Goal: Task Accomplishment & Management: Manage account settings

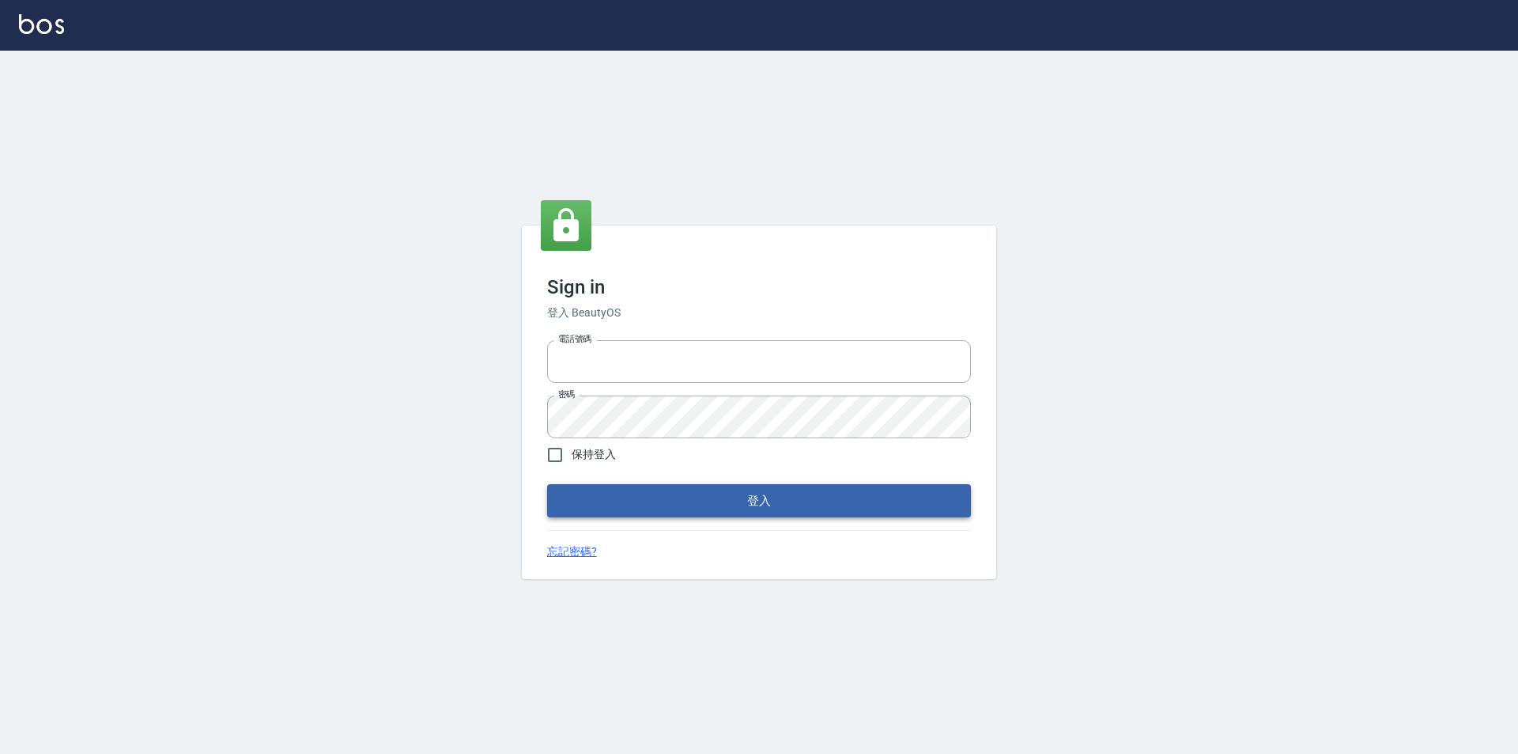
type input "0921567649"
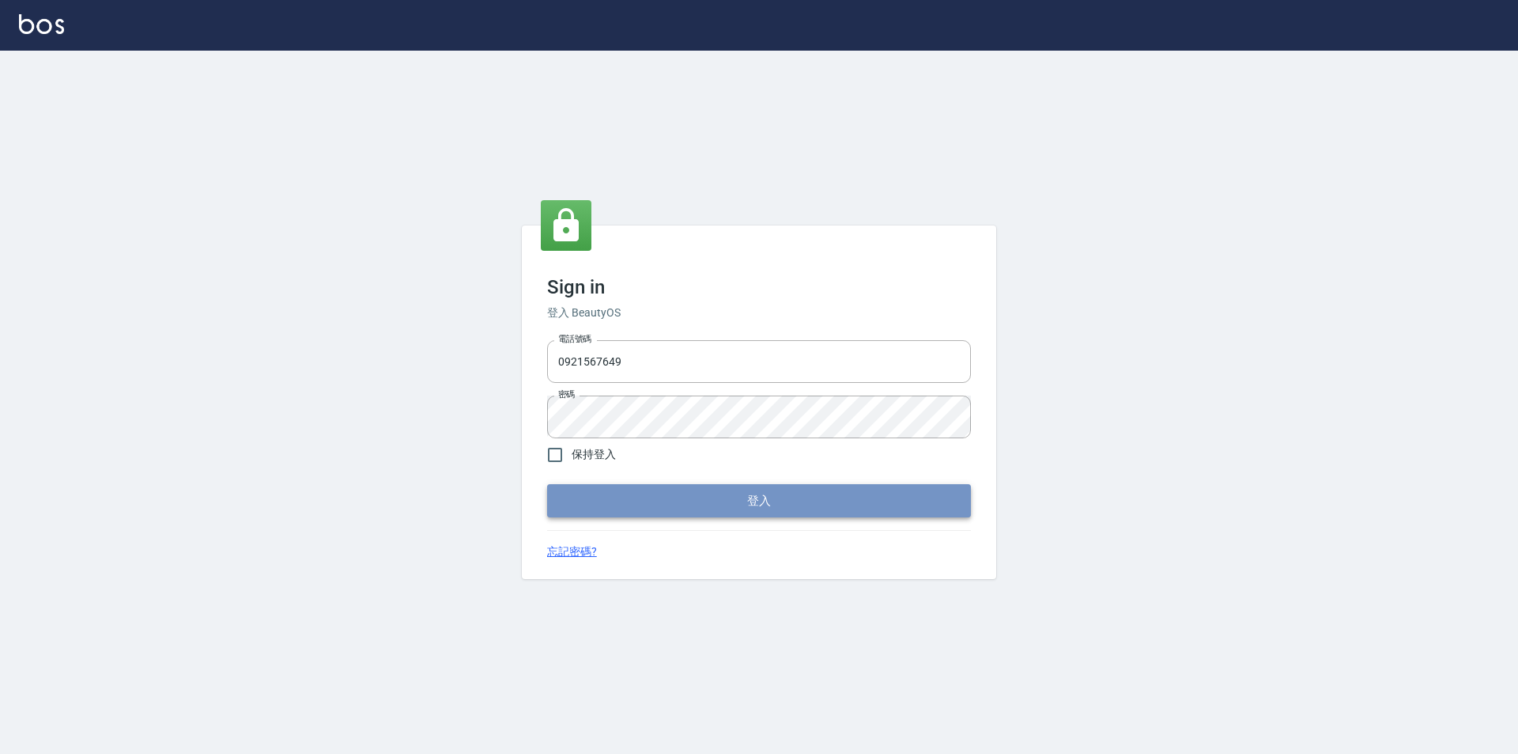
click at [796, 505] on button "登入" at bounding box center [759, 500] width 424 height 33
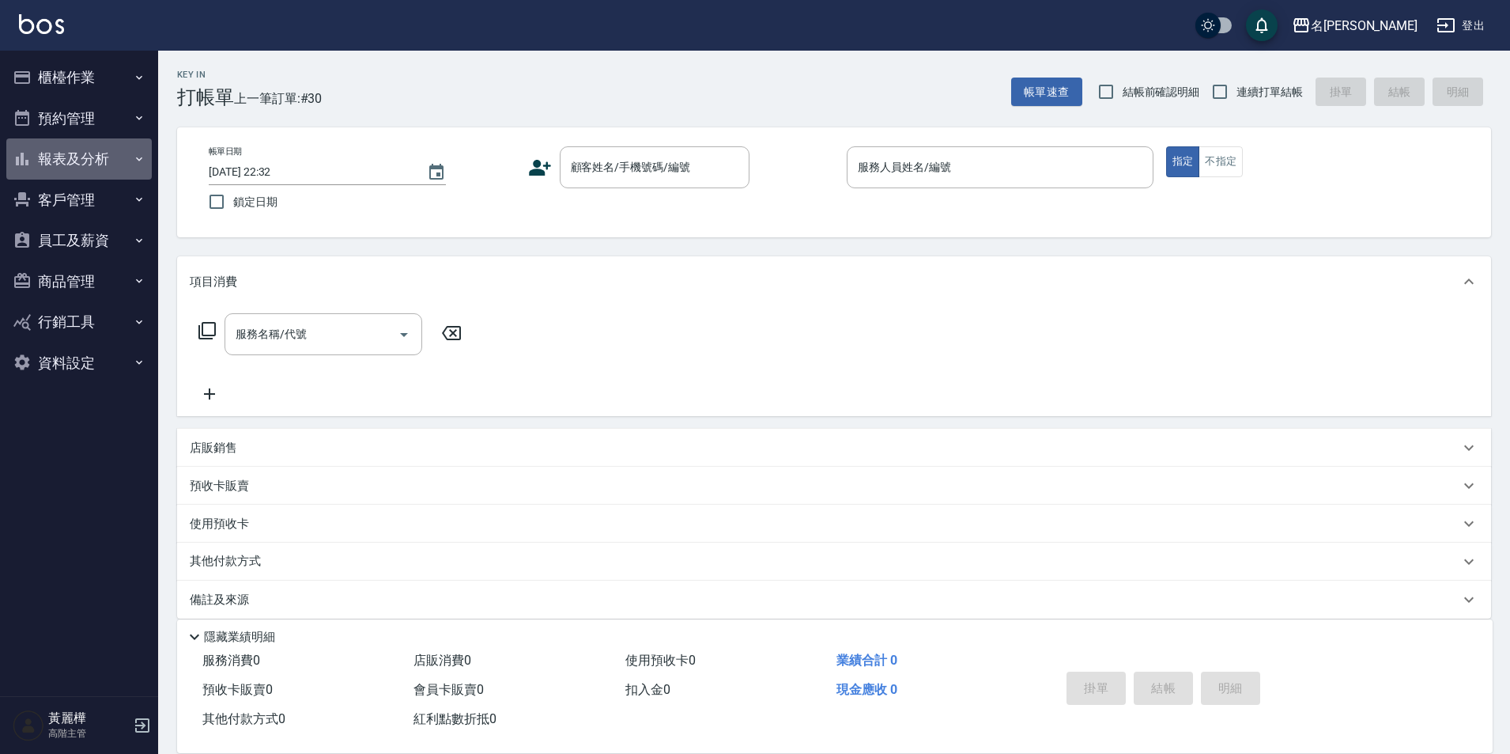
click at [85, 163] on button "報表及分析" at bounding box center [79, 158] width 146 height 41
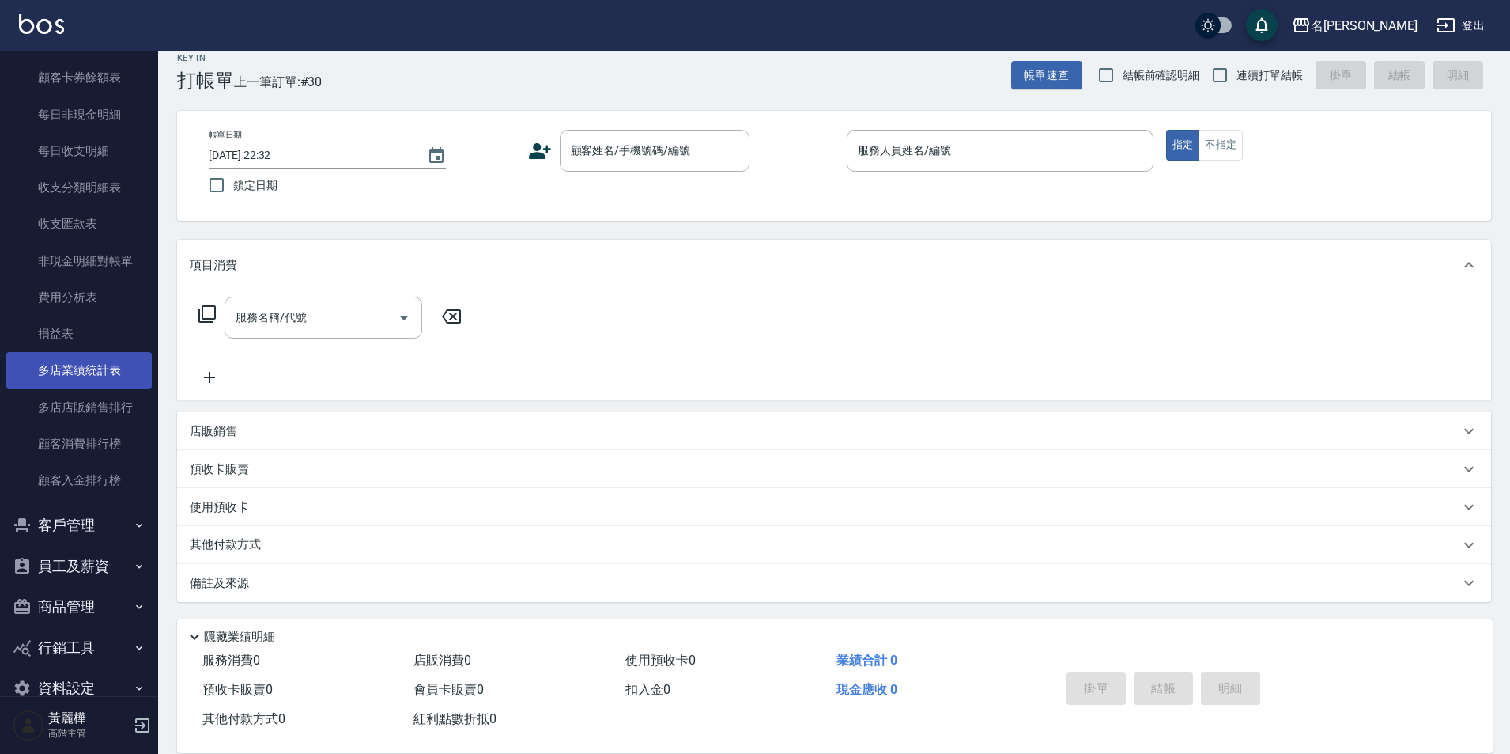
scroll to position [1265, 0]
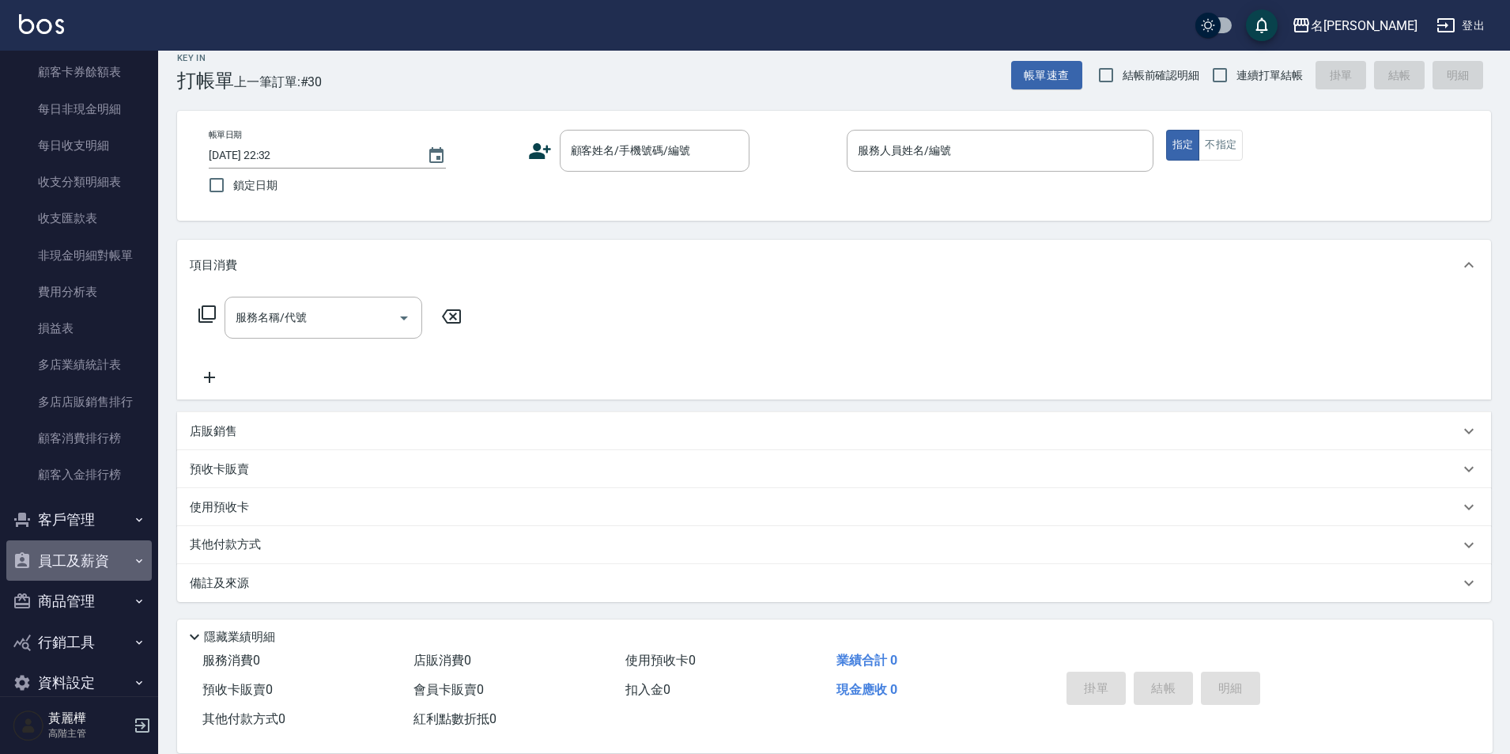
click at [84, 549] on button "員工及薪資" at bounding box center [79, 560] width 146 height 41
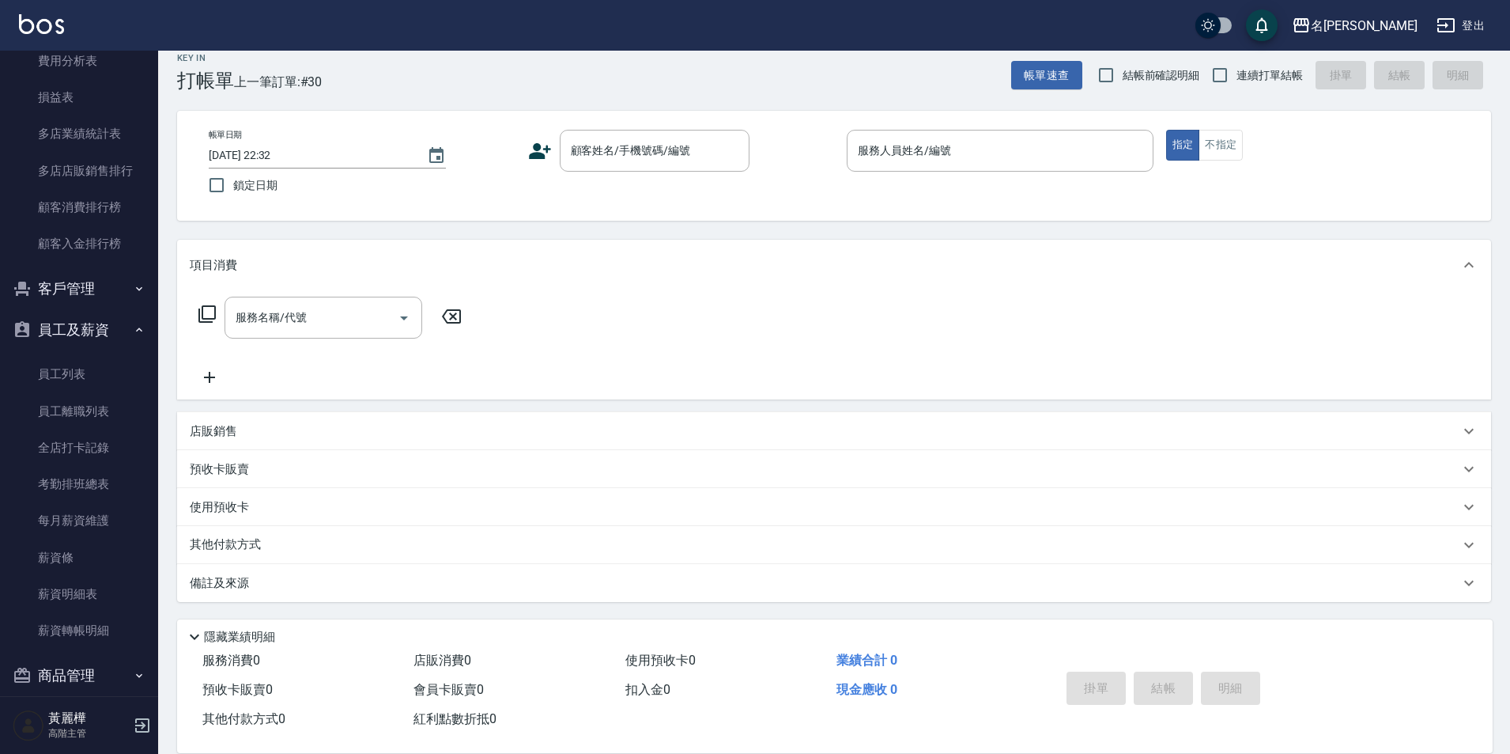
scroll to position [1503, 0]
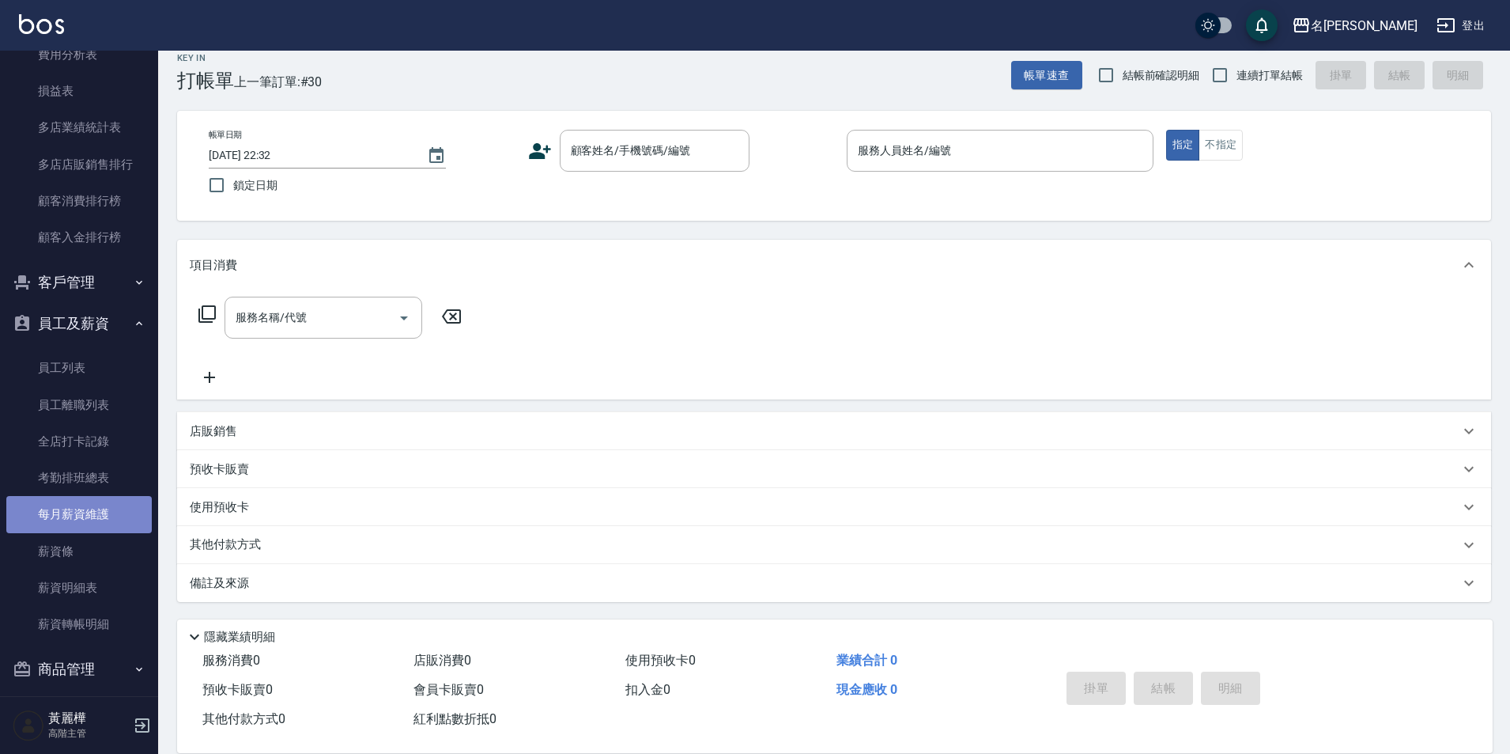
click at [80, 523] on link "每月薪資維護" at bounding box center [79, 514] width 146 height 36
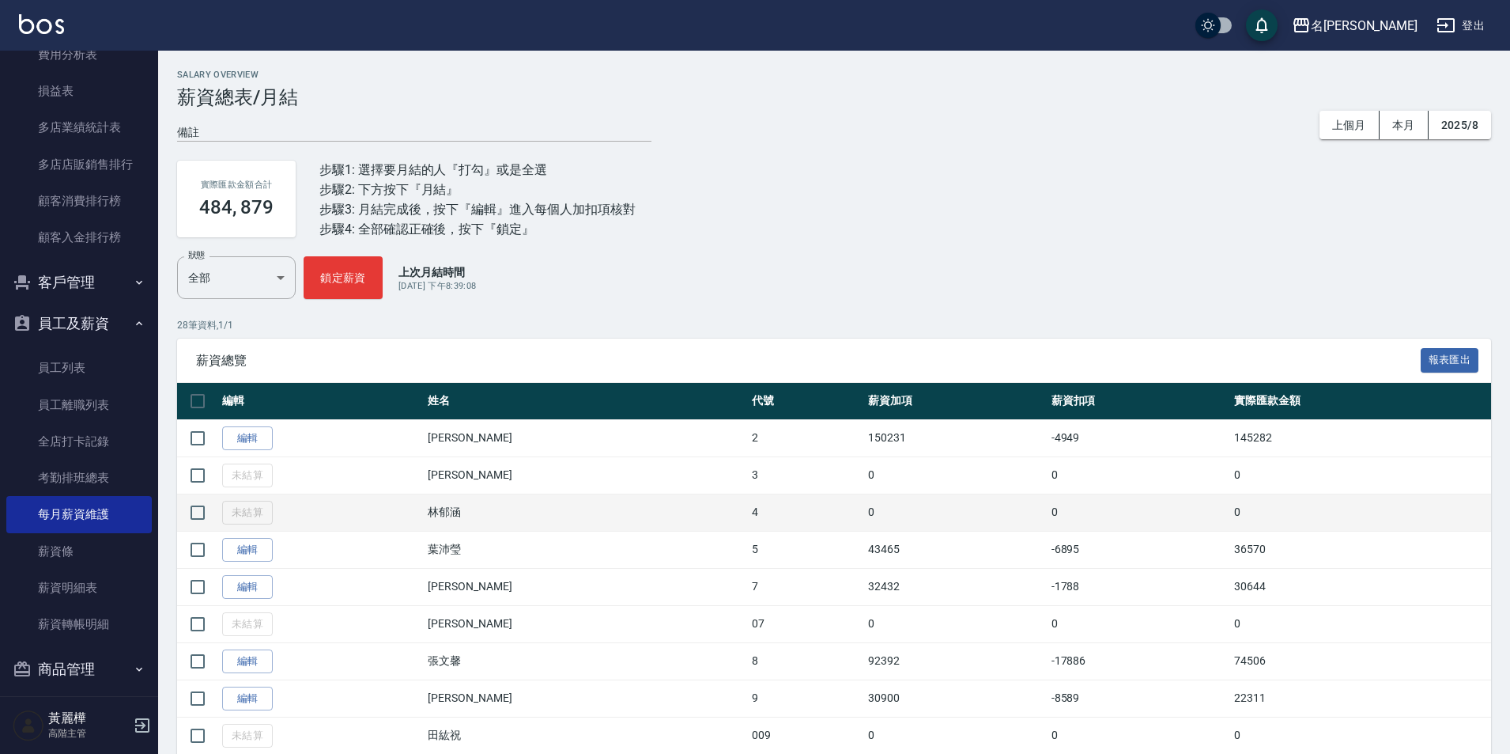
scroll to position [79, 0]
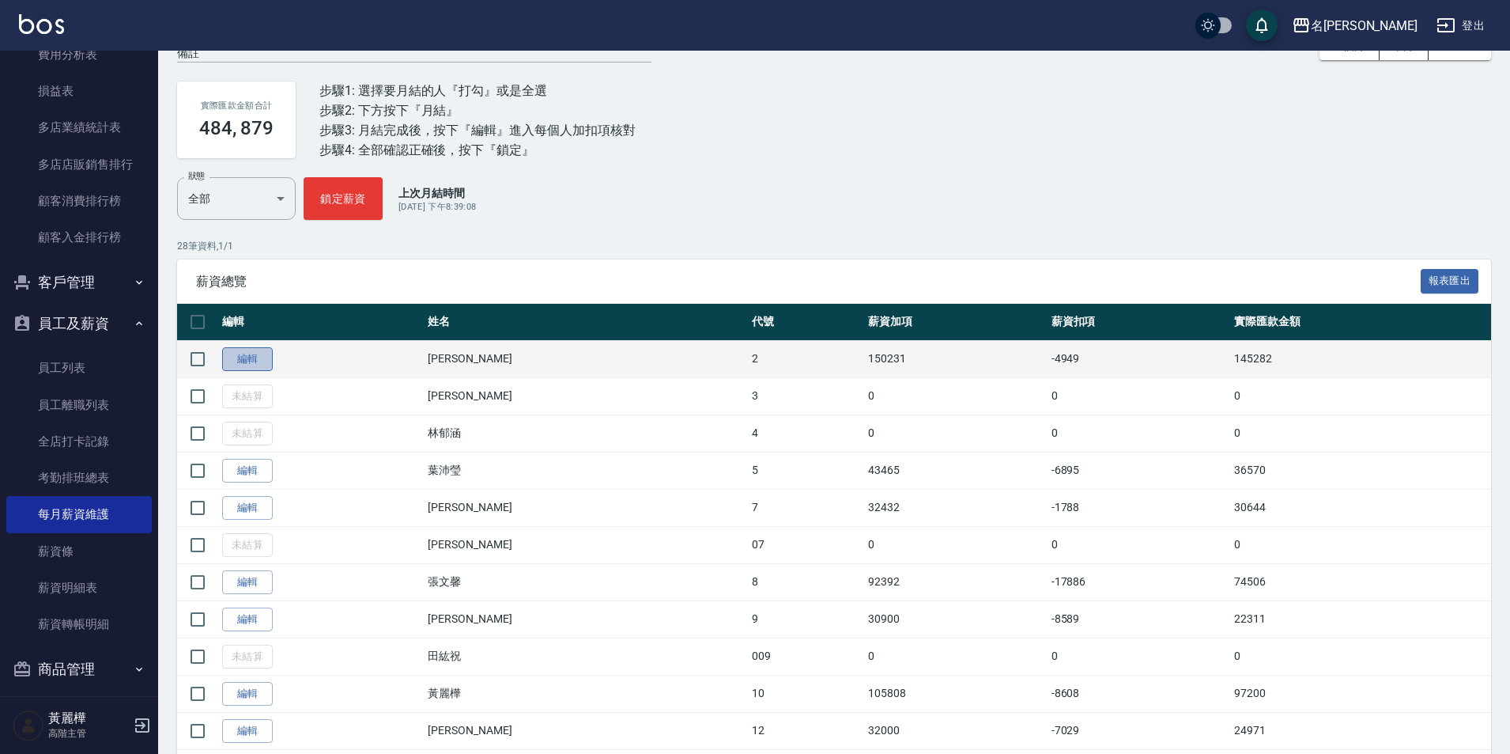
click at [251, 360] on link "編輯" at bounding box center [247, 359] width 51 height 25
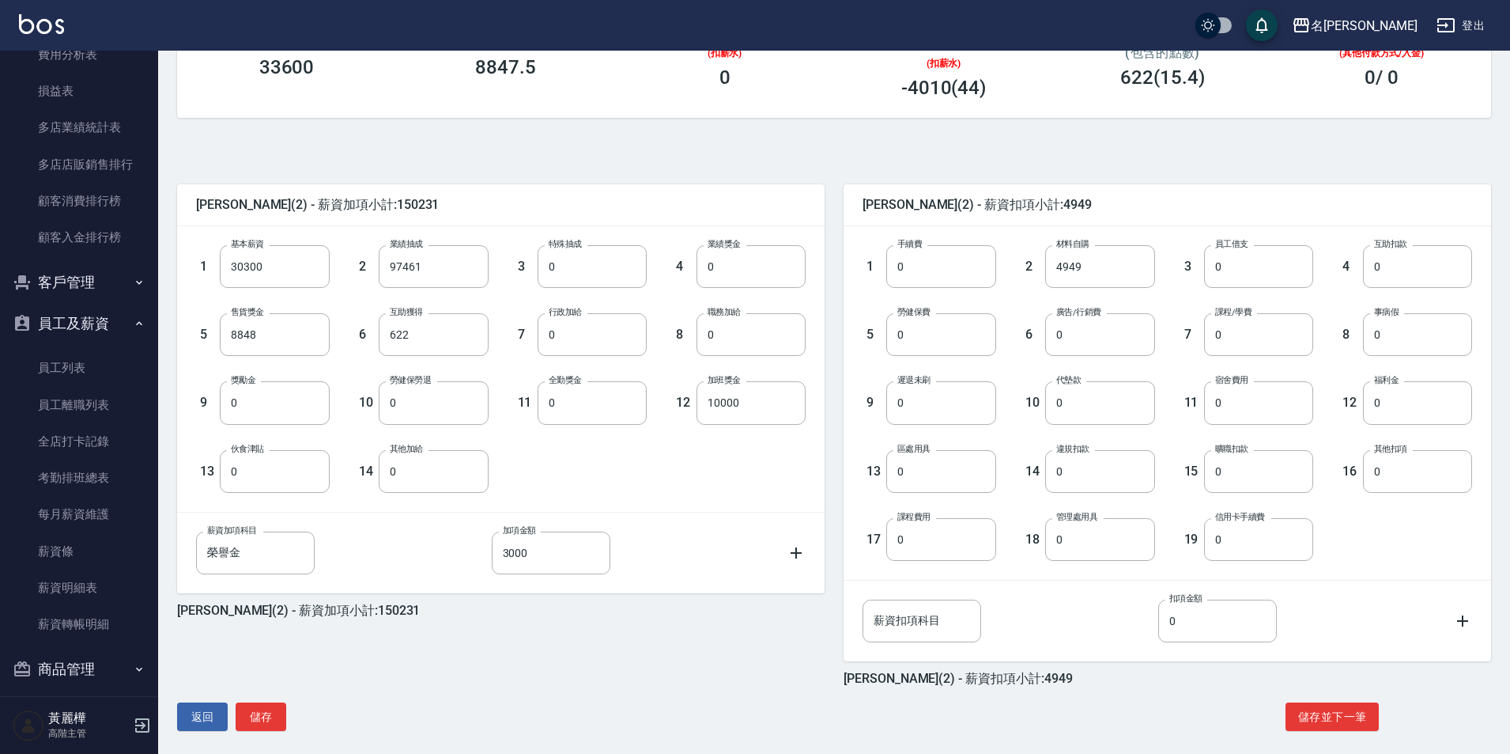
scroll to position [274, 0]
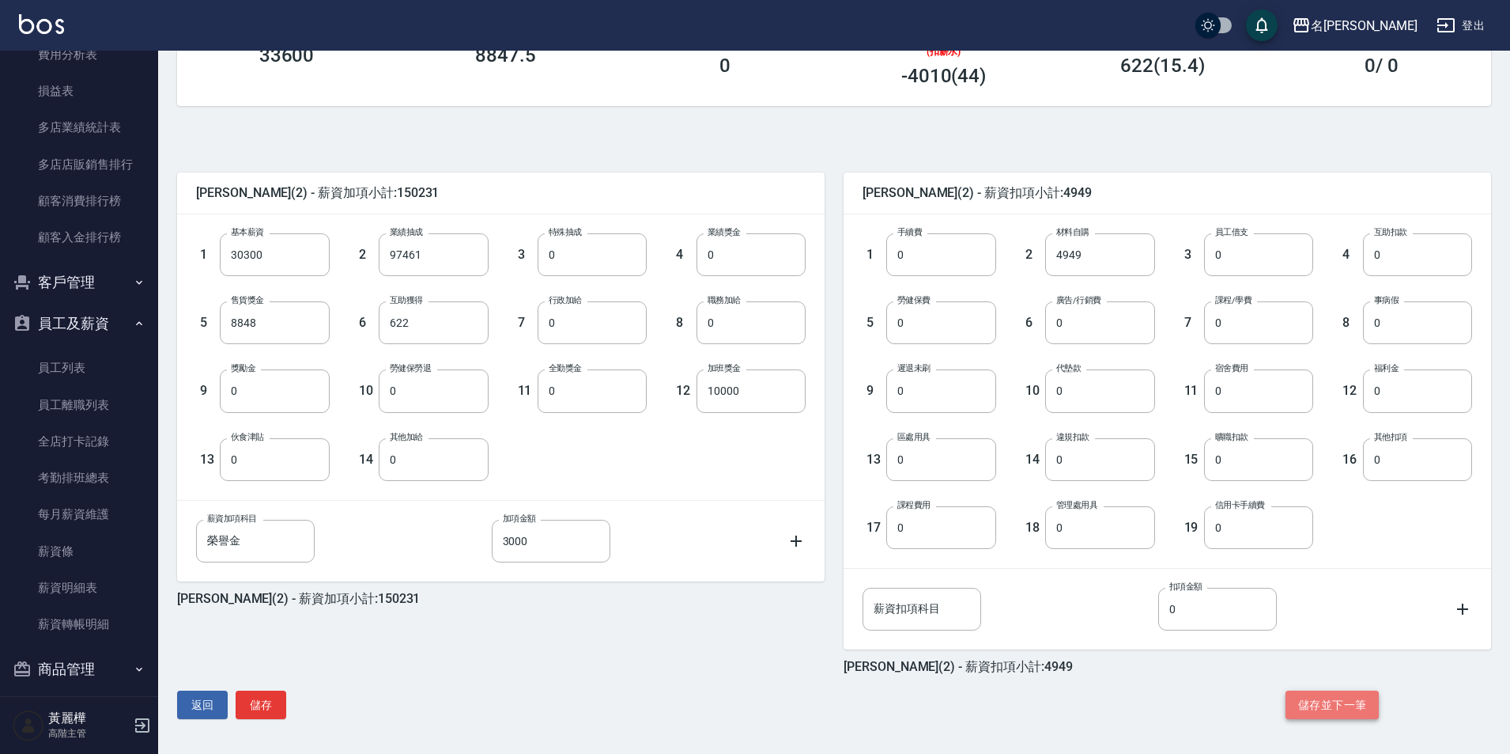
click at [1326, 698] on button "儲存並下一筆" at bounding box center [1332, 704] width 93 height 29
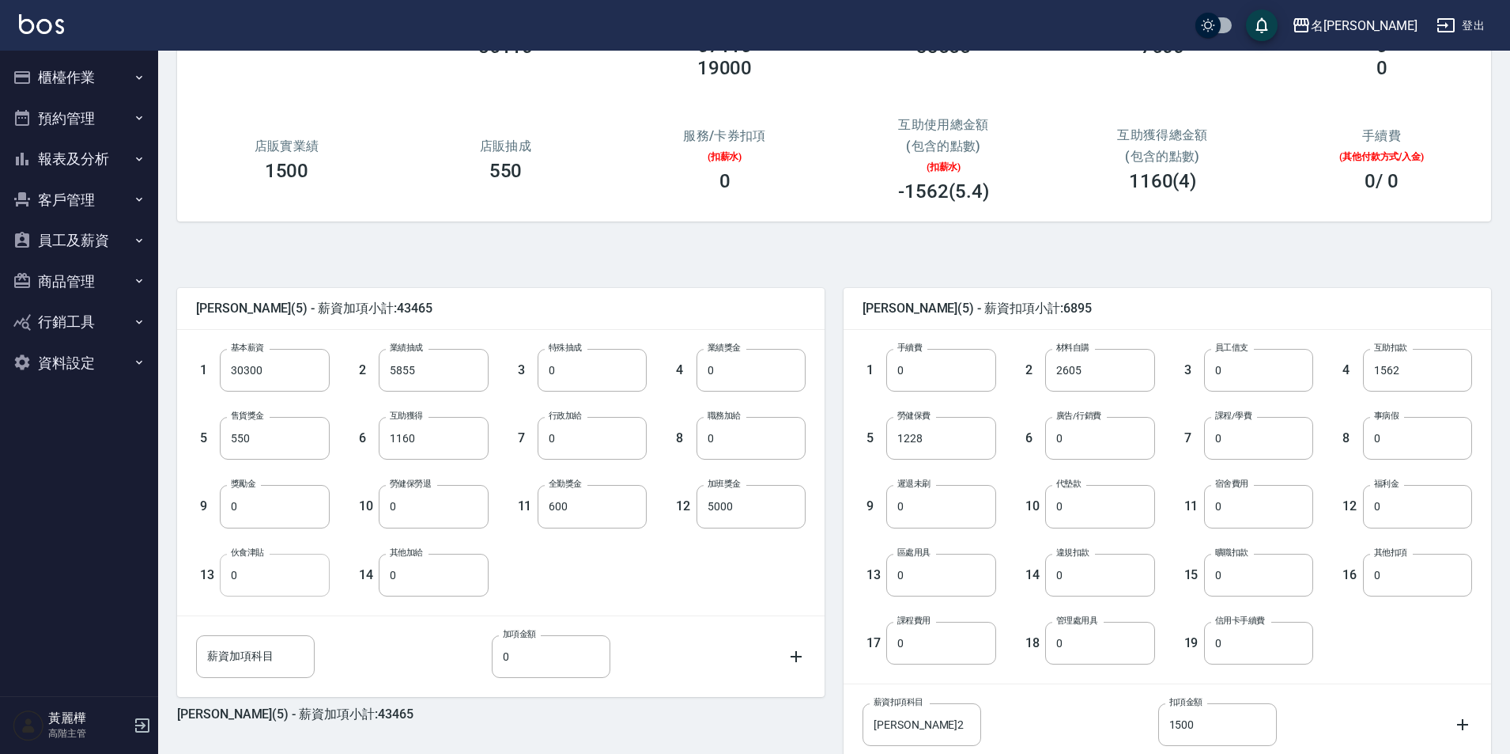
scroll to position [237, 0]
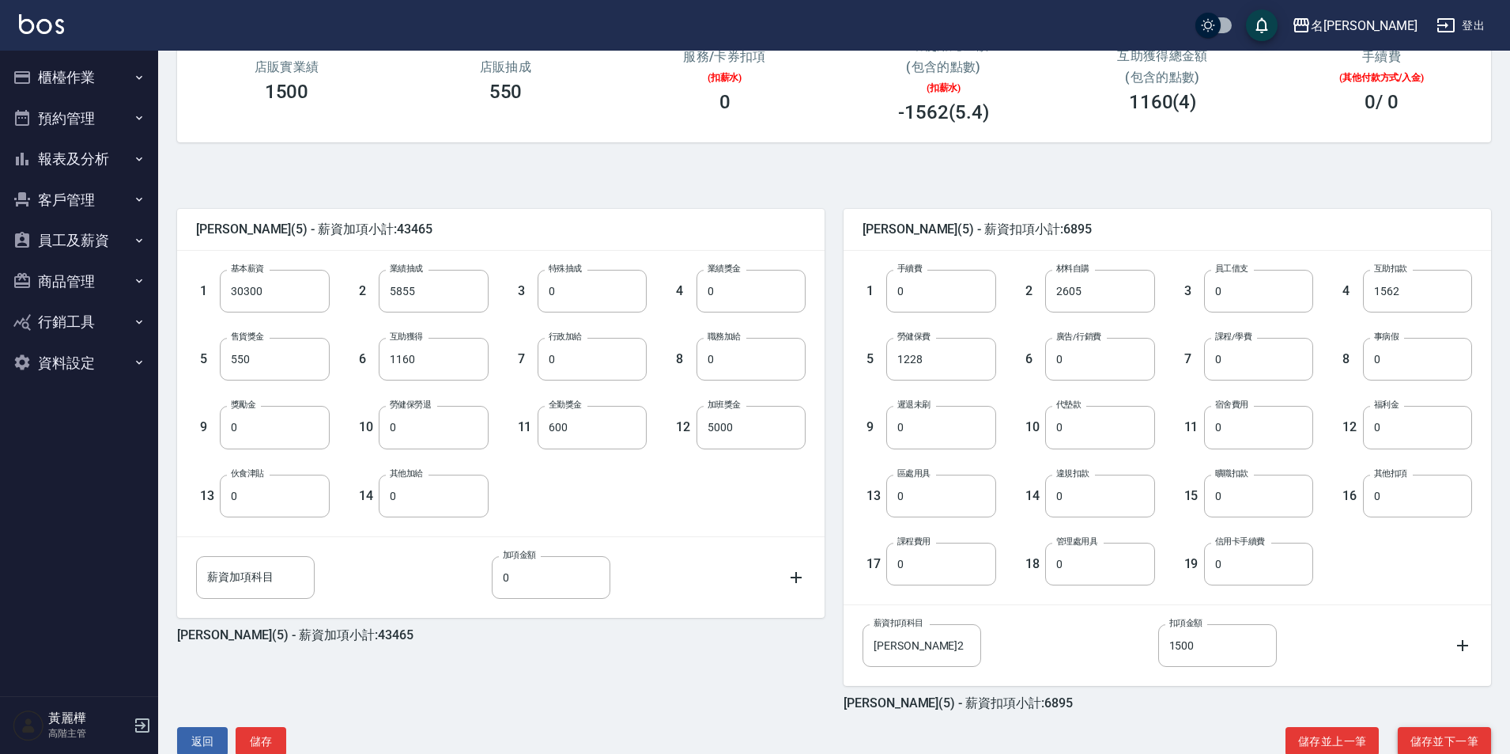
click at [1457, 747] on button "儲存並下一筆" at bounding box center [1444, 741] width 93 height 29
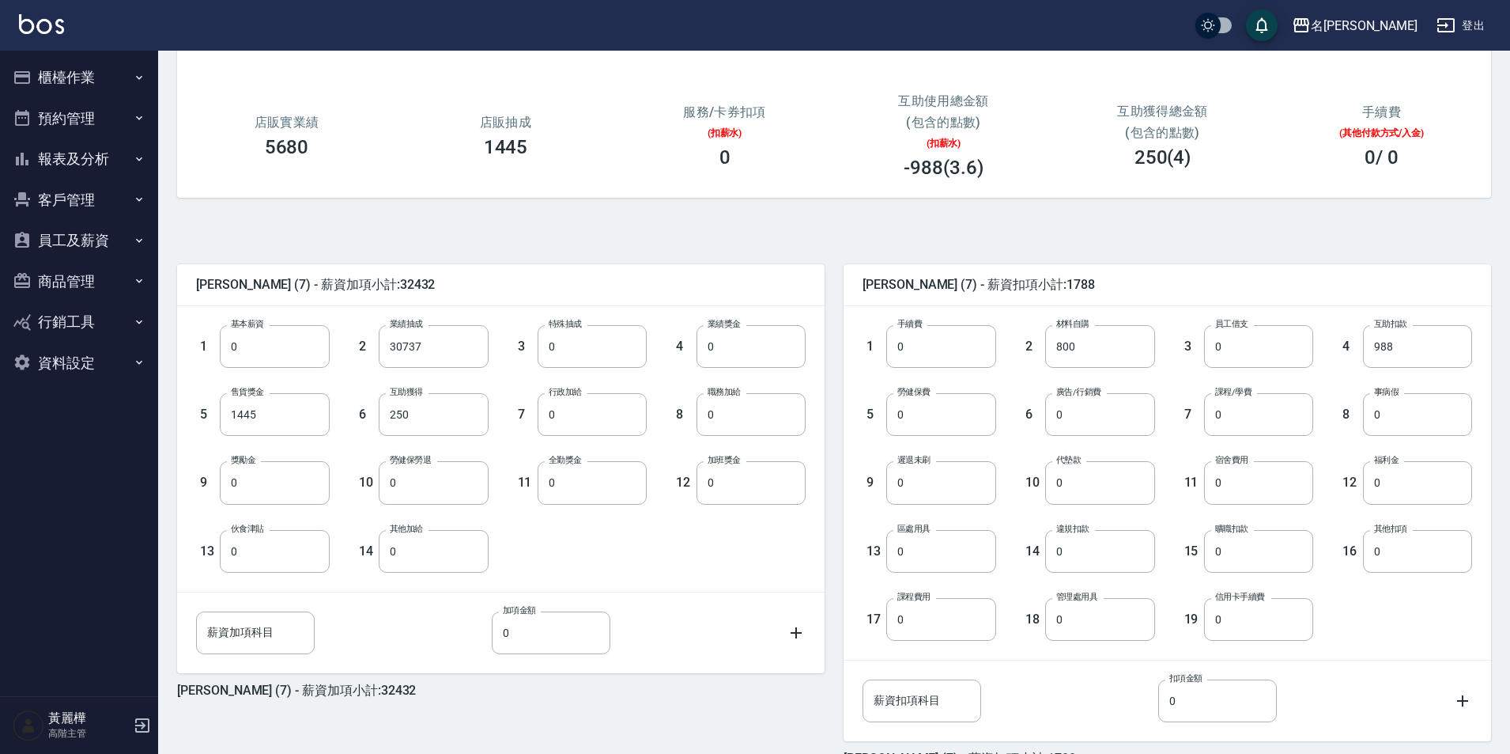
scroll to position [274, 0]
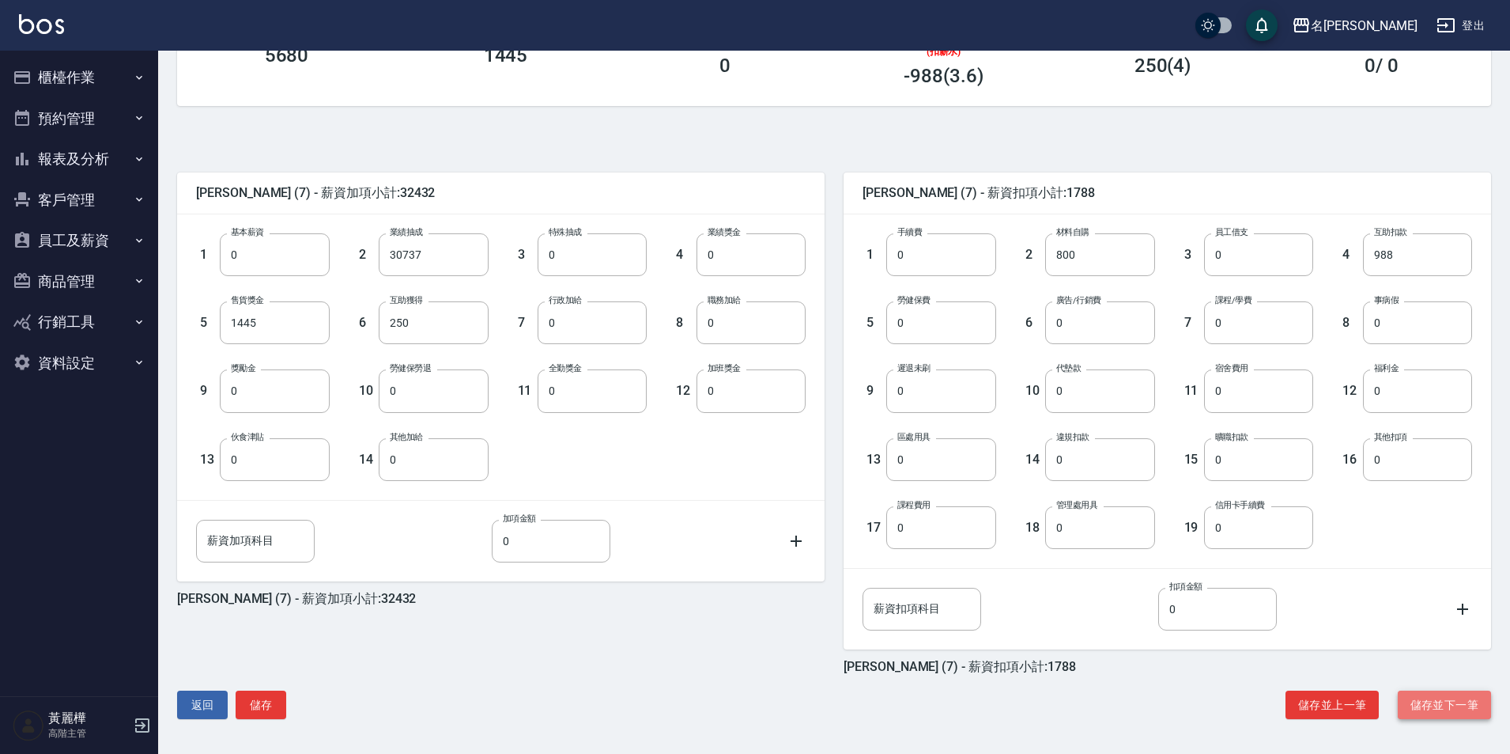
click at [1467, 702] on button "儲存並下一筆" at bounding box center [1444, 704] width 93 height 29
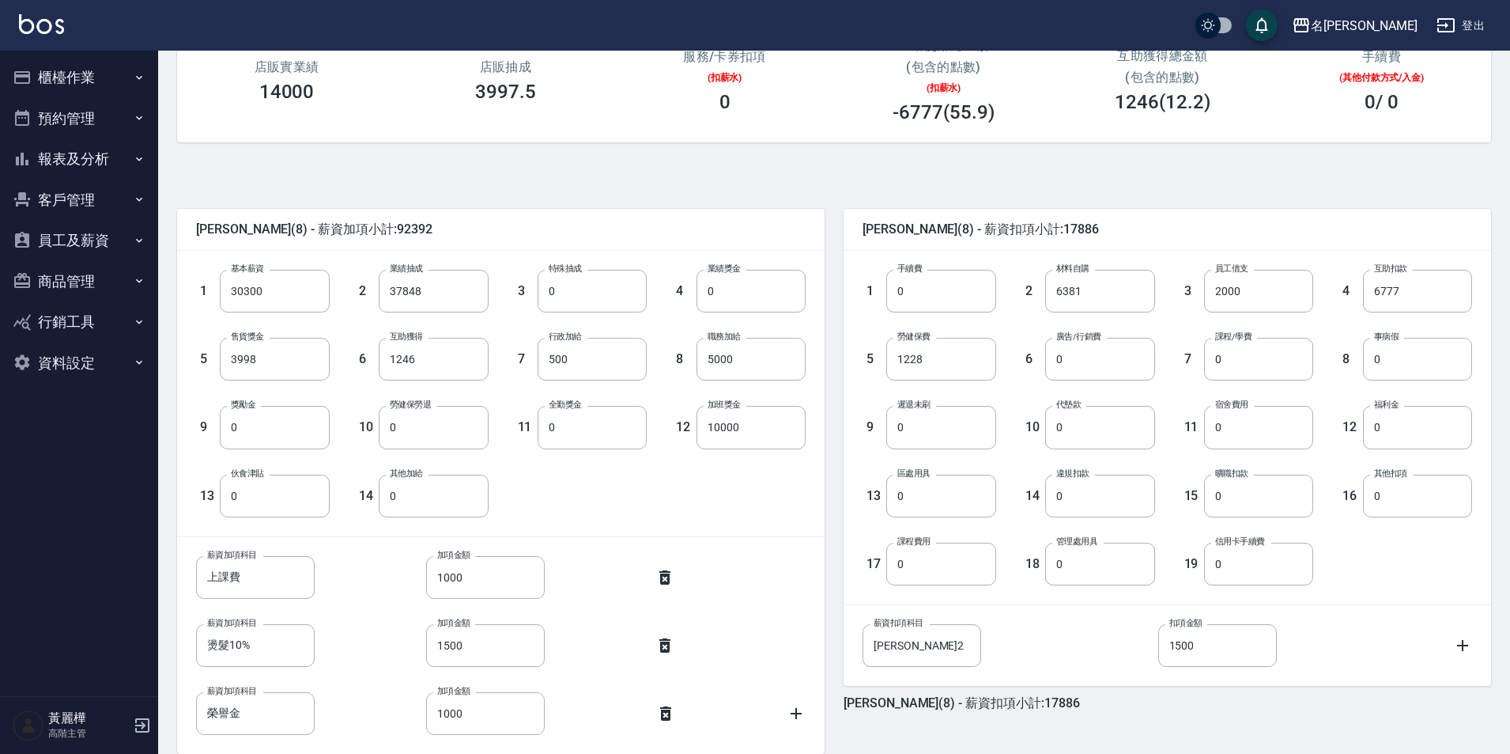
scroll to position [342, 0]
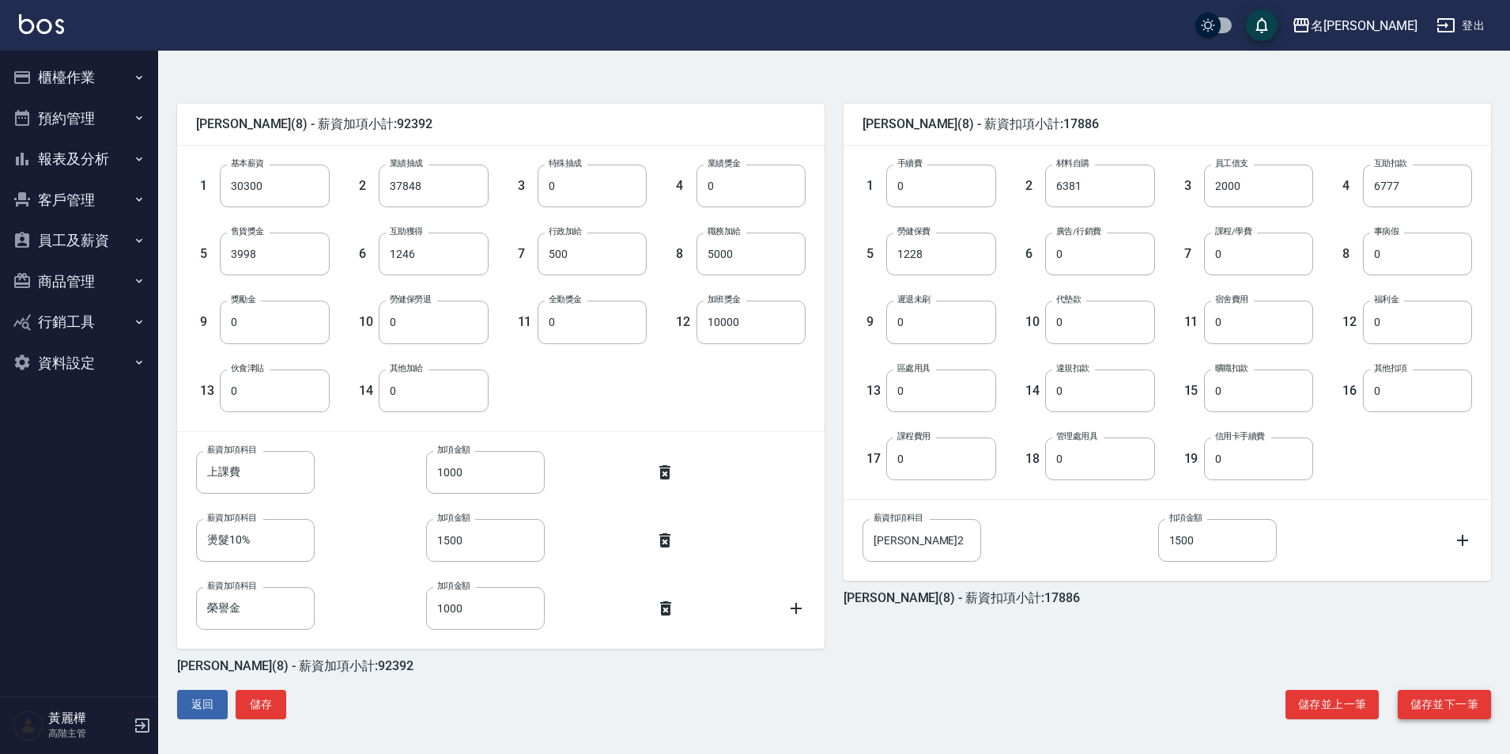
click at [1442, 705] on button "儲存並下一筆" at bounding box center [1444, 704] width 93 height 29
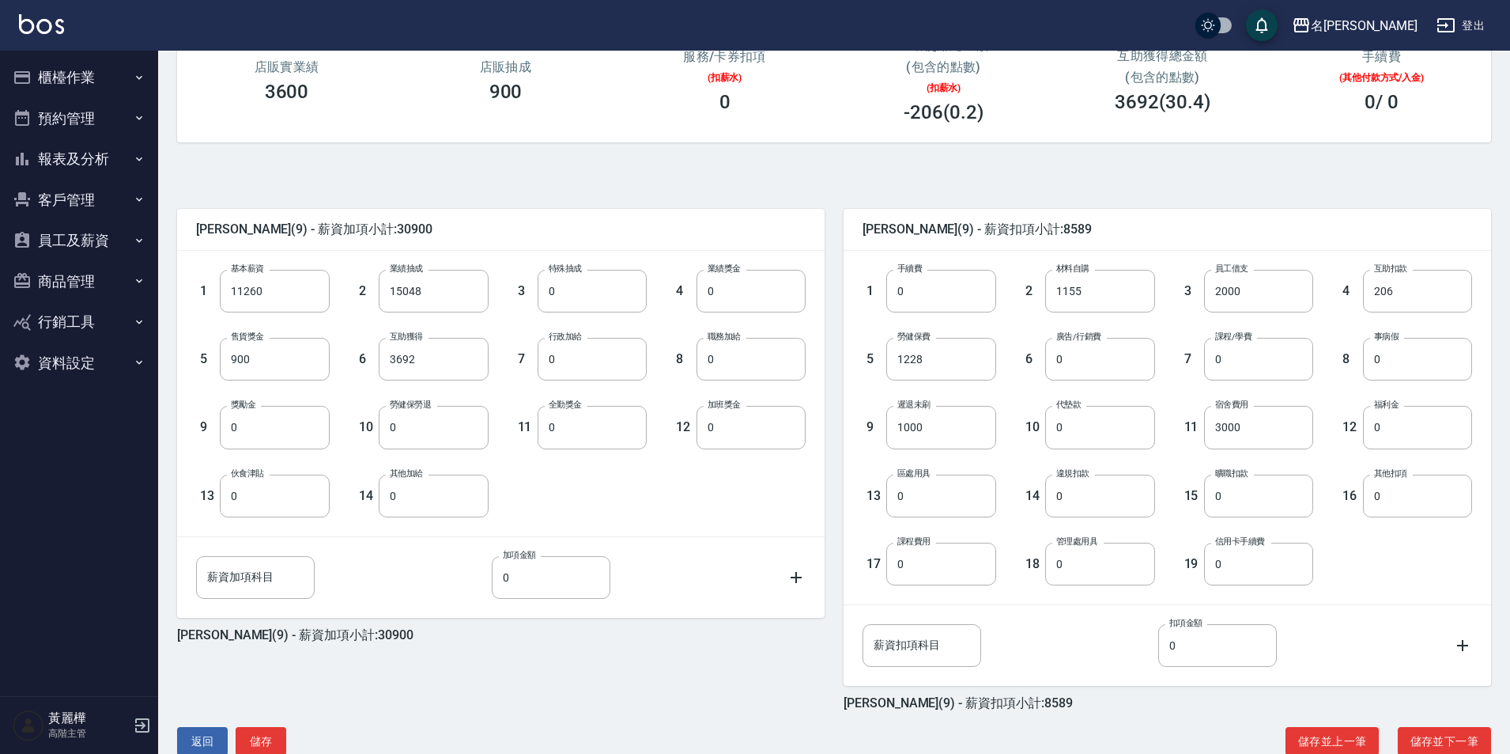
scroll to position [274, 0]
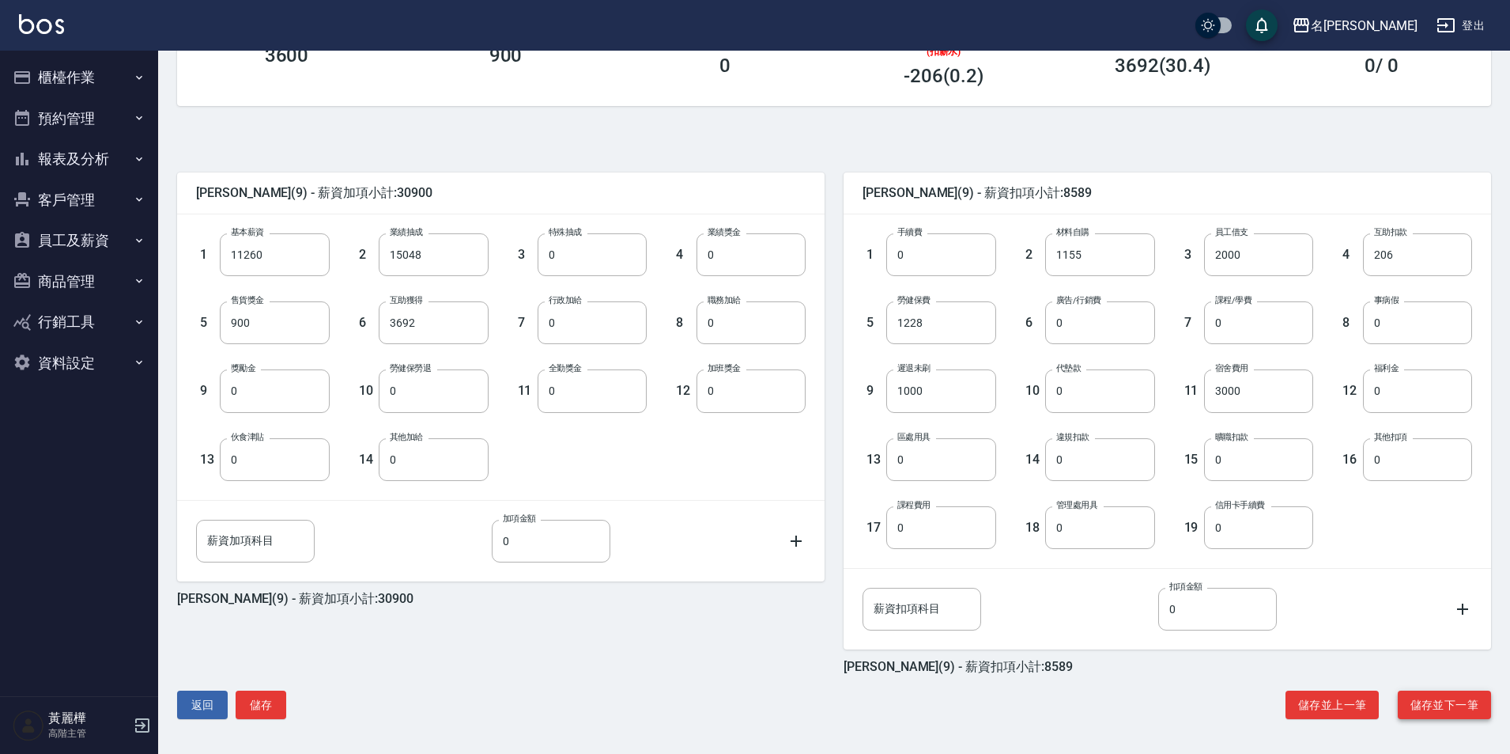
click at [1424, 705] on button "儲存並下一筆" at bounding box center [1444, 704] width 93 height 29
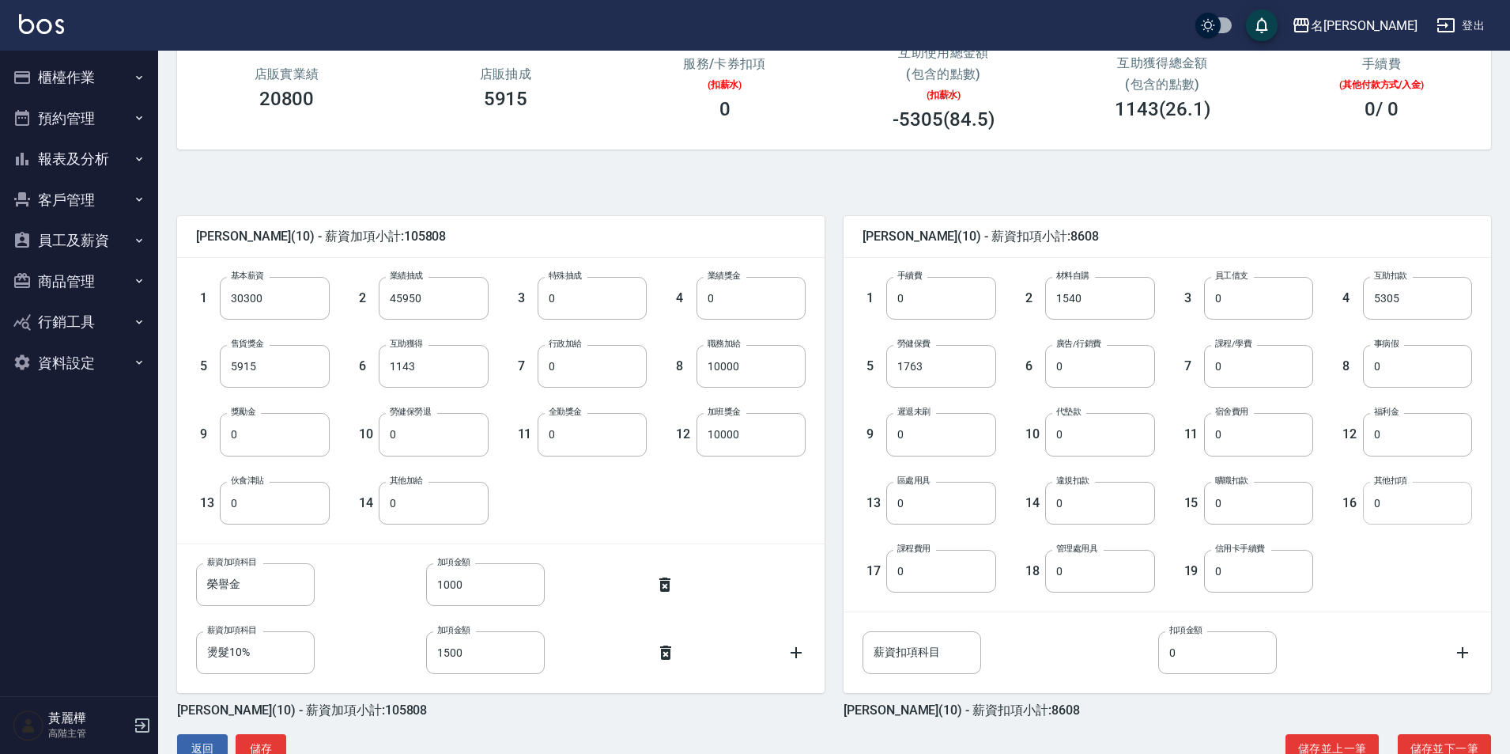
scroll to position [237, 0]
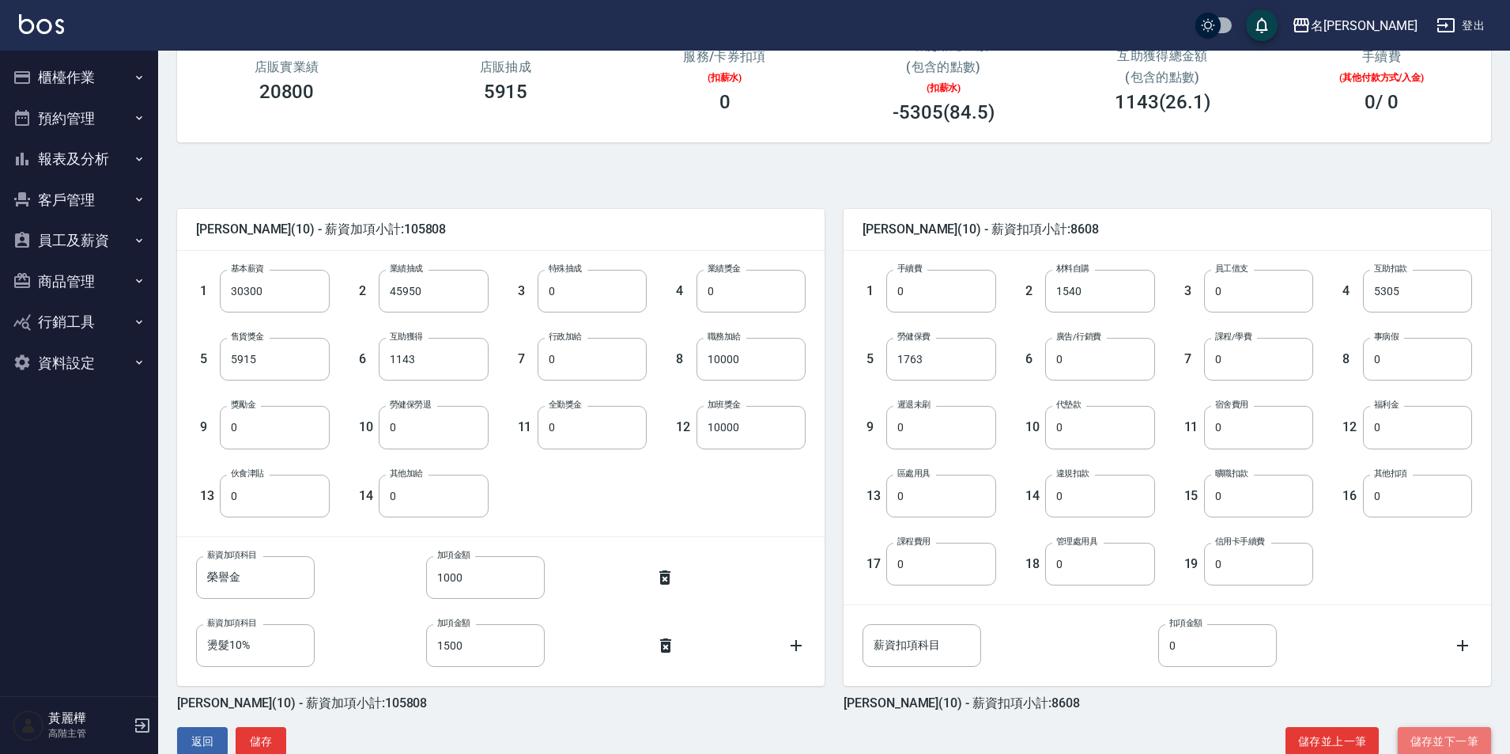
click at [1434, 743] on button "儲存並下一筆" at bounding box center [1444, 741] width 93 height 29
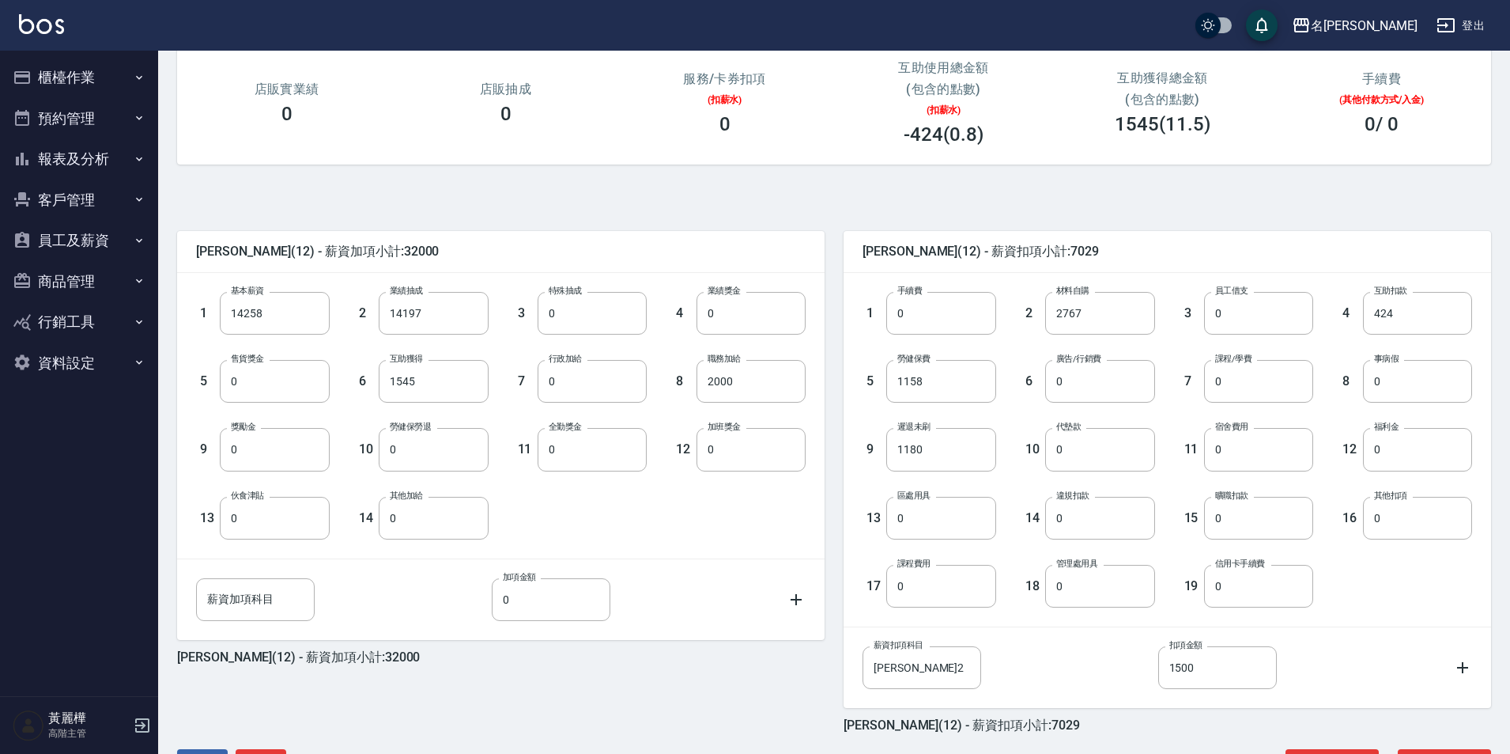
scroll to position [274, 0]
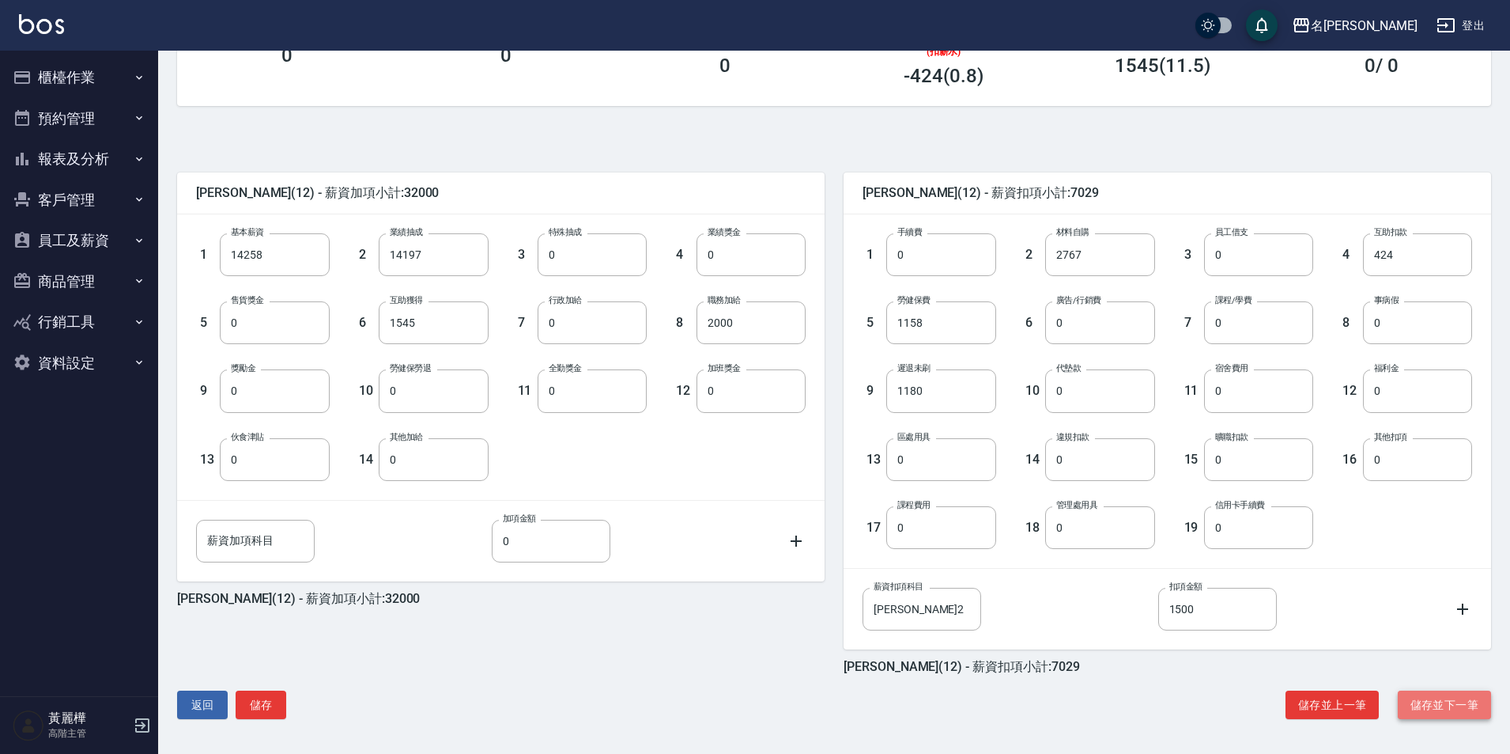
click at [1435, 705] on button "儲存並下一筆" at bounding box center [1444, 704] width 93 height 29
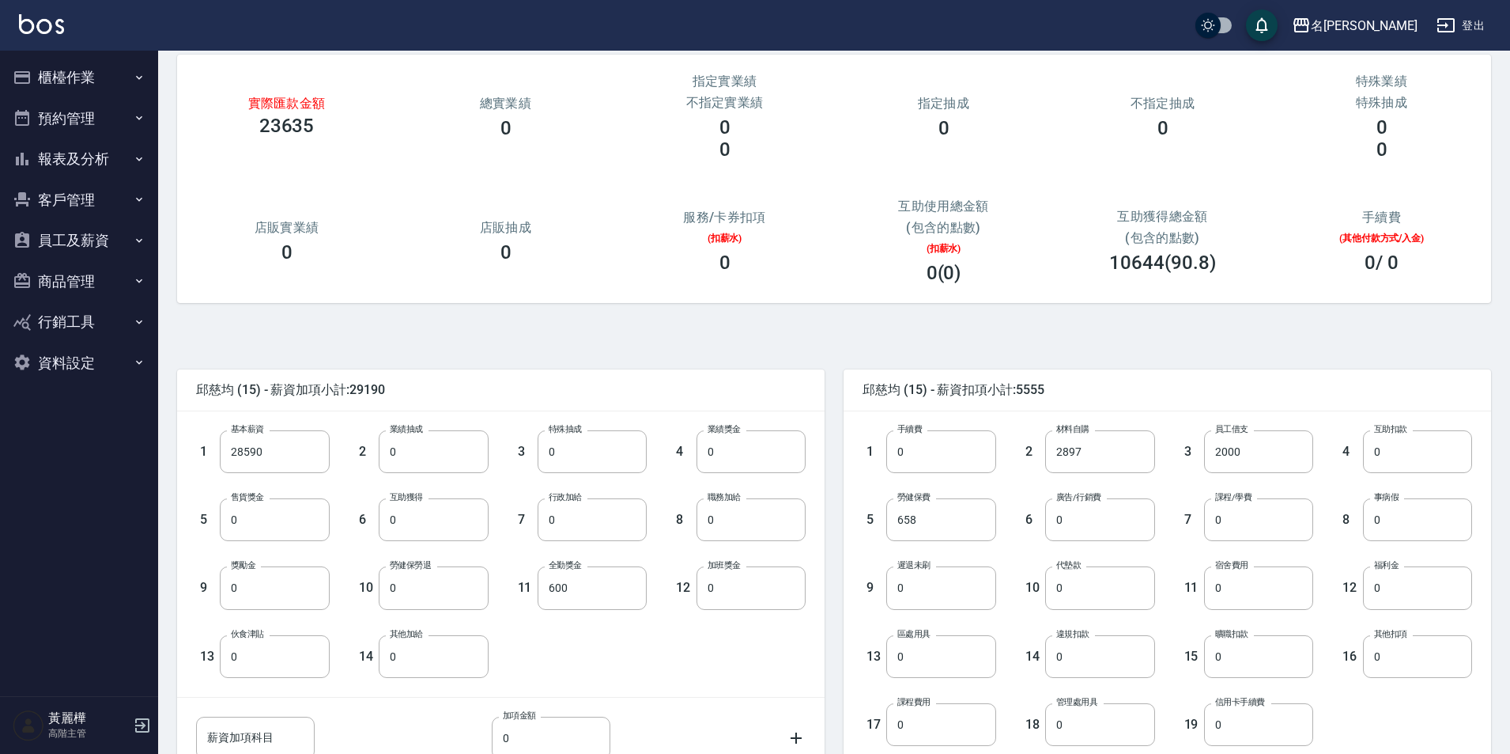
scroll to position [274, 0]
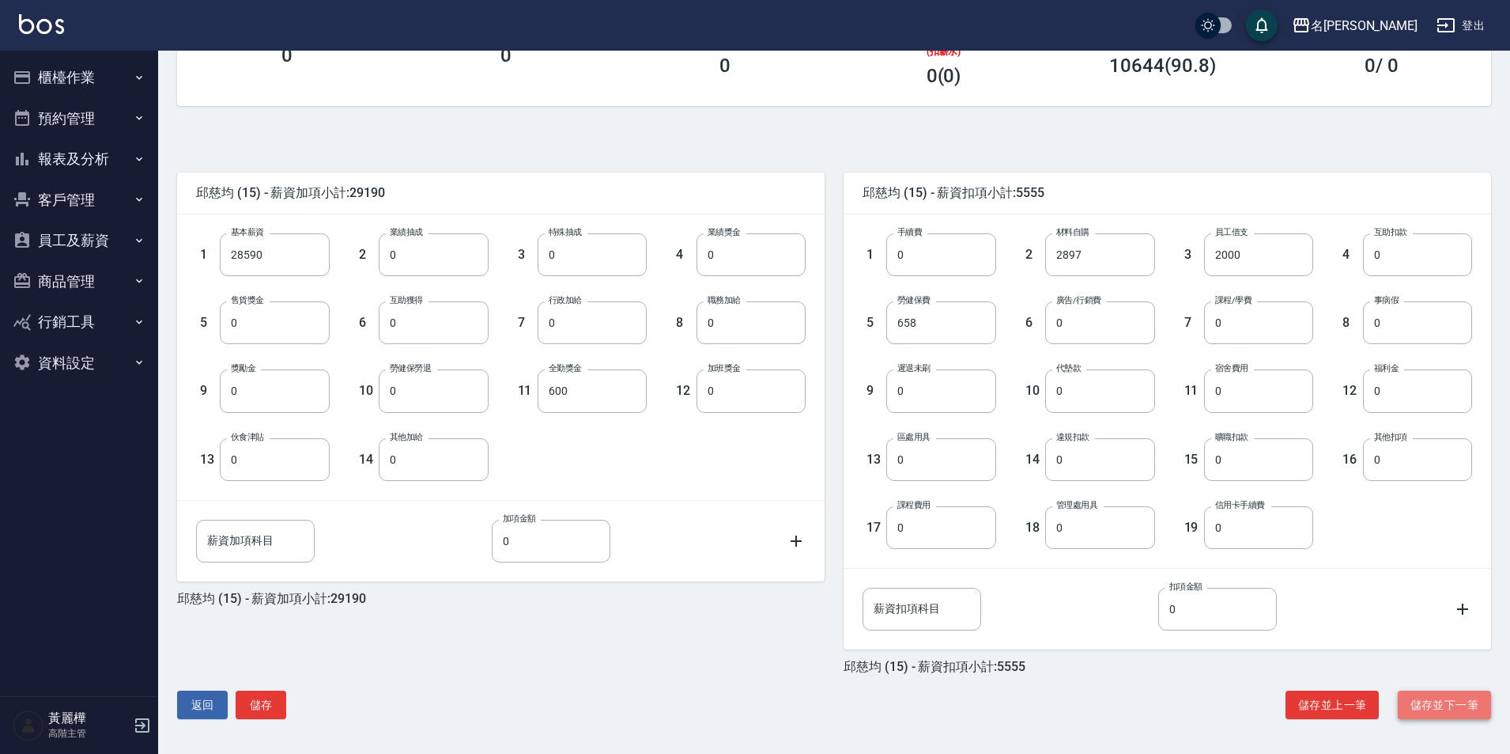
click at [1416, 713] on button "儲存並下一筆" at bounding box center [1444, 704] width 93 height 29
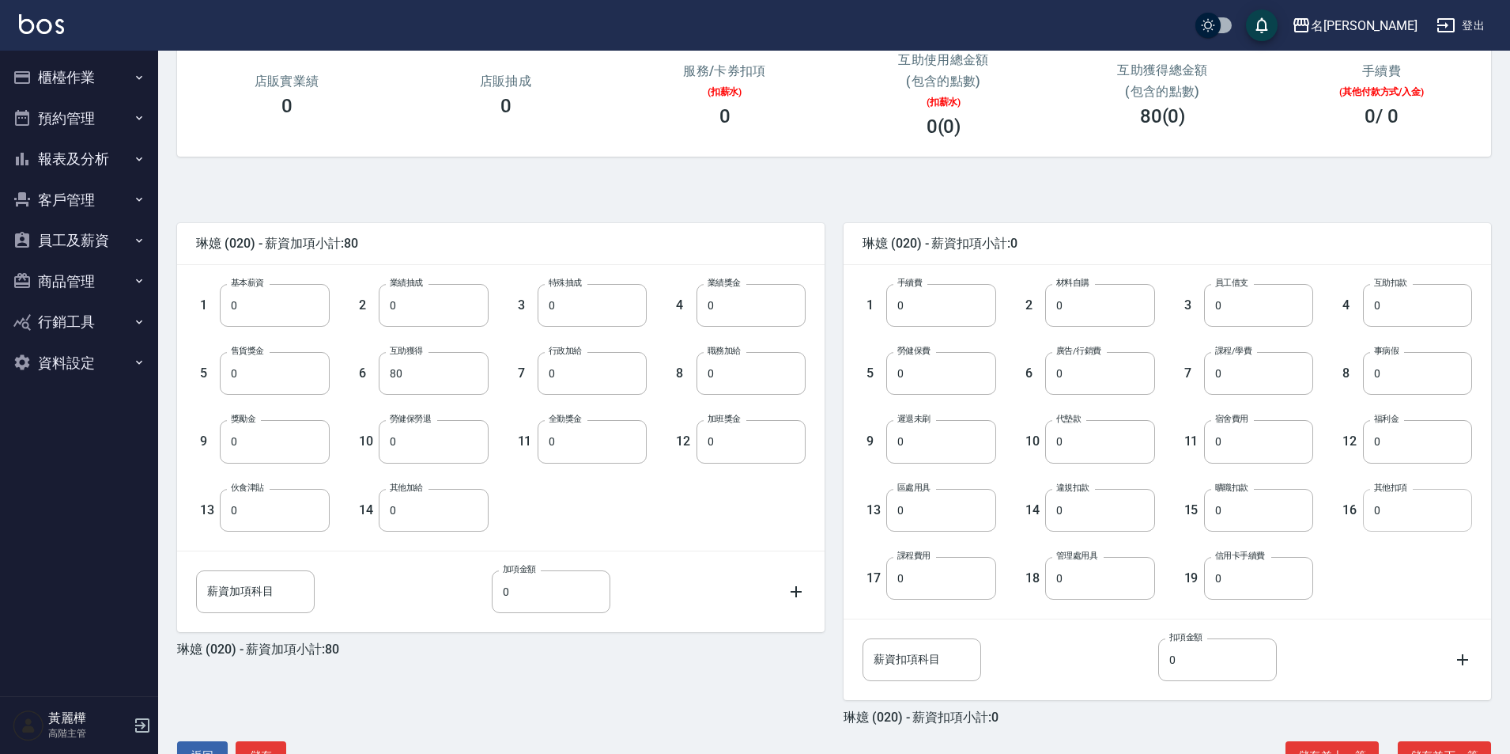
scroll to position [237, 0]
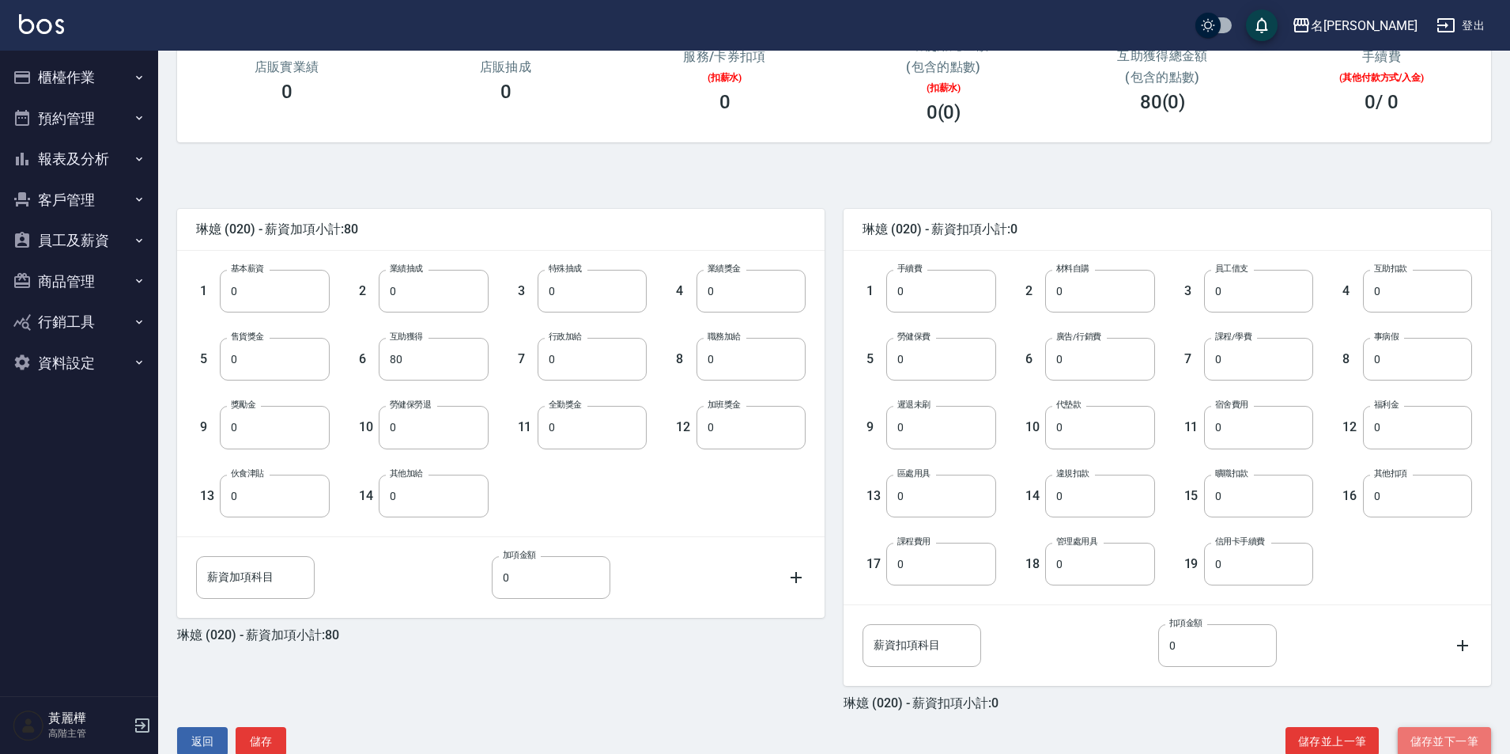
click at [1453, 733] on button "儲存並下一筆" at bounding box center [1444, 741] width 93 height 29
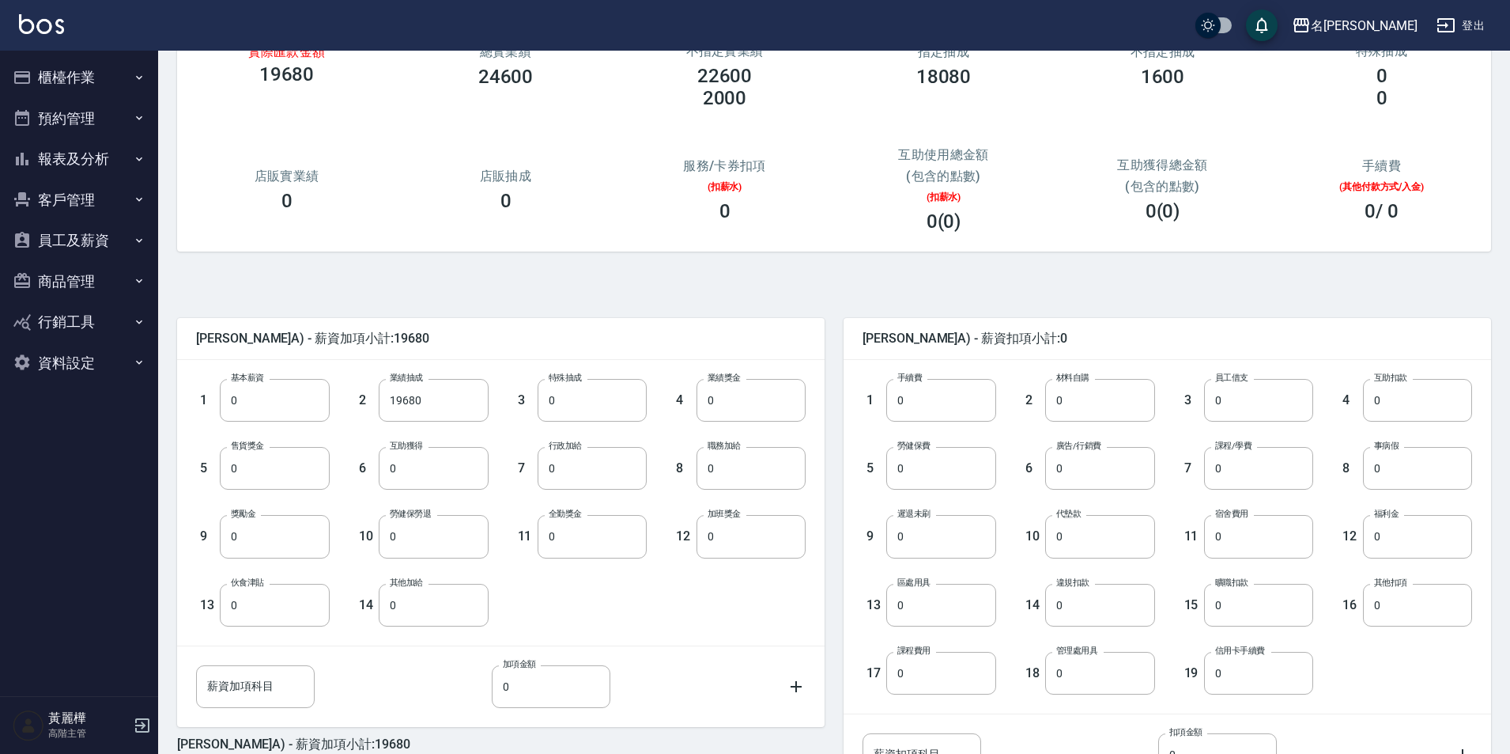
scroll to position [274, 0]
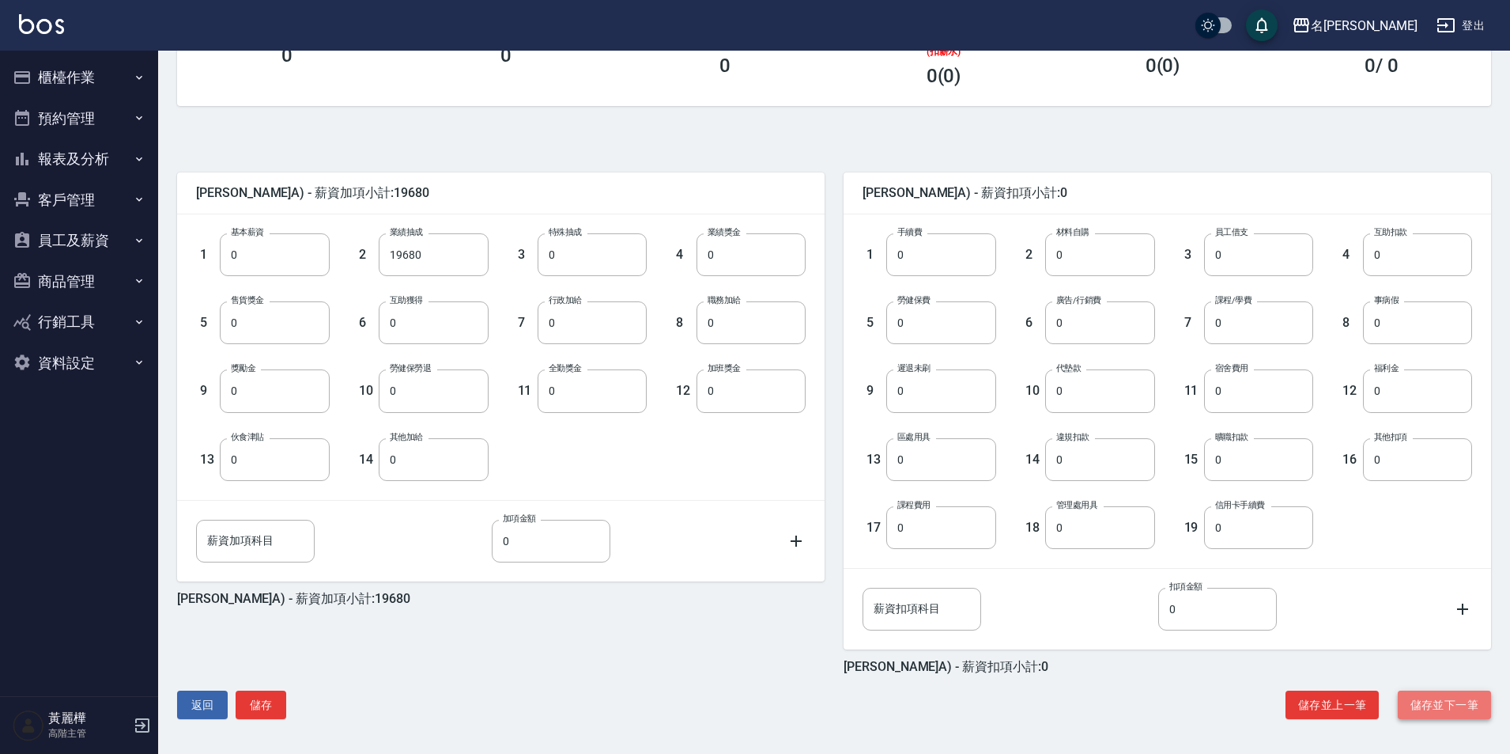
click at [1448, 705] on button "儲存並下一筆" at bounding box center [1444, 704] width 93 height 29
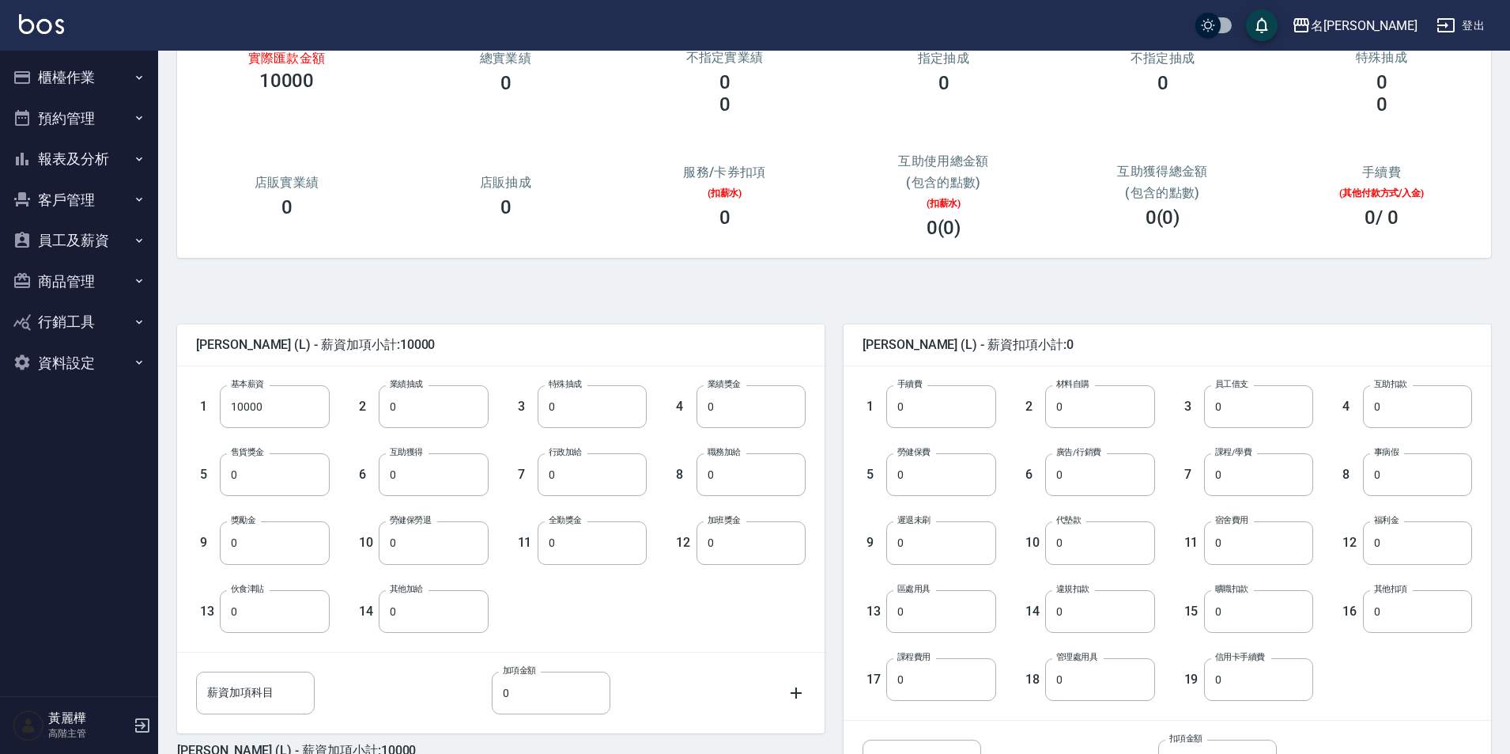
scroll to position [274, 0]
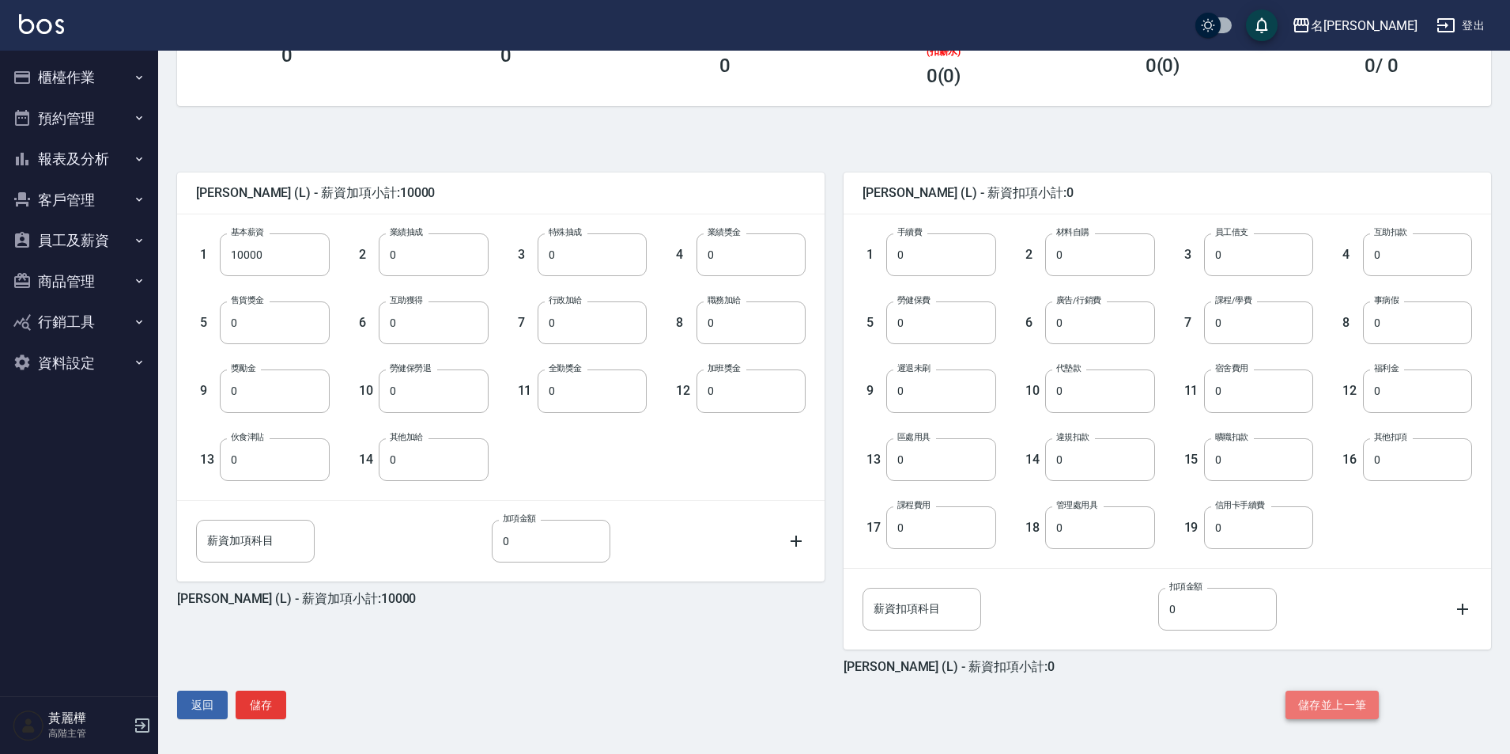
click at [1340, 703] on button "儲存並上一筆" at bounding box center [1332, 704] width 93 height 29
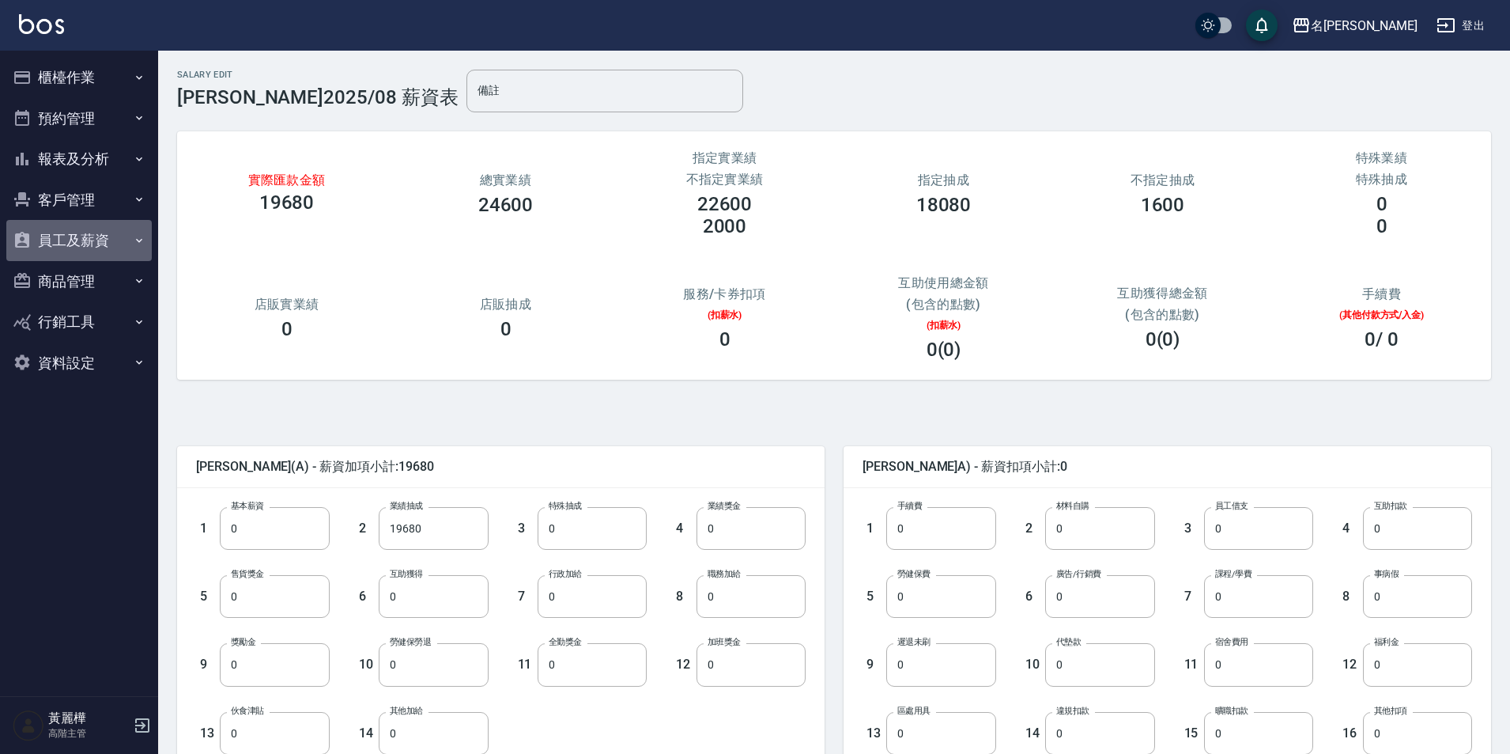
click at [55, 244] on button "員工及薪資" at bounding box center [79, 240] width 146 height 41
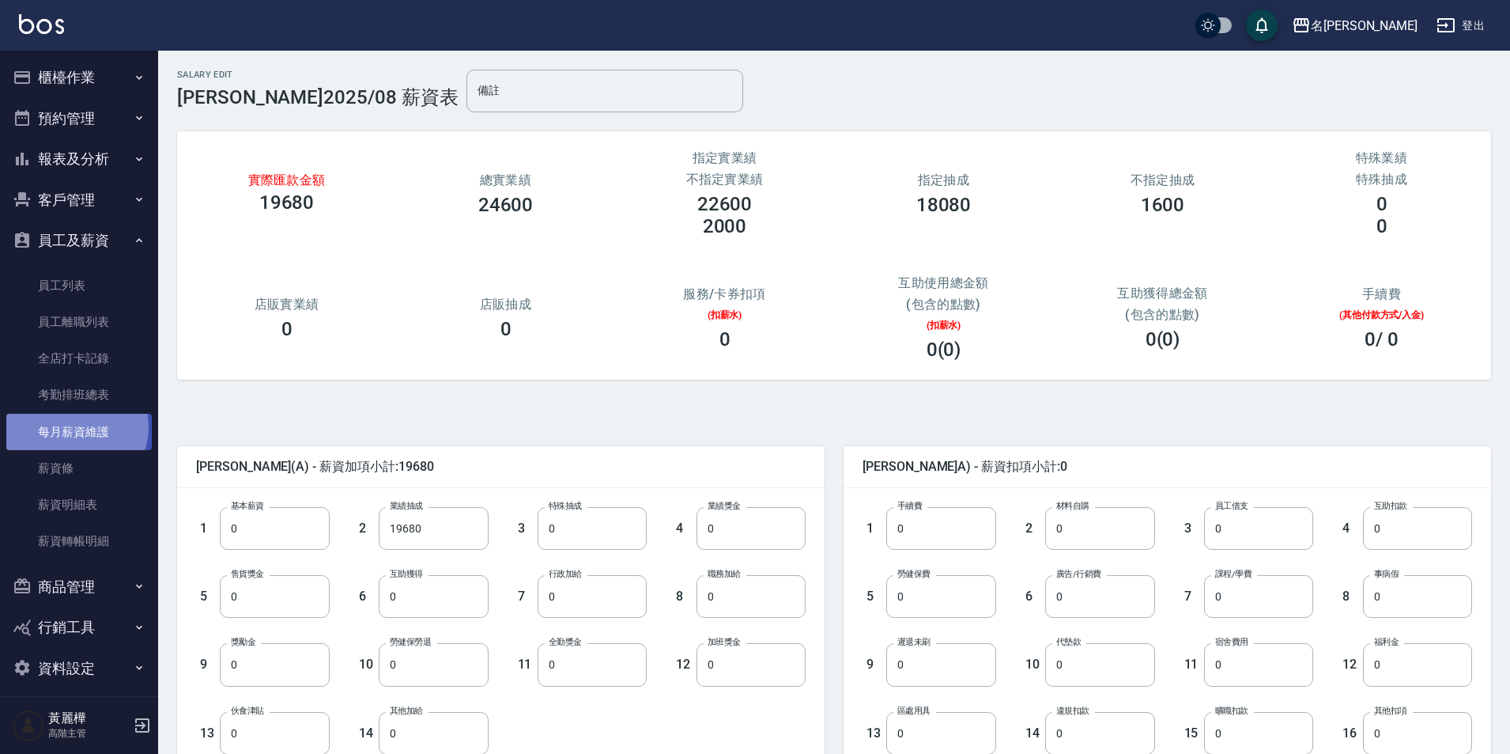
click at [74, 426] on link "每月薪資維護" at bounding box center [79, 432] width 146 height 36
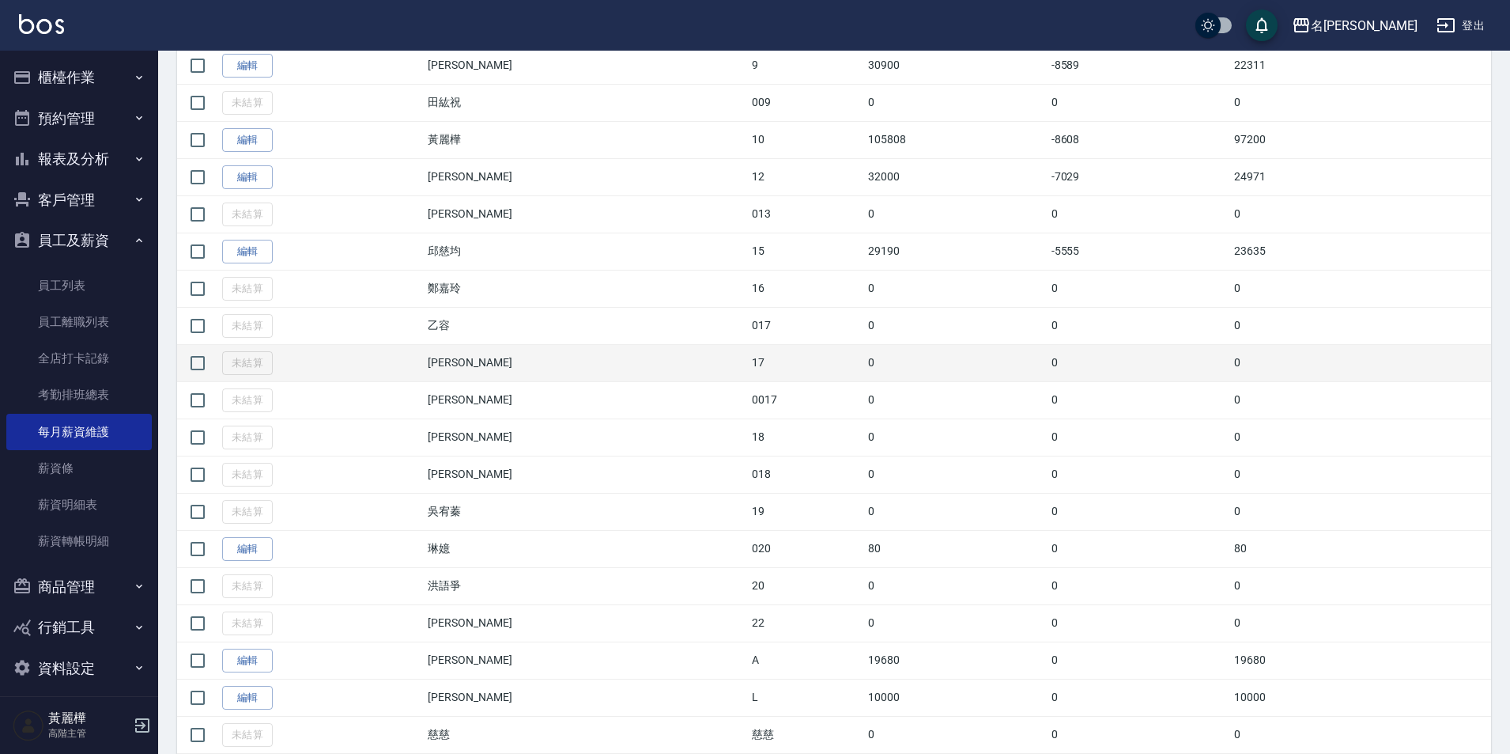
scroll to position [758, 0]
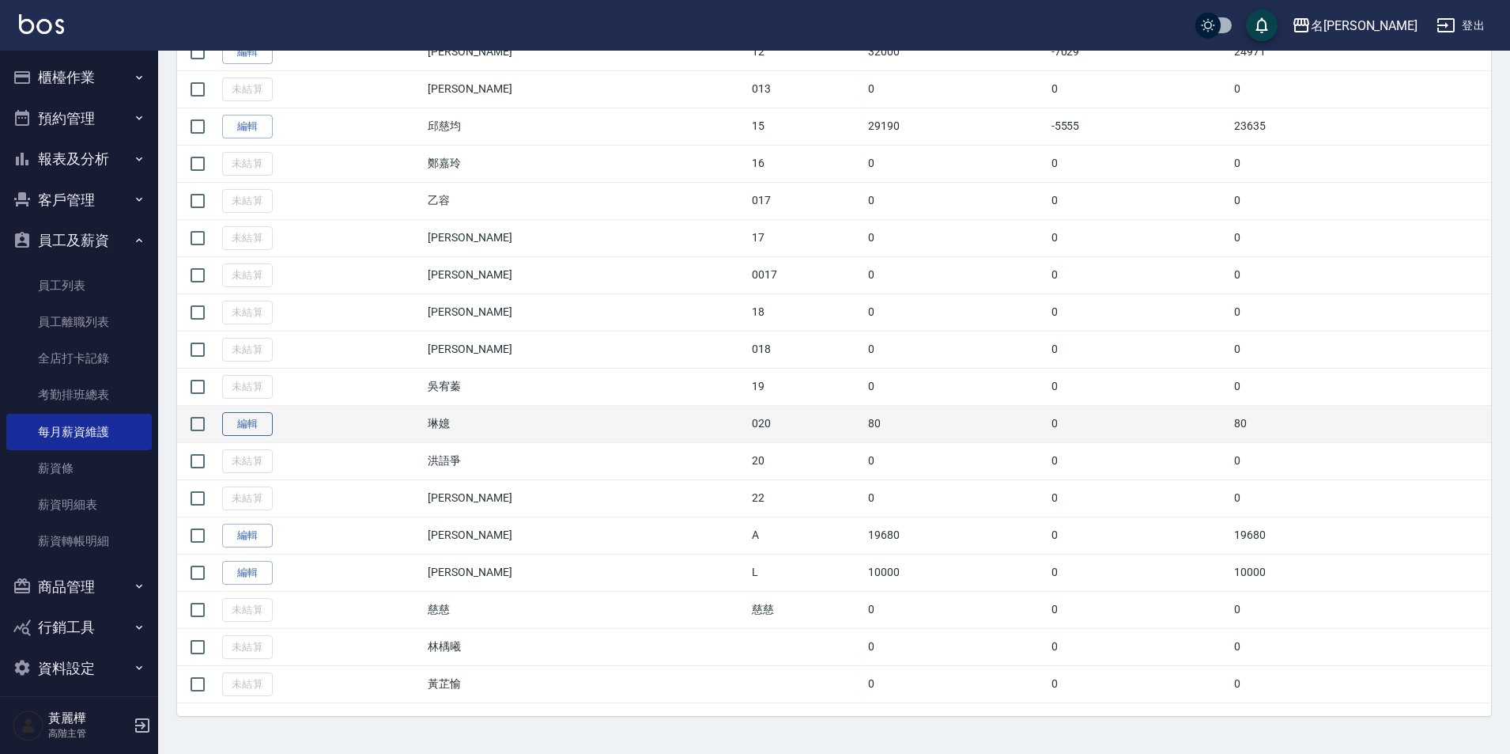
click at [255, 430] on link "編輯" at bounding box center [247, 424] width 51 height 25
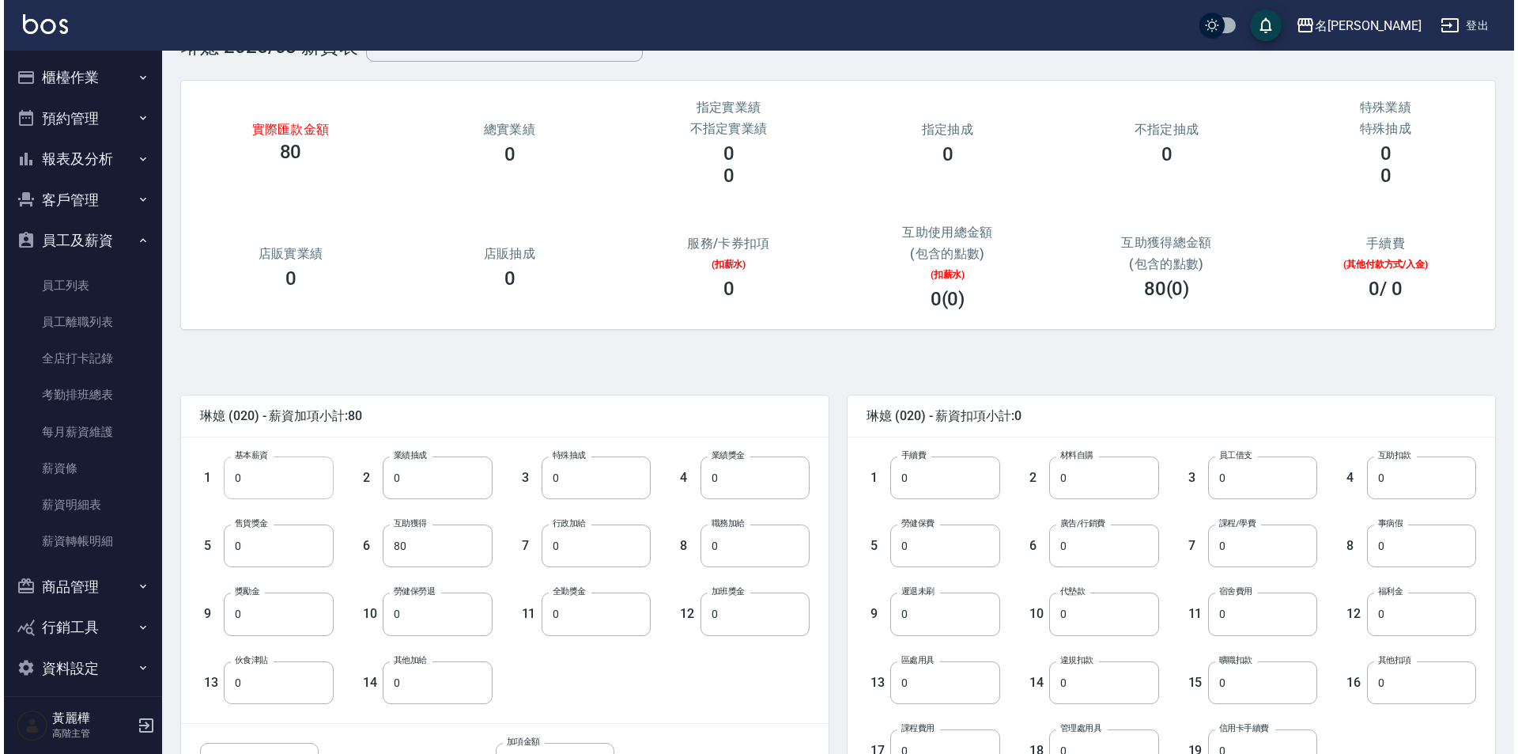
scroll to position [79, 0]
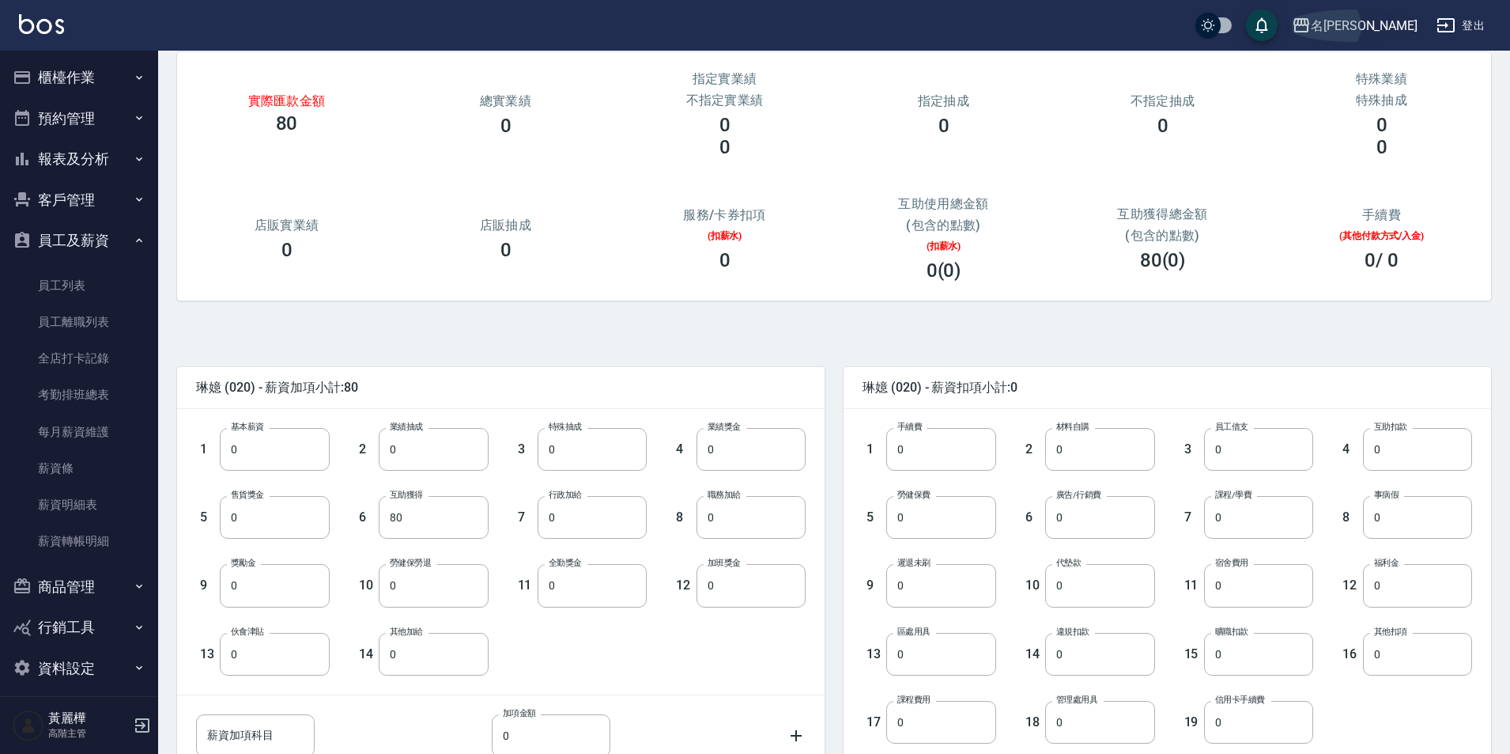
click at [1374, 34] on div "名[PERSON_NAME]" at bounding box center [1364, 26] width 107 height 20
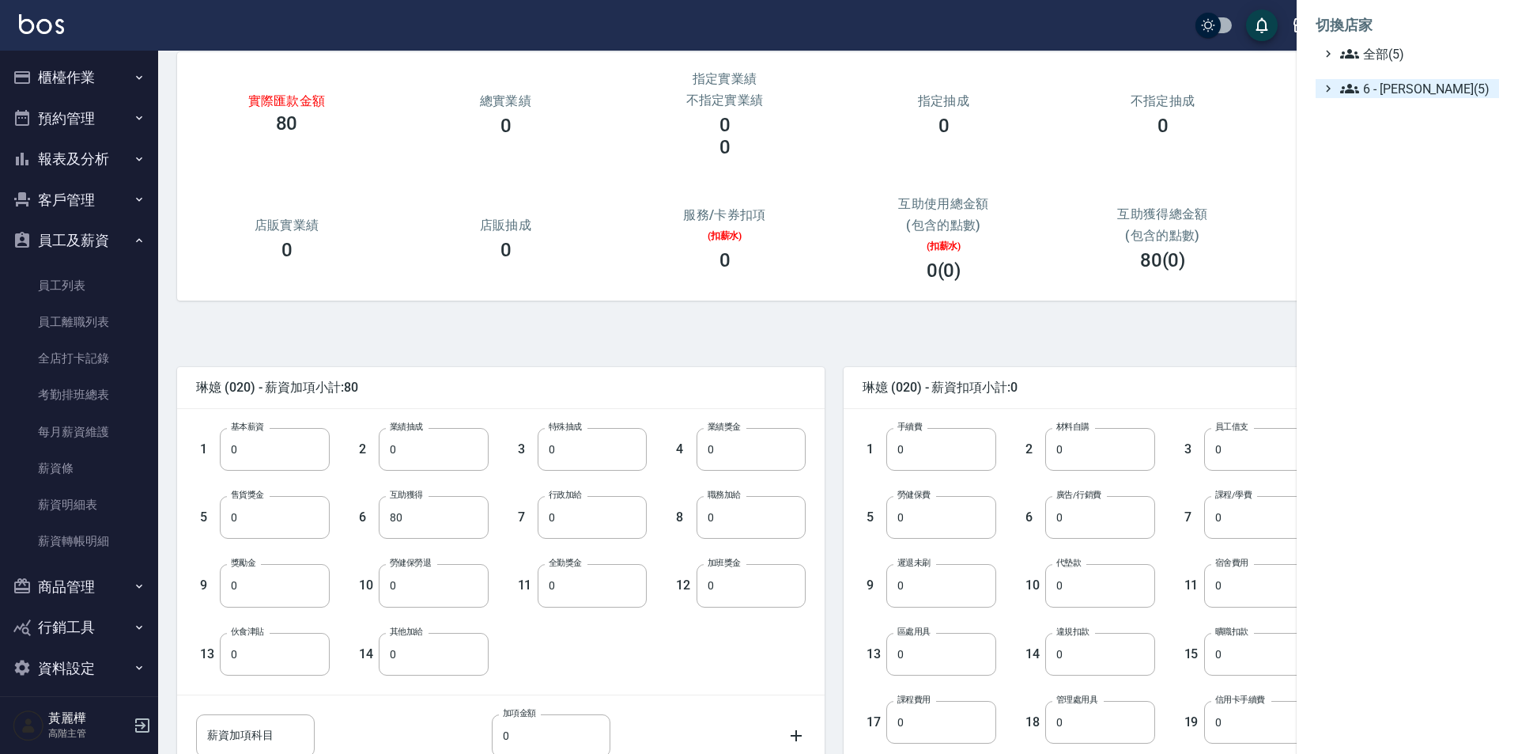
click at [1371, 83] on span "6 - 賴明男(5)" at bounding box center [1416, 88] width 153 height 19
click at [1385, 176] on span "名留大龍" at bounding box center [1419, 177] width 147 height 19
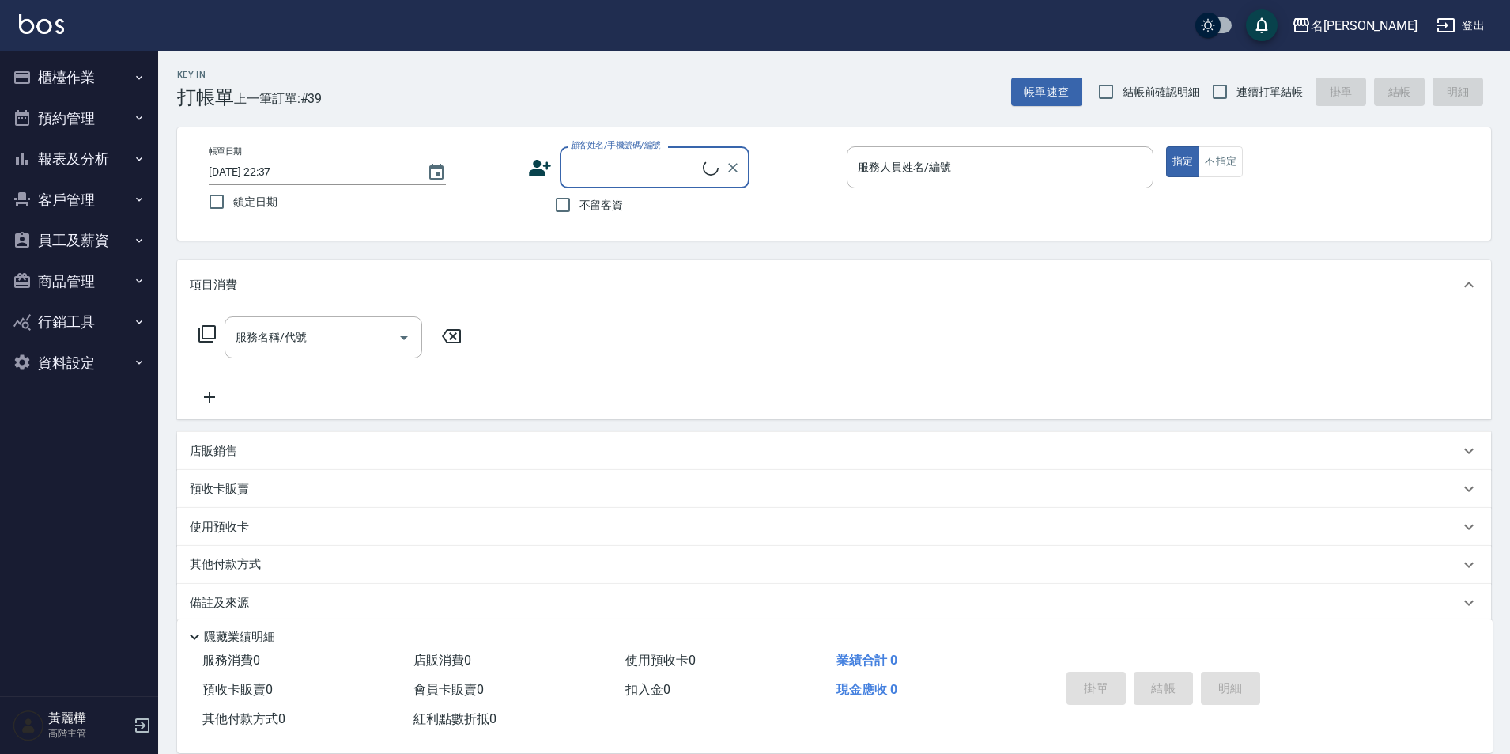
click at [78, 244] on button "員工及薪資" at bounding box center [79, 240] width 146 height 41
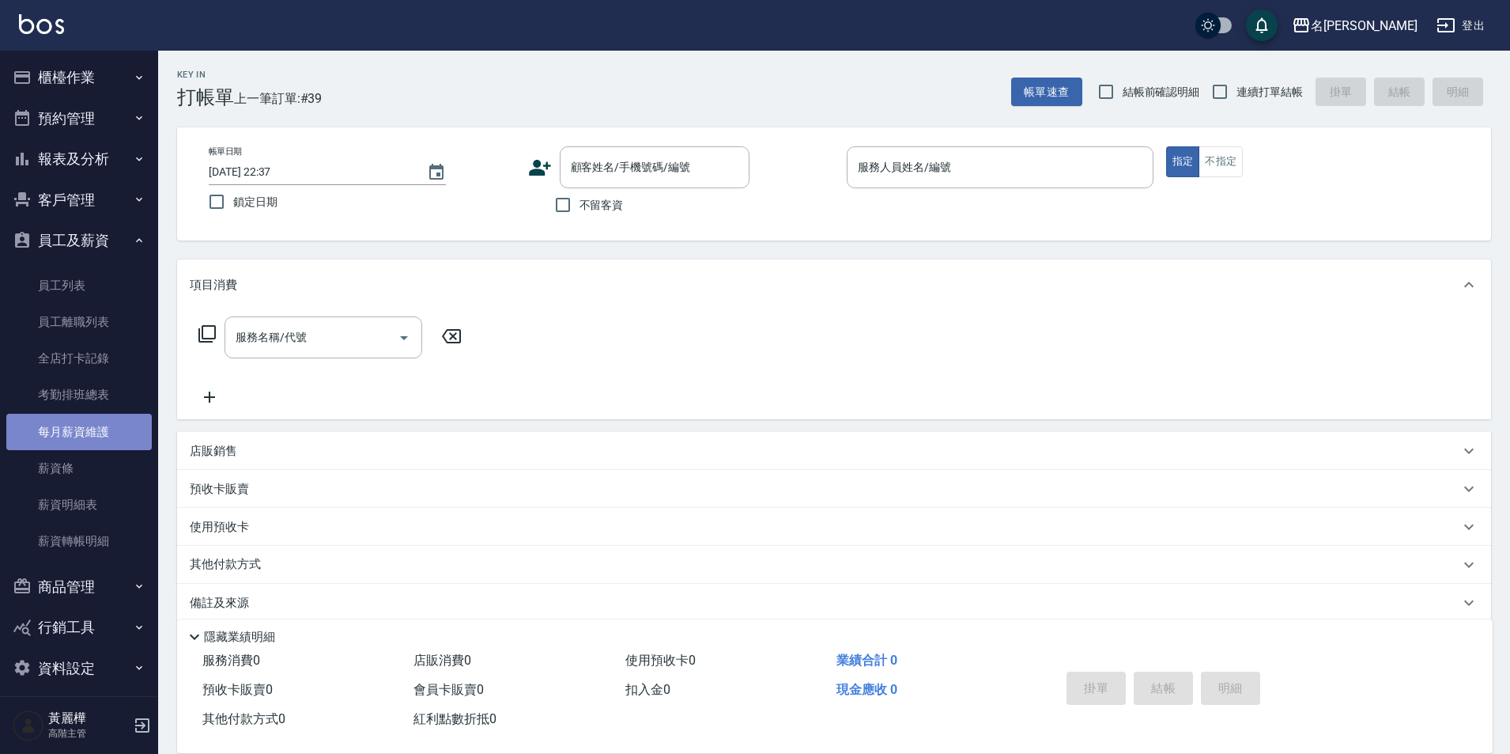
click at [90, 422] on link "每月薪資維護" at bounding box center [79, 432] width 146 height 36
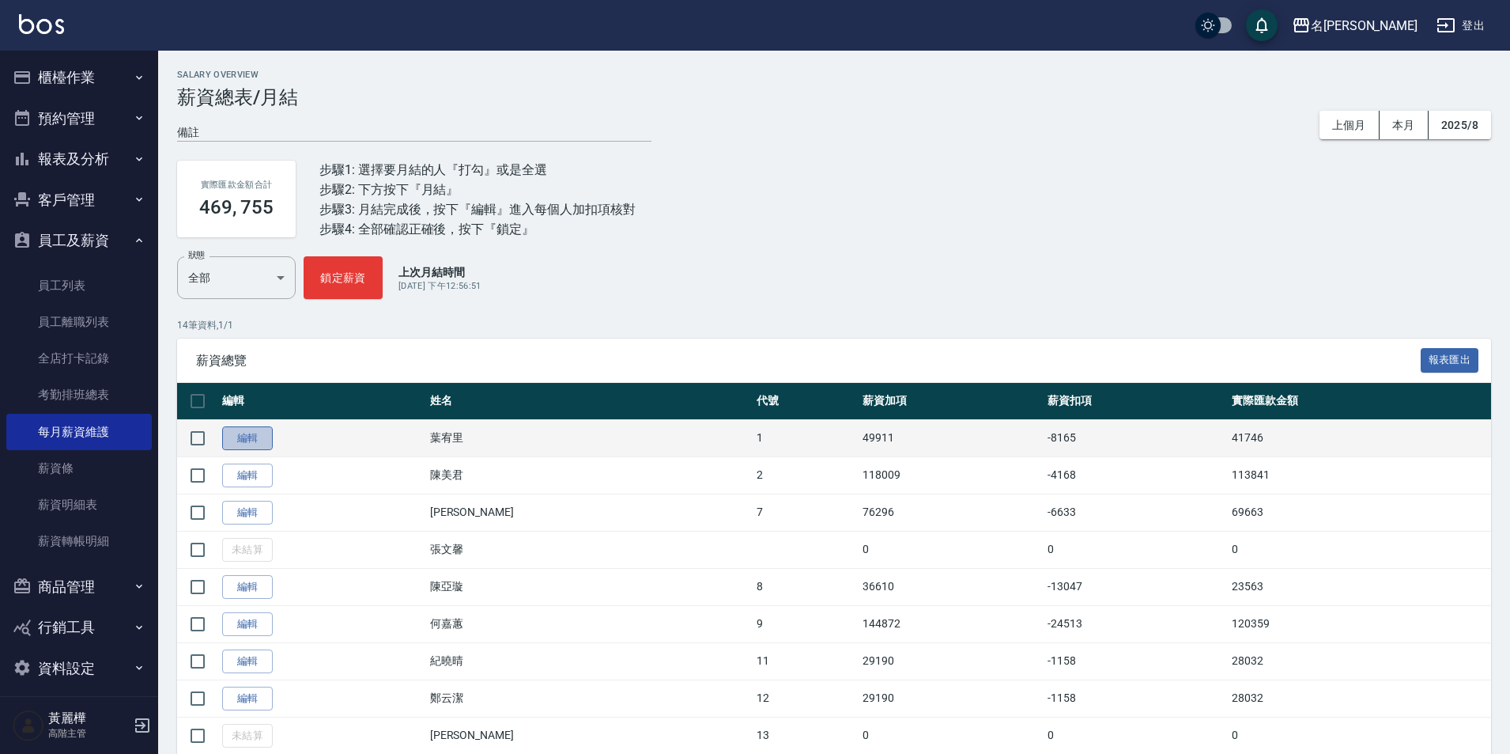
click at [259, 441] on link "編輯" at bounding box center [247, 438] width 51 height 25
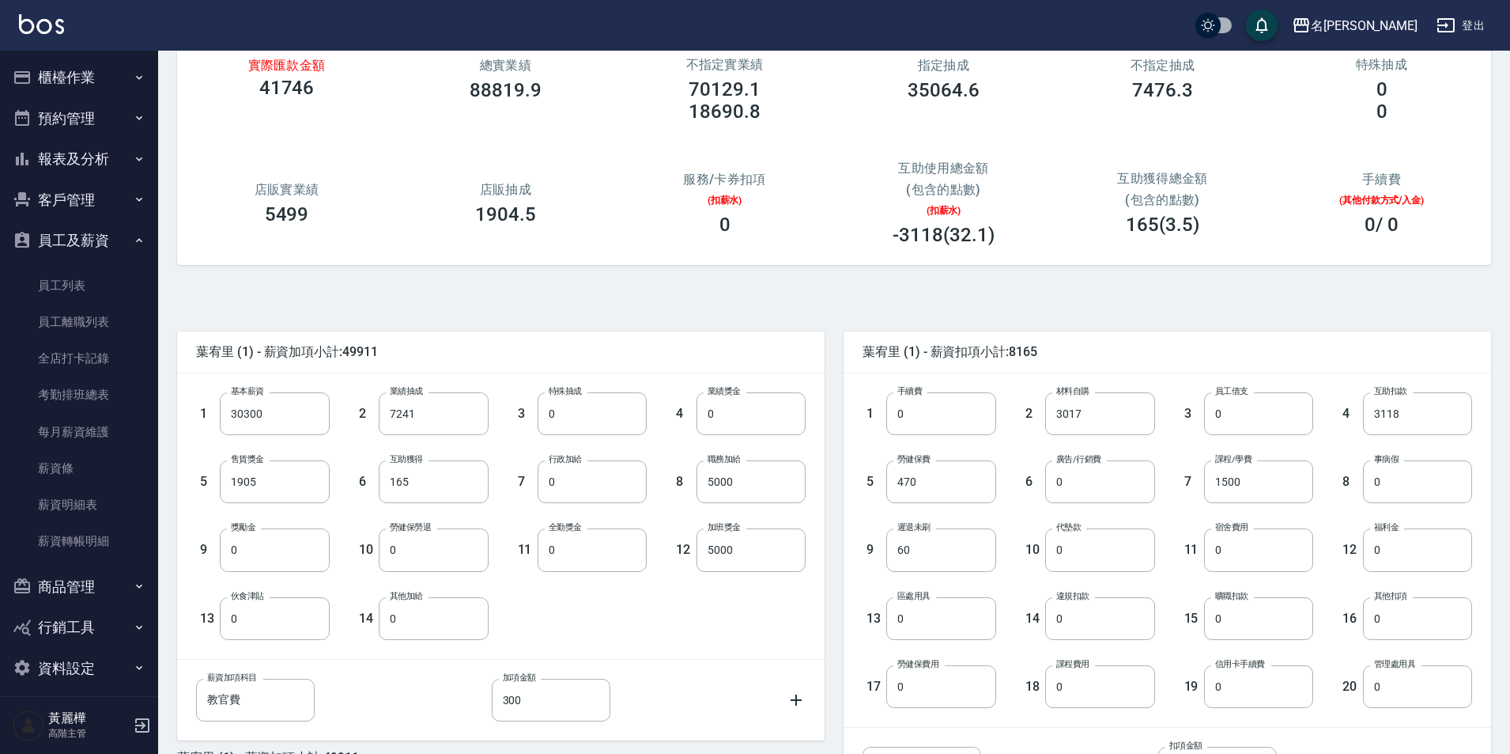
scroll to position [274, 0]
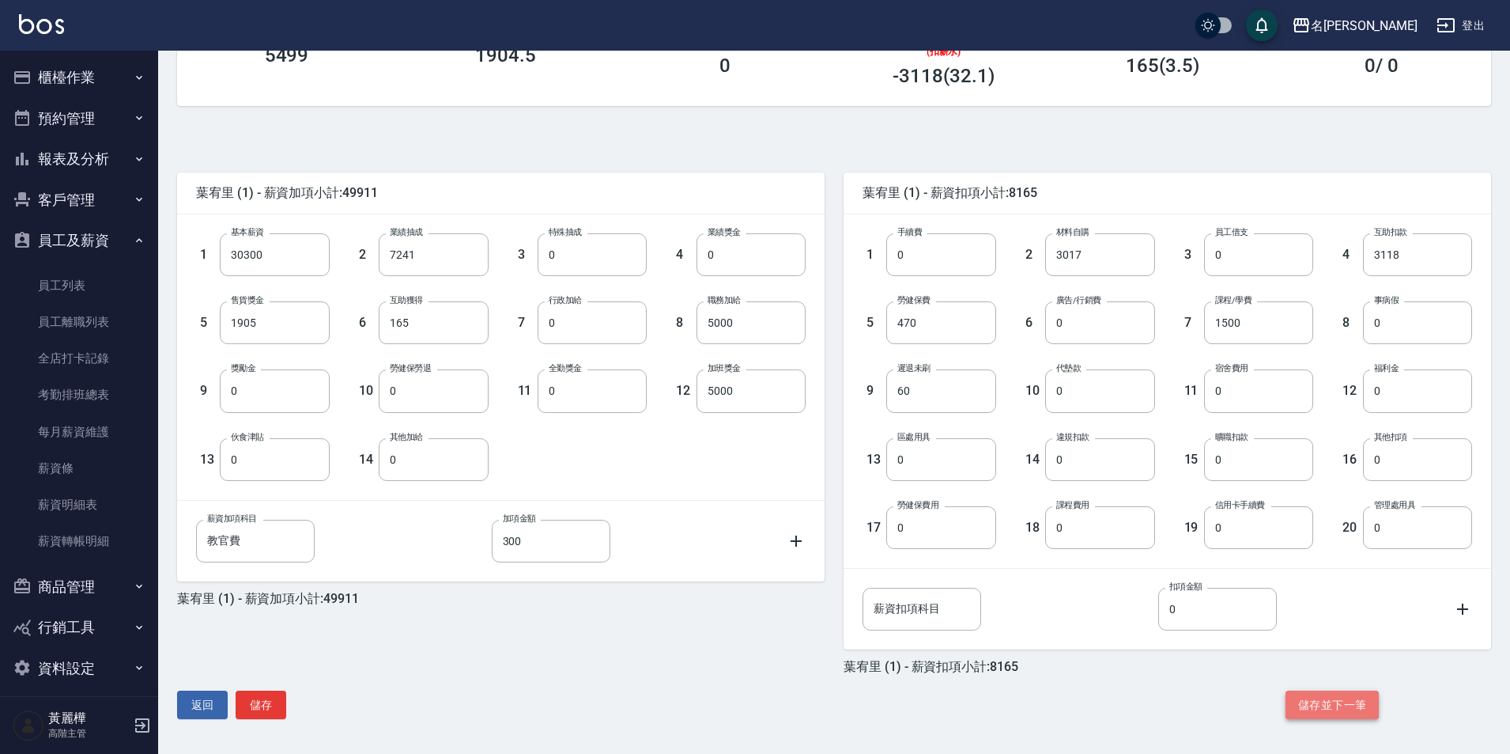
click at [1340, 698] on button "儲存並下一筆" at bounding box center [1332, 704] width 93 height 29
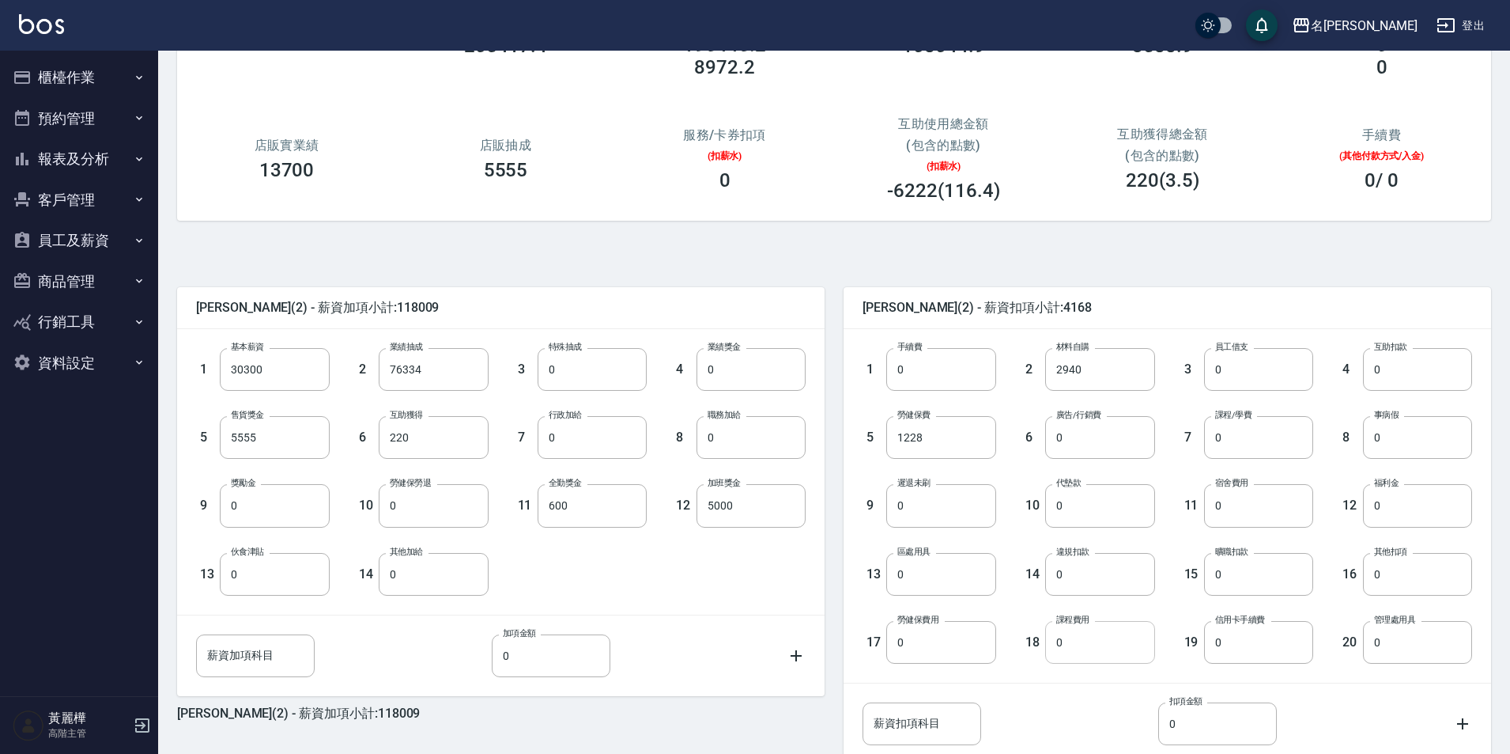
scroll to position [274, 0]
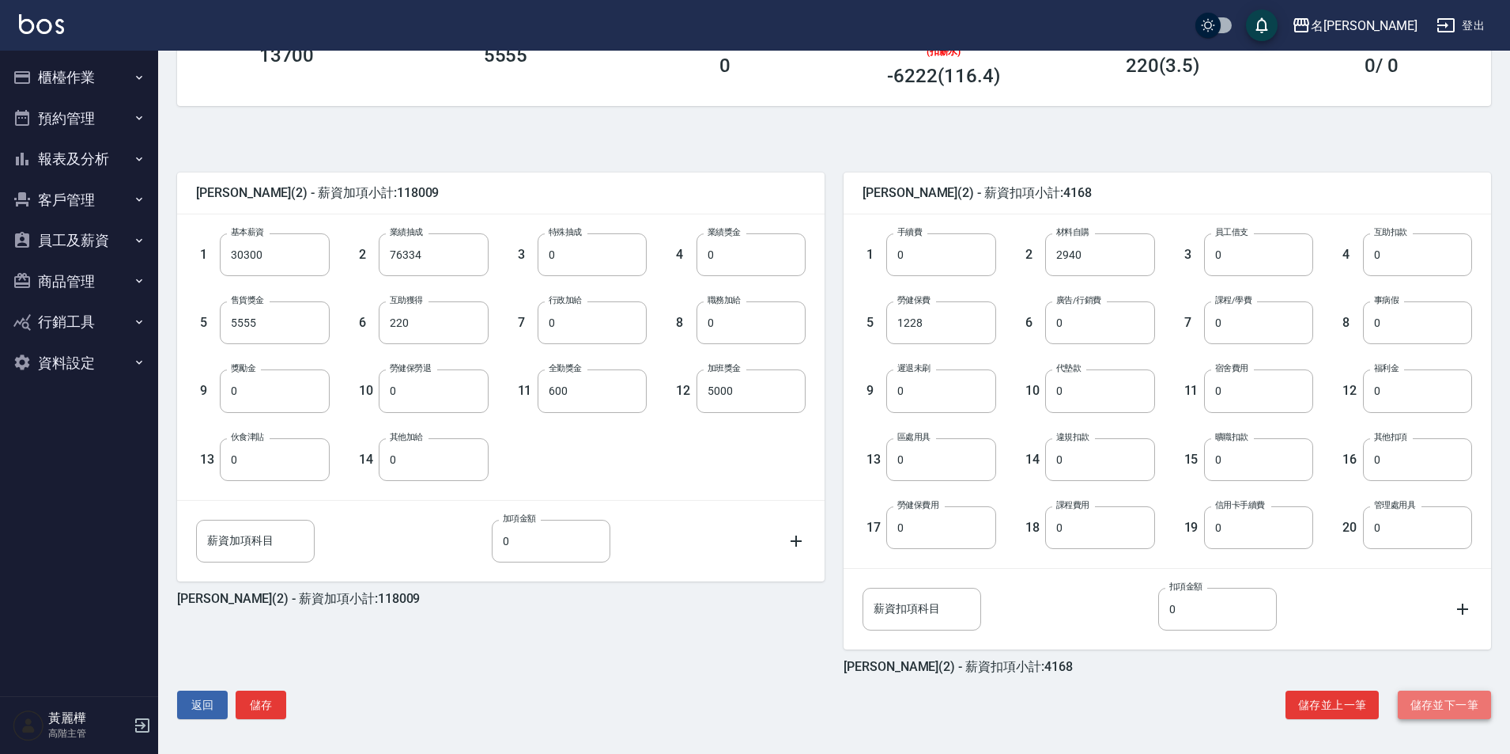
click at [1469, 702] on button "儲存並下一筆" at bounding box center [1444, 704] width 93 height 29
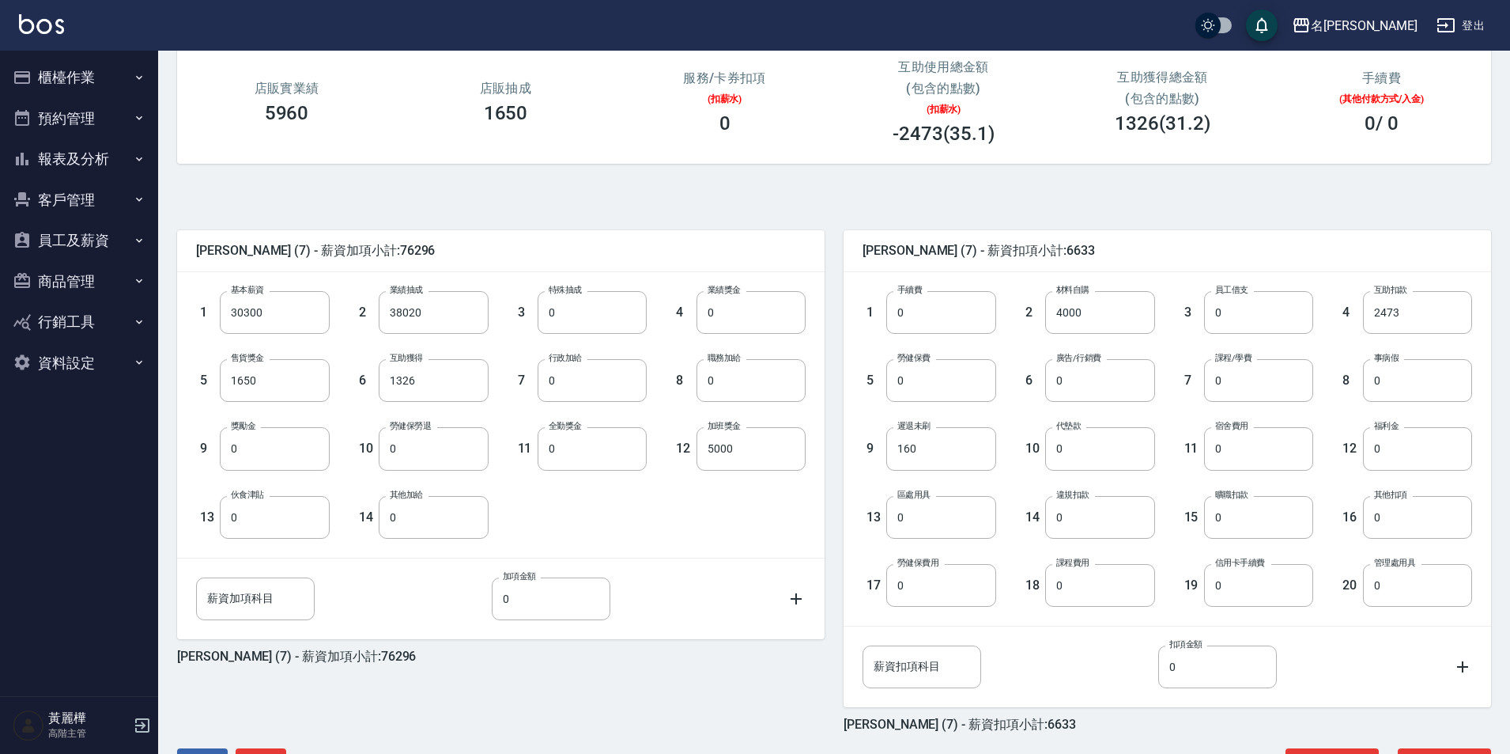
scroll to position [274, 0]
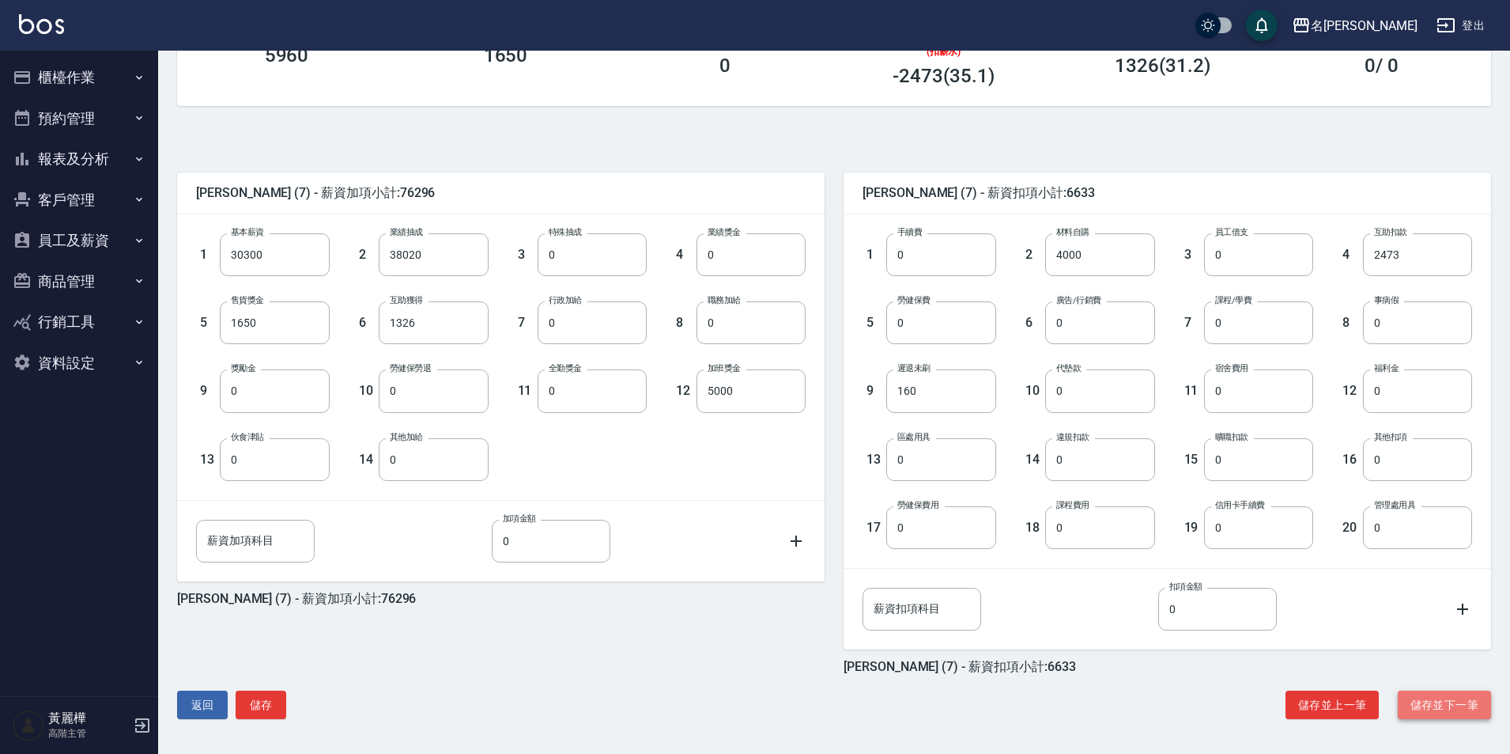
click at [1451, 713] on button "儲存並下一筆" at bounding box center [1444, 704] width 93 height 29
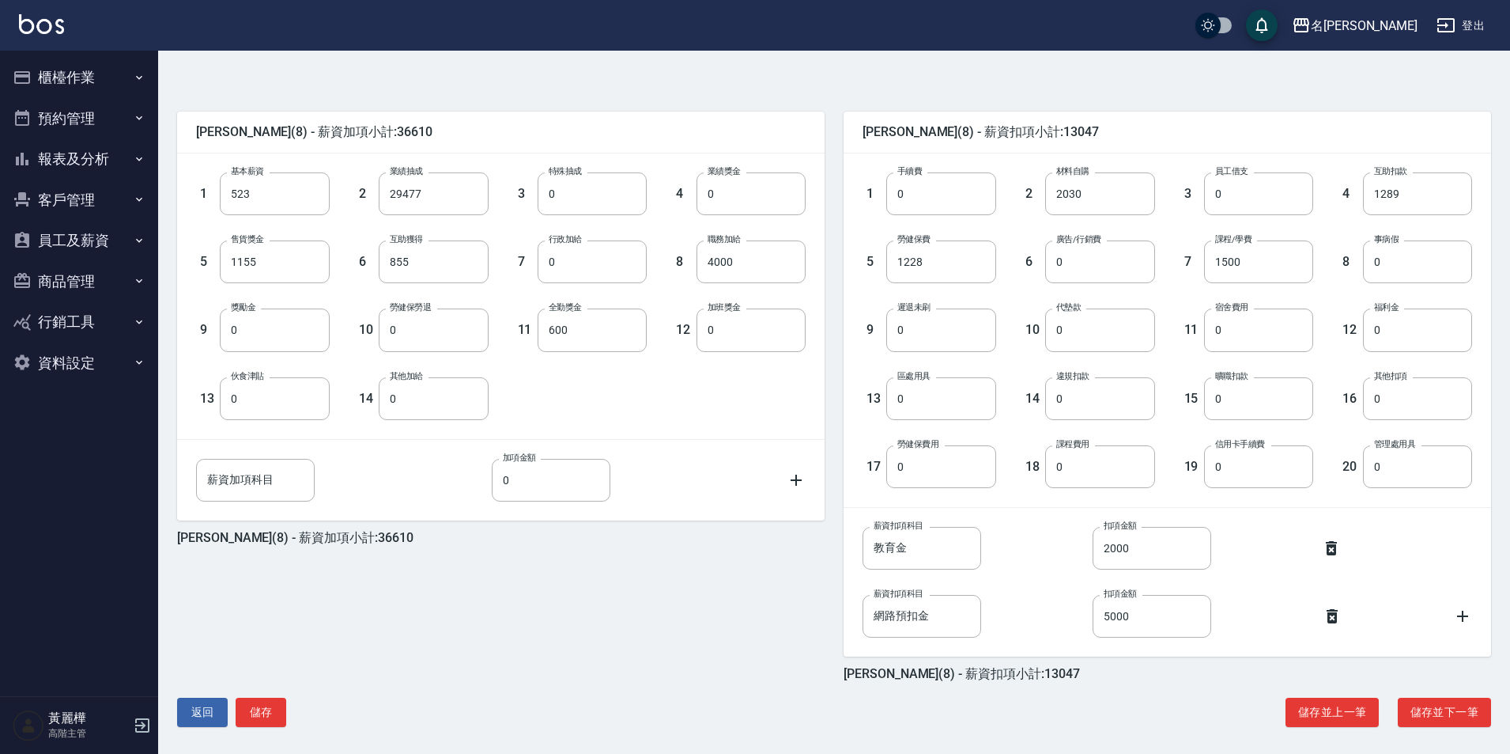
scroll to position [342, 0]
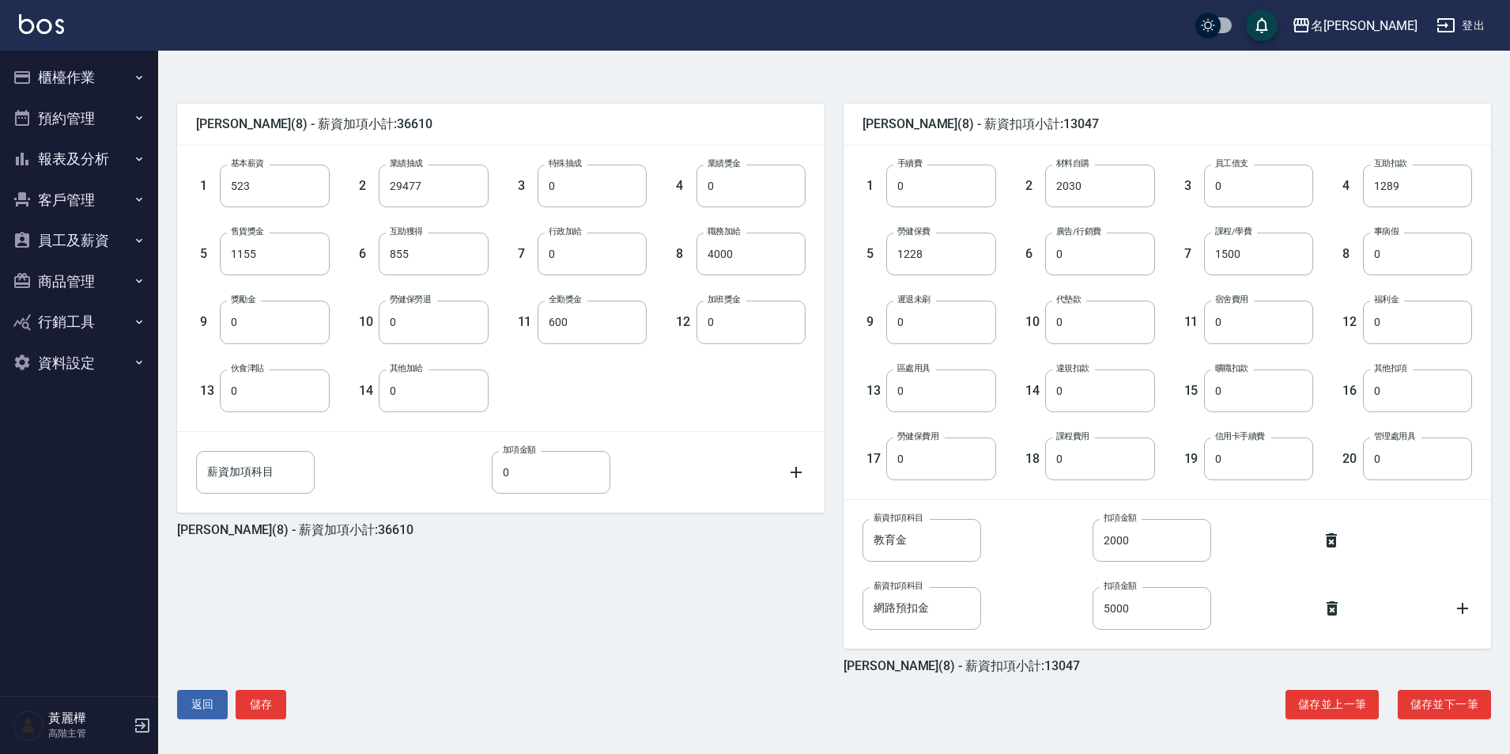
click at [1403, 726] on div "陳亞璇 (8) - 薪資加項小計:36610 1 基本薪資 523 基本薪資 2 業績抽成 29477 業績抽成 3 特殊抽成 0 特殊抽成 4 業績獎金 0…" at bounding box center [827, 395] width 1327 height 678
click at [1411, 709] on button "儲存並下一筆" at bounding box center [1444, 704] width 93 height 29
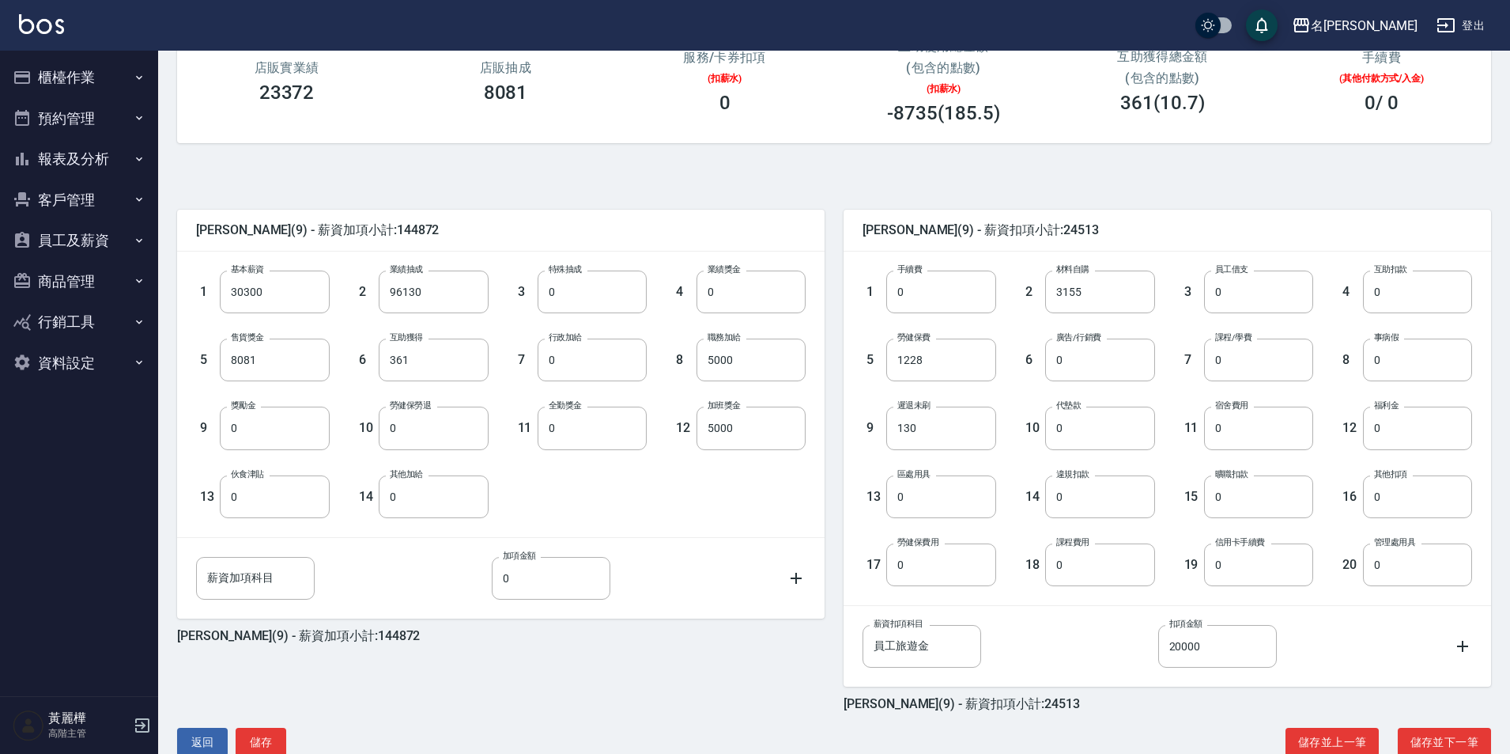
scroll to position [237, 0]
click at [1432, 741] on button "儲存並下一筆" at bounding box center [1444, 741] width 93 height 29
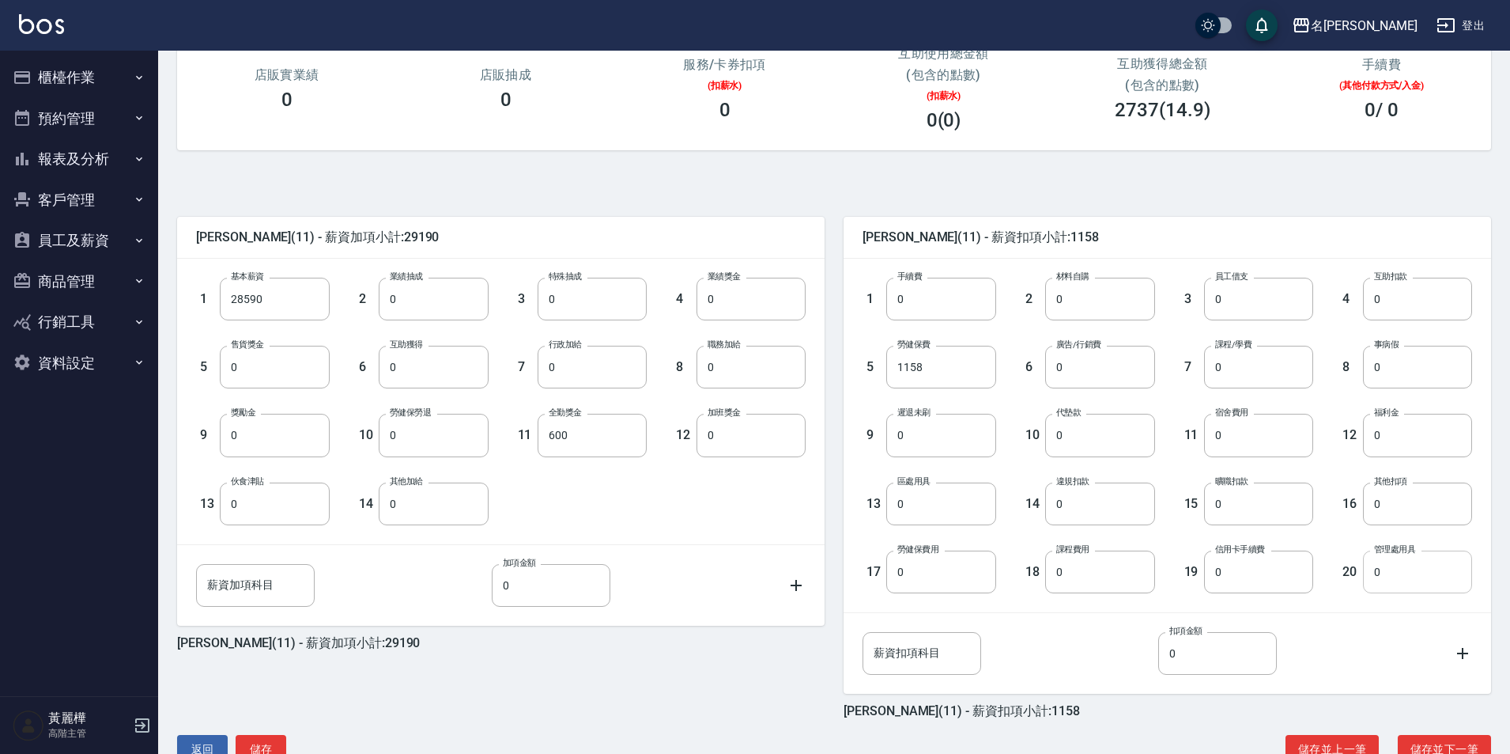
scroll to position [237, 0]
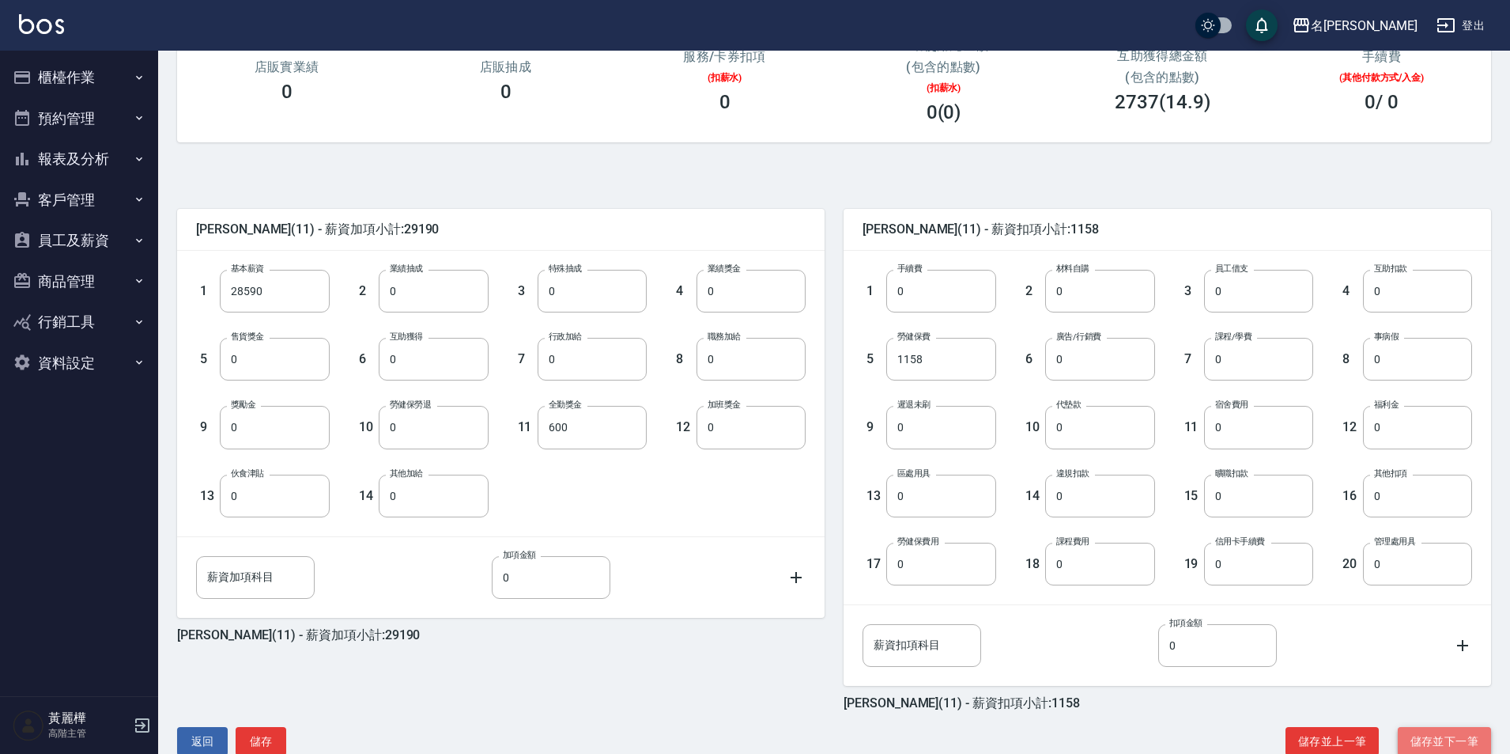
click at [1423, 743] on button "儲存並下一筆" at bounding box center [1444, 741] width 93 height 29
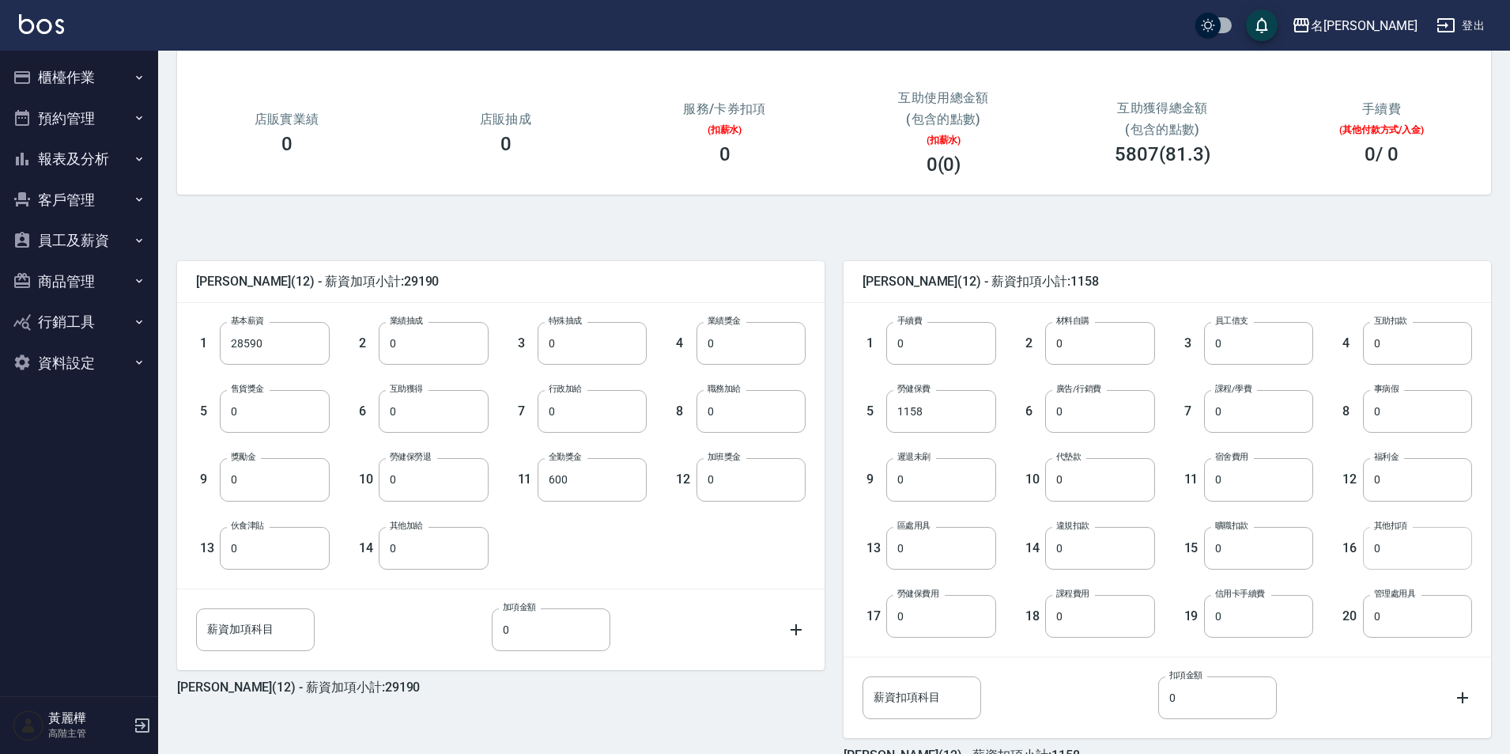
scroll to position [237, 0]
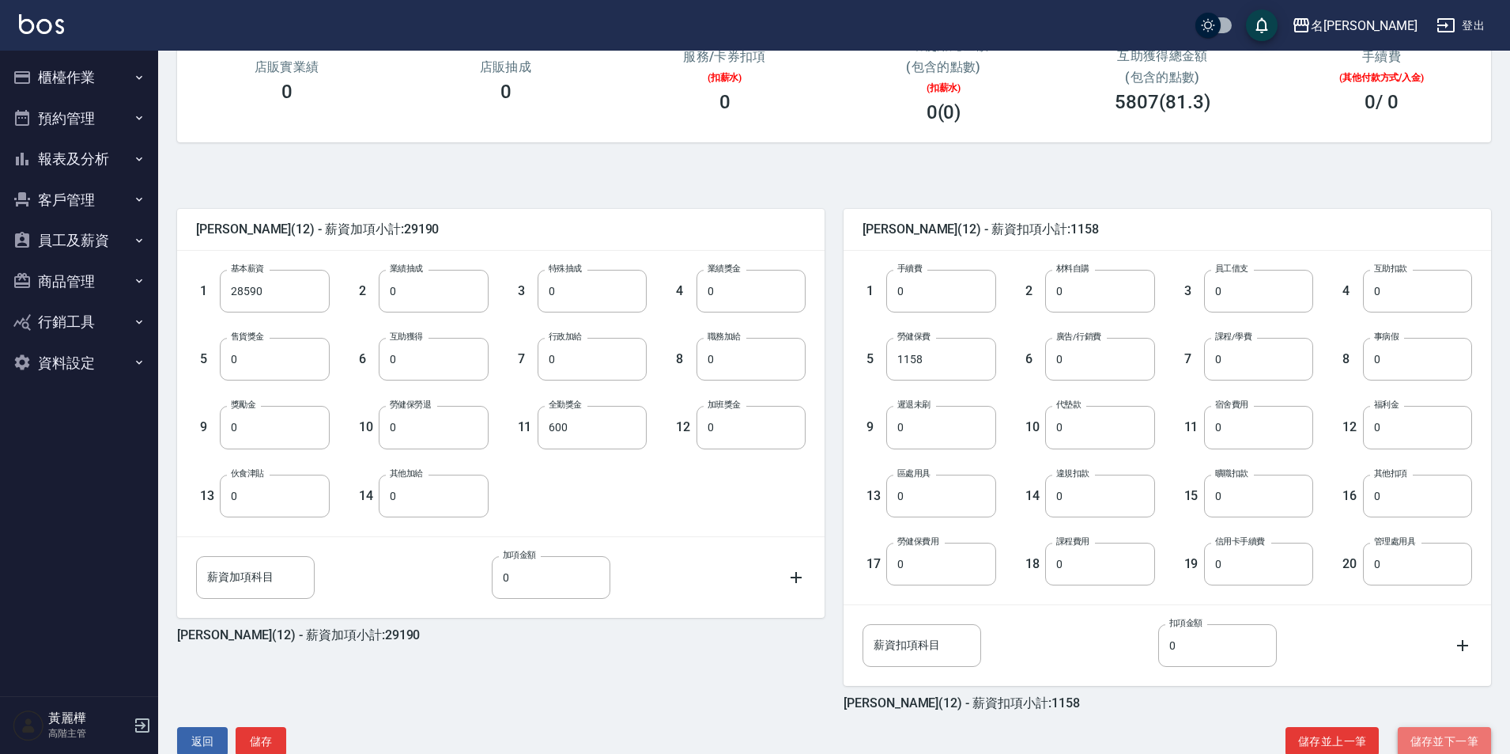
click at [1421, 745] on button "儲存並下一筆" at bounding box center [1444, 741] width 93 height 29
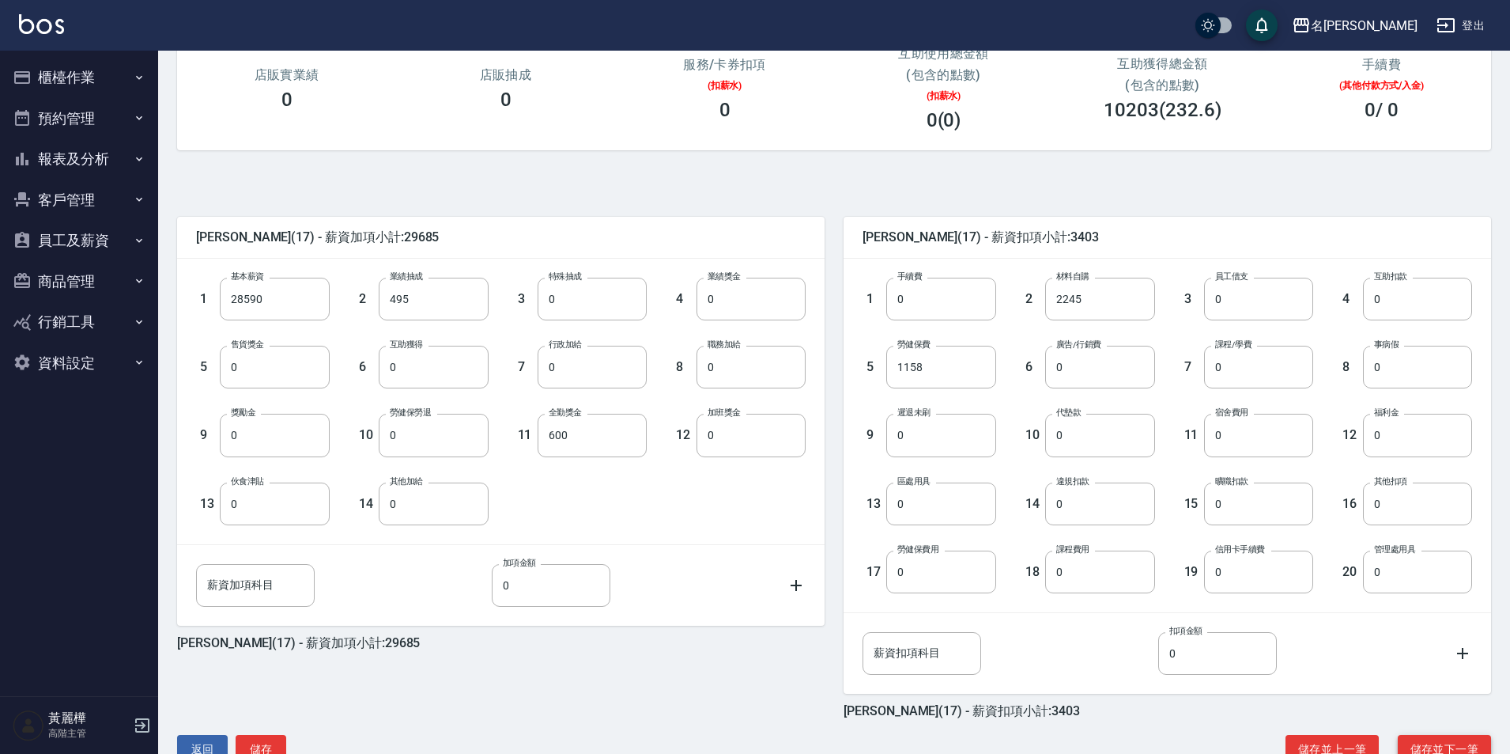
scroll to position [237, 0]
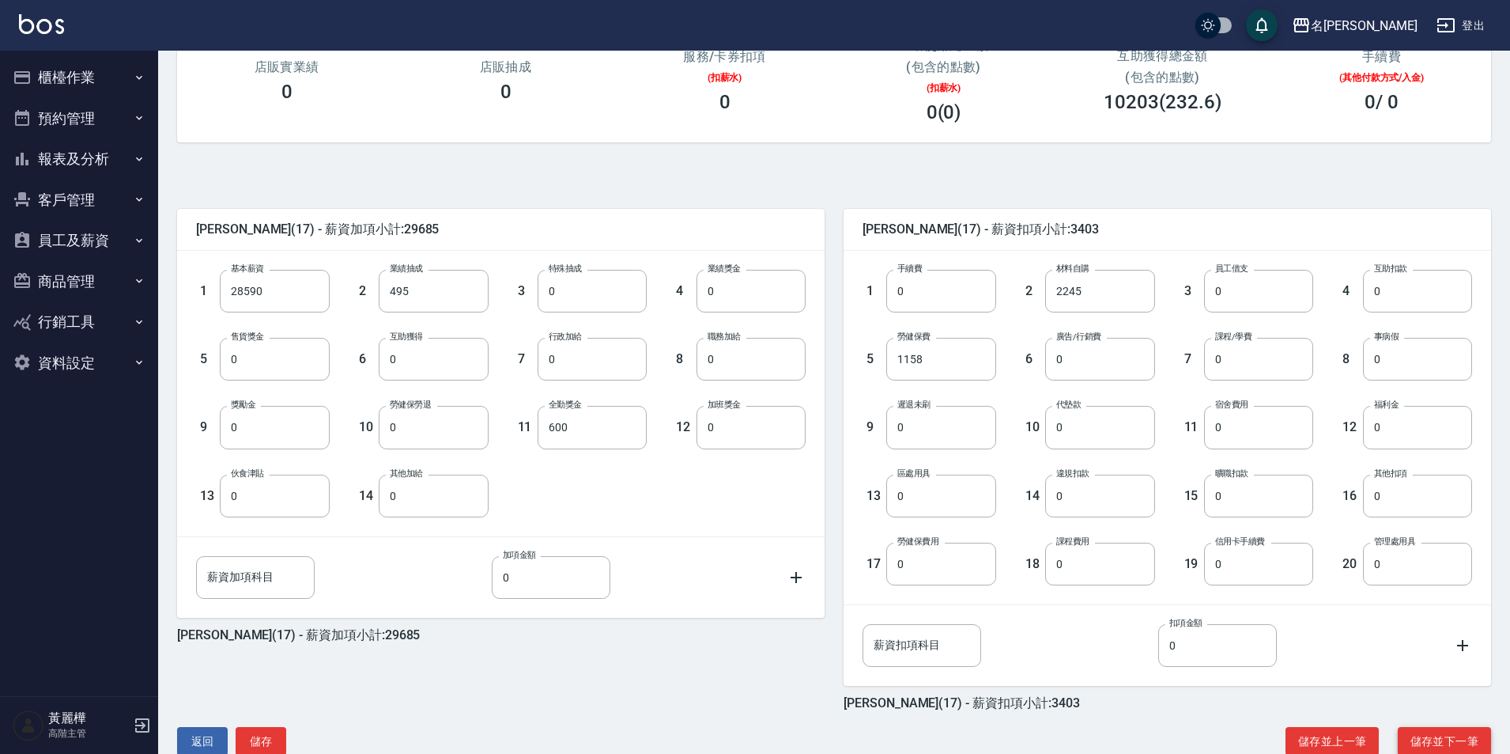
click at [1412, 742] on button "儲存並下一筆" at bounding box center [1444, 741] width 93 height 29
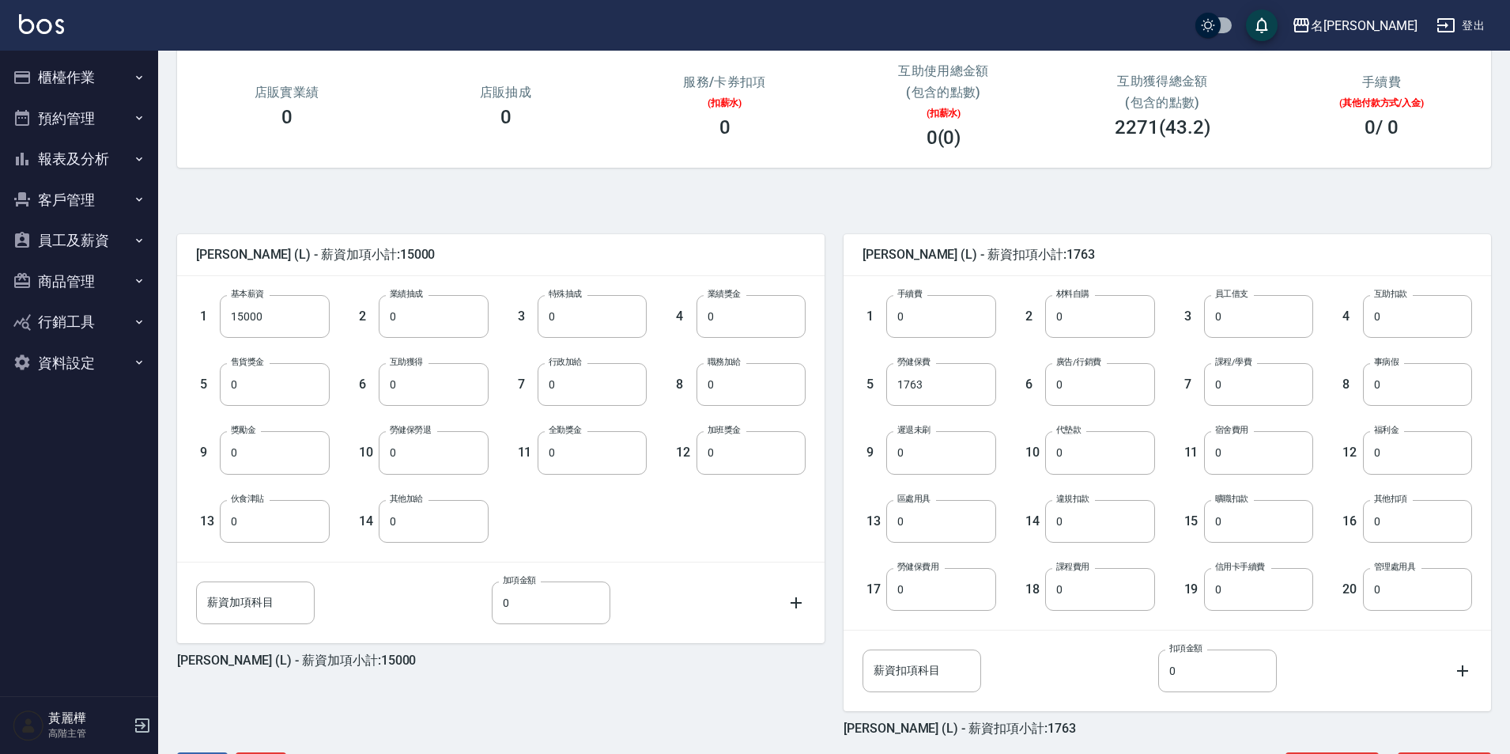
scroll to position [274, 0]
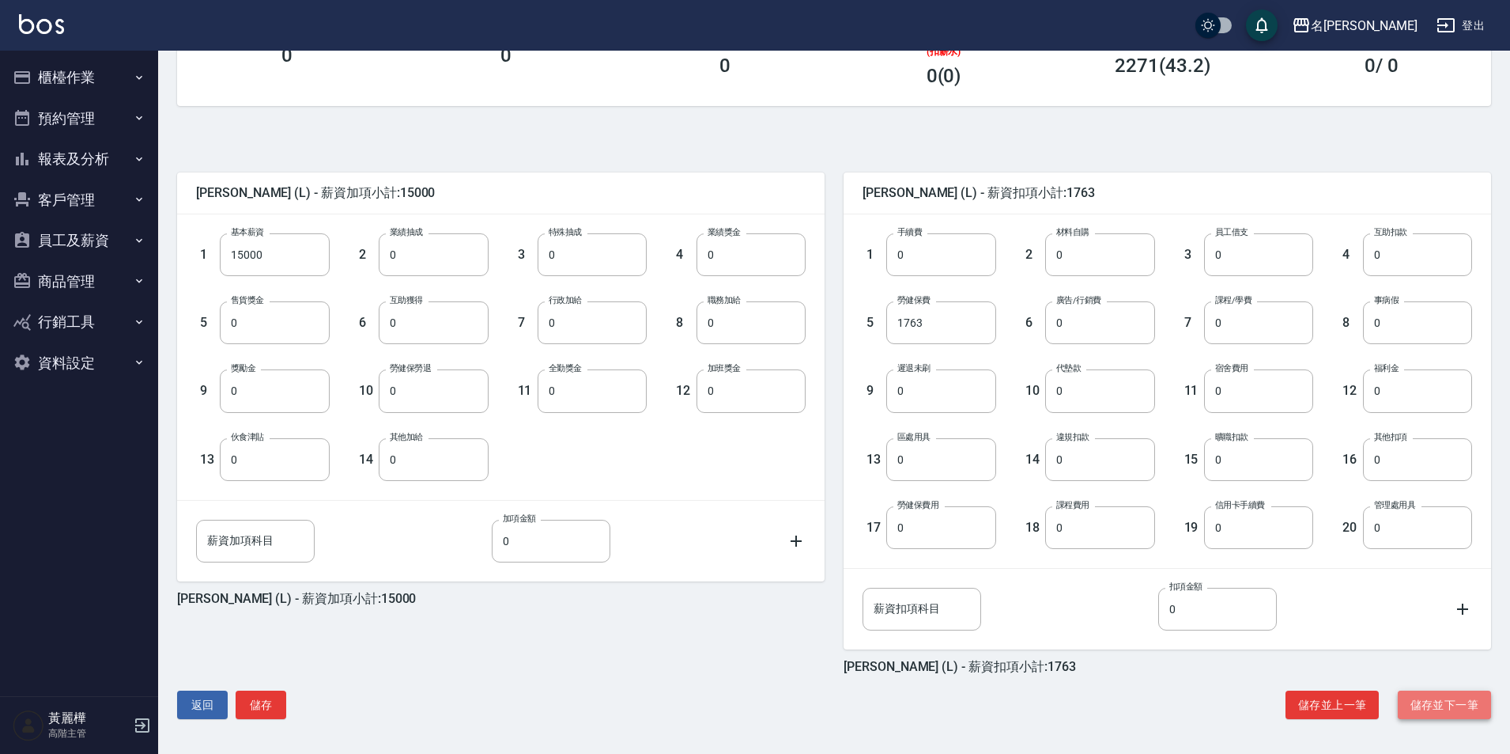
click at [1437, 710] on button "儲存並下一筆" at bounding box center [1444, 704] width 93 height 29
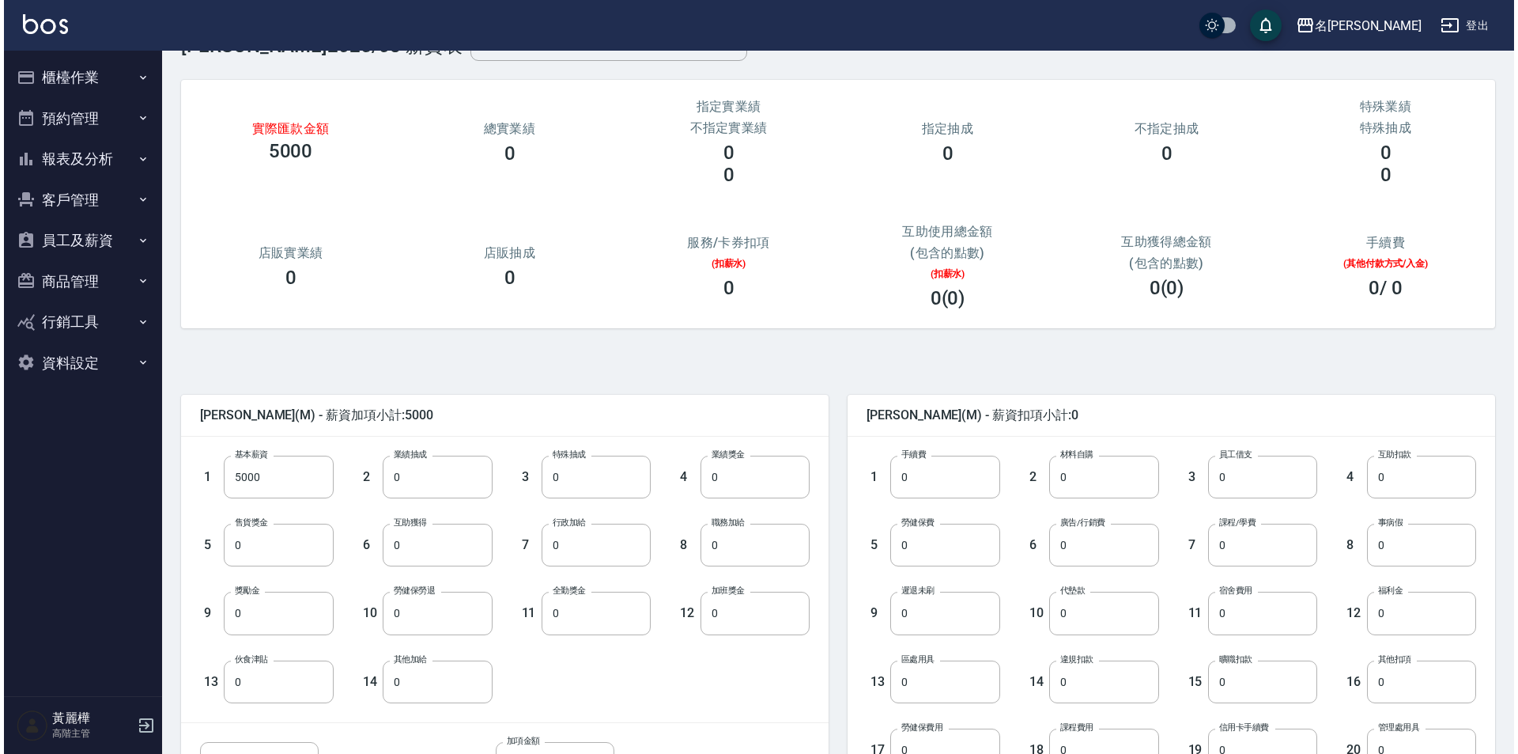
scroll to position [79, 0]
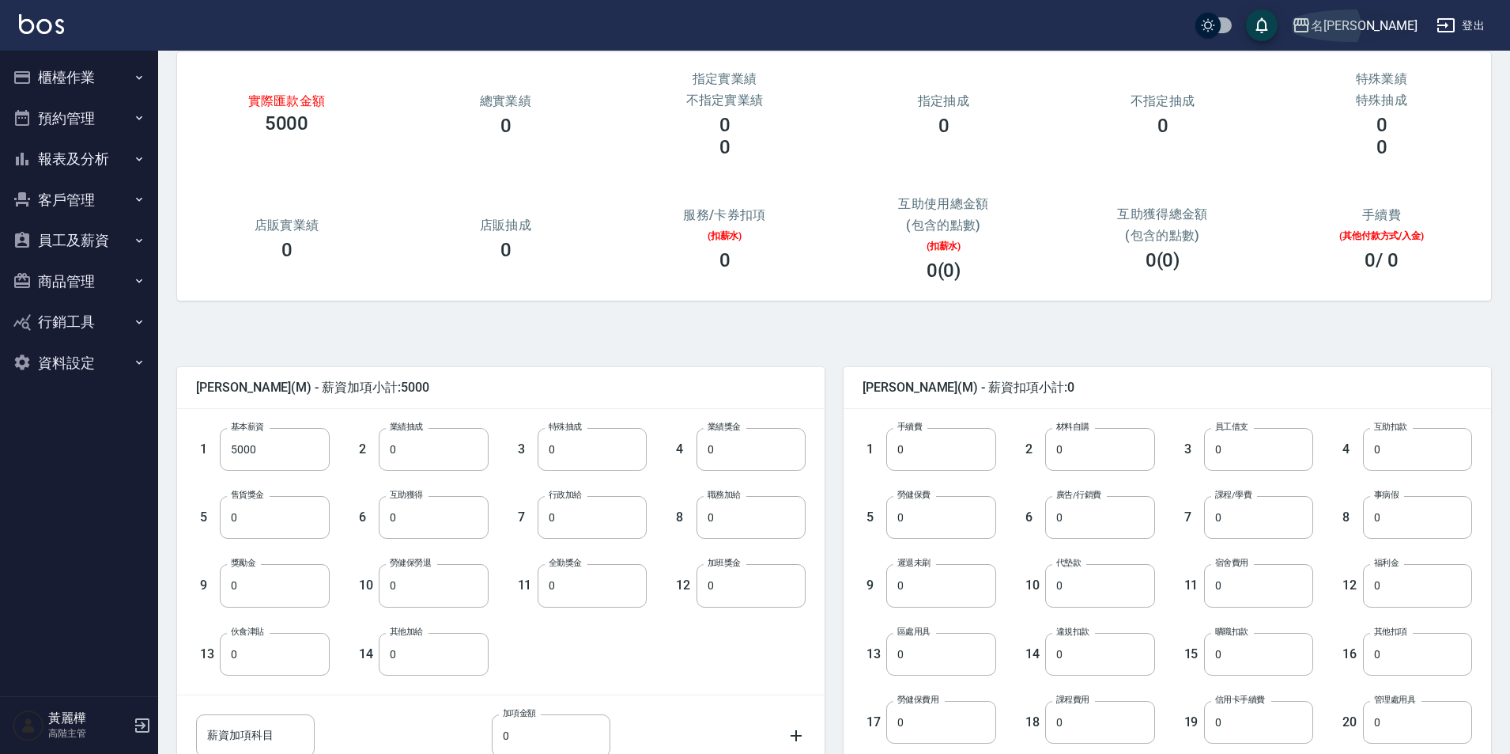
click at [1382, 23] on div "名留大龍" at bounding box center [1364, 26] width 107 height 20
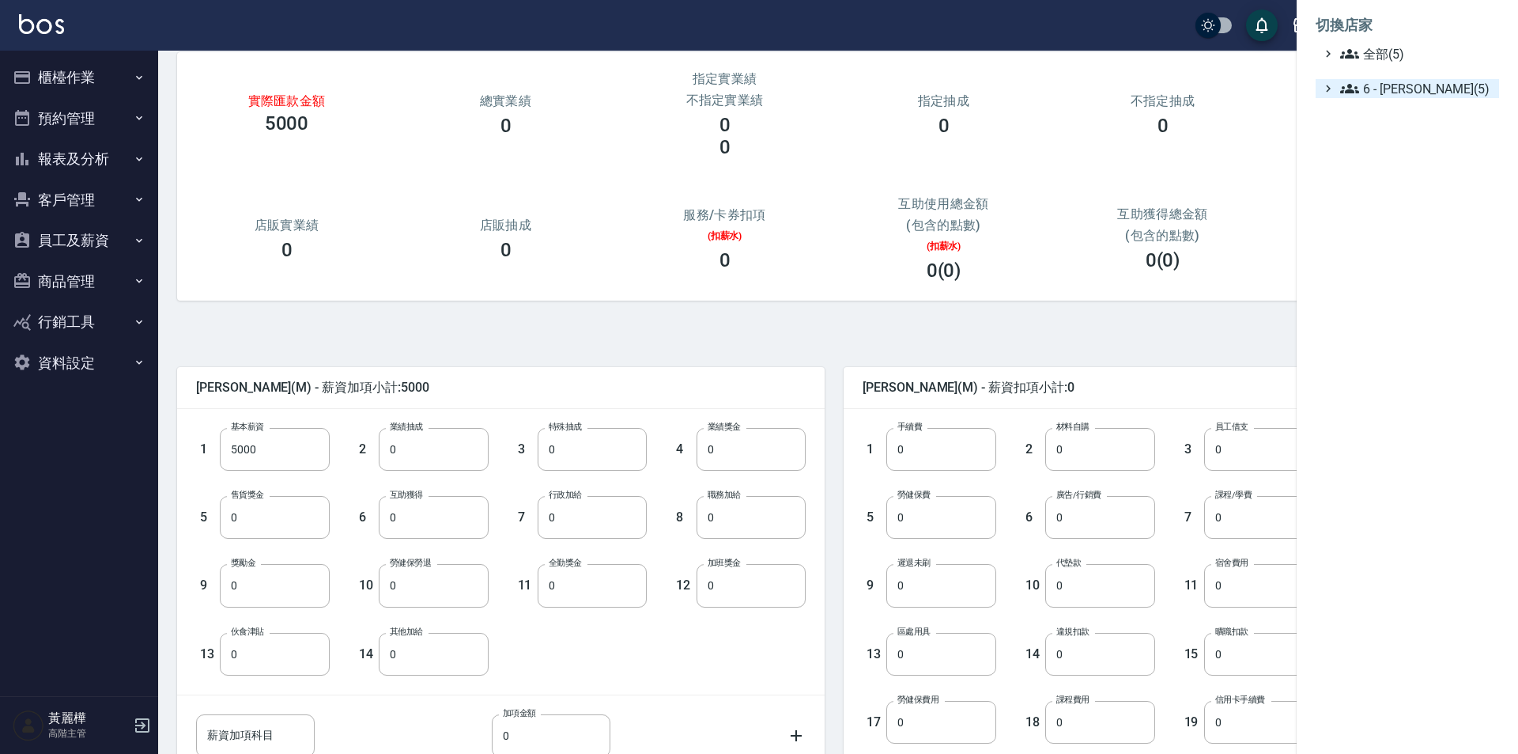
click at [1386, 90] on span "6 - 賴明男(5)" at bounding box center [1416, 88] width 153 height 19
click at [1388, 135] on span "上越龍星" at bounding box center [1419, 132] width 147 height 19
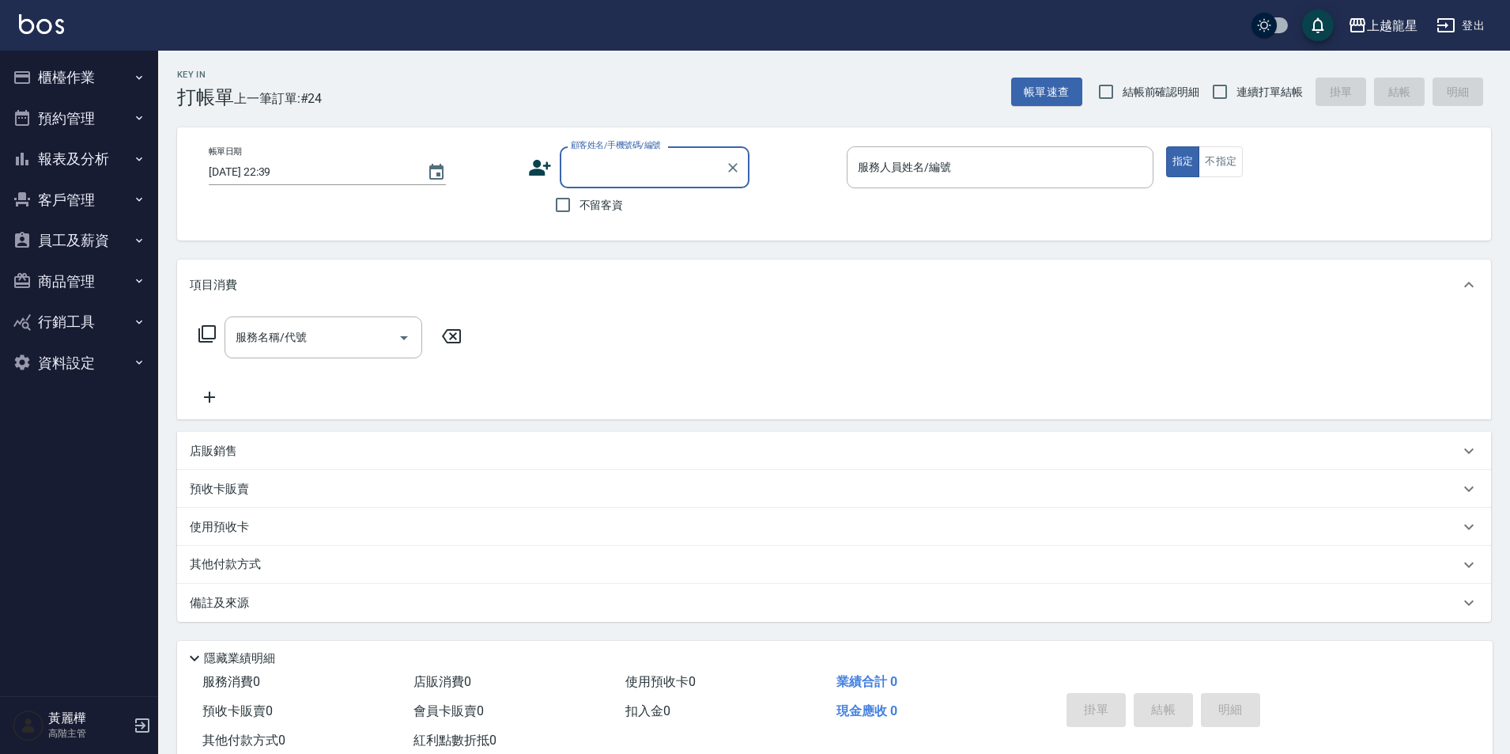
click at [82, 230] on button "員工及薪資" at bounding box center [79, 240] width 146 height 41
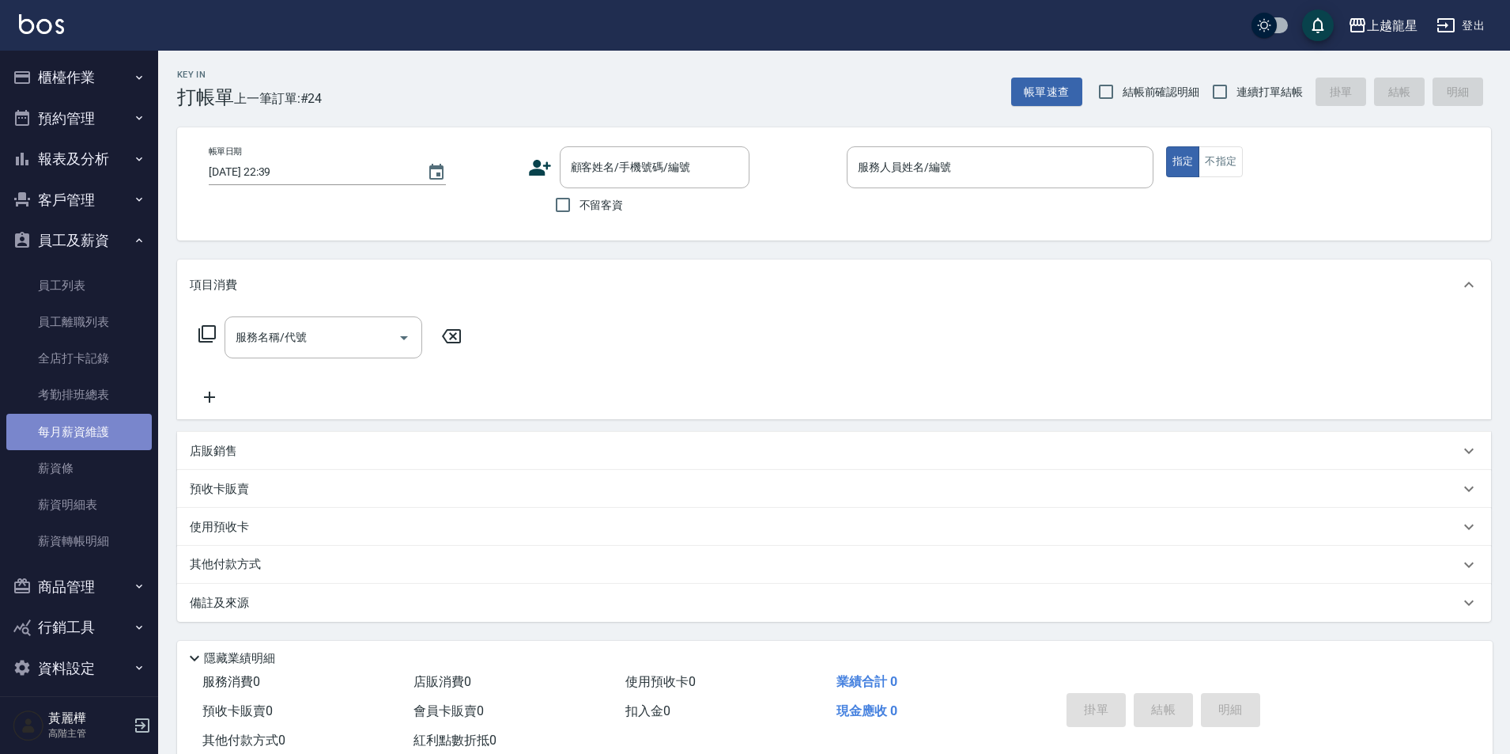
click at [96, 437] on link "每月薪資維護" at bounding box center [79, 432] width 146 height 36
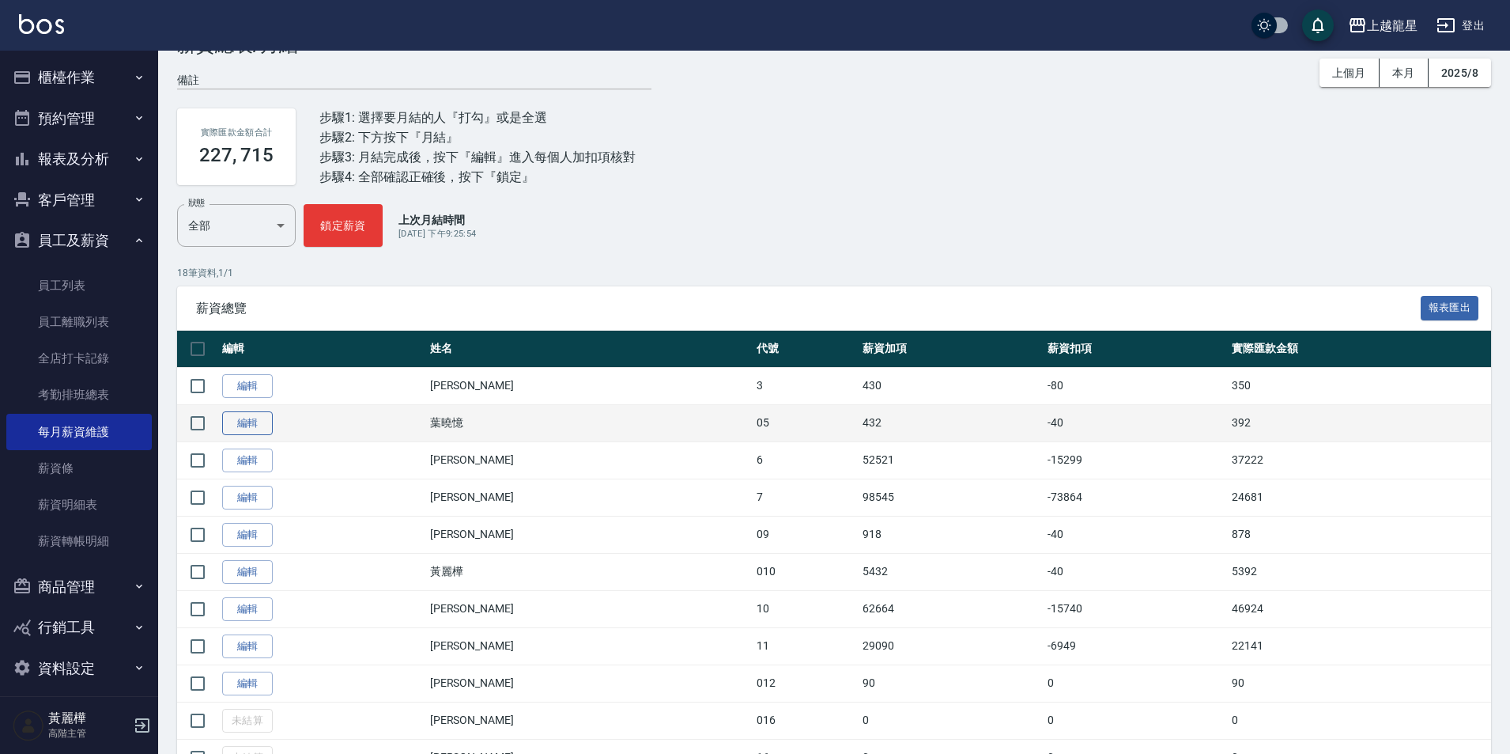
scroll to position [79, 0]
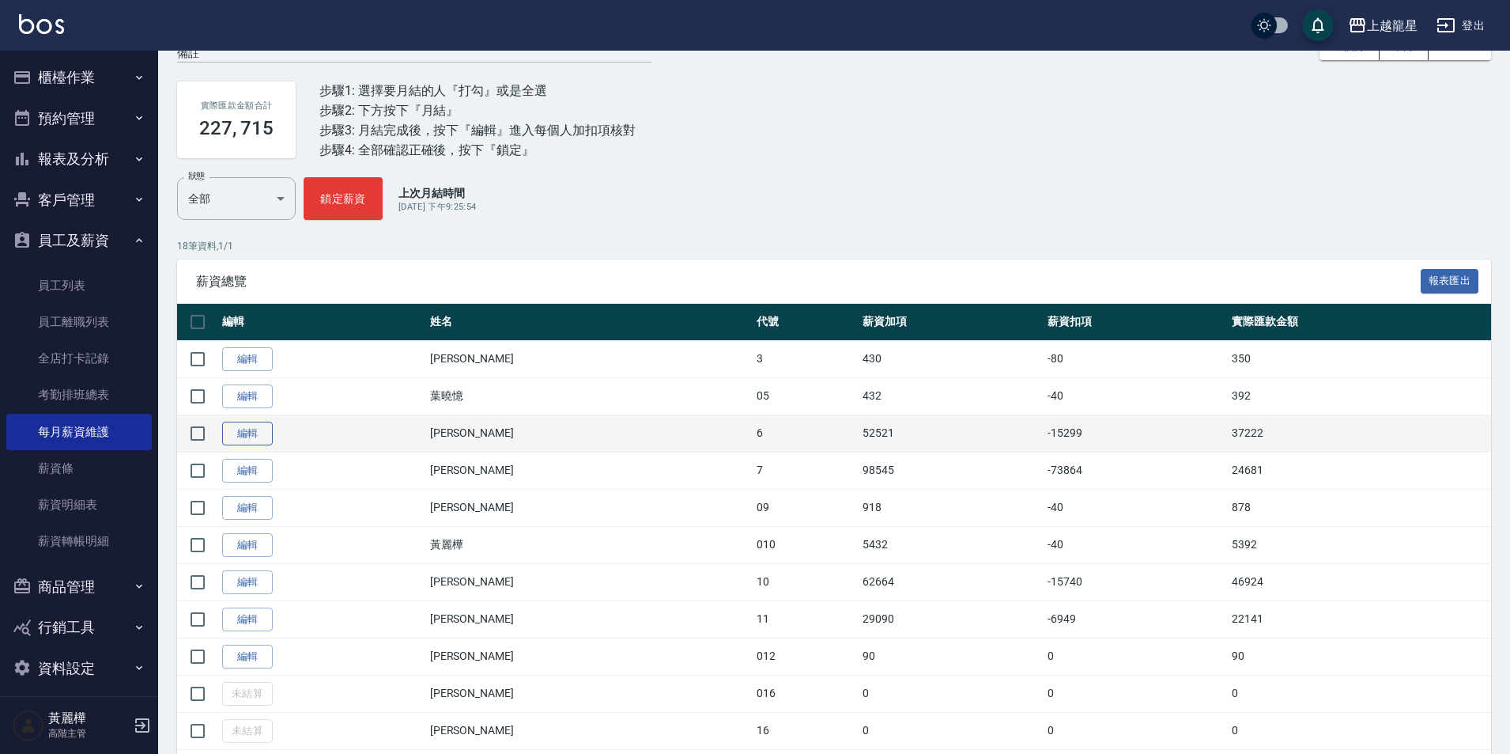
click at [251, 436] on link "編輯" at bounding box center [247, 434] width 51 height 25
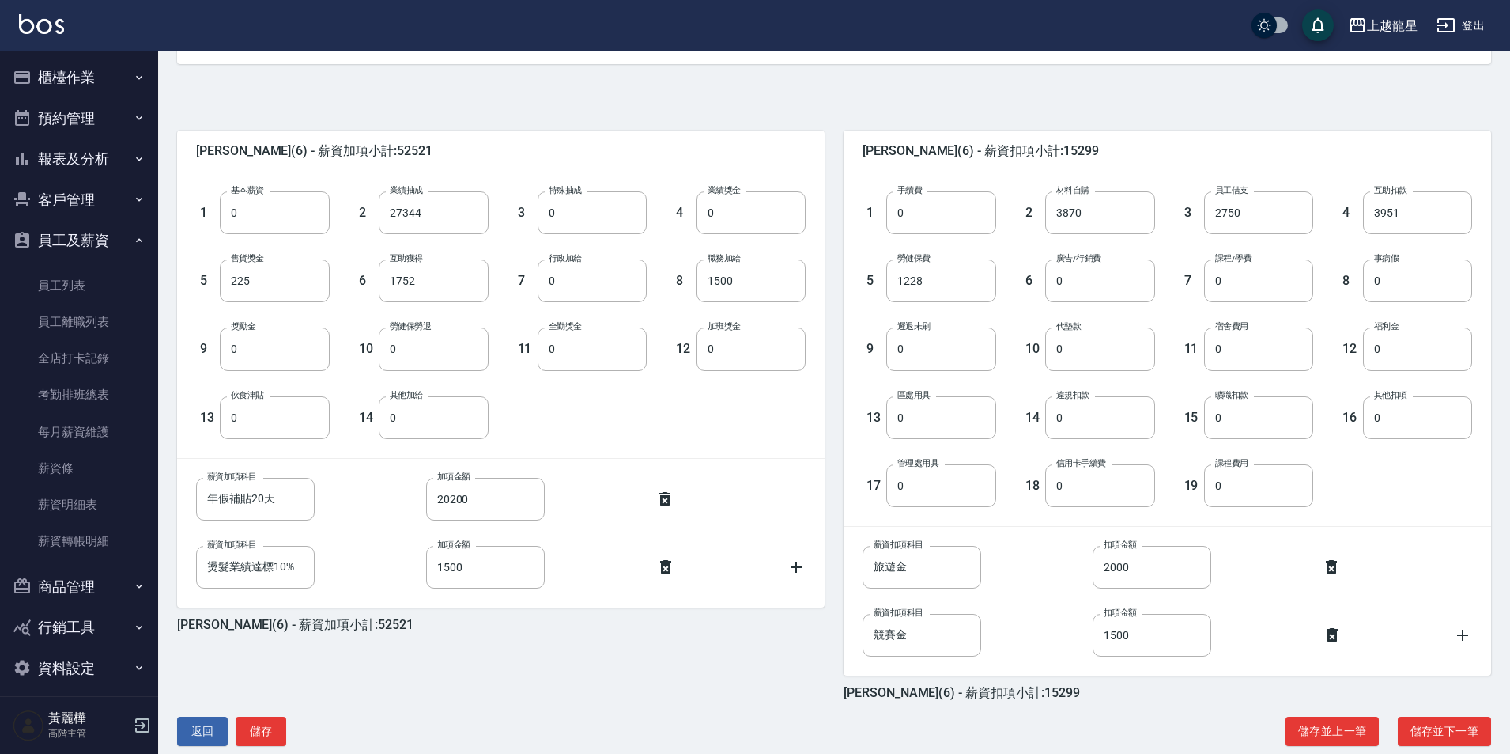
scroll to position [316, 0]
click at [1480, 728] on button "儲存並下一筆" at bounding box center [1444, 730] width 93 height 29
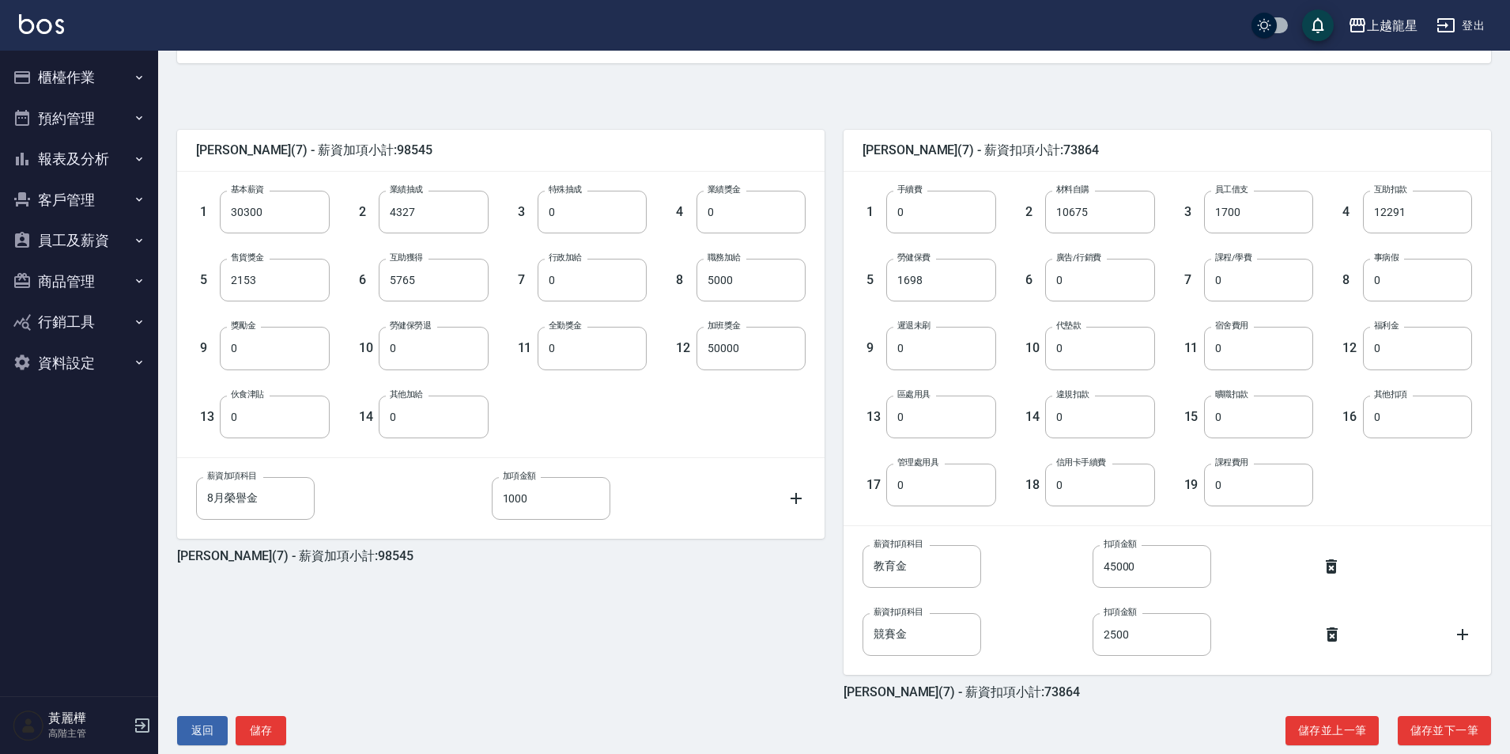
scroll to position [342, 0]
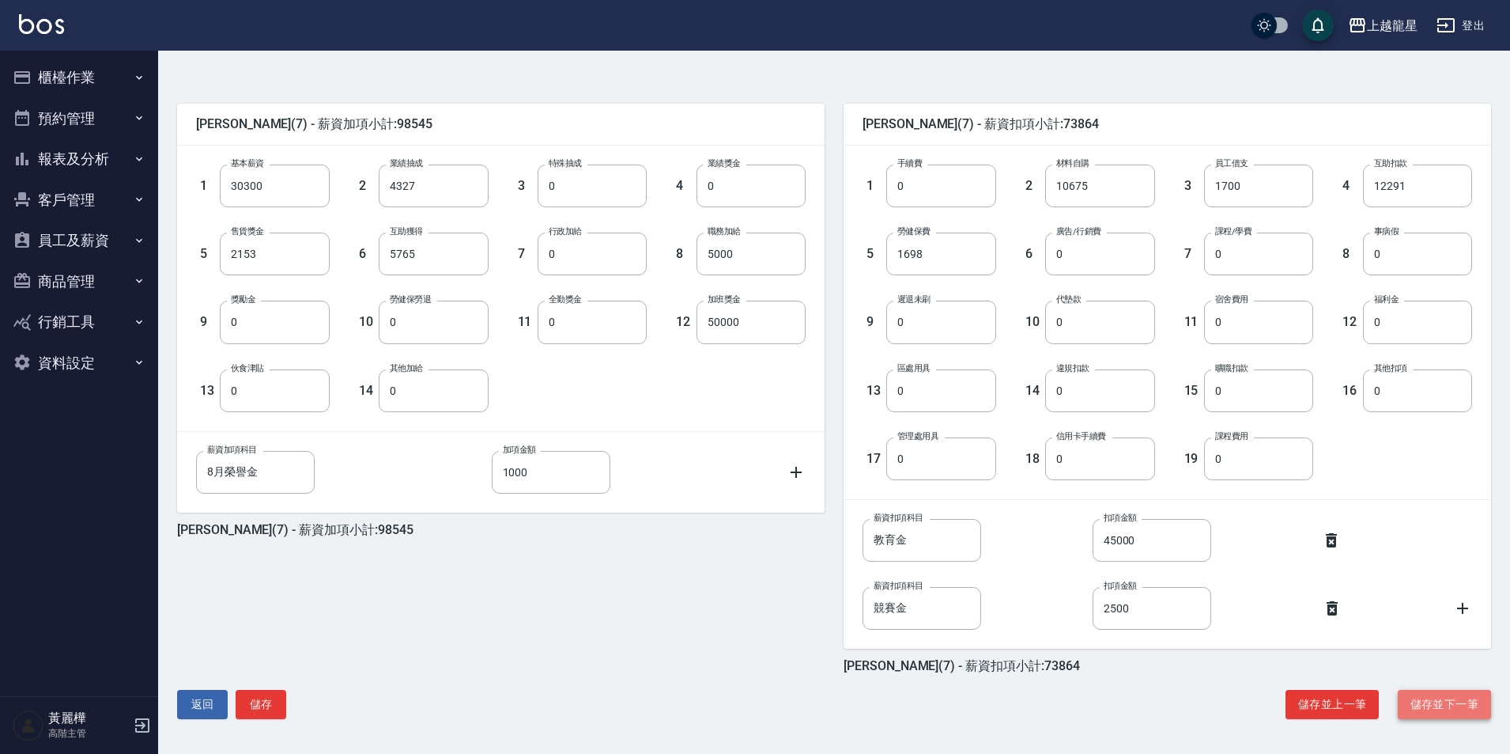
click at [1421, 708] on button "儲存並下一筆" at bounding box center [1444, 704] width 93 height 29
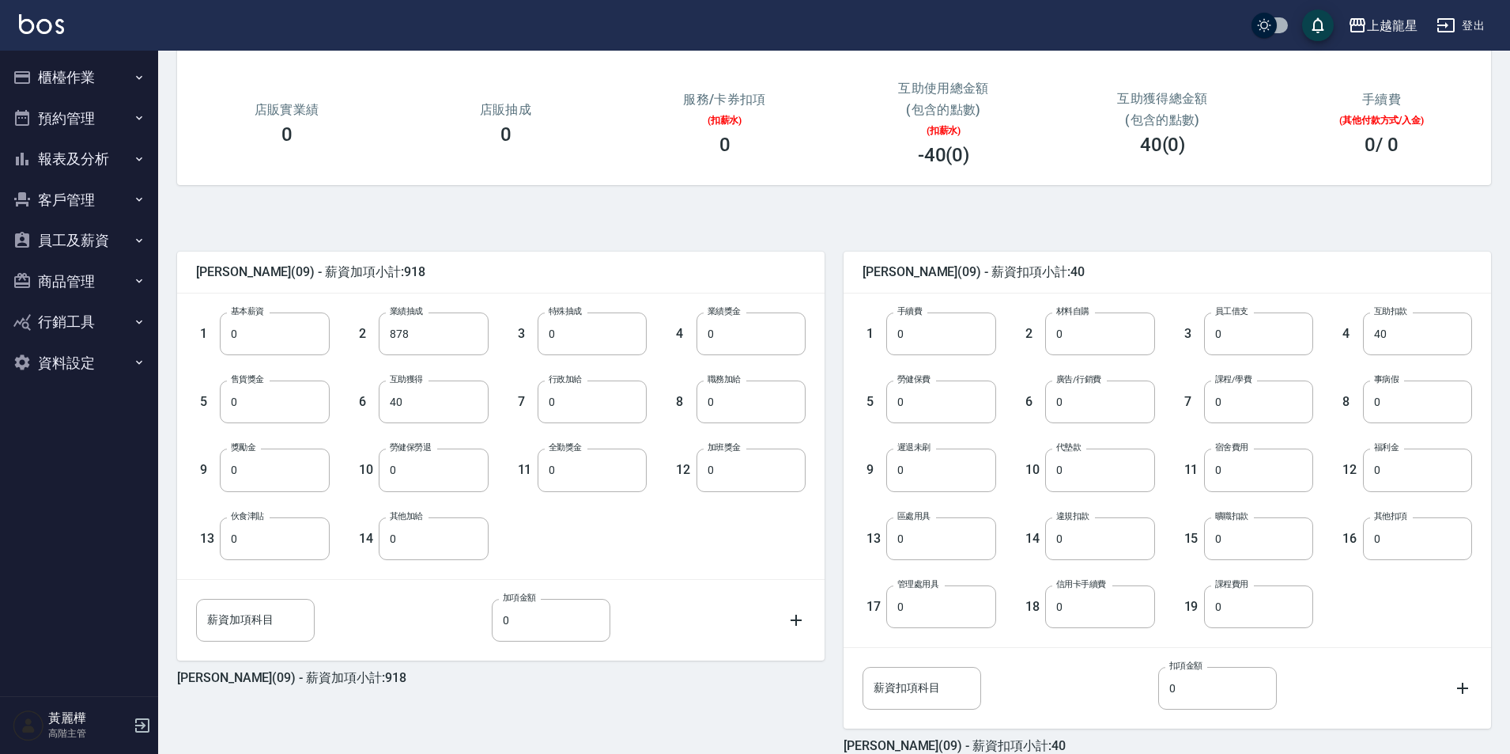
scroll to position [274, 0]
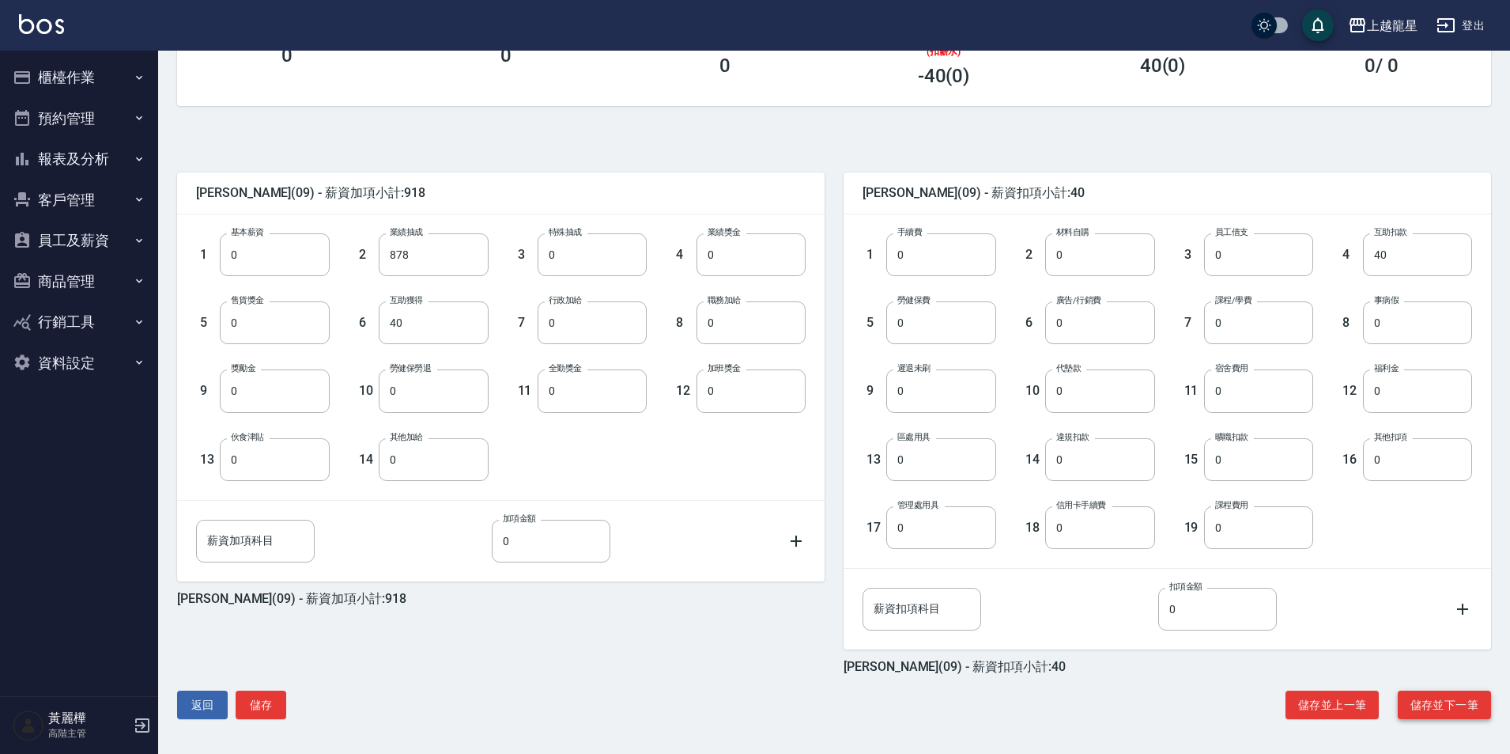
click at [1419, 712] on button "儲存並下一筆" at bounding box center [1444, 704] width 93 height 29
click at [1448, 718] on button "儲存並下一筆" at bounding box center [1444, 704] width 93 height 29
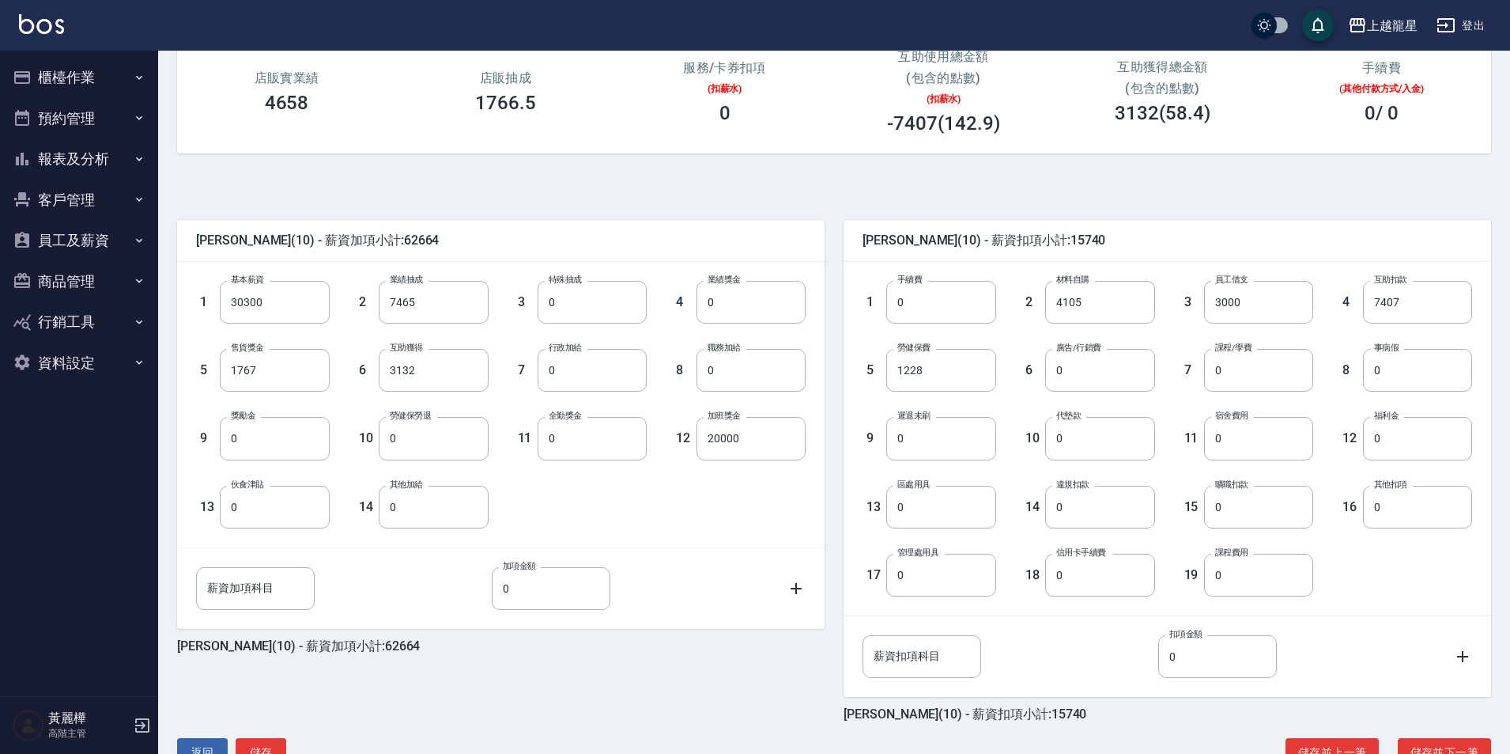
scroll to position [274, 0]
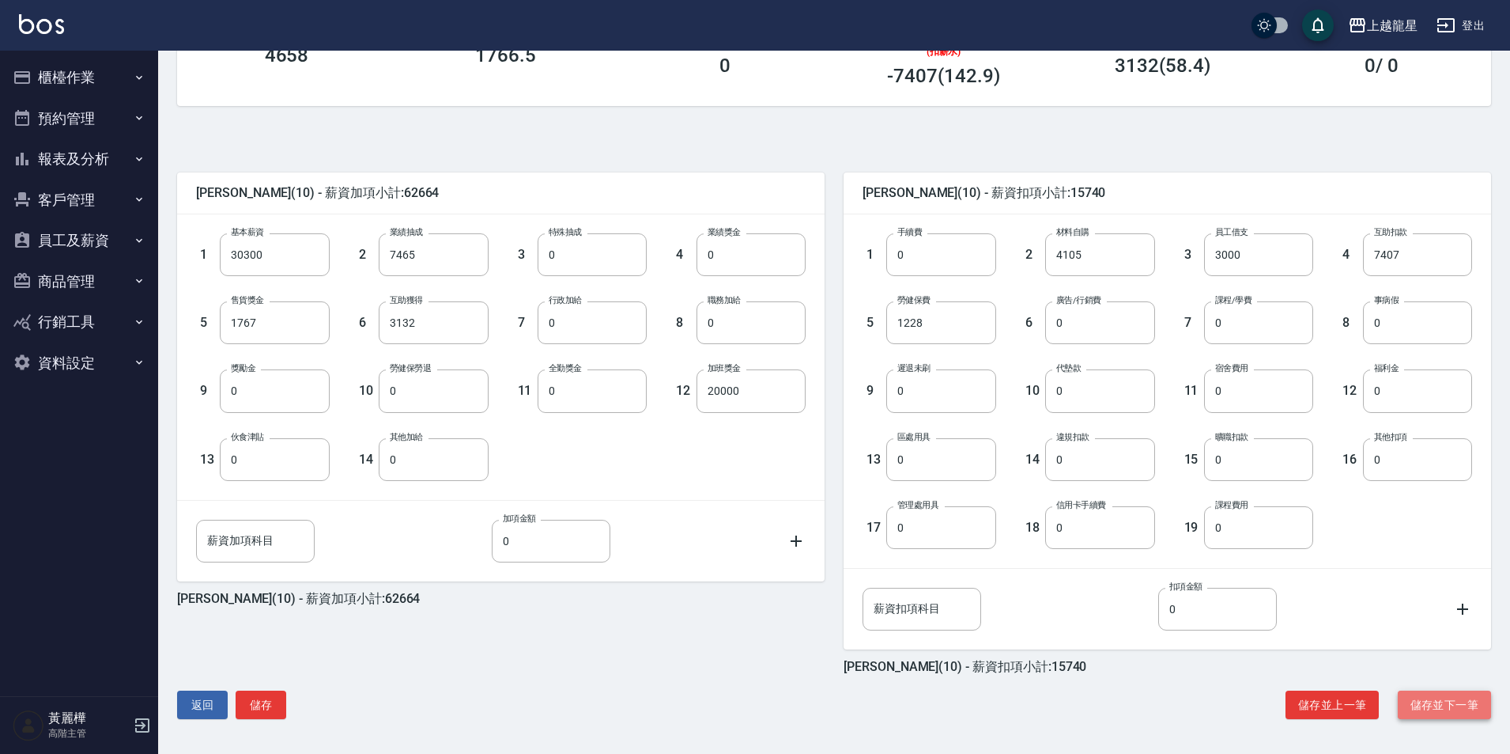
click at [1421, 699] on button "儲存並下一筆" at bounding box center [1444, 704] width 93 height 29
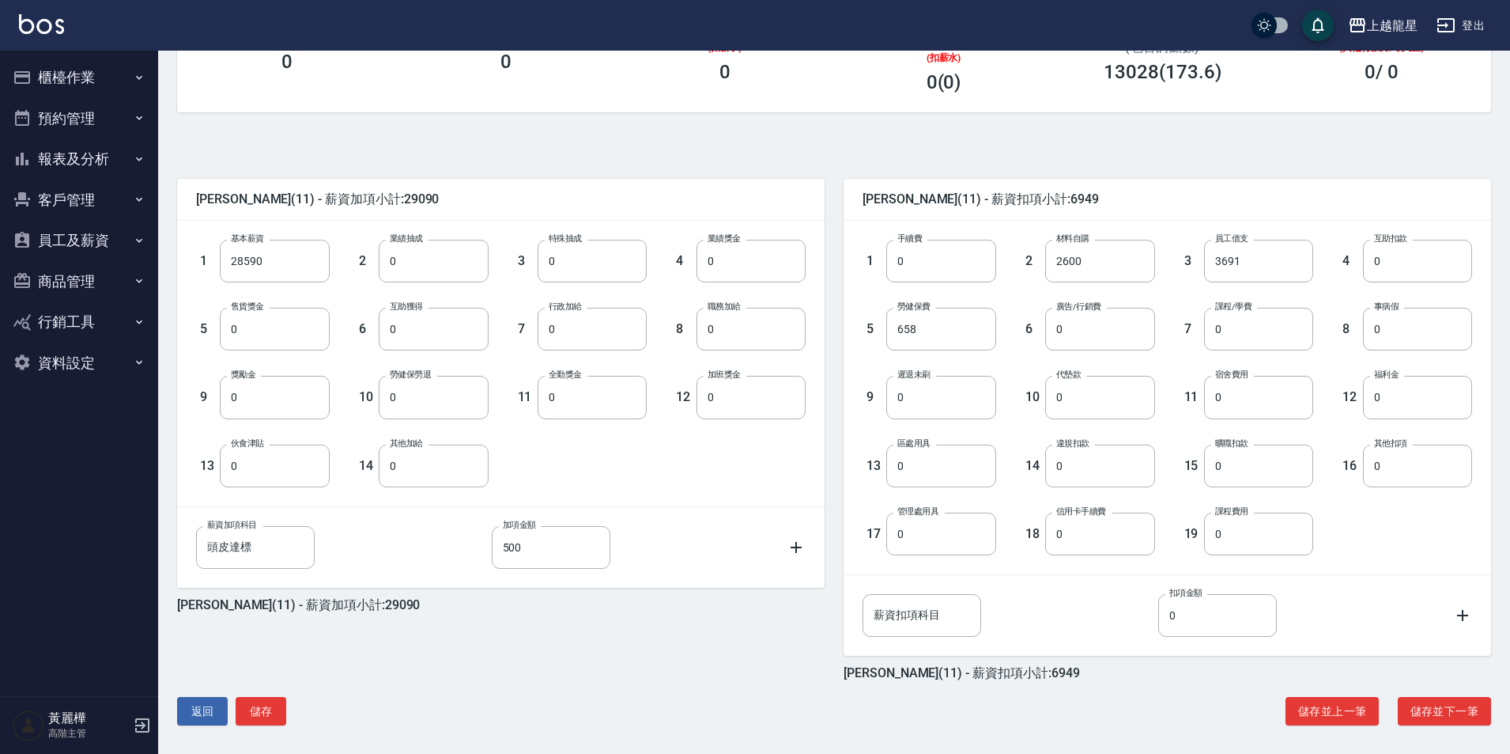
scroll to position [274, 0]
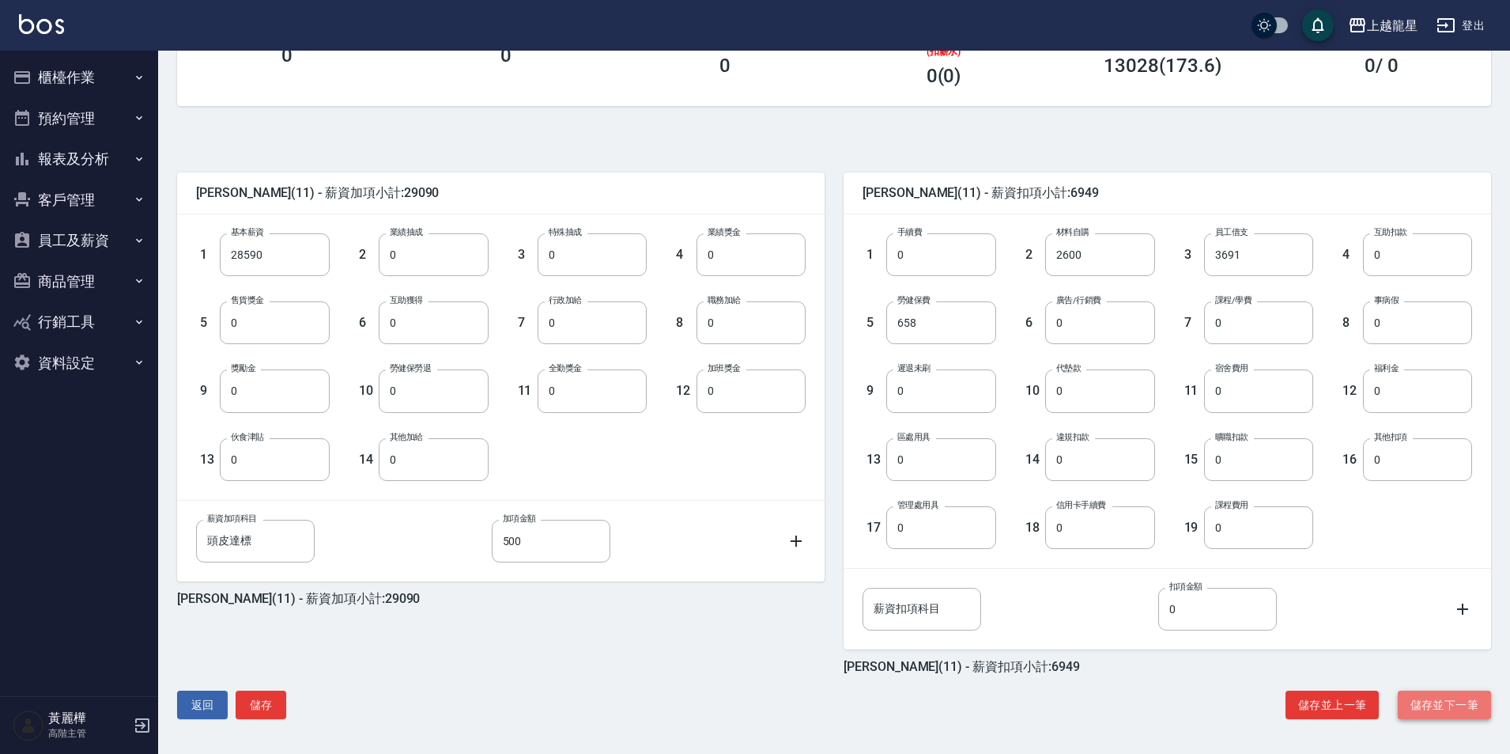
click at [1445, 703] on button "儲存並下一筆" at bounding box center [1444, 704] width 93 height 29
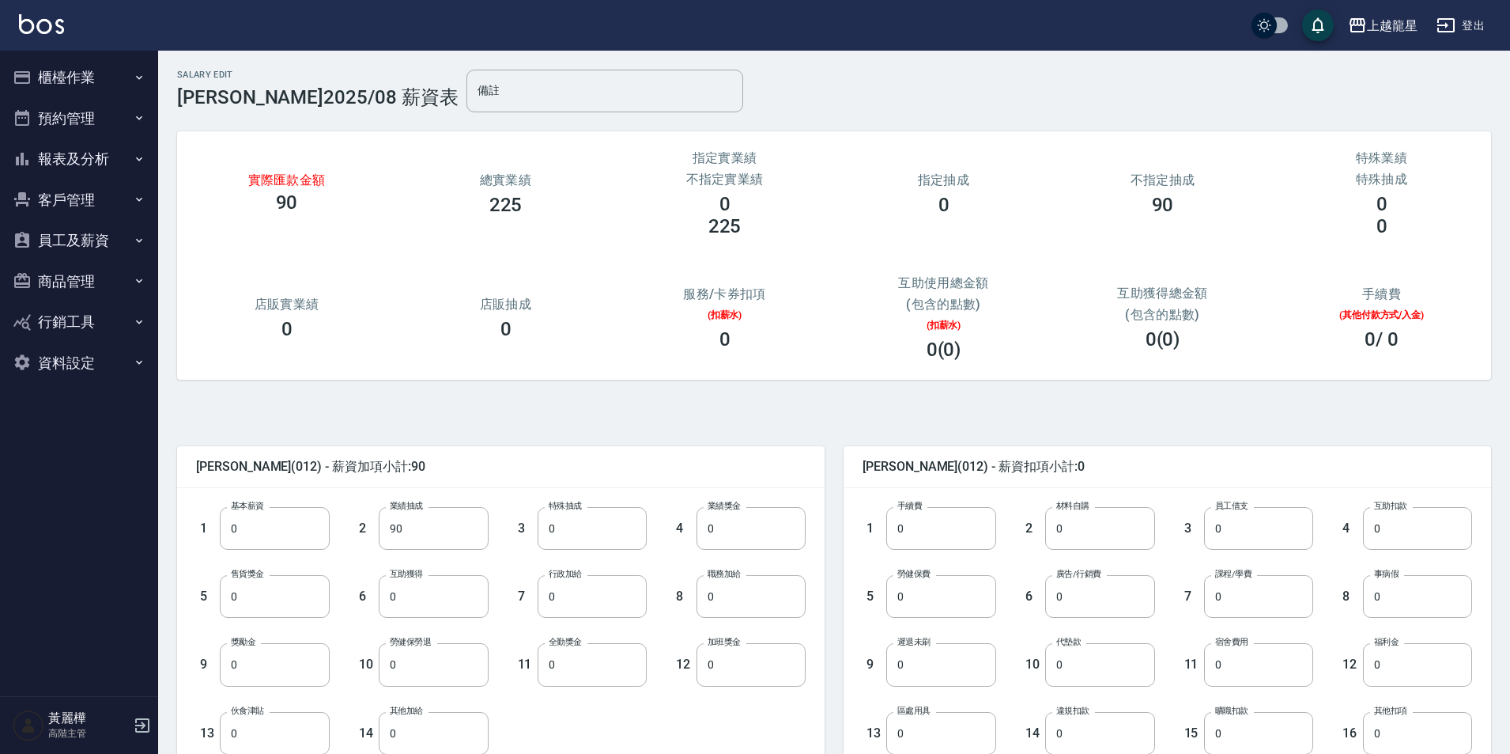
click at [32, 223] on button "員工及薪資" at bounding box center [79, 240] width 146 height 41
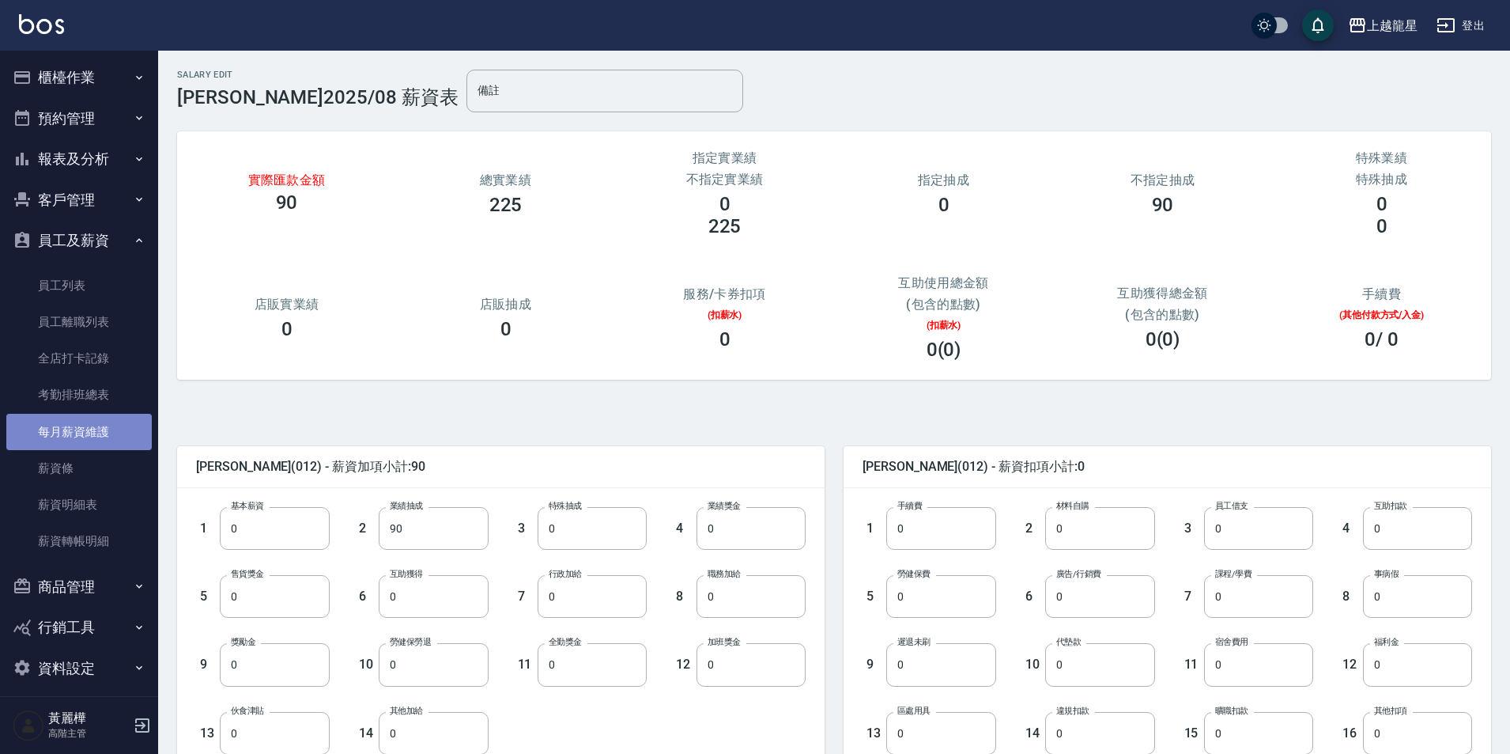
click at [90, 429] on link "每月薪資維護" at bounding box center [79, 432] width 146 height 36
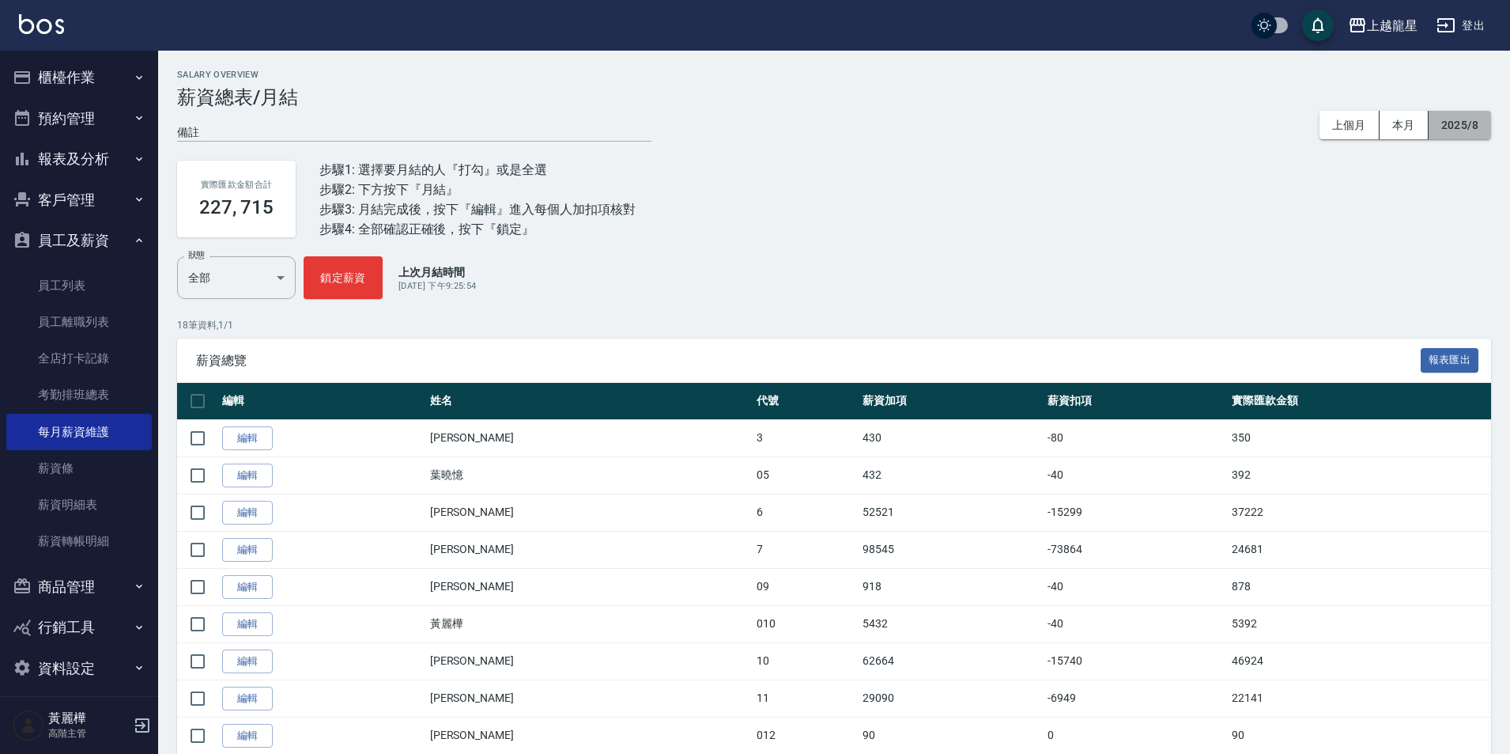
click at [1465, 129] on button "2025/8" at bounding box center [1460, 125] width 62 height 29
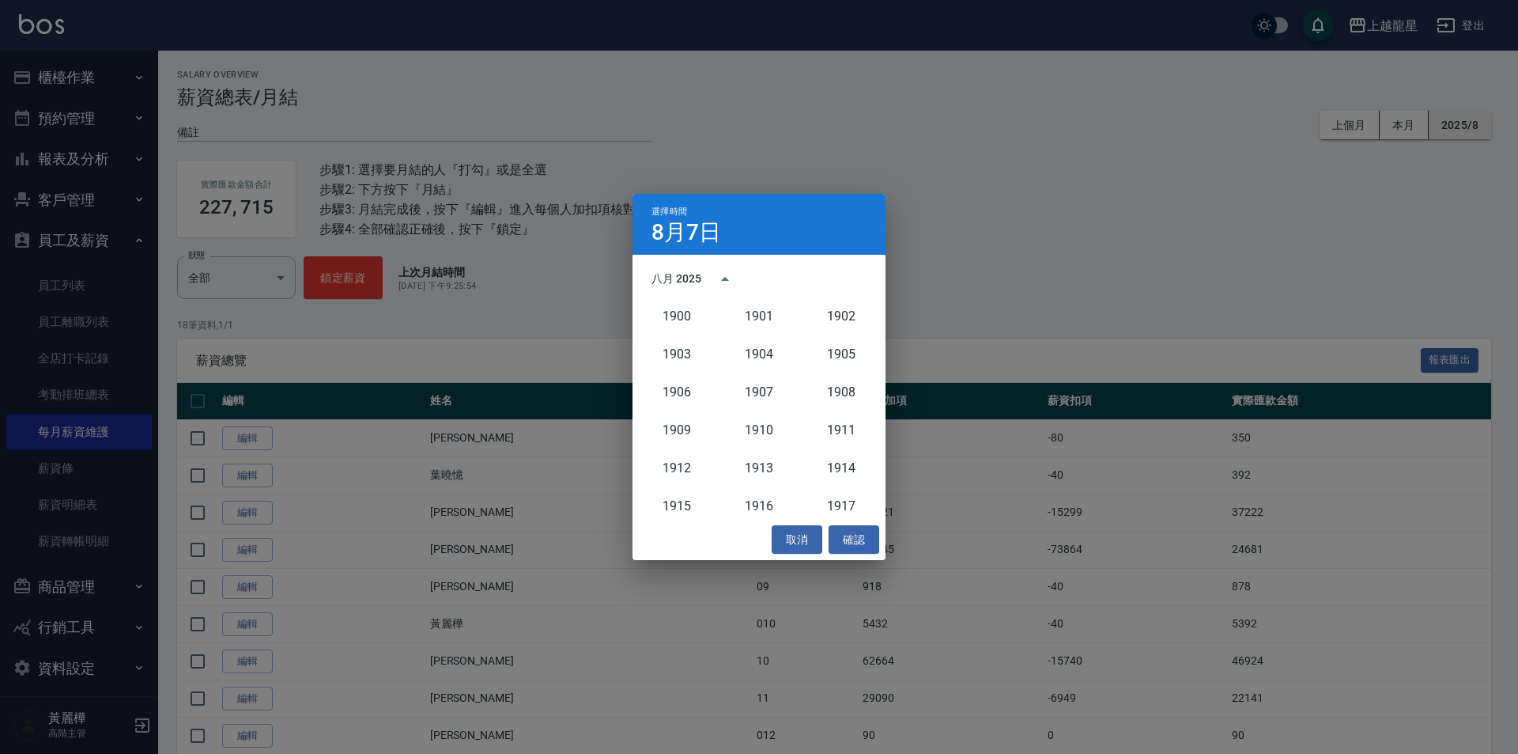
scroll to position [1465, 0]
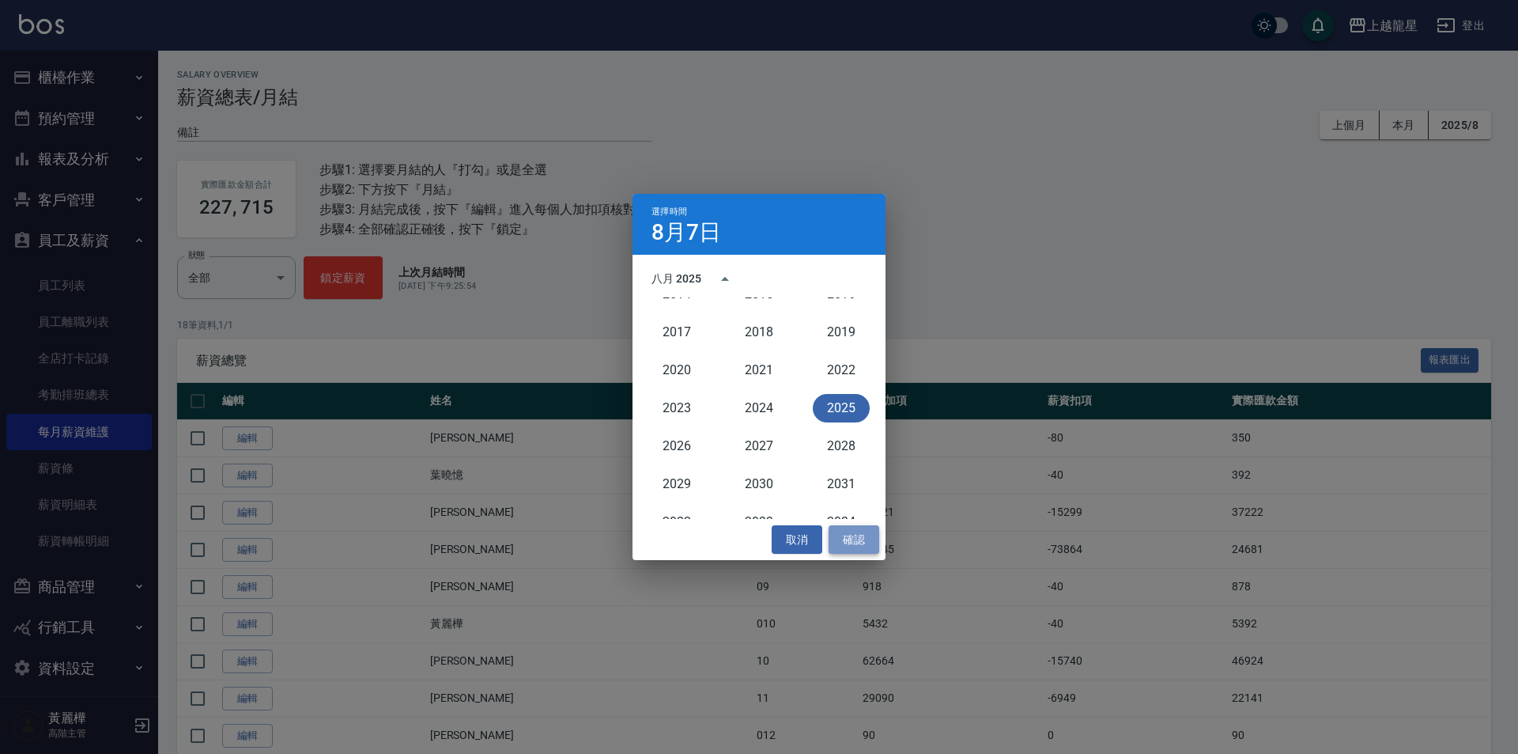
click at [858, 546] on button "確認" at bounding box center [854, 539] width 51 height 29
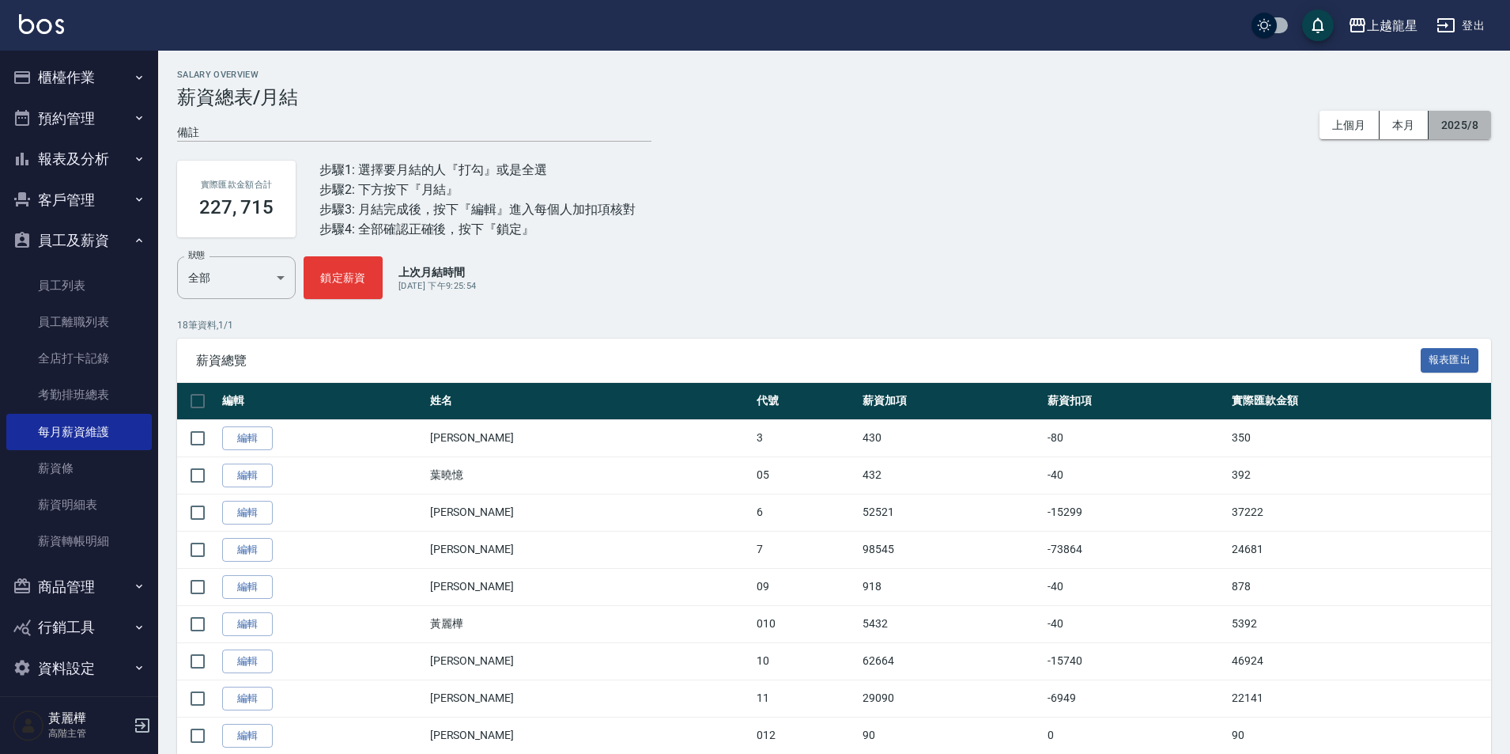
click at [1459, 119] on button "2025/8" at bounding box center [1460, 125] width 62 height 29
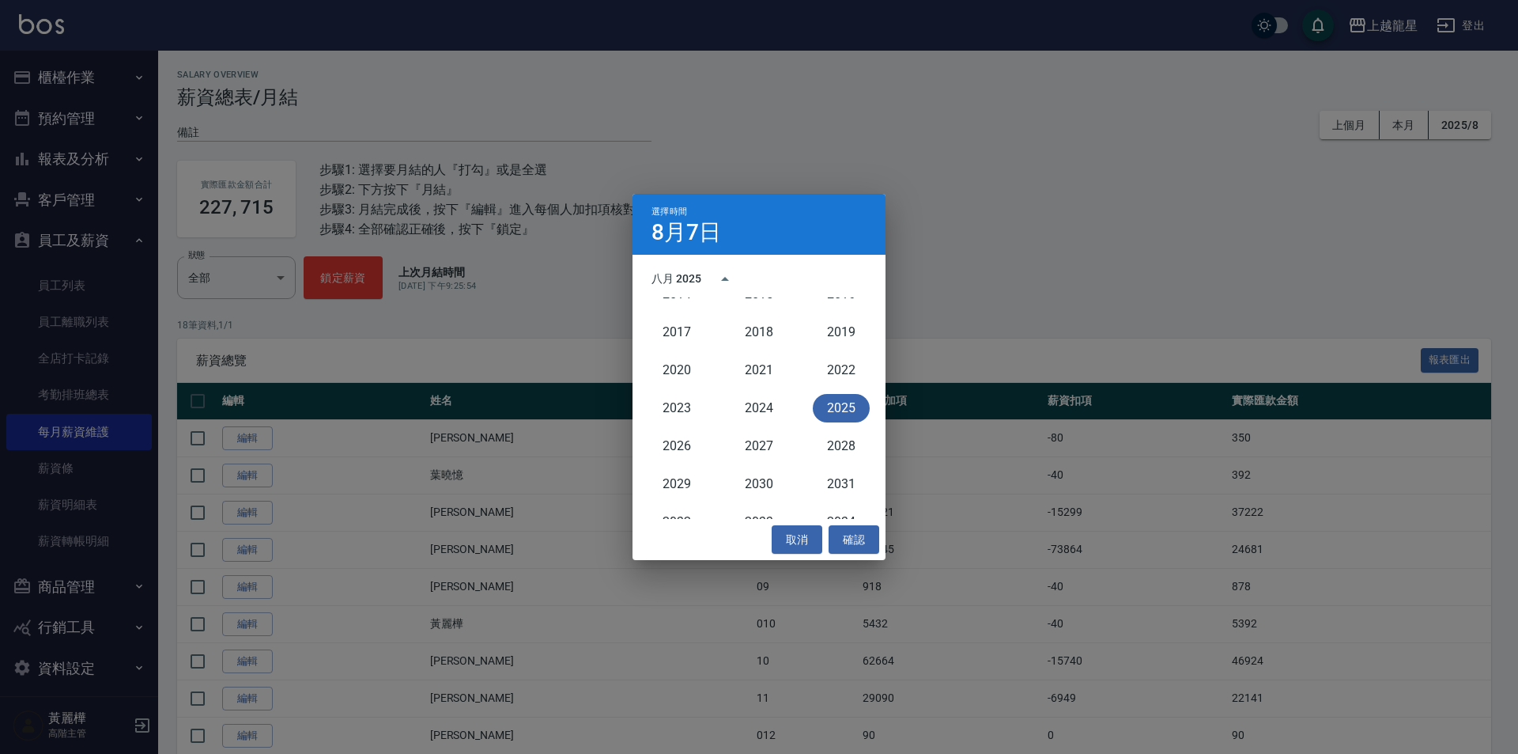
click at [1356, 133] on div "選擇時間 8月7日 八月 2025 1900 1901 1902 1903 1904 1905 1906 1907 1908 1909 1910 1911 1…" at bounding box center [759, 377] width 1518 height 754
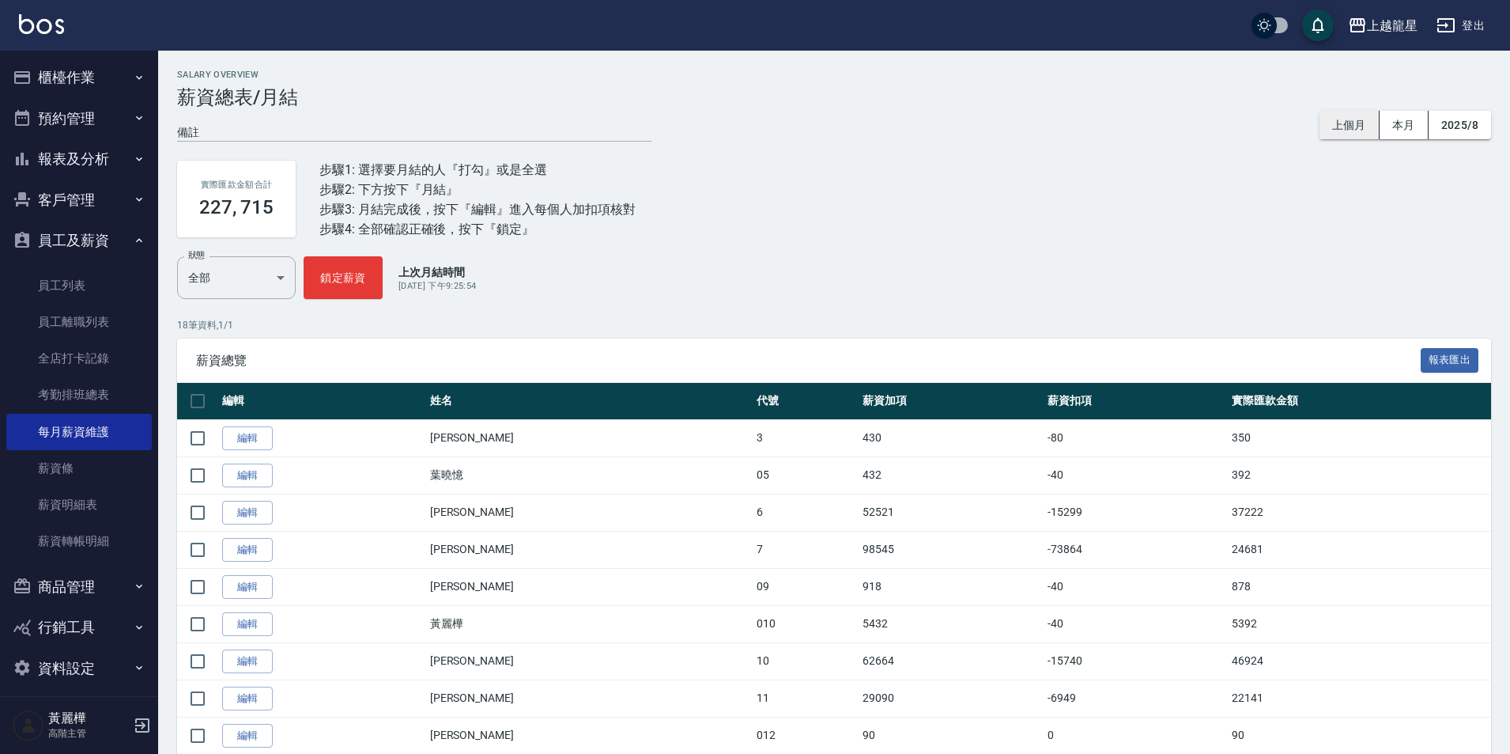
click at [1348, 121] on button "上個月" at bounding box center [1350, 125] width 60 height 29
click at [1334, 130] on button "上個月" at bounding box center [1350, 125] width 60 height 29
click at [1474, 134] on button "2025/8" at bounding box center [1460, 125] width 62 height 29
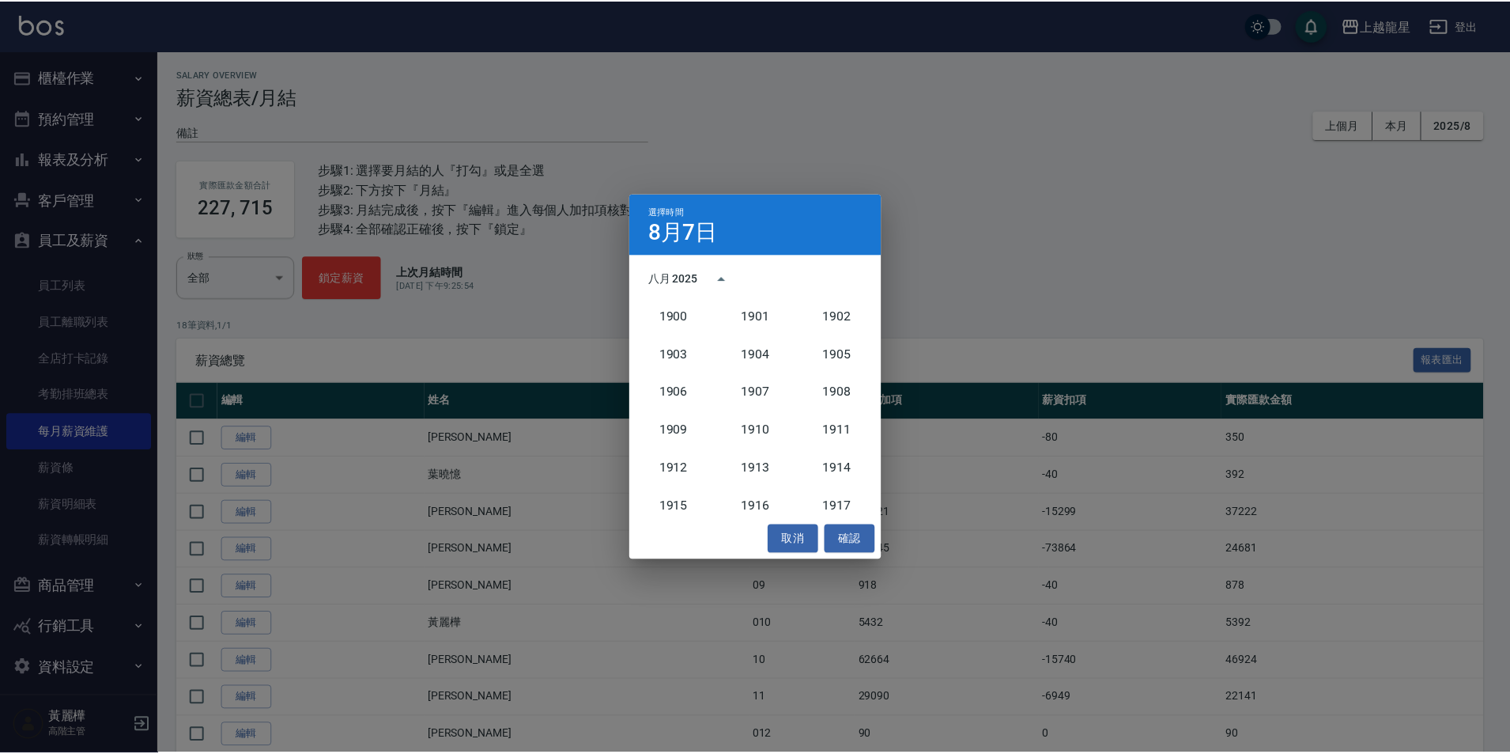
scroll to position [1465, 0]
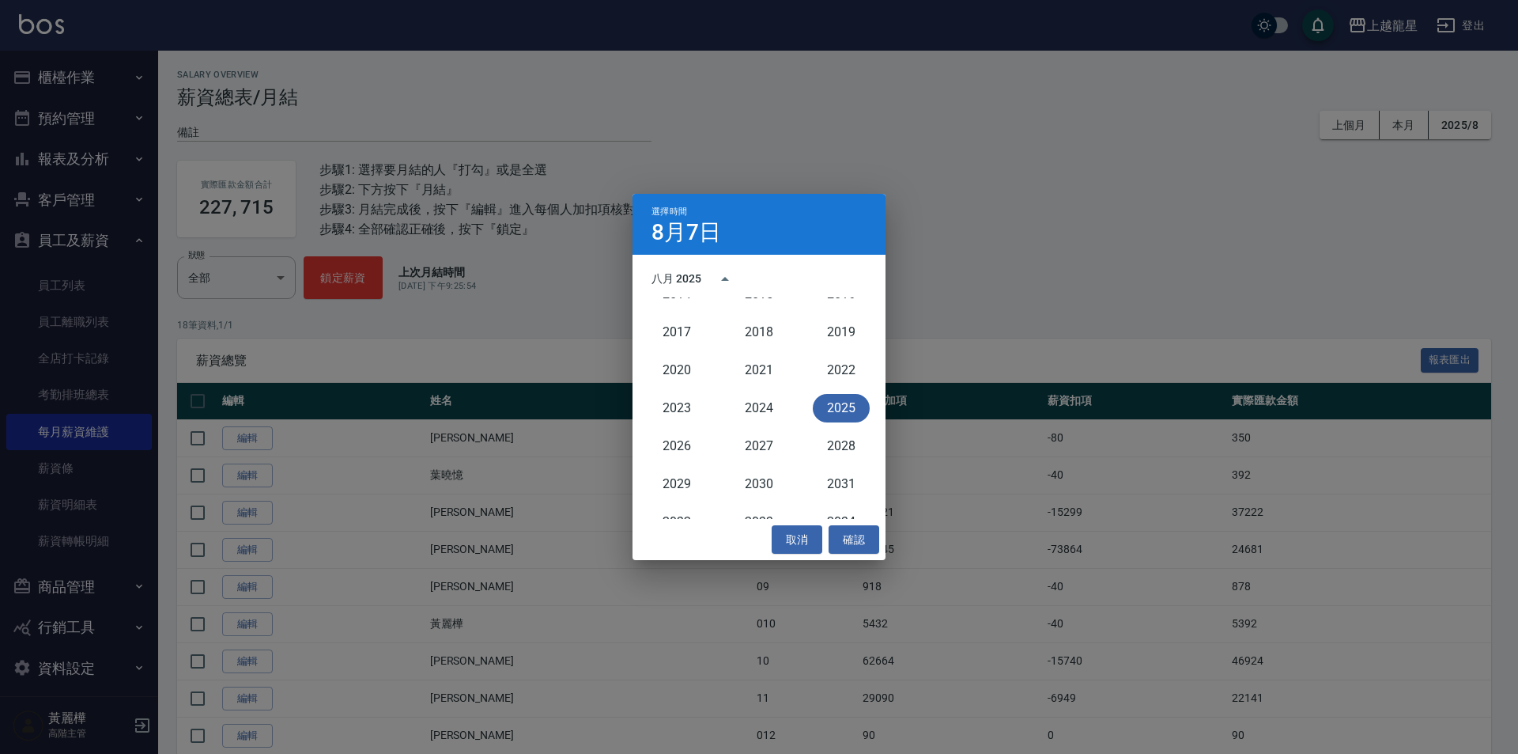
click at [850, 406] on button "2025" at bounding box center [841, 408] width 57 height 28
click at [666, 404] on button "7月" at bounding box center [676, 400] width 57 height 28
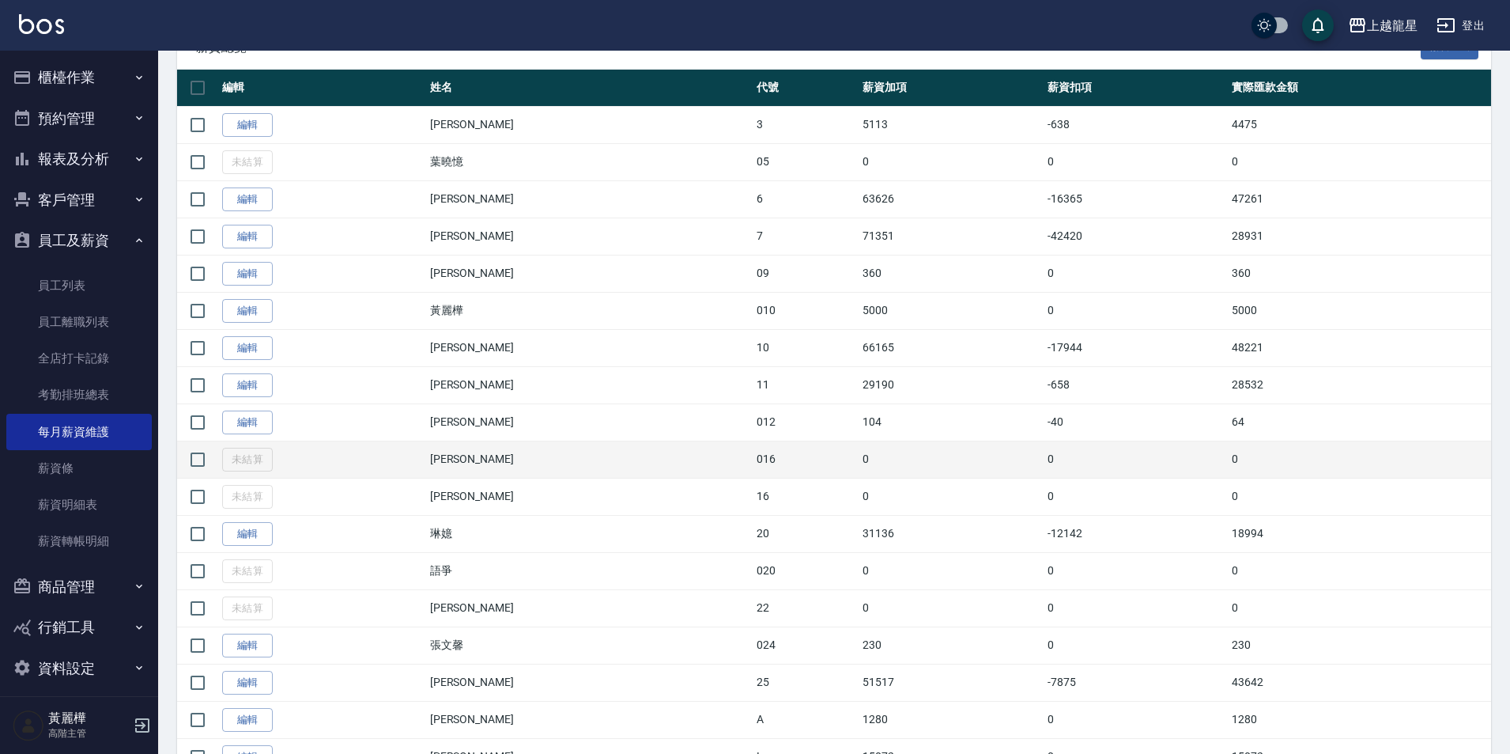
scroll to position [386, 0]
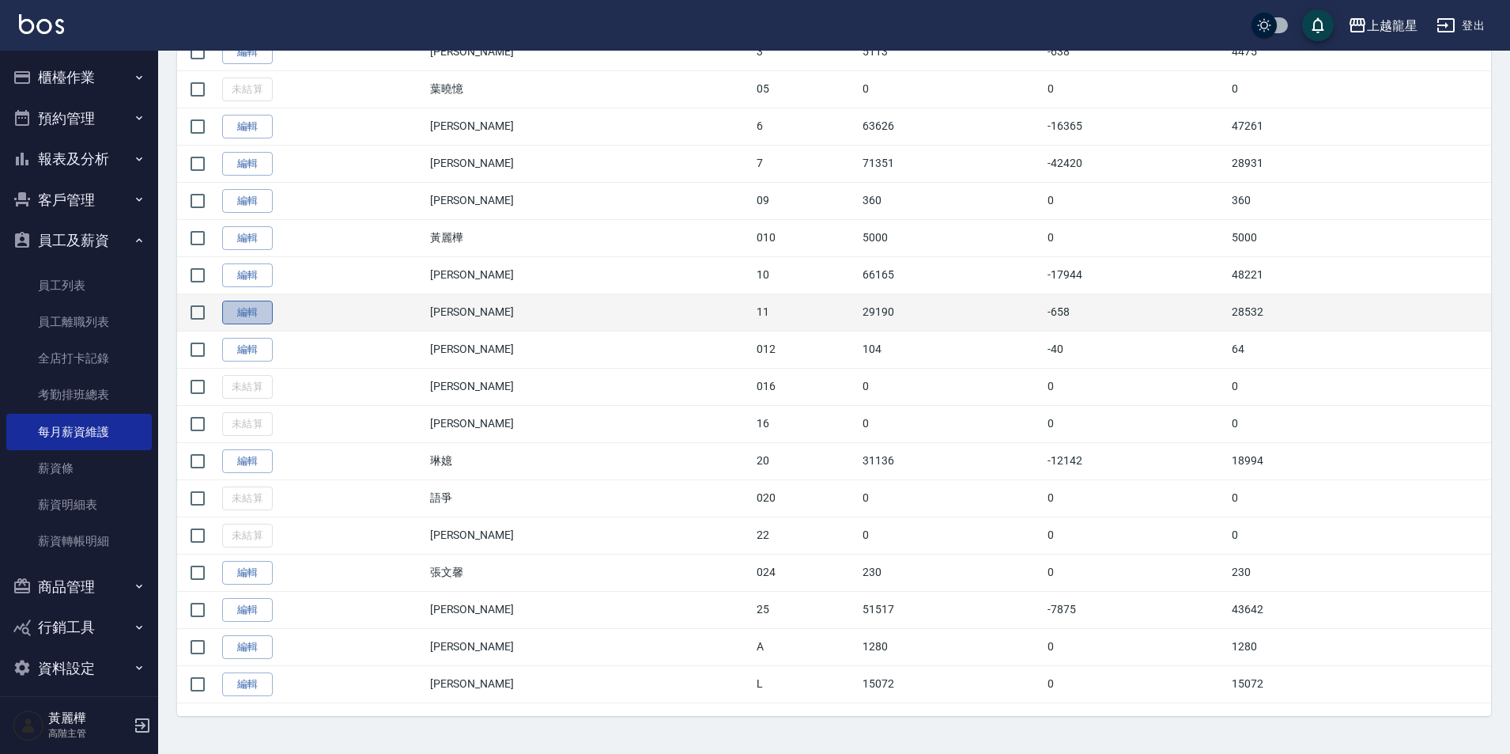
click at [262, 318] on link "編輯" at bounding box center [247, 313] width 51 height 25
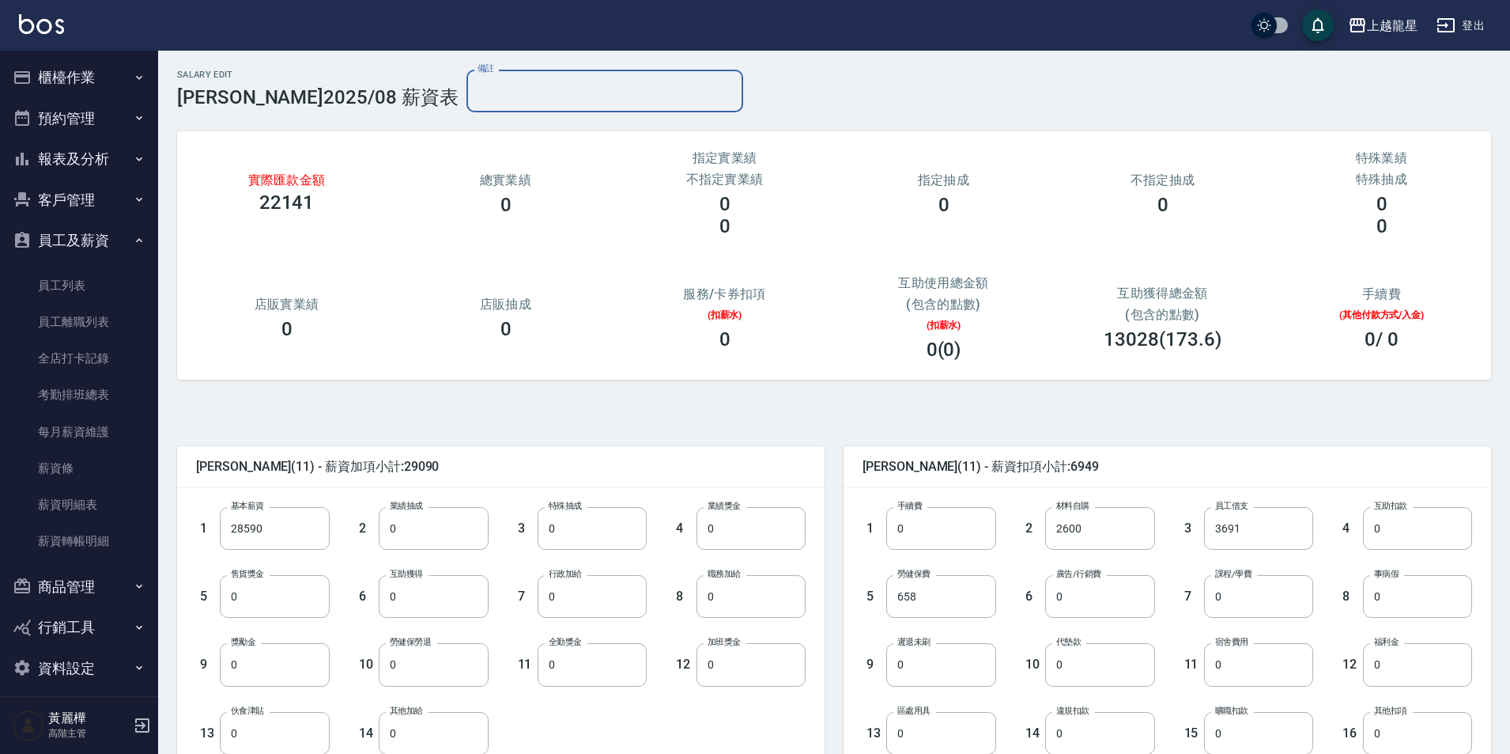
click at [467, 93] on input "備註" at bounding box center [605, 91] width 277 height 43
click at [1416, 24] on div "上越龍星" at bounding box center [1392, 26] width 51 height 20
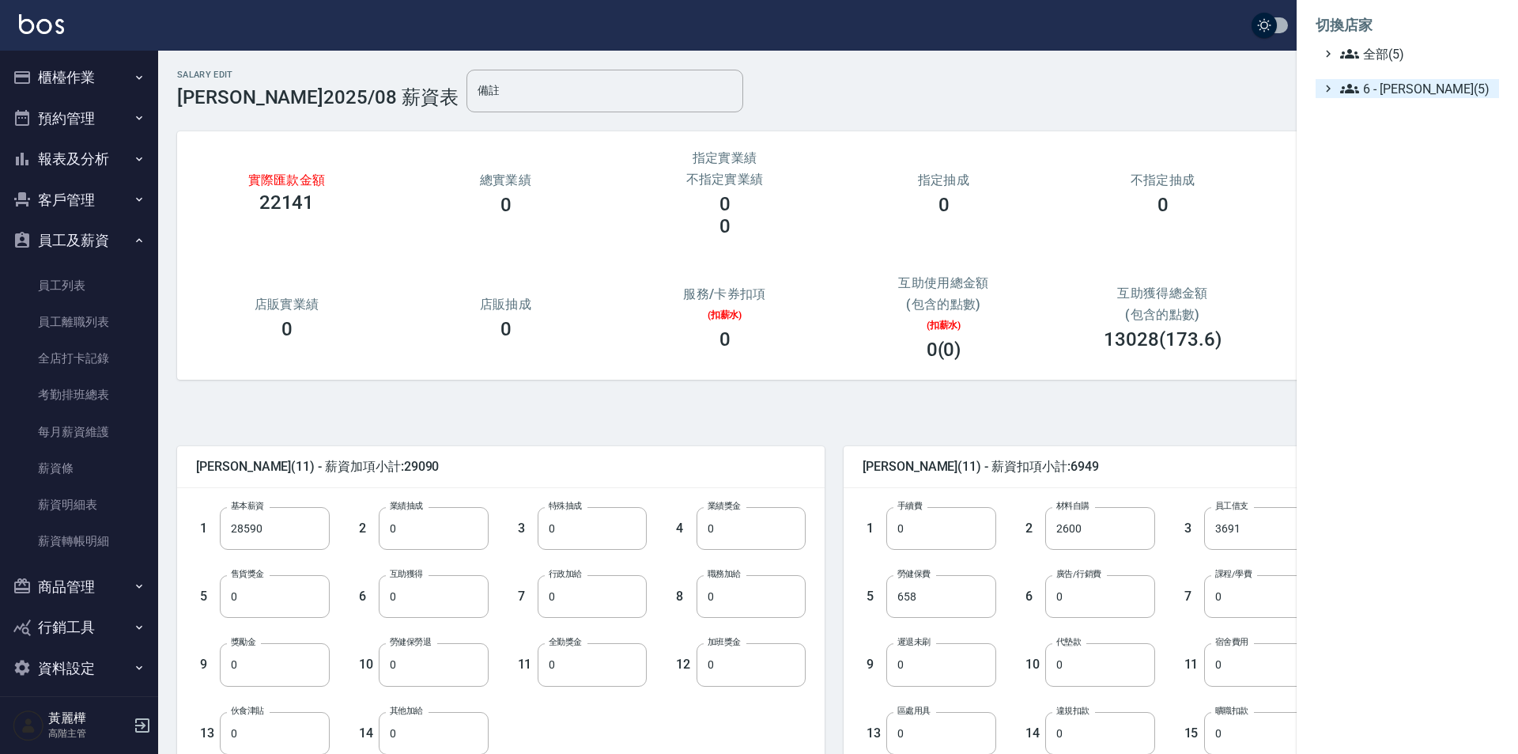
click at [1401, 84] on span "6 - 賴明男(5)" at bounding box center [1416, 88] width 153 height 19
click at [1382, 207] on span "名[PERSON_NAME]" at bounding box center [1419, 200] width 147 height 19
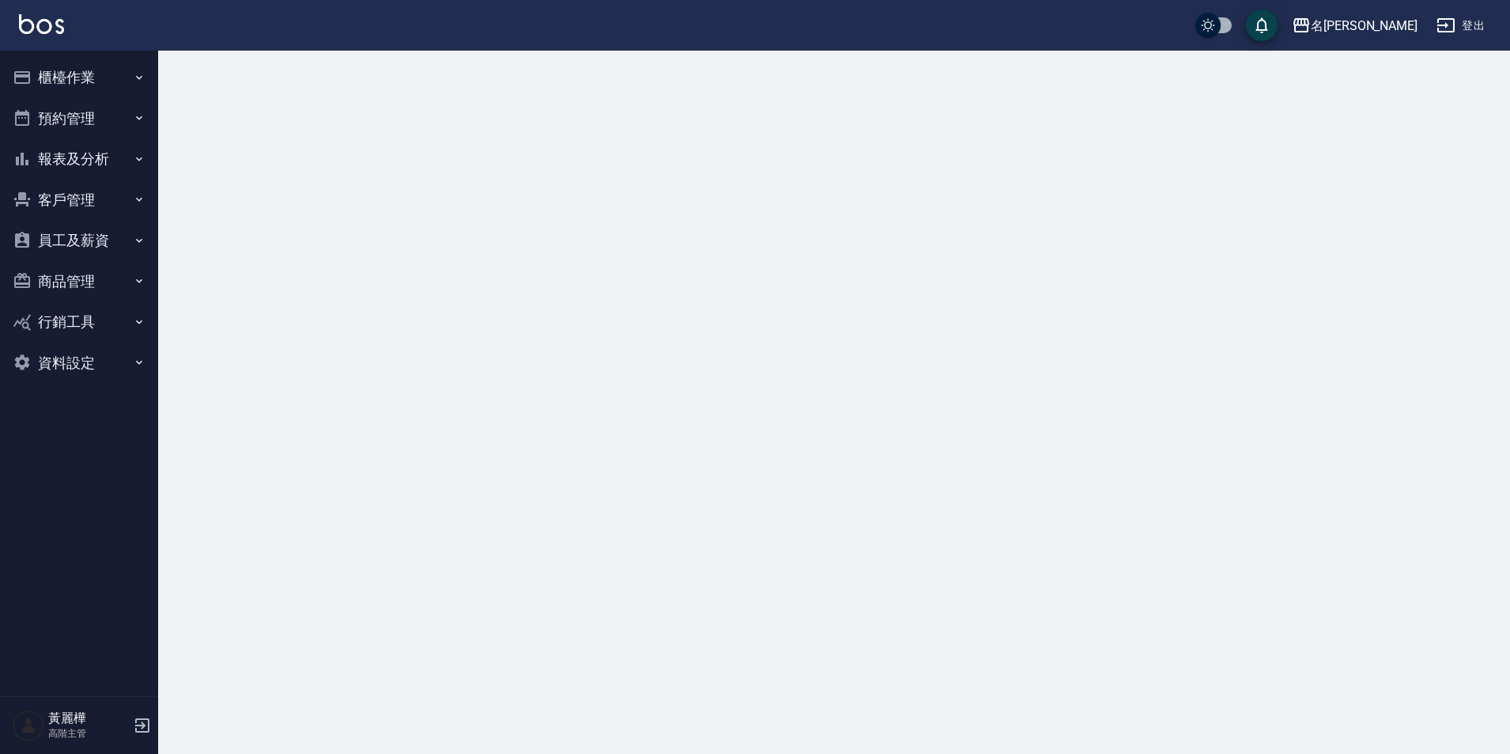
click at [105, 238] on button "員工及薪資" at bounding box center [79, 240] width 146 height 41
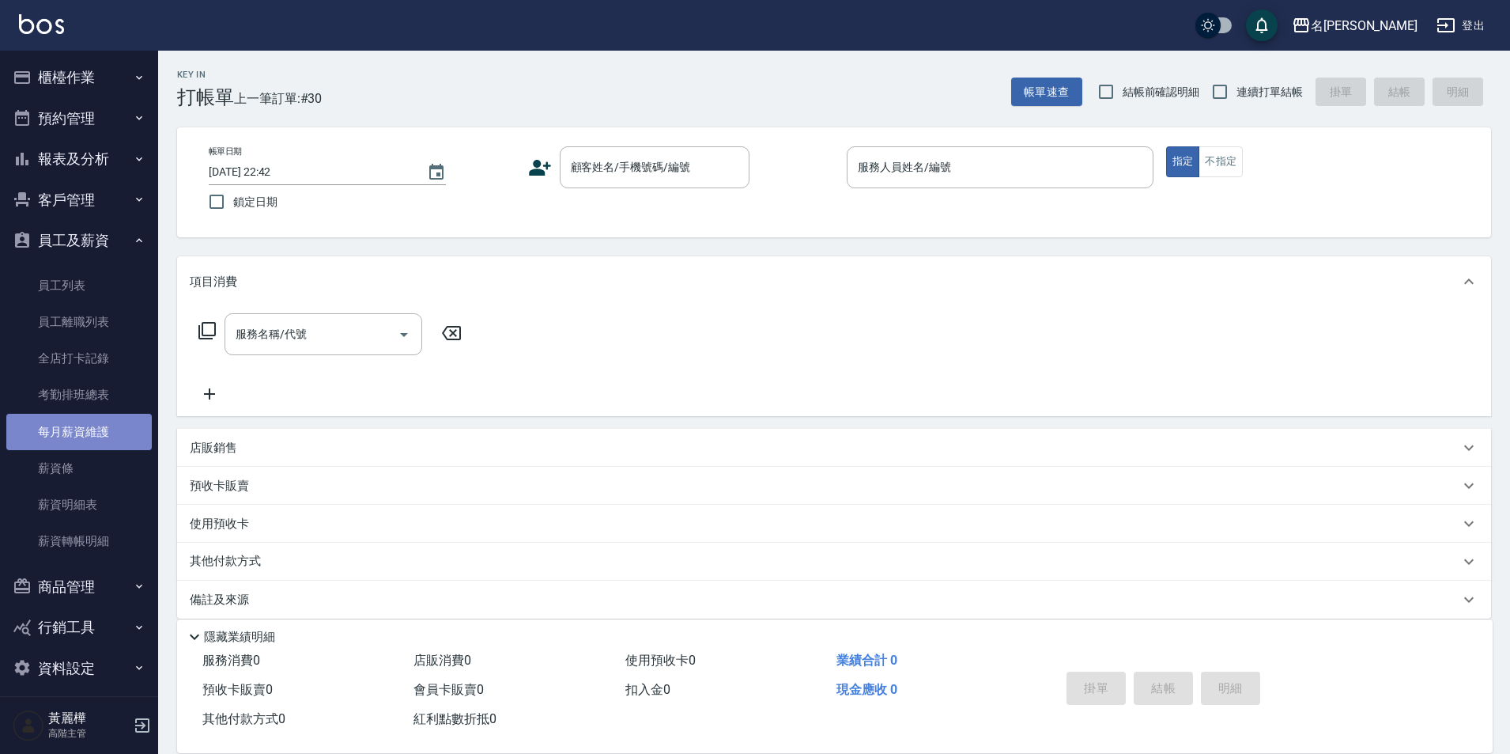
click at [87, 438] on link "每月薪資維護" at bounding box center [79, 432] width 146 height 36
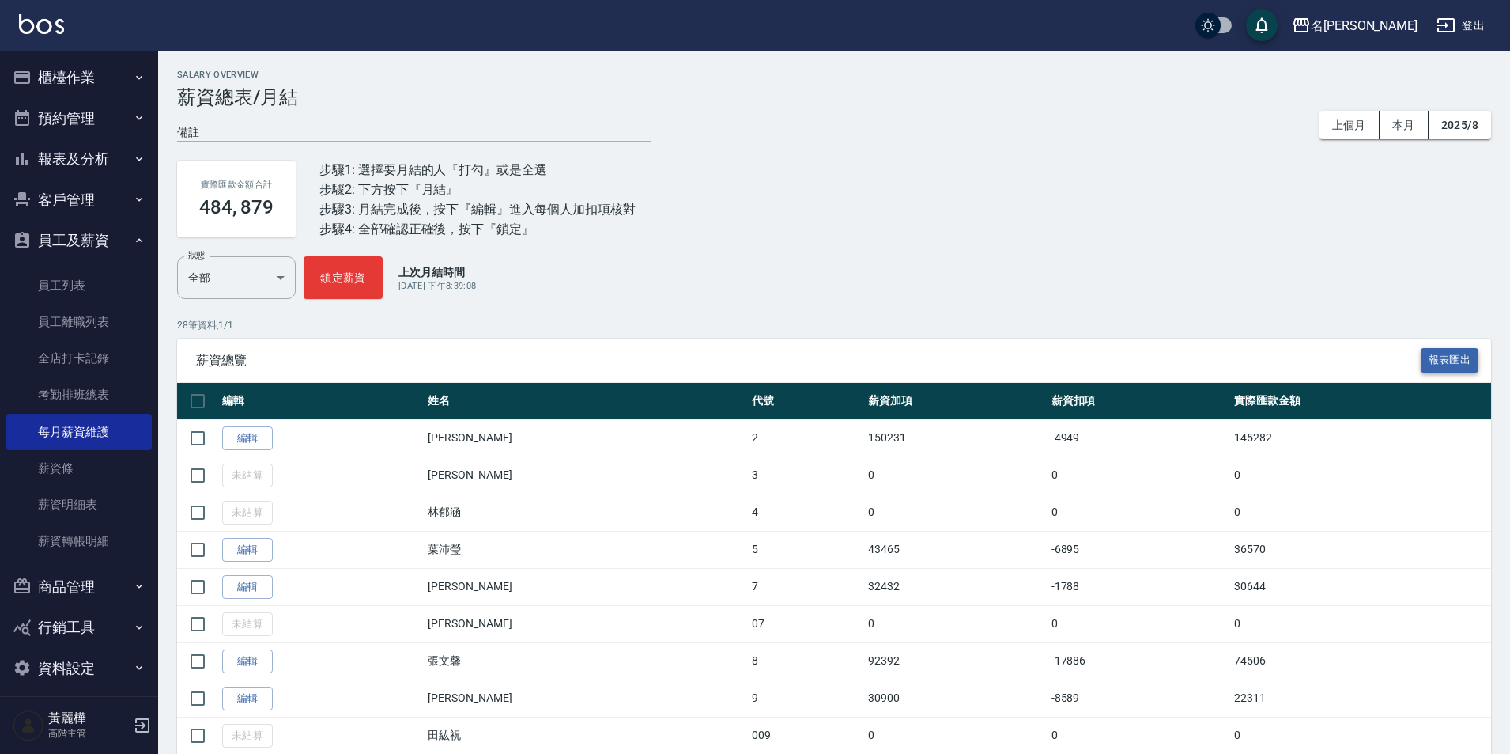
click at [1446, 364] on button "報表匯出" at bounding box center [1450, 360] width 59 height 25
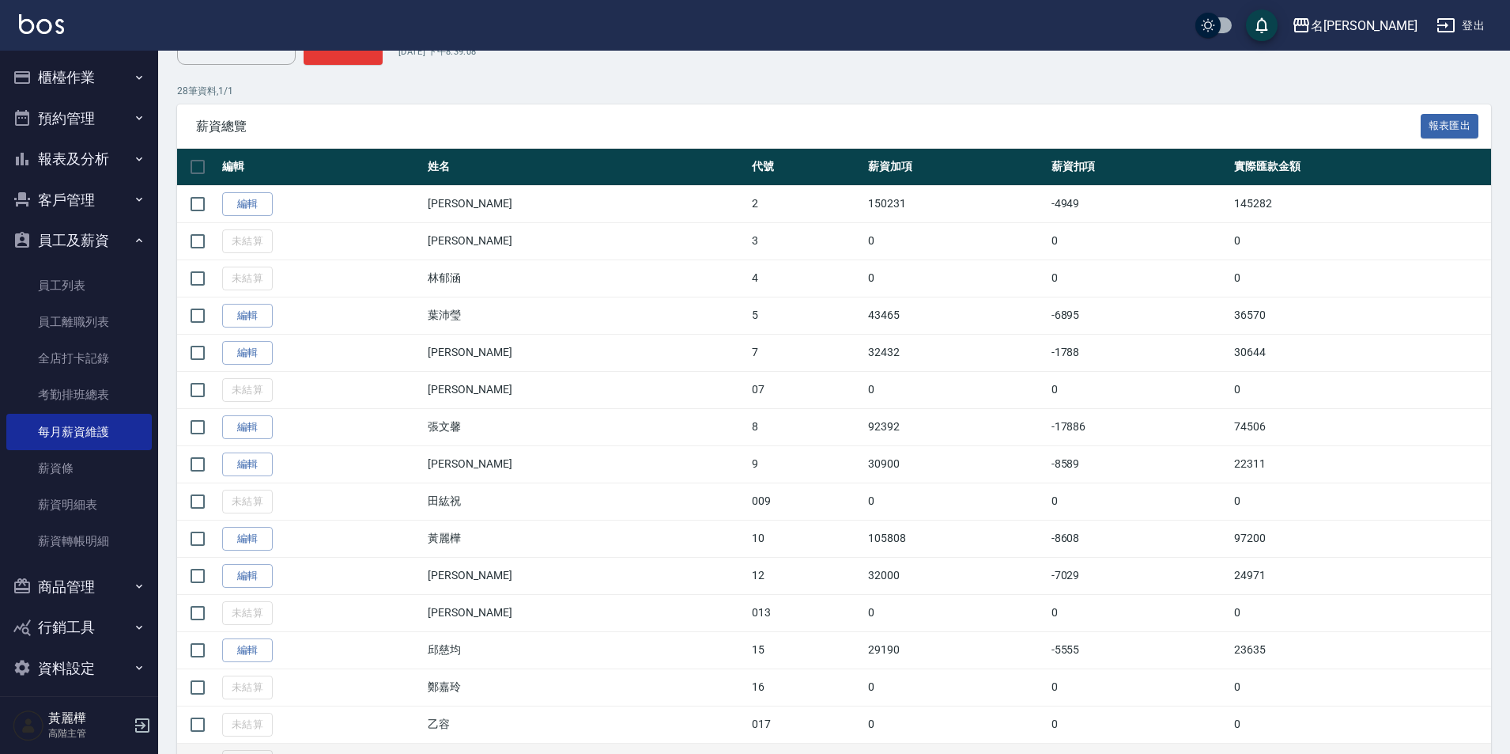
scroll to position [316, 0]
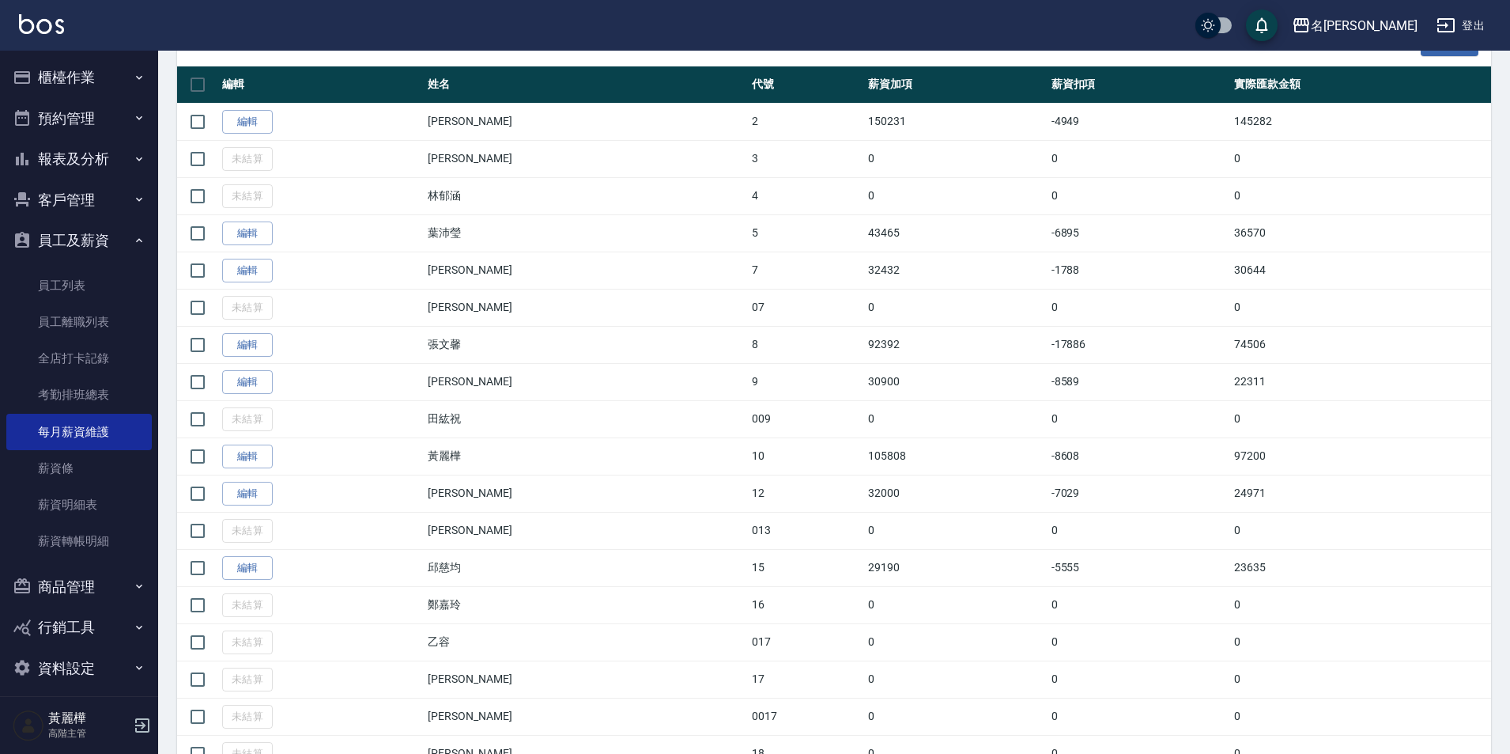
click at [244, 566] on link "編輯" at bounding box center [247, 568] width 51 height 25
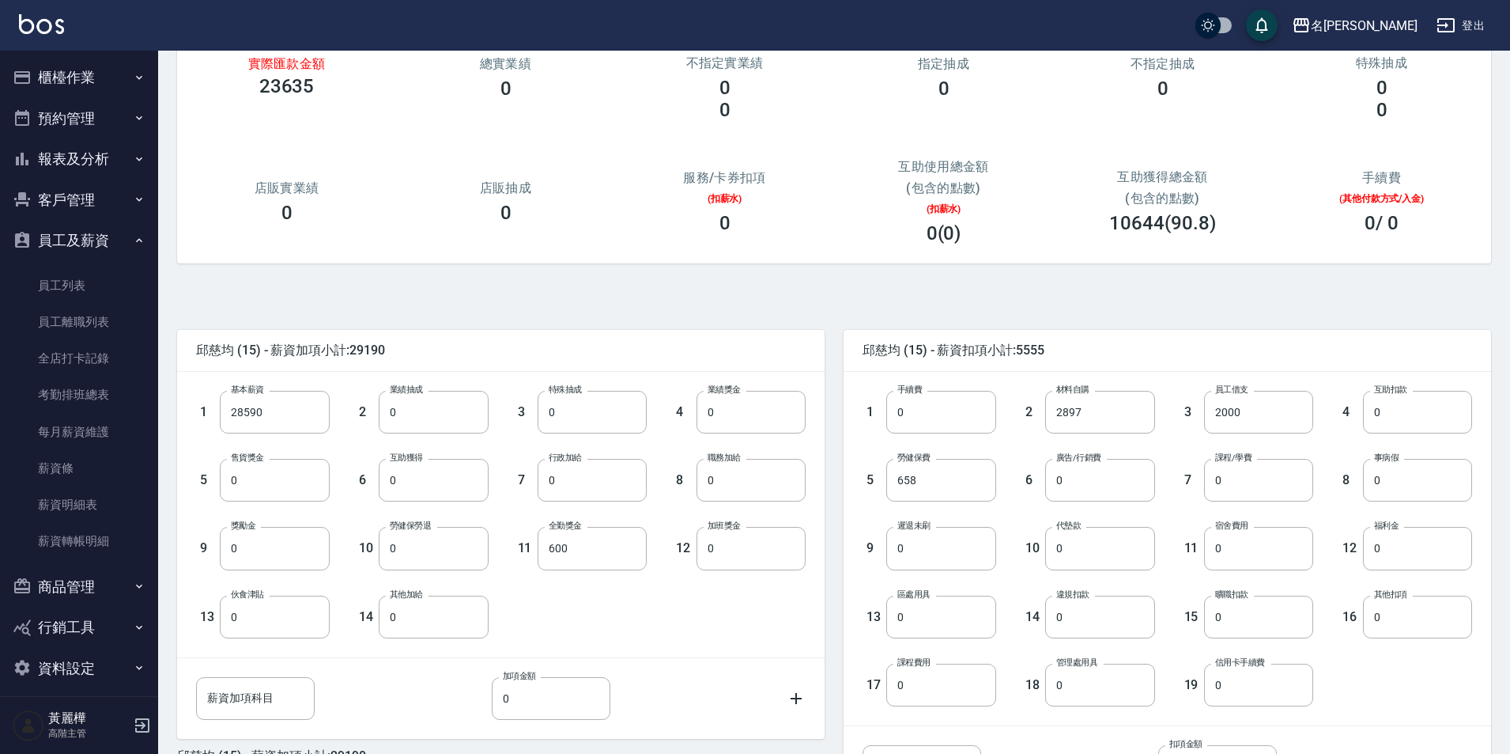
scroll to position [79, 0]
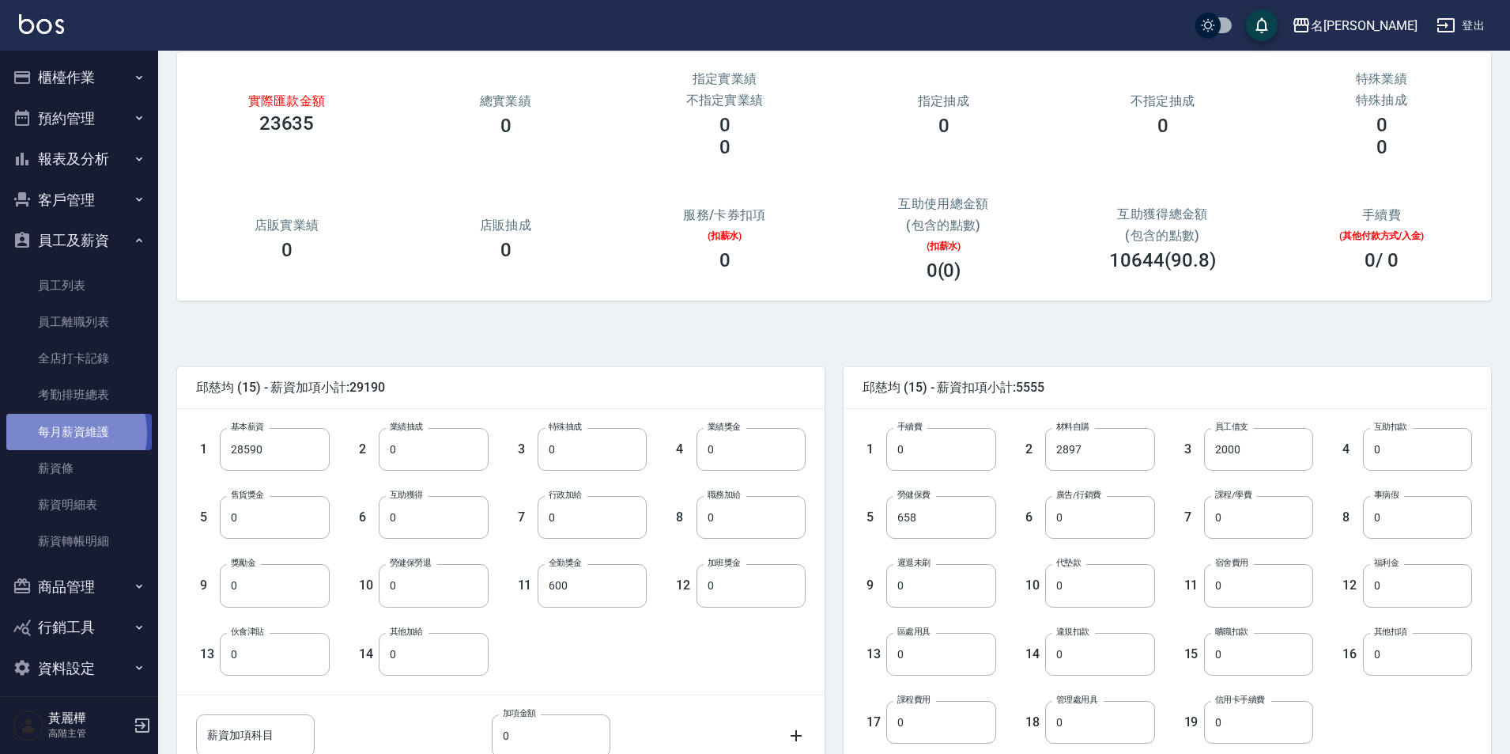
click at [62, 433] on link "每月薪資維護" at bounding box center [79, 432] width 146 height 36
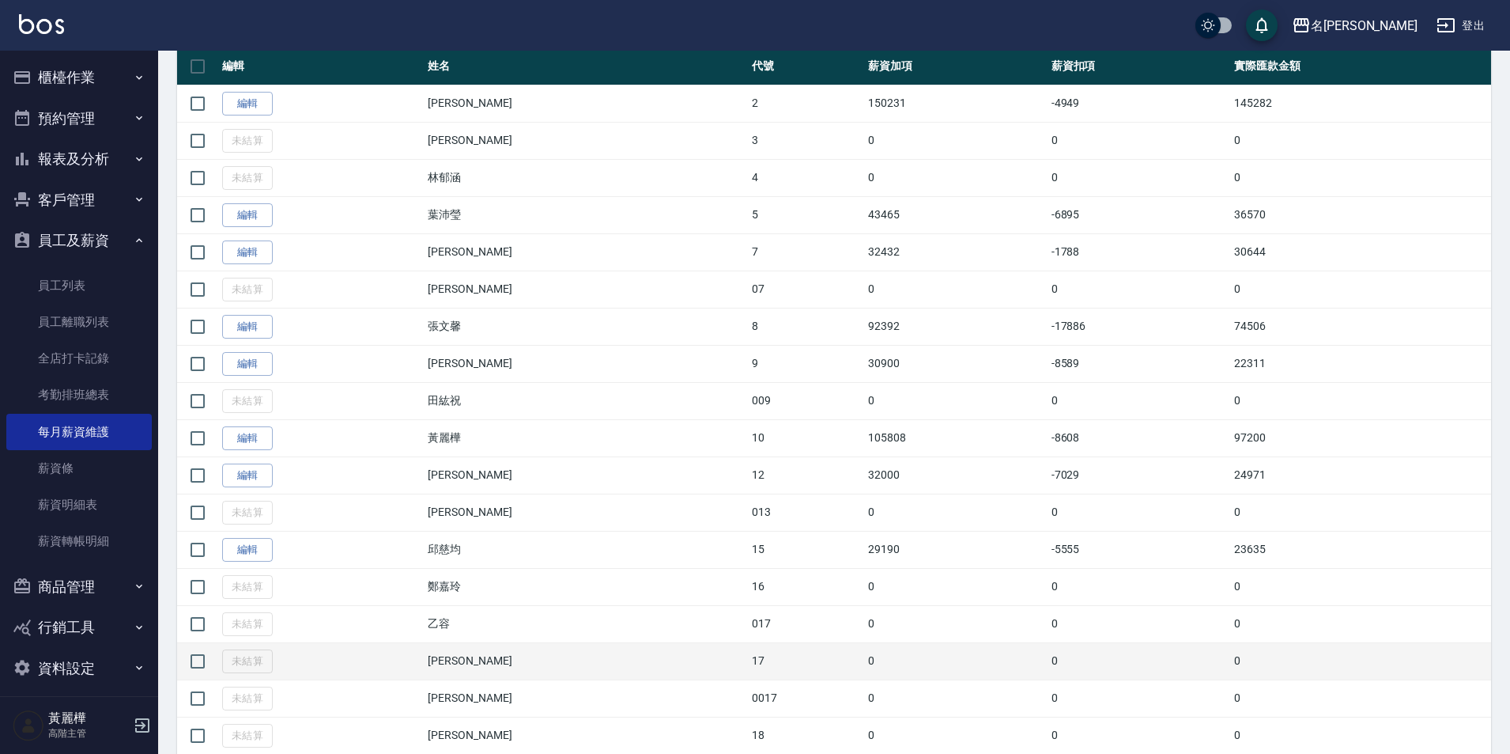
scroll to position [316, 0]
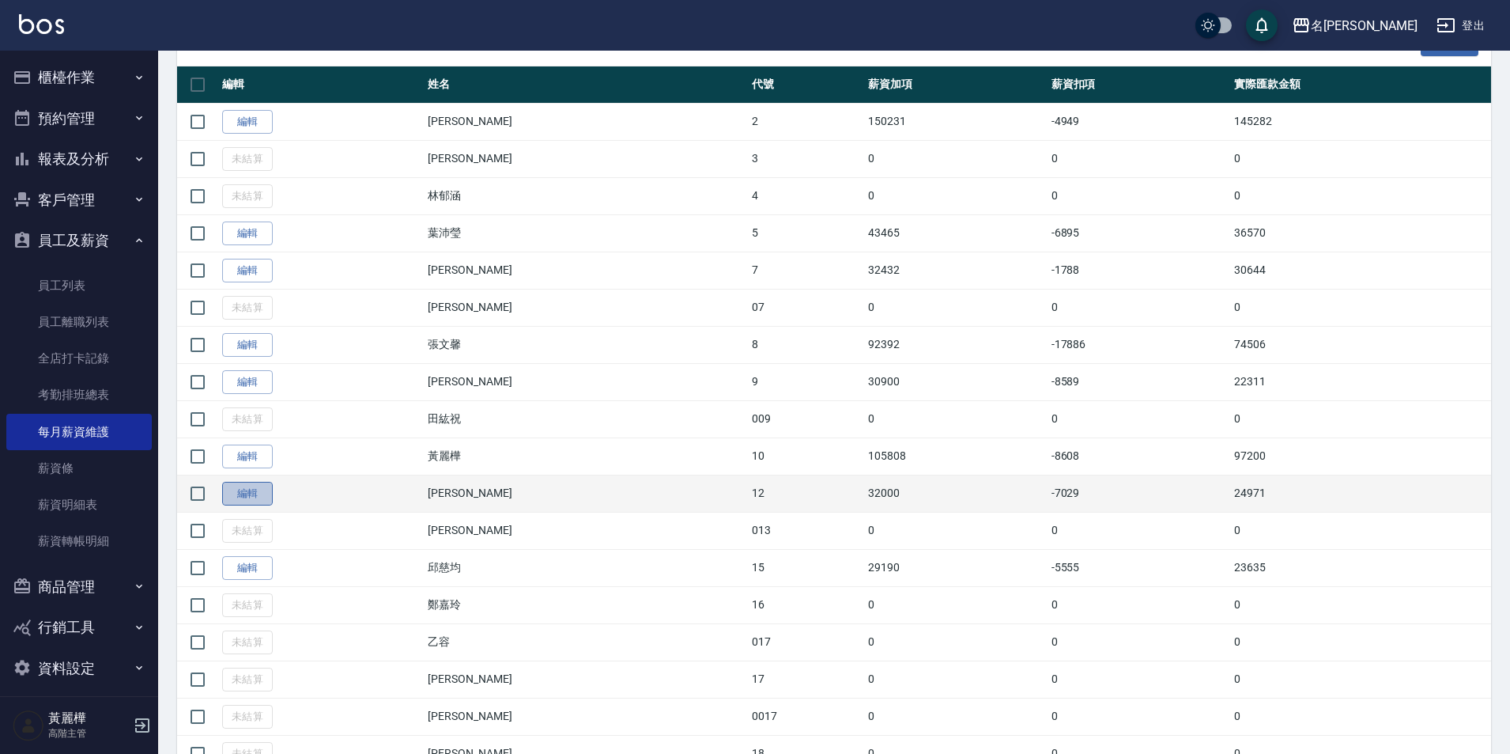
click at [251, 493] on link "編輯" at bounding box center [247, 494] width 51 height 25
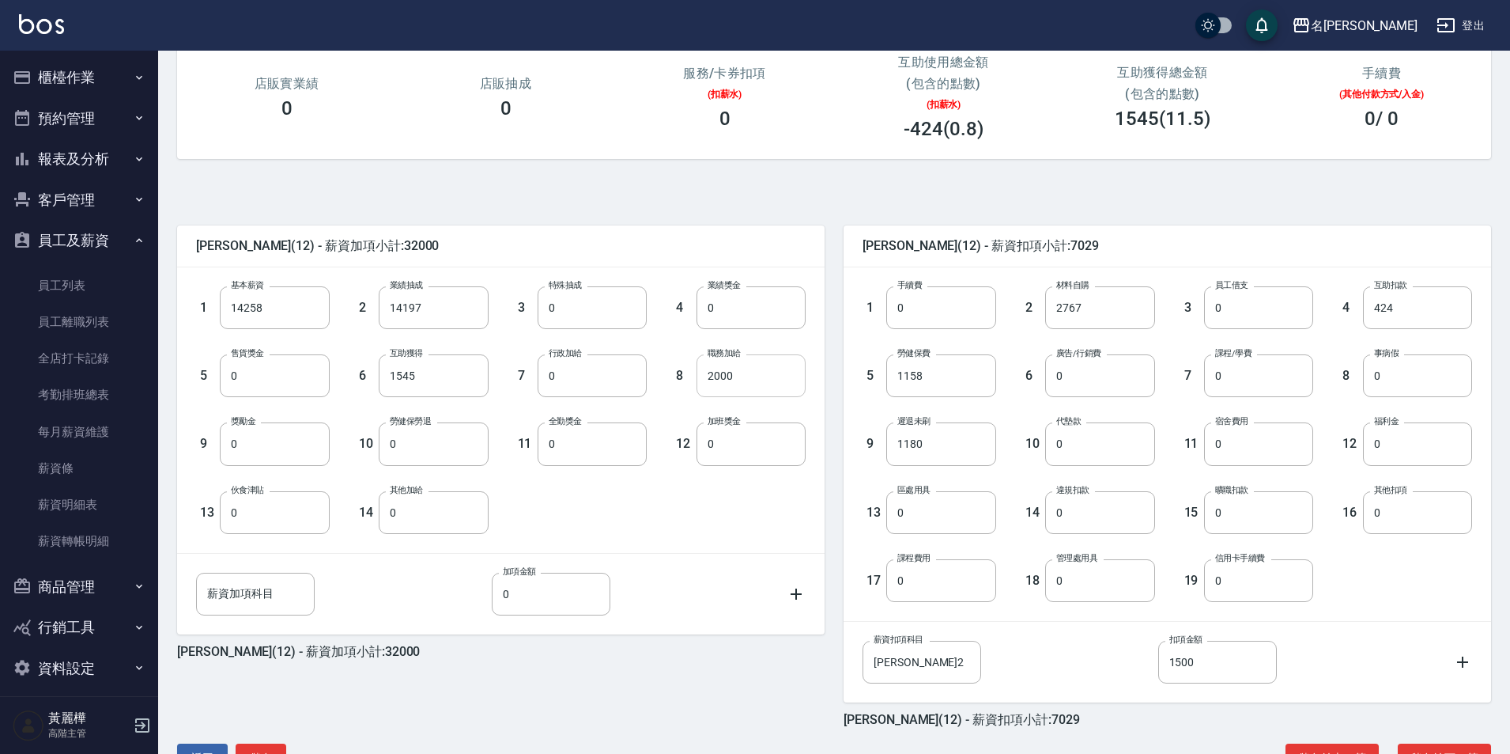
scroll to position [237, 0]
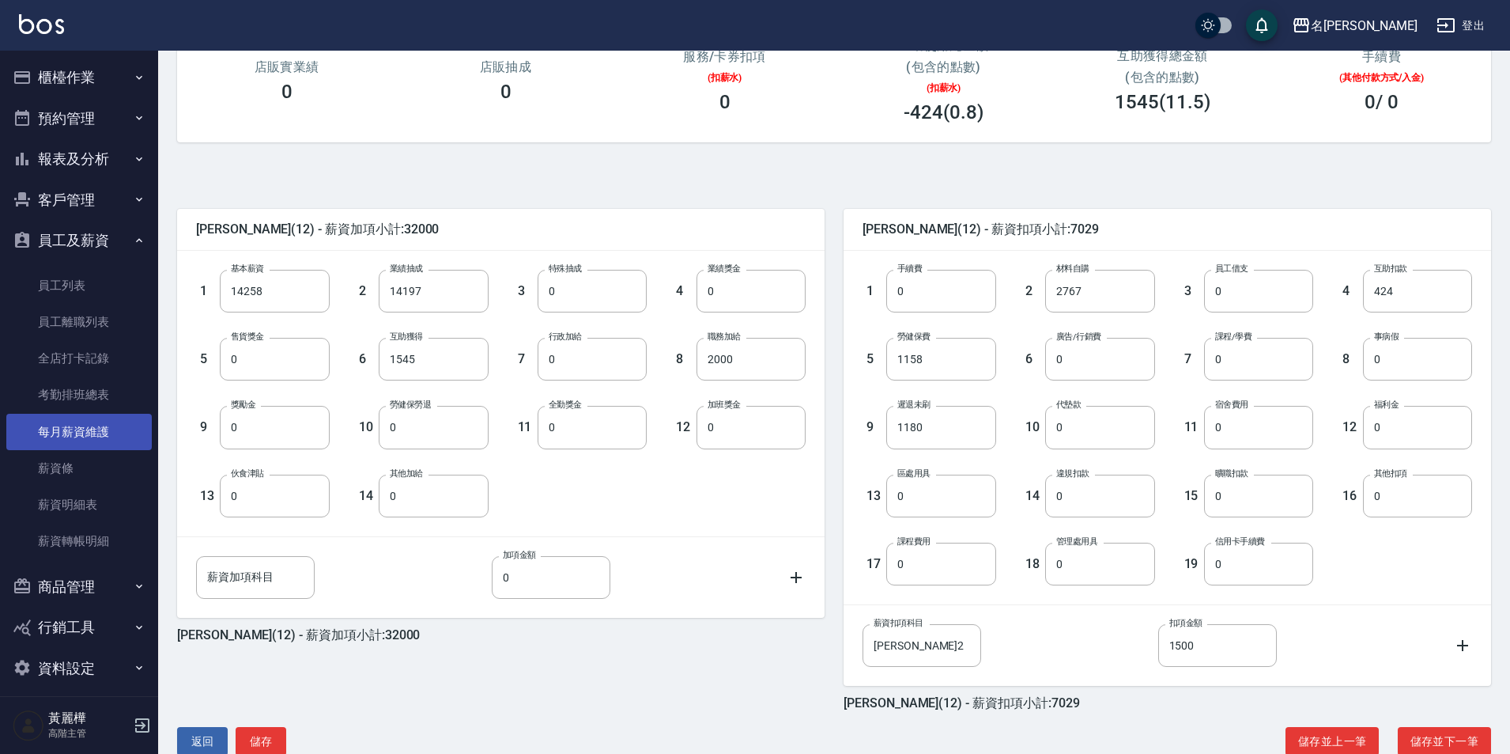
click at [99, 430] on link "每月薪資維護" at bounding box center [79, 432] width 146 height 36
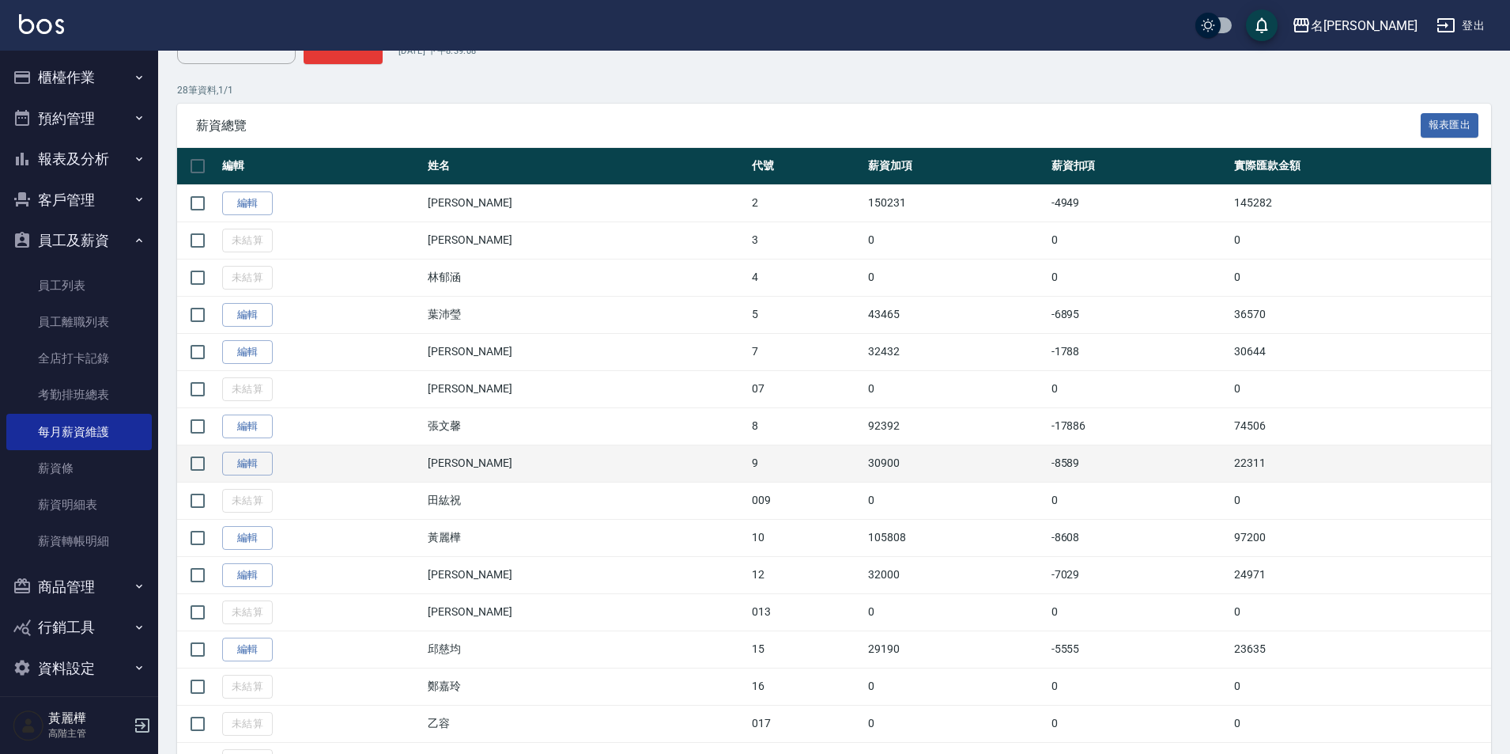
scroll to position [316, 0]
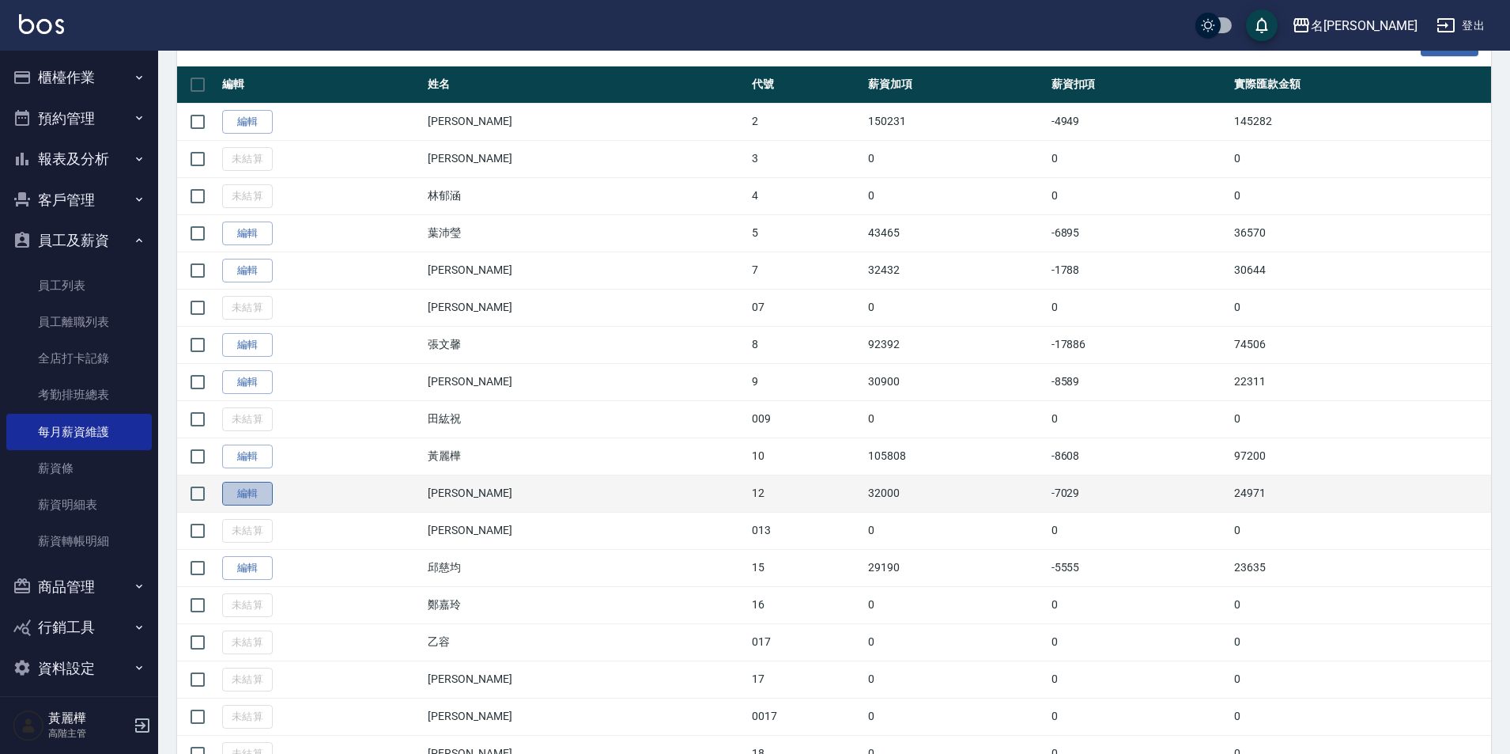
click at [255, 497] on link "編輯" at bounding box center [247, 494] width 51 height 25
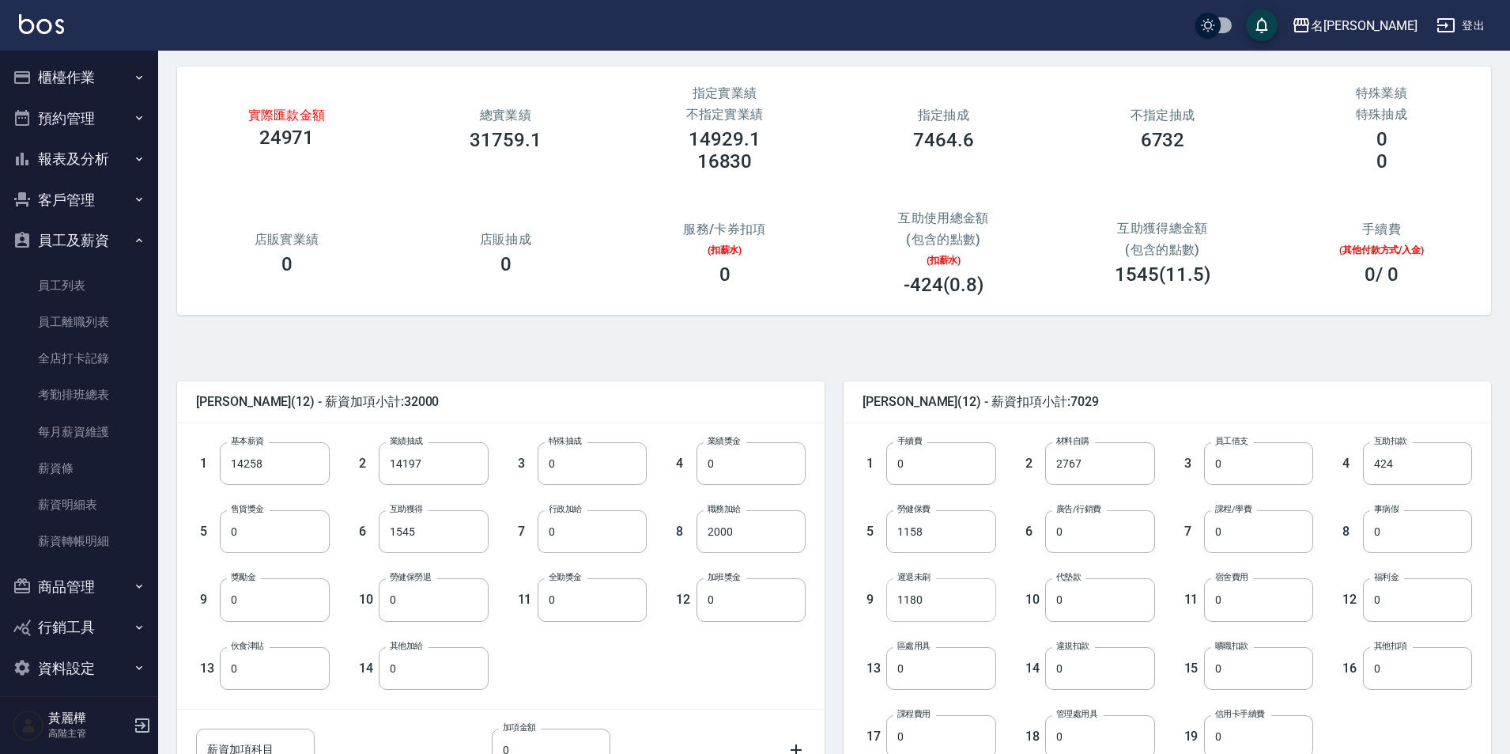
scroll to position [158, 0]
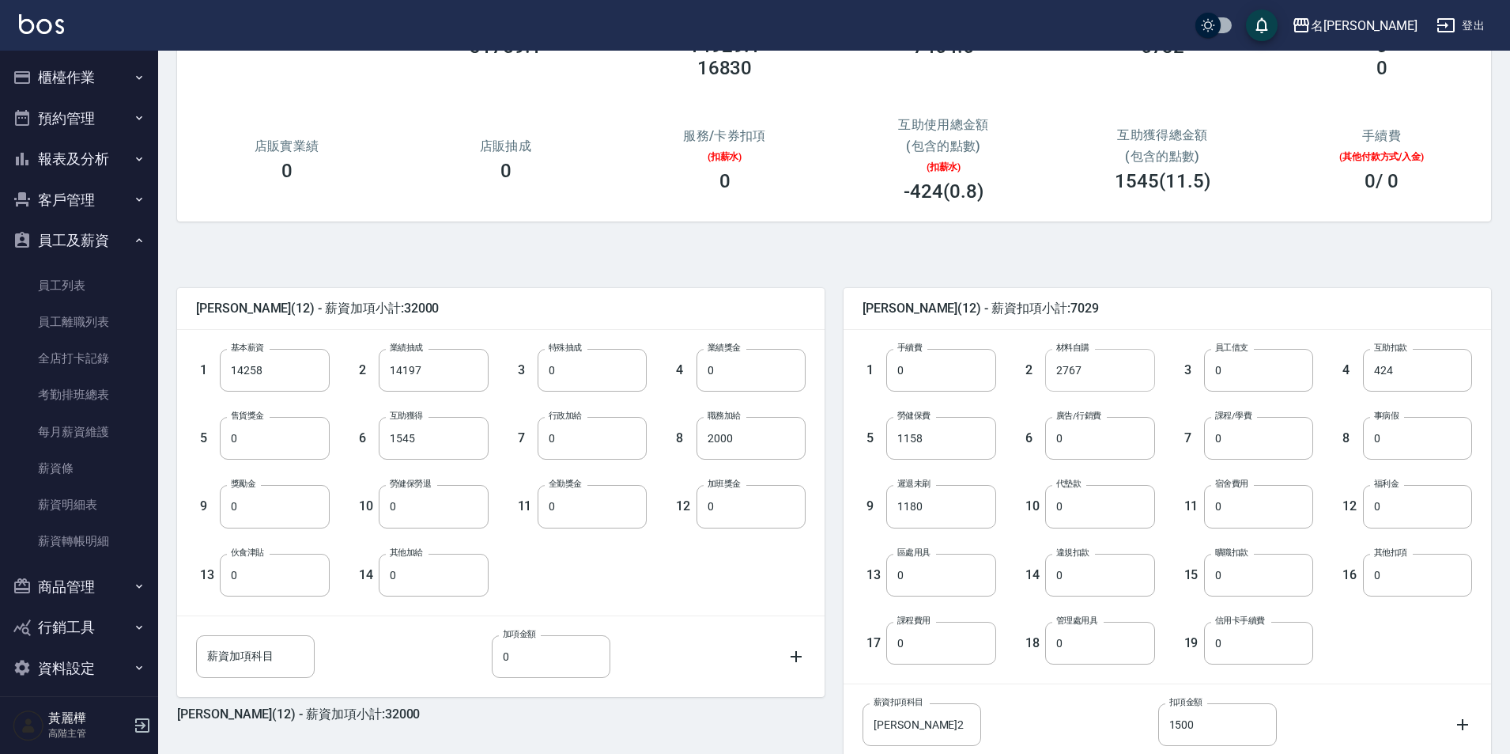
click at [1110, 372] on input "2767" at bounding box center [1099, 370] width 109 height 43
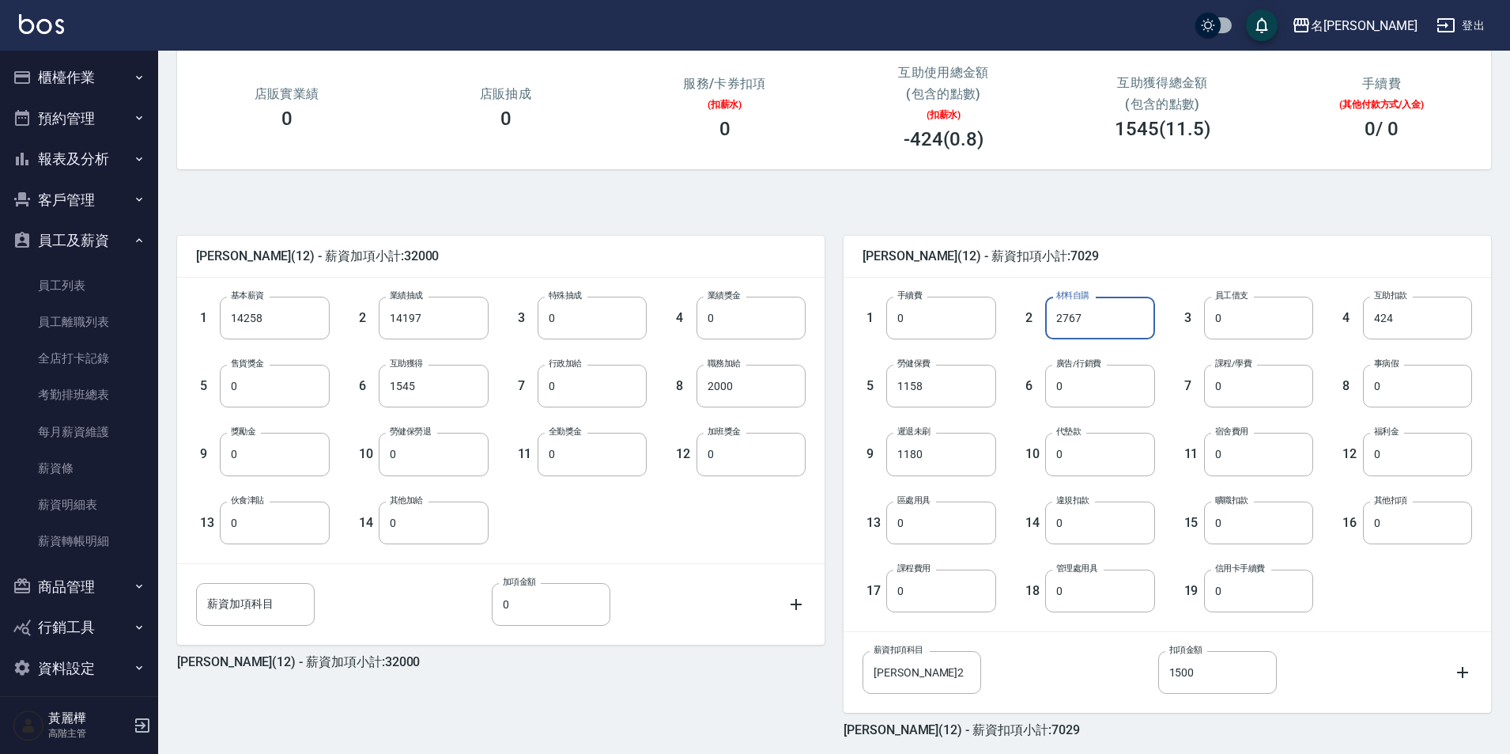
scroll to position [237, 0]
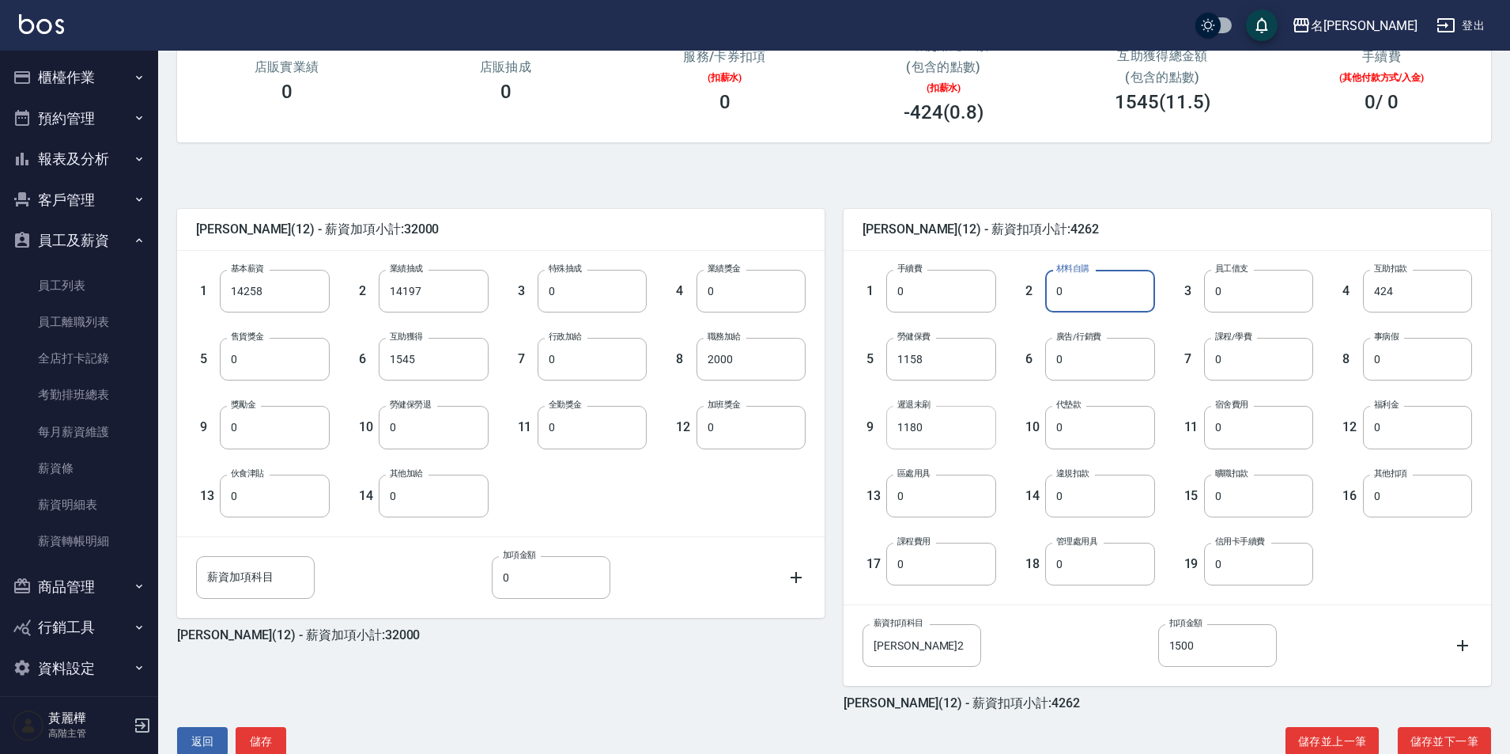
type input "0"
click at [901, 413] on input "1180" at bounding box center [941, 427] width 109 height 43
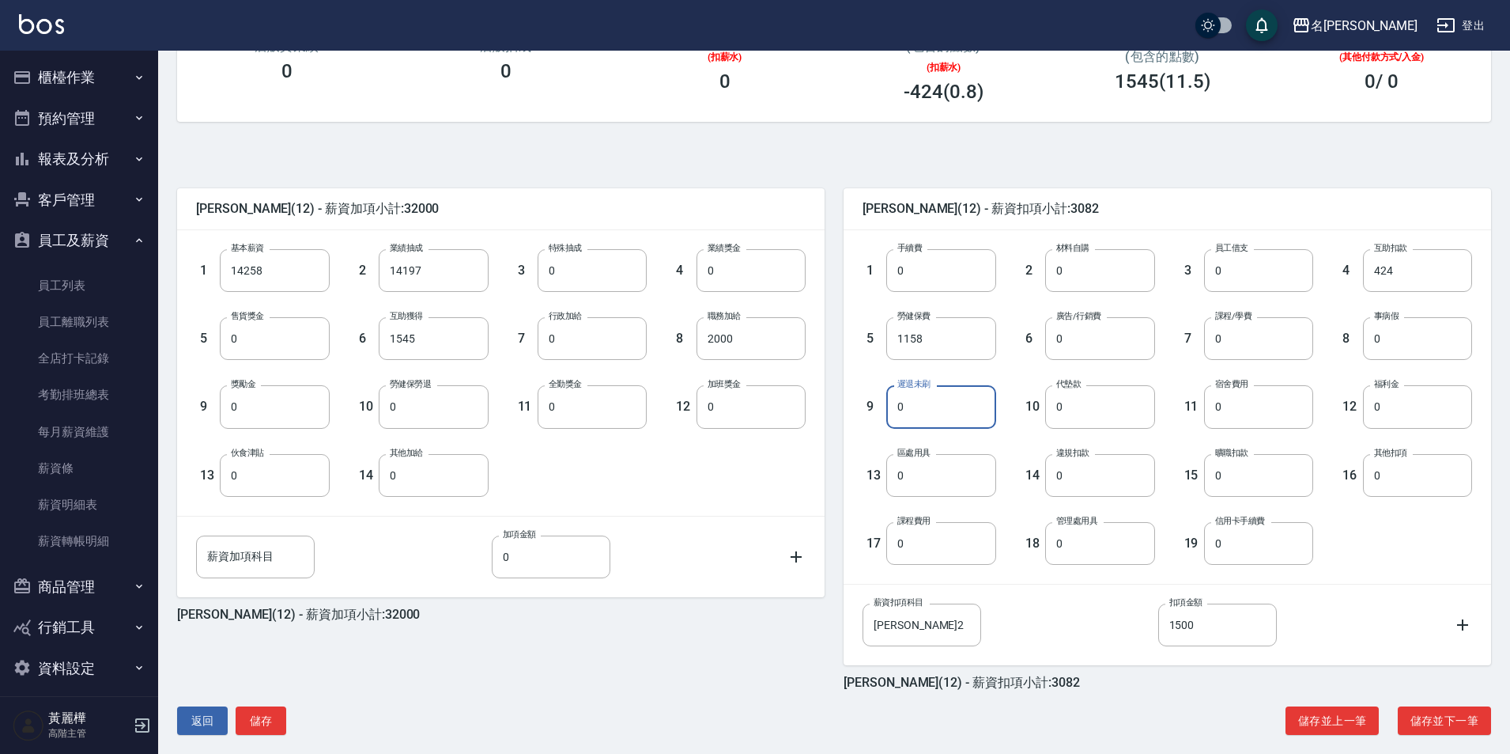
scroll to position [274, 0]
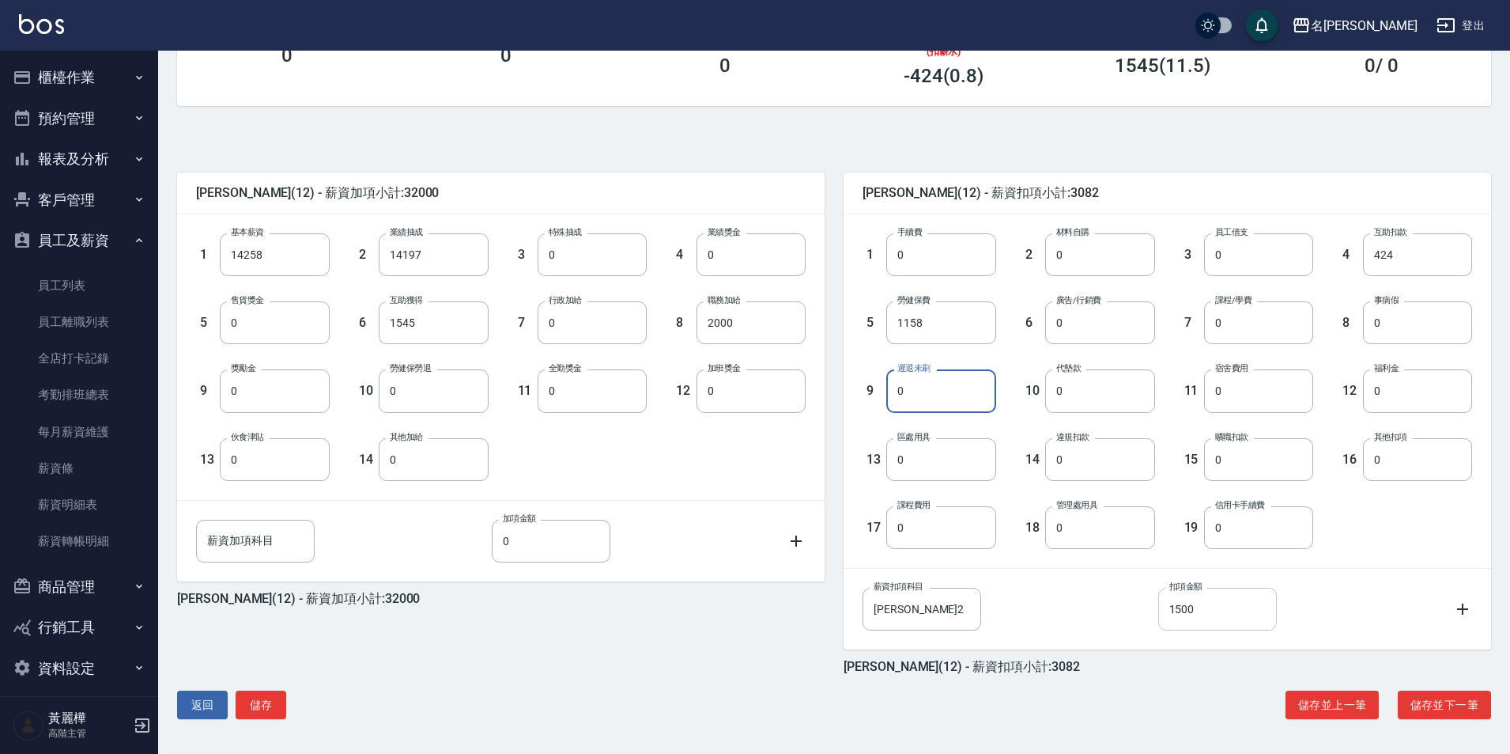
type input "0"
click at [1219, 611] on input "1500" at bounding box center [1218, 609] width 119 height 43
type input "0"
click at [266, 704] on button "儲存" at bounding box center [261, 704] width 51 height 29
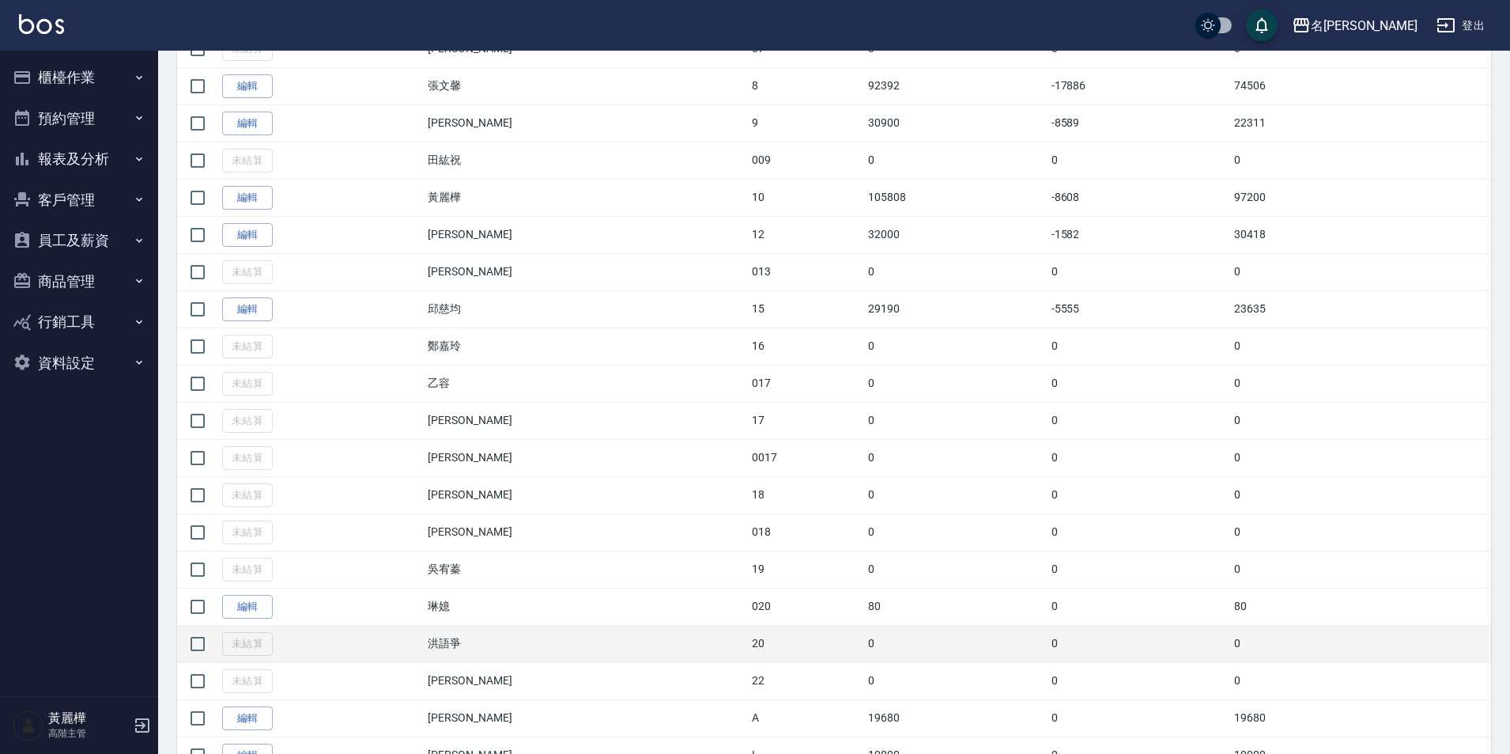
scroll to position [554, 0]
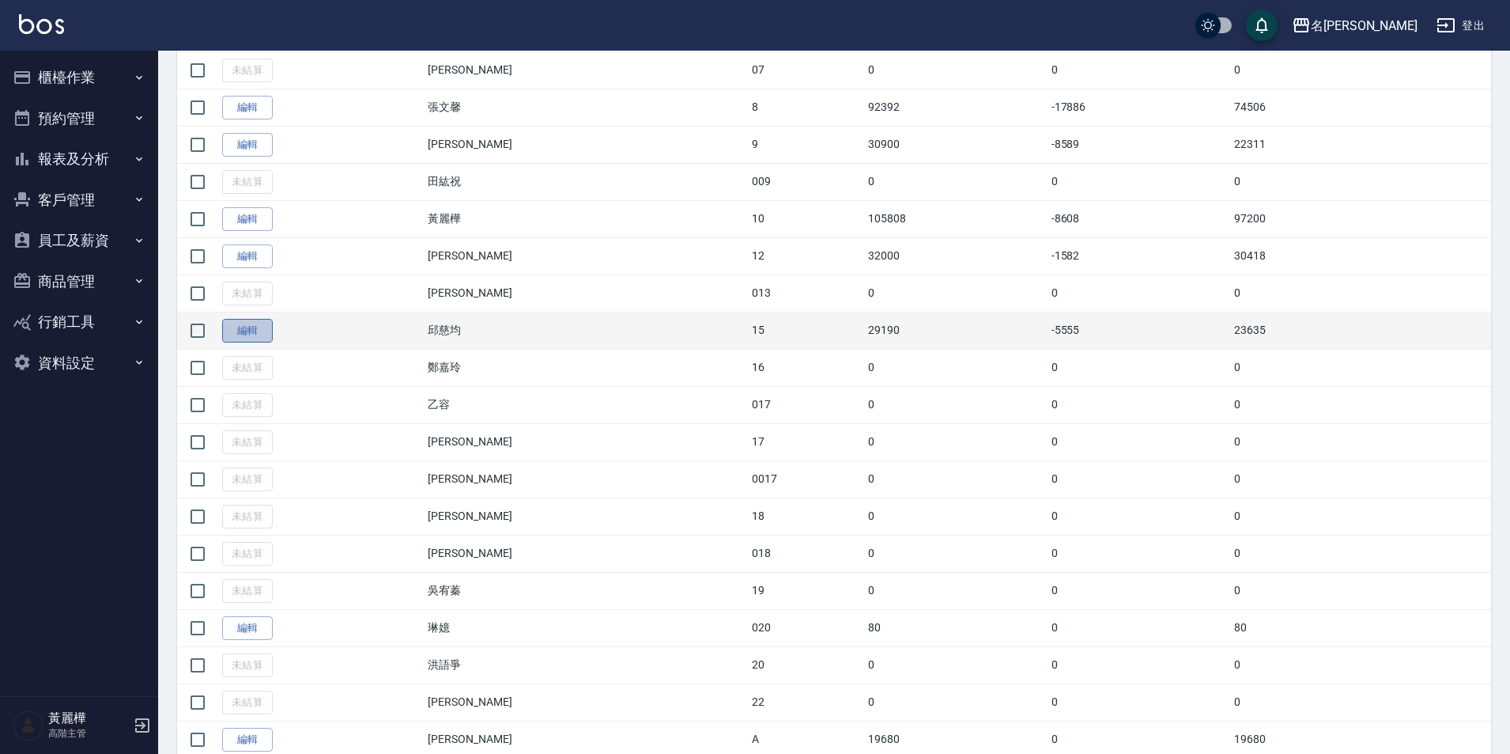
click at [255, 334] on link "編輯" at bounding box center [247, 331] width 51 height 25
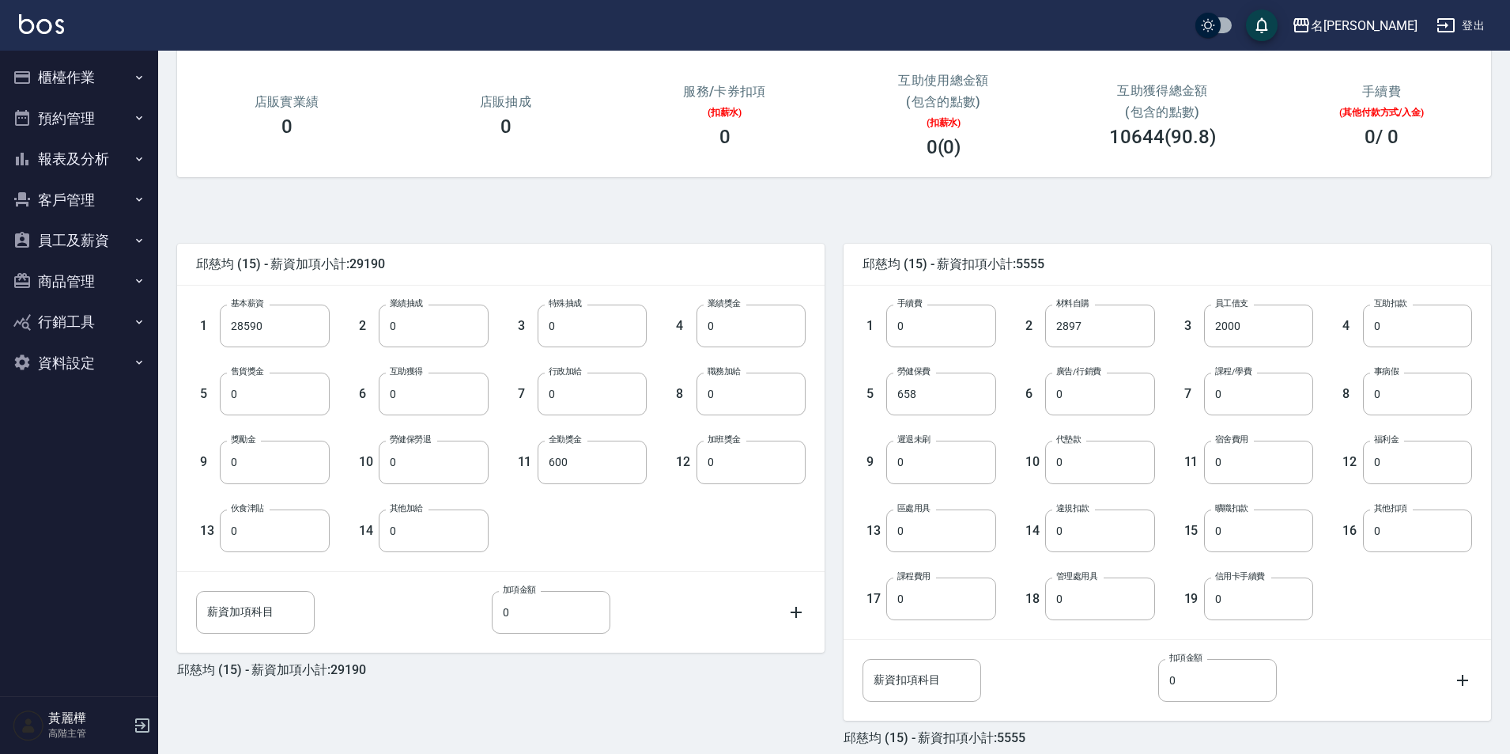
scroll to position [274, 0]
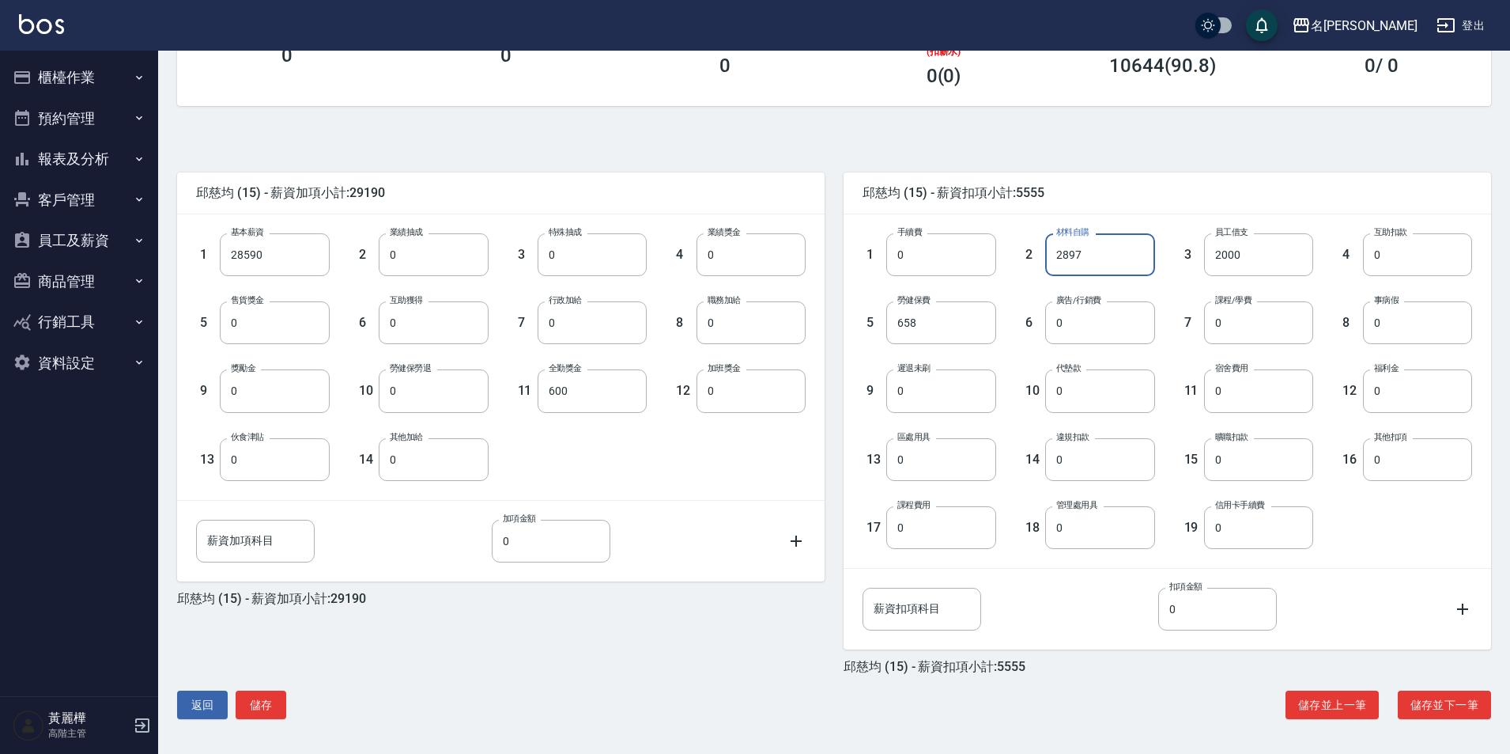
click at [1064, 244] on input "2897" at bounding box center [1099, 254] width 109 height 43
type input "0"
click at [1248, 252] on input "2000" at bounding box center [1258, 254] width 109 height 43
type input "0"
click at [268, 711] on button "儲存" at bounding box center [261, 704] width 51 height 29
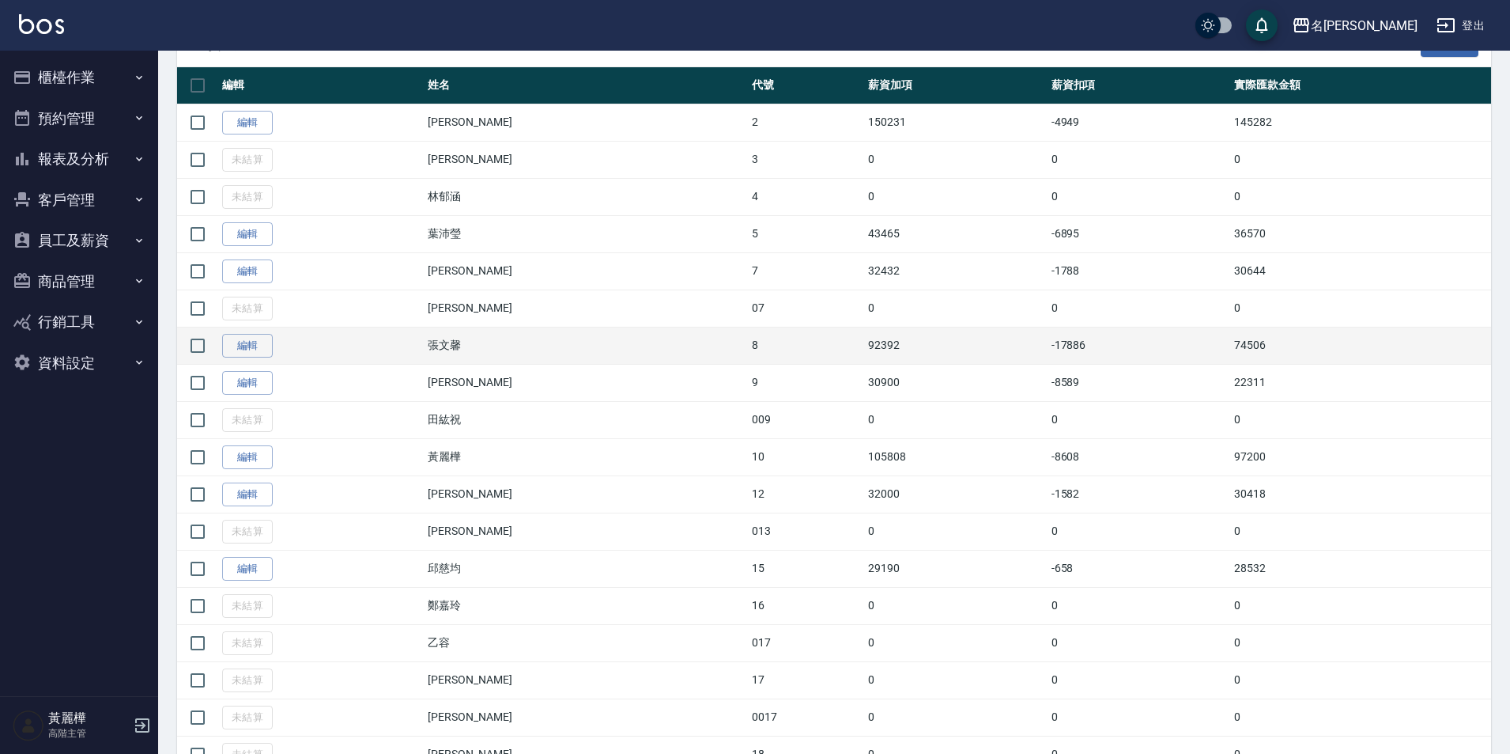
scroll to position [316, 0]
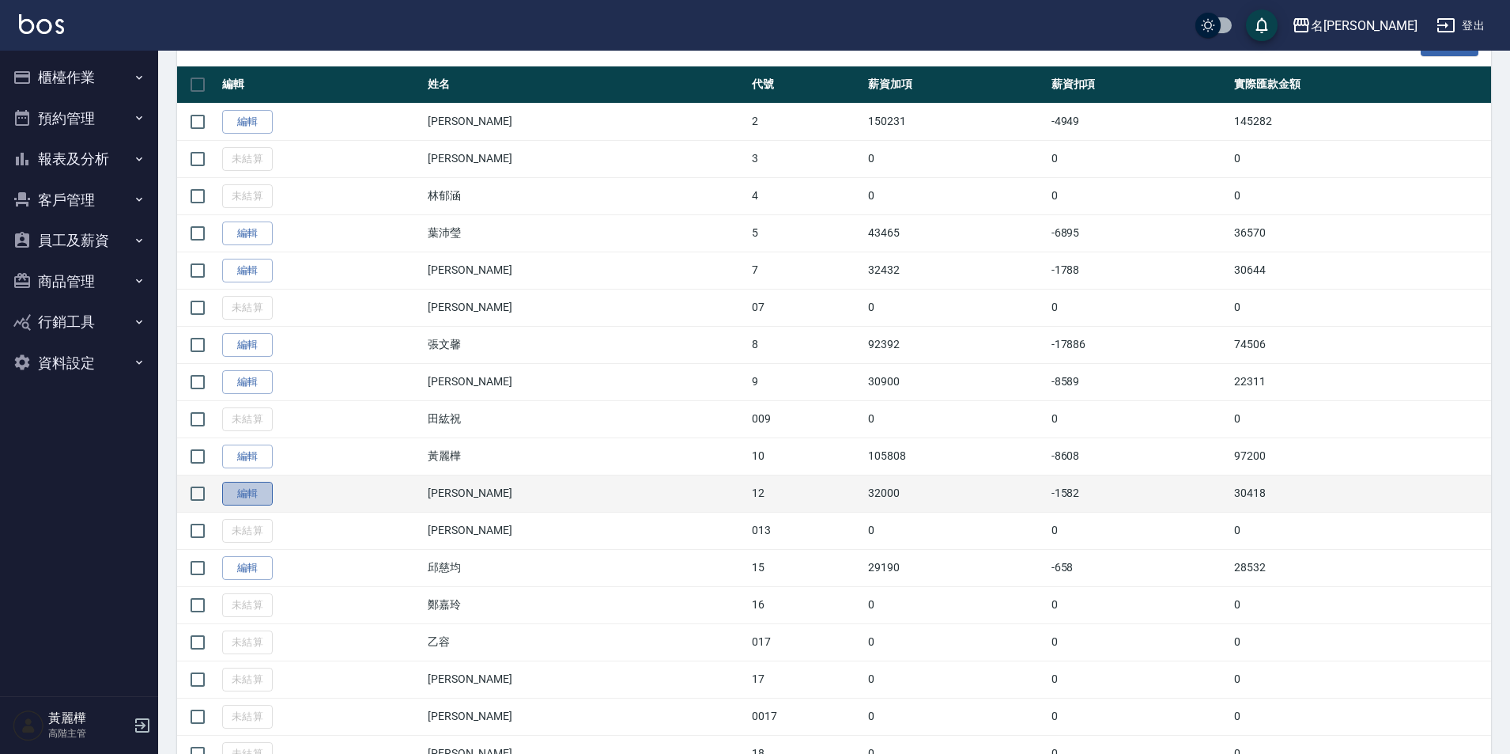
click at [255, 501] on link "編輯" at bounding box center [247, 494] width 51 height 25
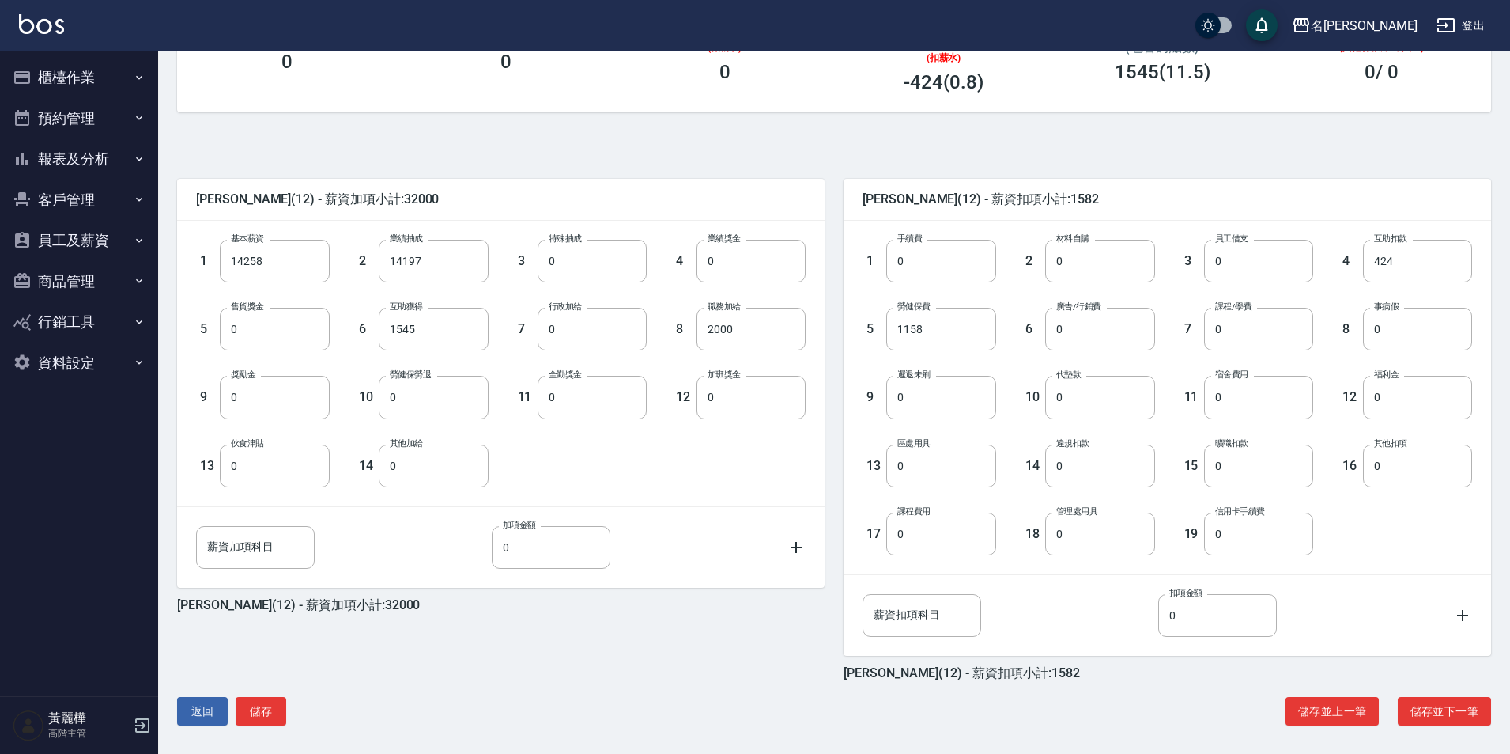
scroll to position [274, 0]
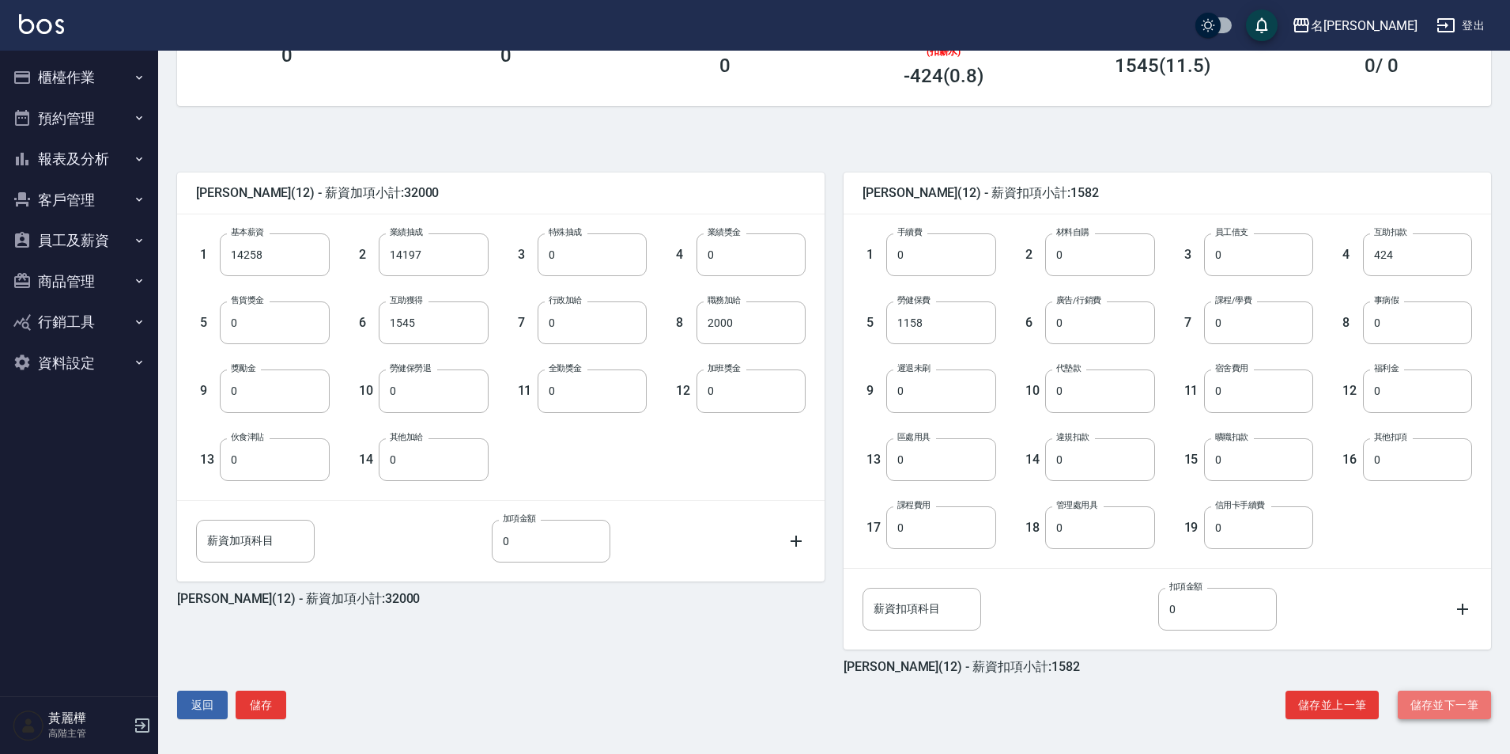
click at [1440, 698] on button "儲存並下一筆" at bounding box center [1444, 704] width 93 height 29
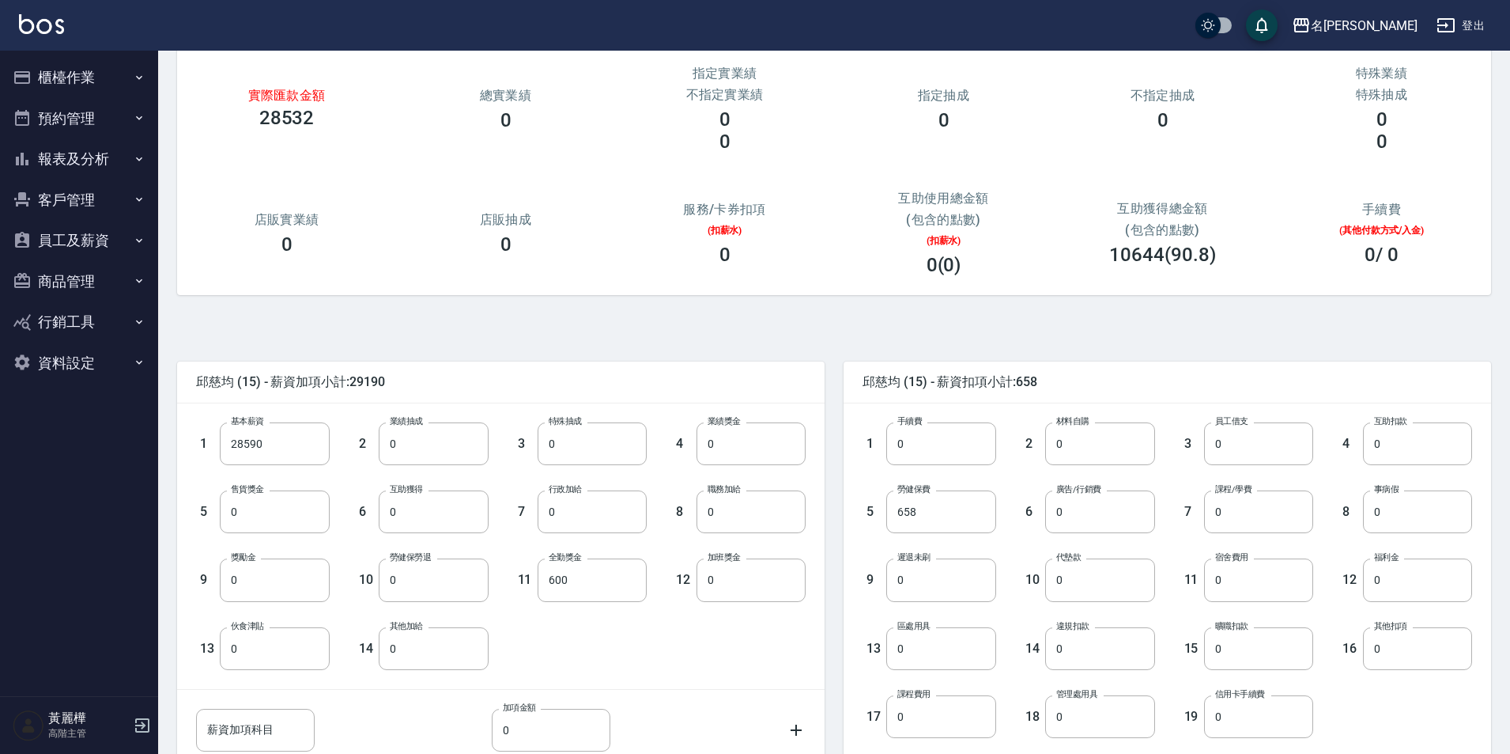
scroll to position [274, 0]
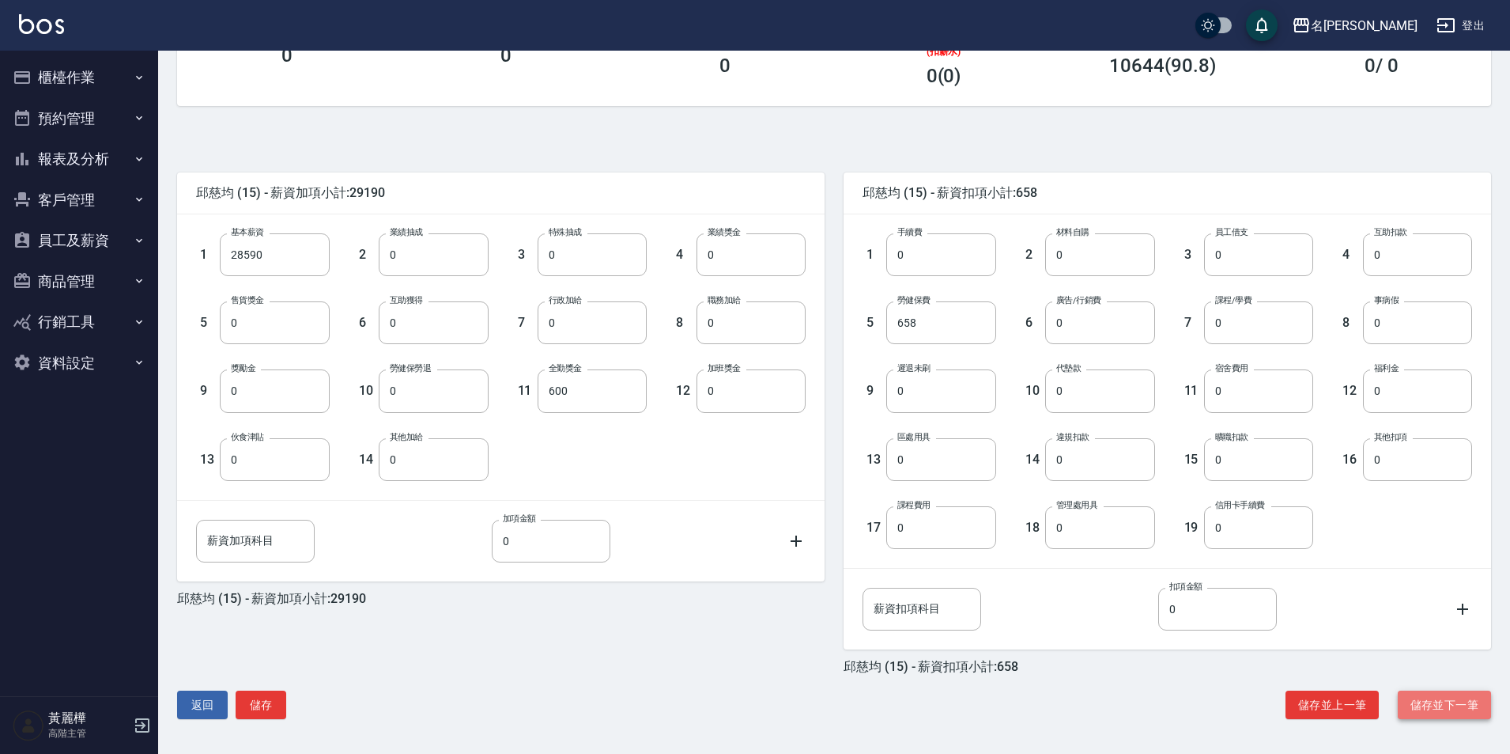
click at [1412, 695] on button "儲存並下一筆" at bounding box center [1444, 704] width 93 height 29
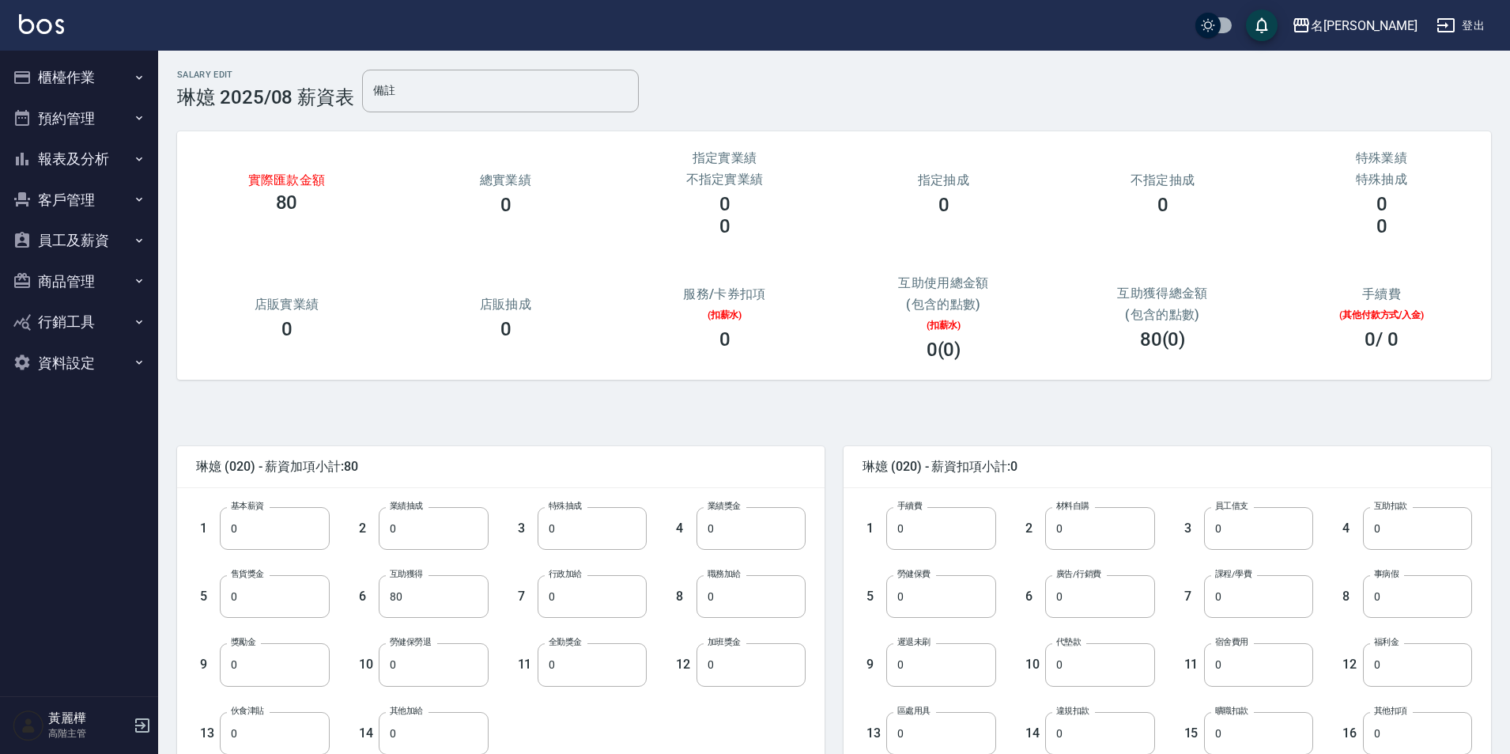
click at [584, 333] on div "0" at bounding box center [505, 329] width 181 height 22
click at [76, 243] on button "員工及薪資" at bounding box center [79, 240] width 146 height 41
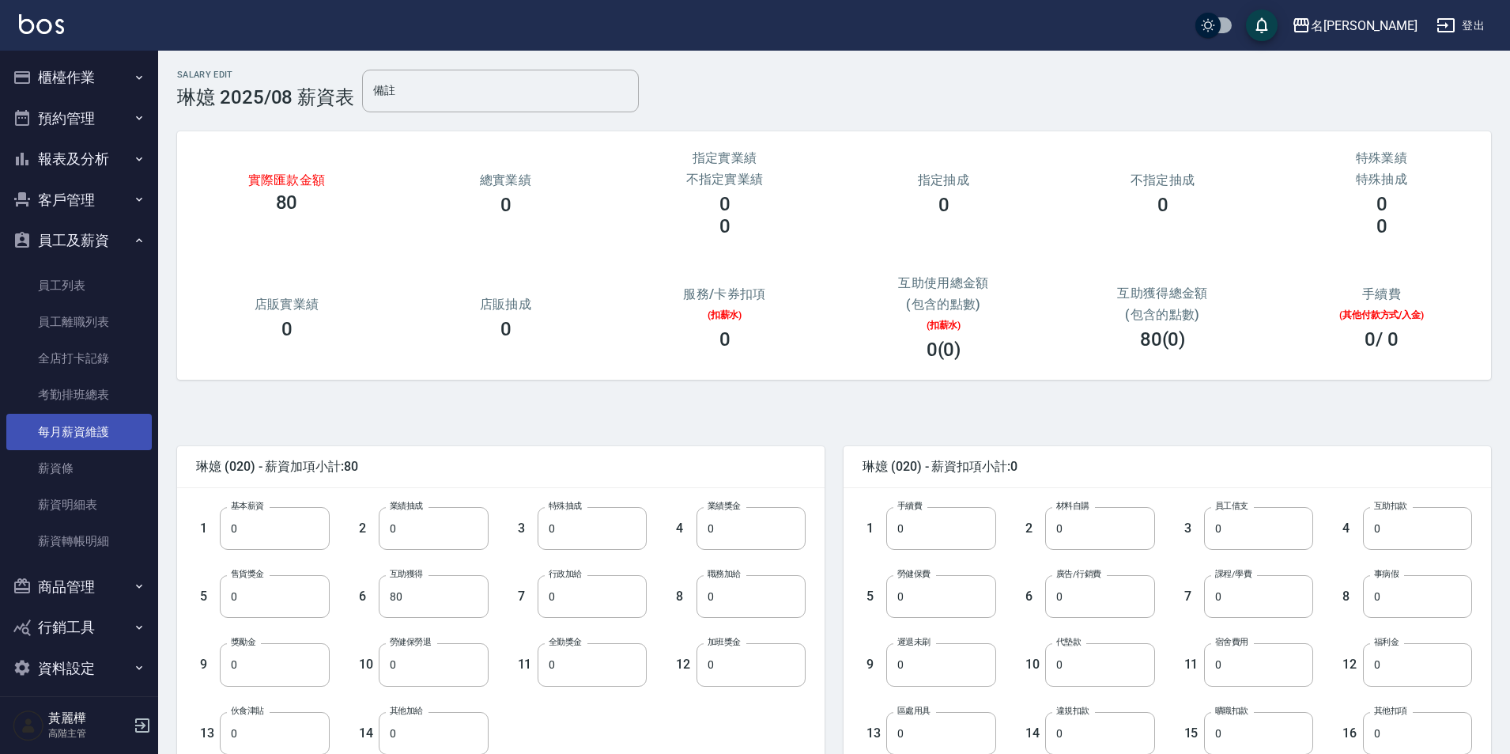
click at [109, 432] on link "每月薪資維護" at bounding box center [79, 432] width 146 height 36
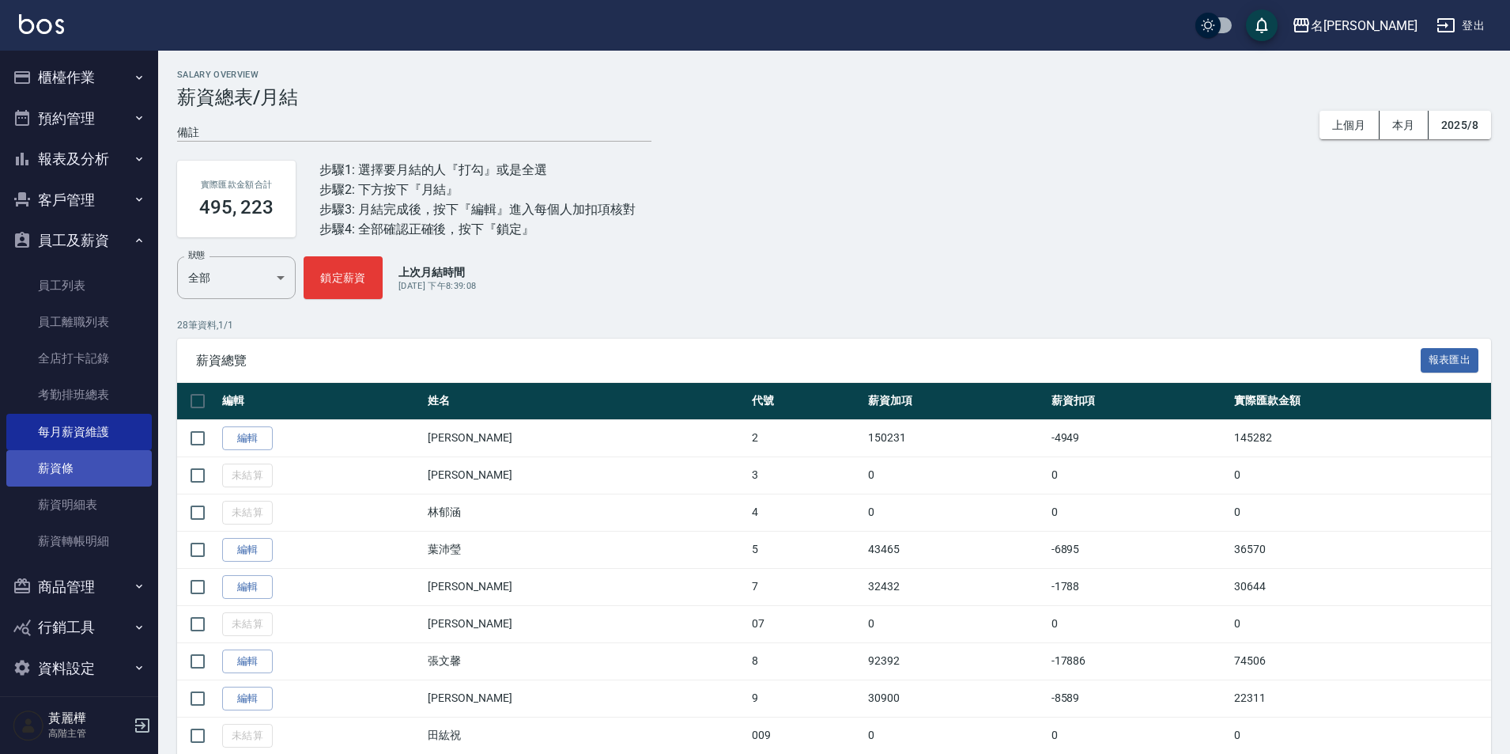
click at [68, 474] on link "薪資條" at bounding box center [79, 468] width 146 height 36
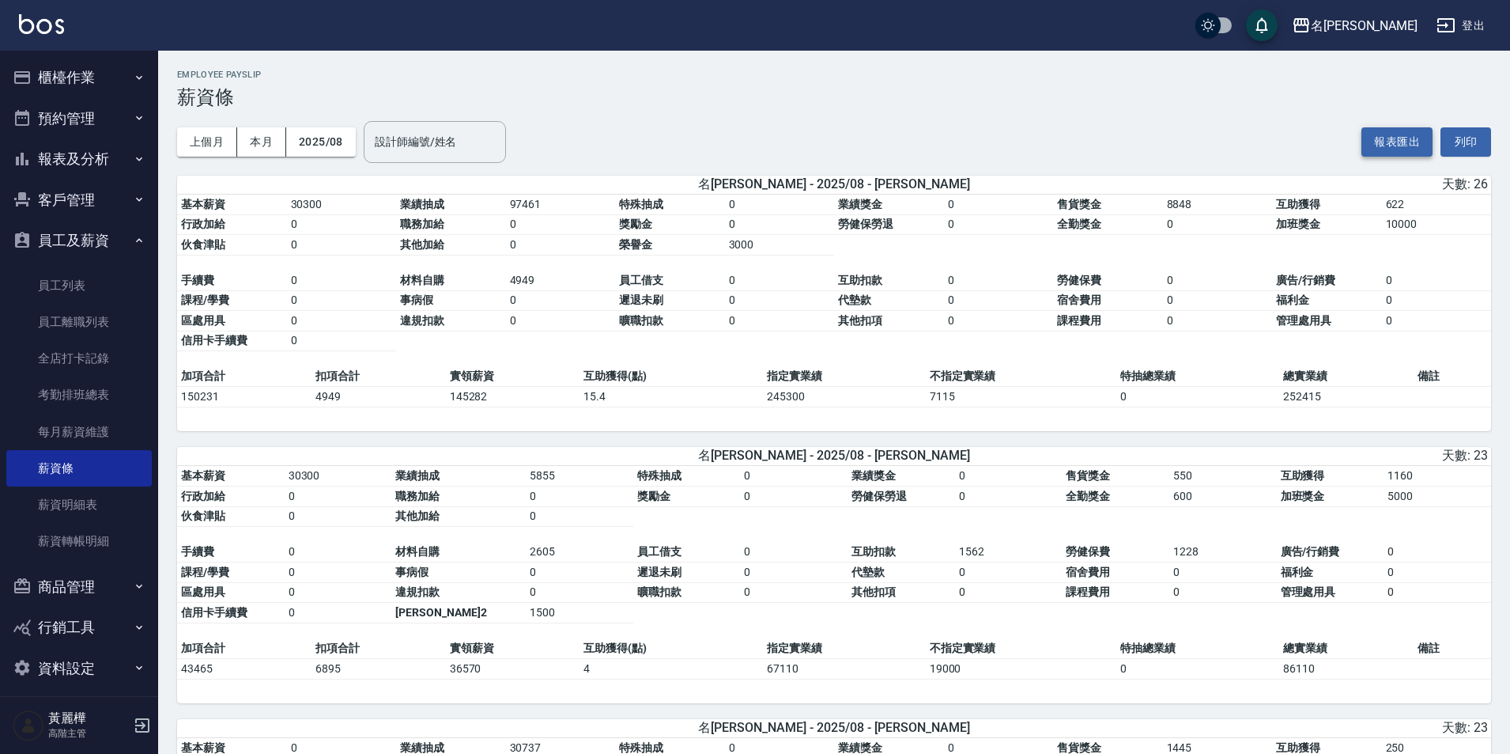
click at [1416, 143] on button "報表匯出" at bounding box center [1397, 141] width 71 height 29
click at [1465, 147] on button "列印" at bounding box center [1466, 141] width 51 height 29
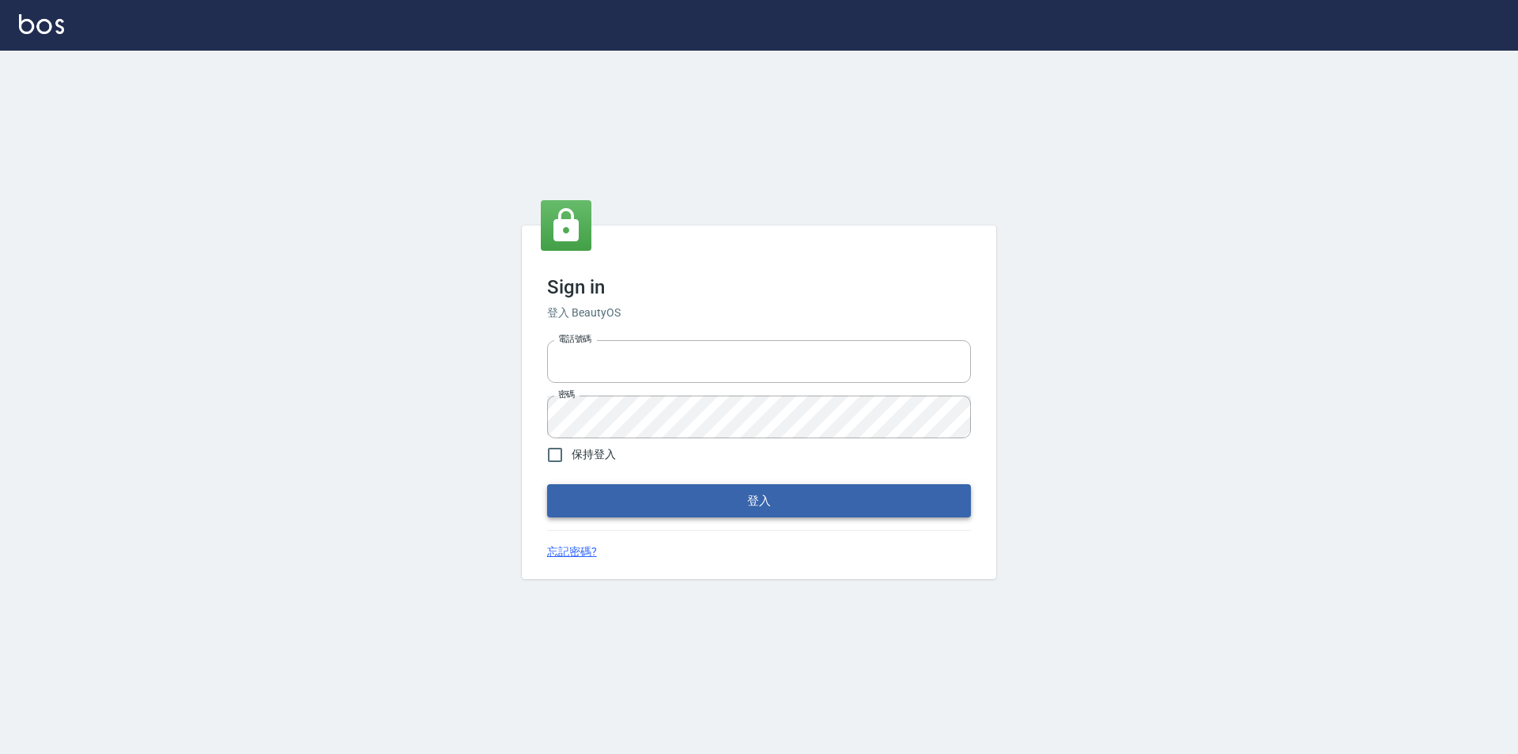
type input "0921567649"
click at [623, 503] on button "登入" at bounding box center [759, 500] width 424 height 33
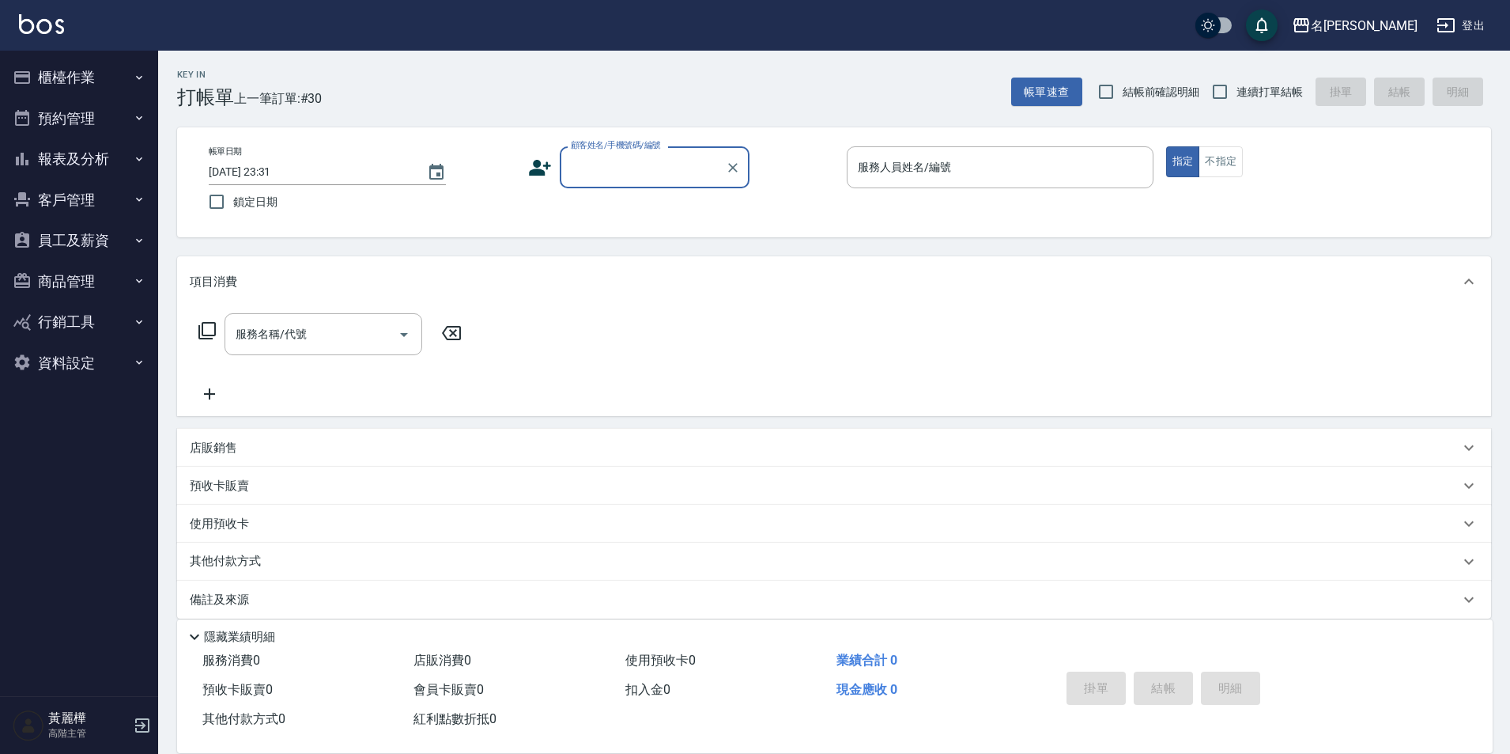
click at [62, 77] on button "櫃檯作業" at bounding box center [79, 77] width 146 height 41
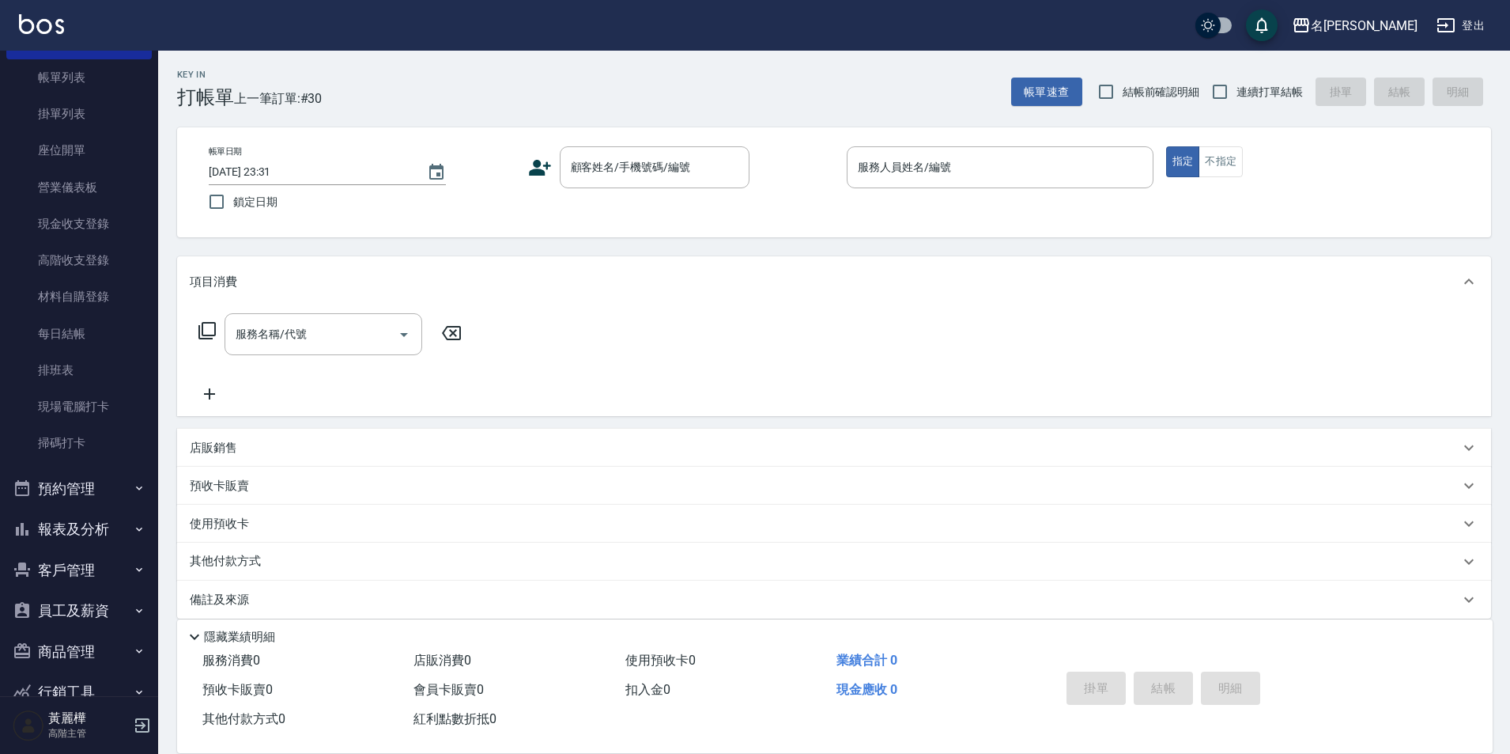
scroll to position [157, 0]
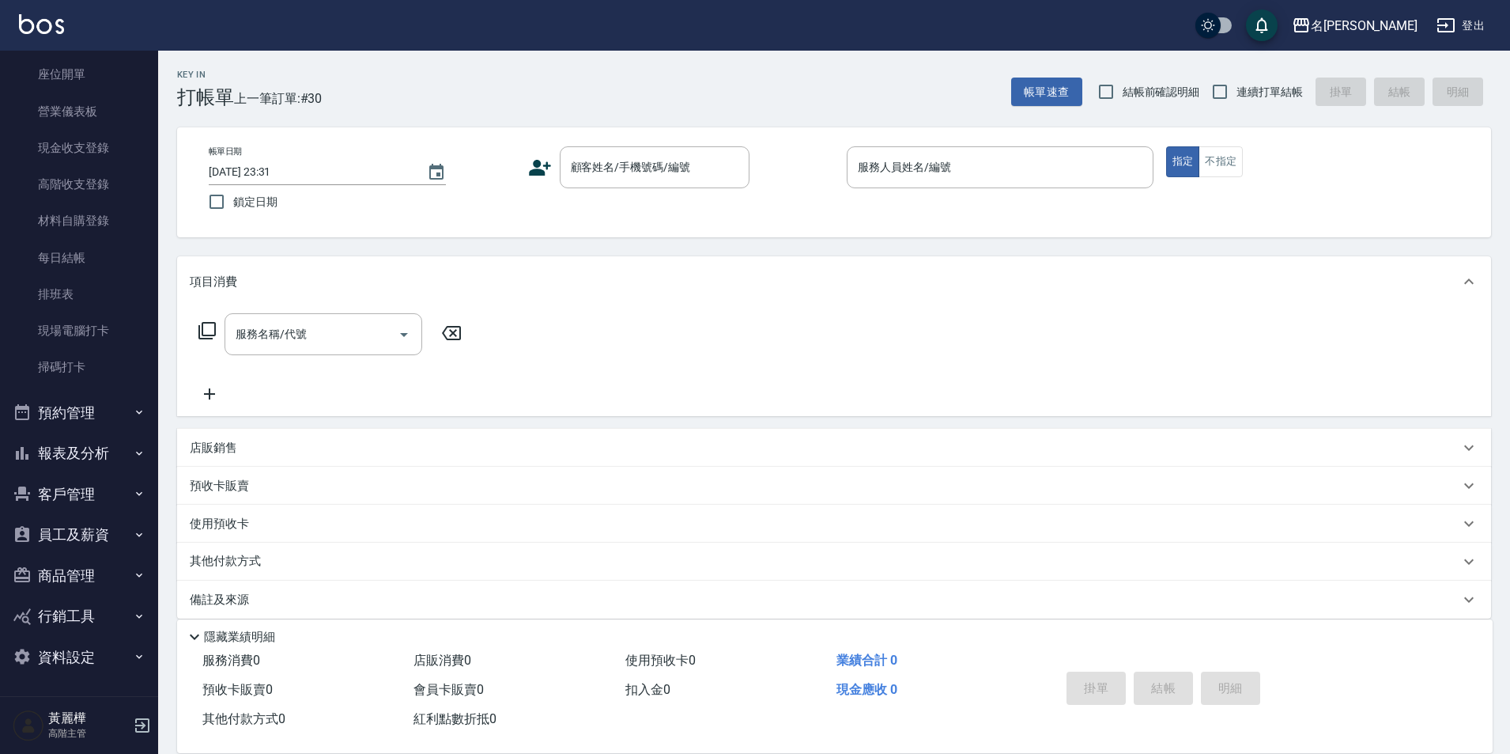
click at [77, 452] on button "報表及分析" at bounding box center [79, 453] width 146 height 41
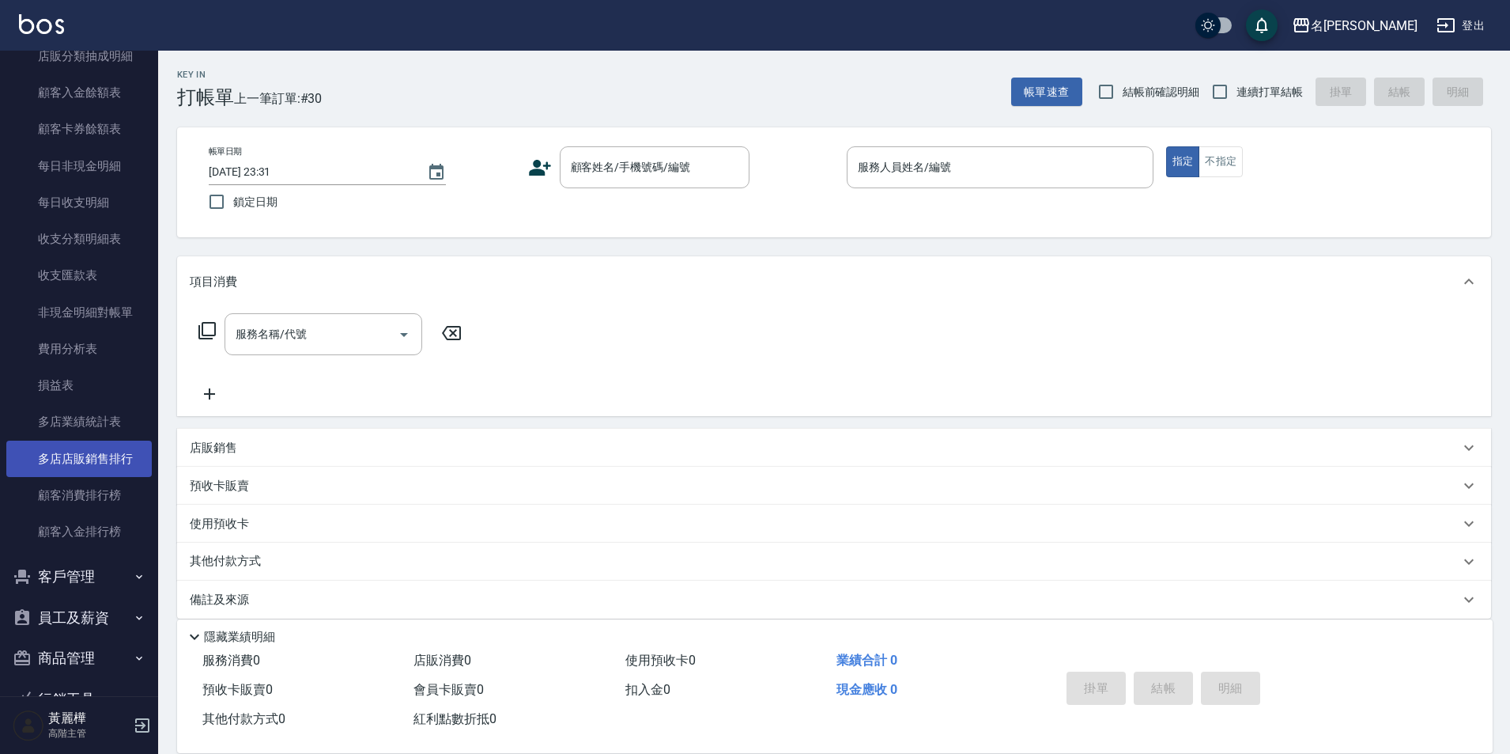
scroll to position [1743, 0]
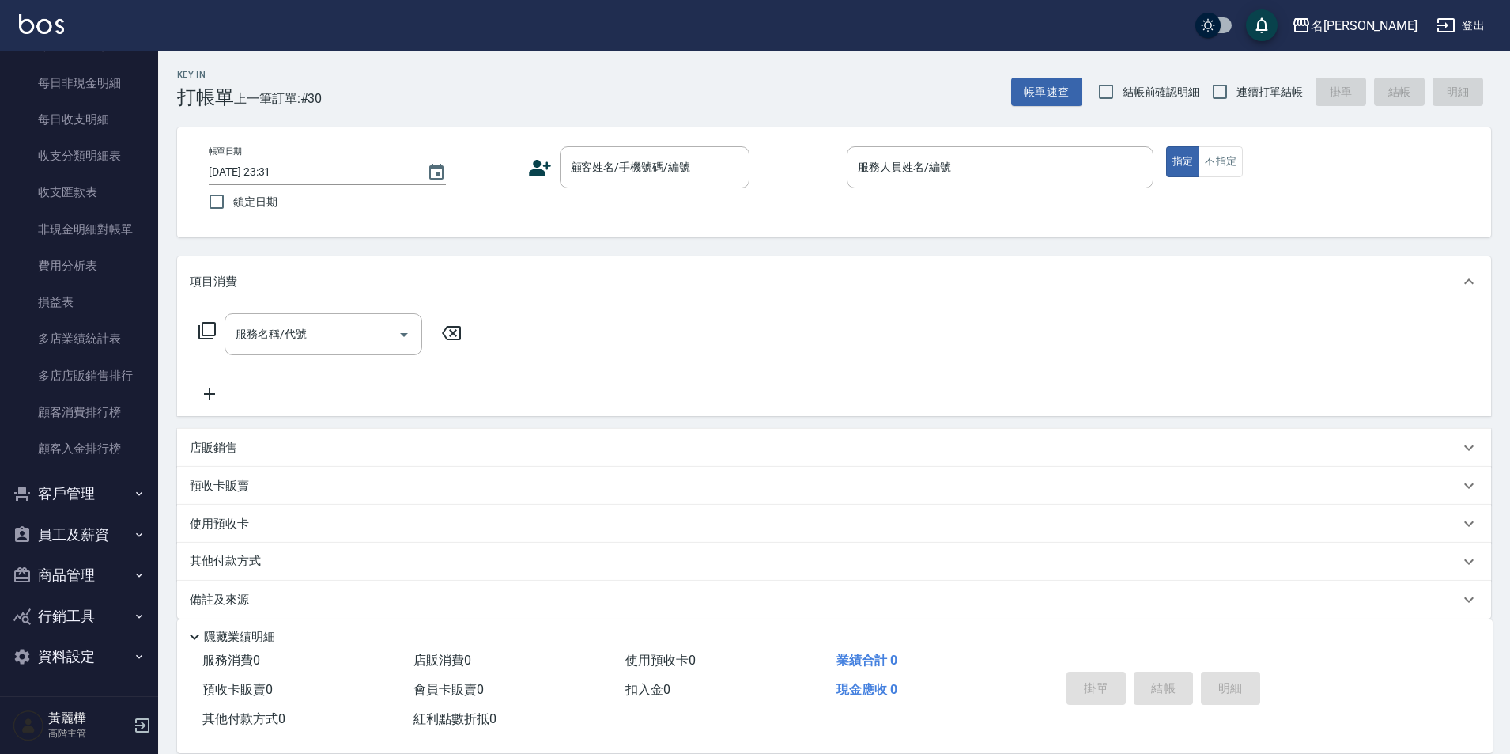
click at [95, 538] on button "員工及薪資" at bounding box center [79, 534] width 146 height 41
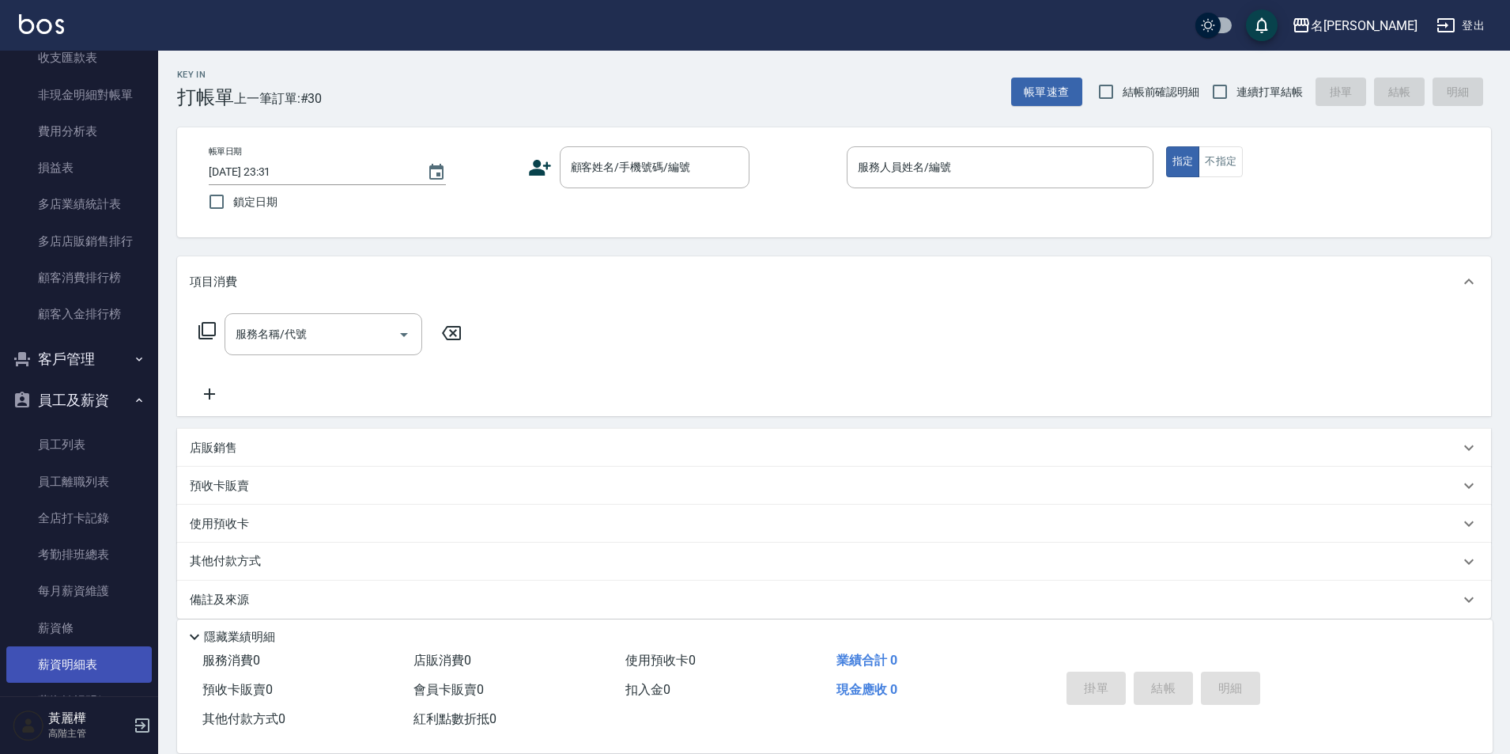
scroll to position [2048, 0]
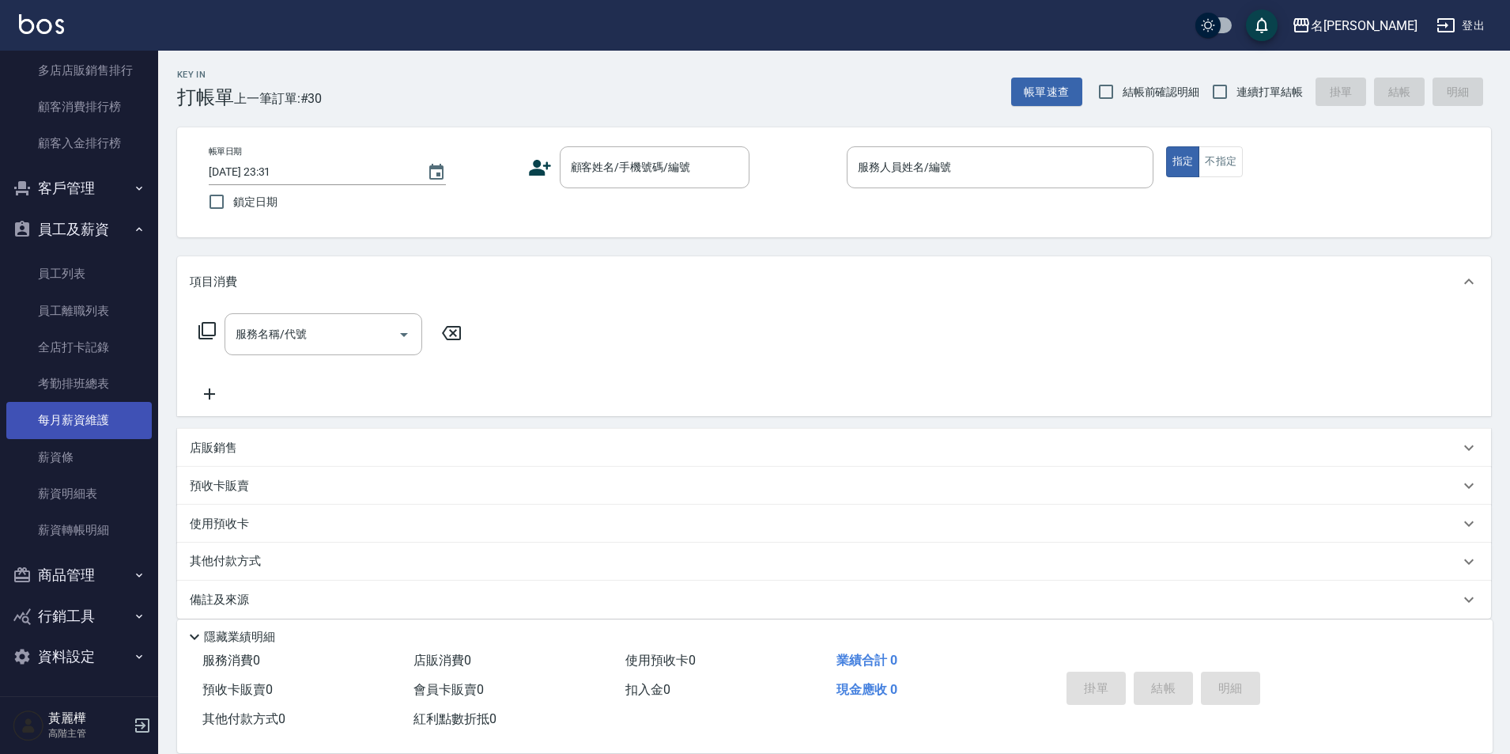
click at [74, 415] on link "每月薪資維護" at bounding box center [79, 420] width 146 height 36
